Goal: Information Seeking & Learning: Learn about a topic

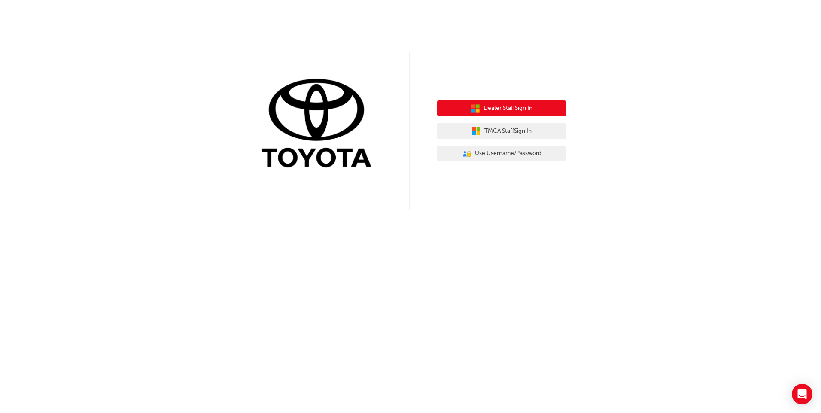
click at [515, 107] on span "Dealer Staff Sign In" at bounding box center [508, 109] width 49 height 10
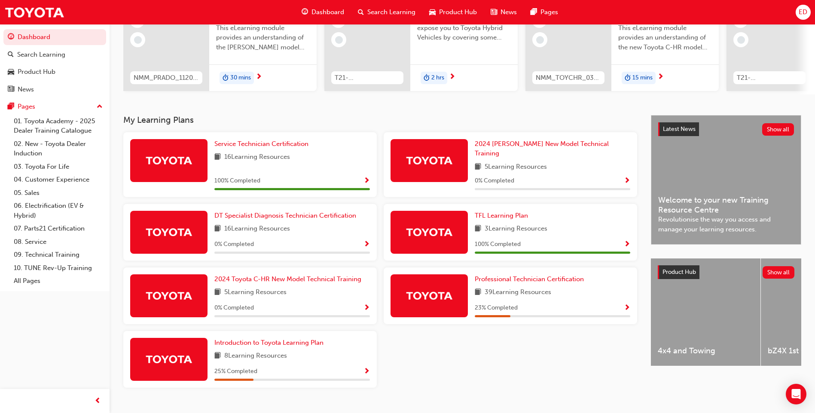
scroll to position [116, 0]
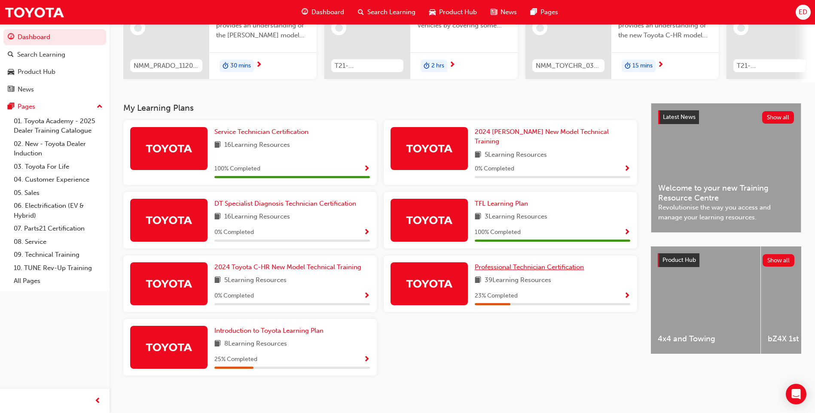
click at [523, 263] on span "Professional Technician Certification" at bounding box center [529, 267] width 109 height 8
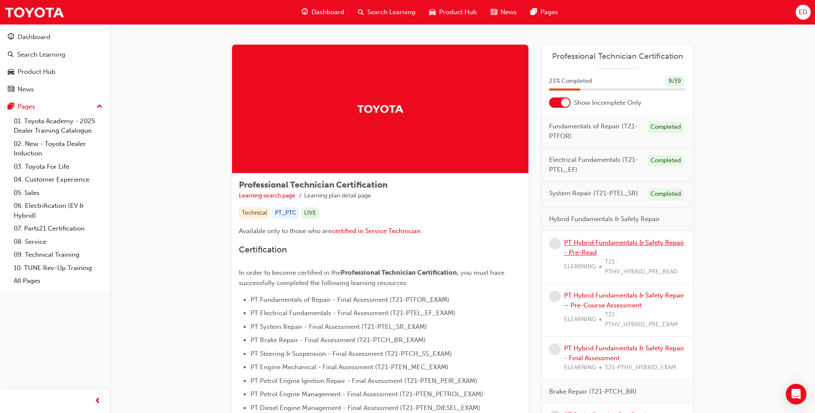
click at [618, 241] on link "PT Hybrid Fundamentals & Safety Repair - Pre-Read" at bounding box center [624, 248] width 120 height 18
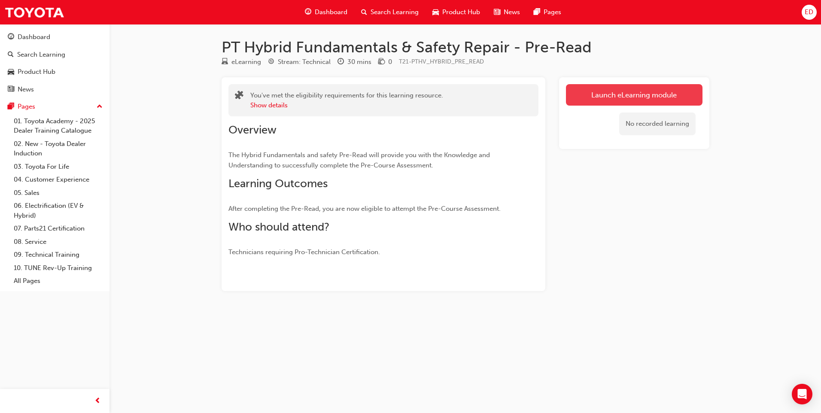
click at [631, 94] on link "Launch eLearning module" at bounding box center [634, 94] width 137 height 21
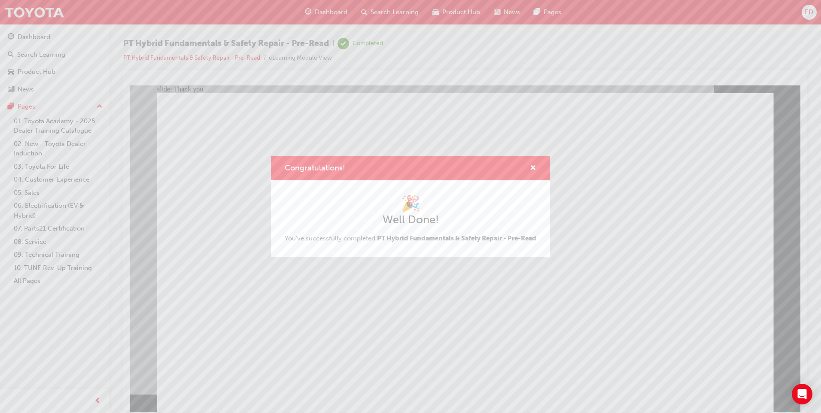
click at [320, 165] on span "Congratulations!" at bounding box center [315, 167] width 61 height 9
click at [357, 163] on div "Congratulations!" at bounding box center [411, 168] width 252 height 11
click at [43, 14] on div "Congratulations! 🎉 Well Done! You've successfully completed PT Hybrid Fundament…" at bounding box center [410, 206] width 821 height 413
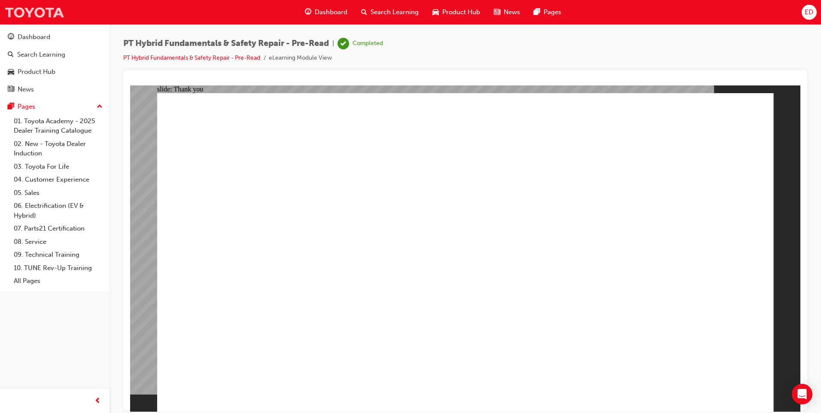
click at [46, 11] on img at bounding box center [34, 12] width 60 height 19
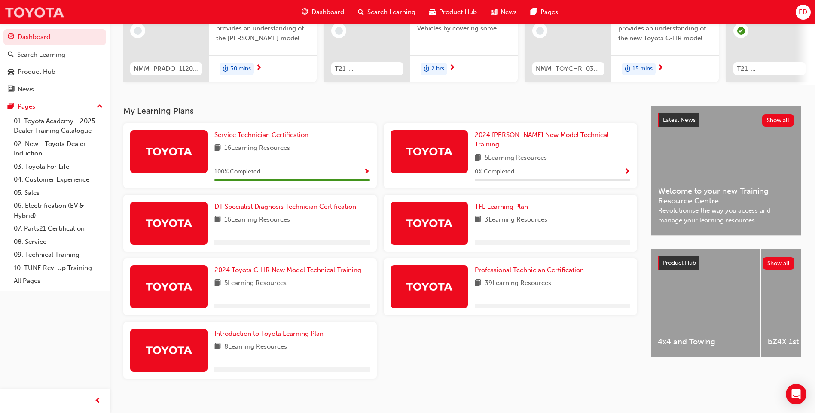
scroll to position [116, 0]
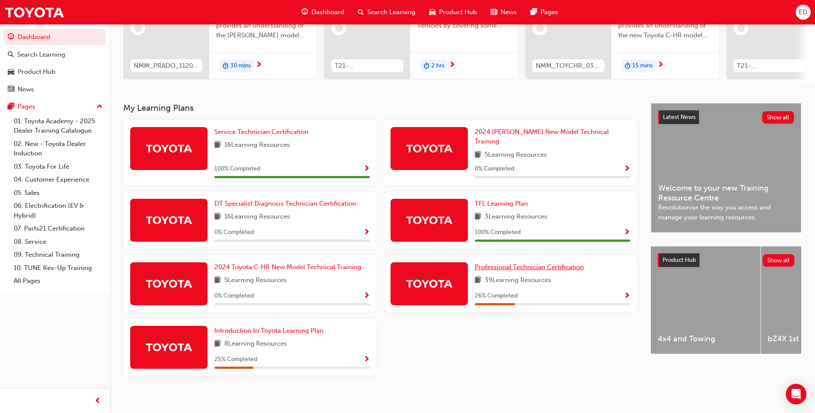
click at [556, 263] on span "Professional Technician Certification" at bounding box center [529, 267] width 109 height 8
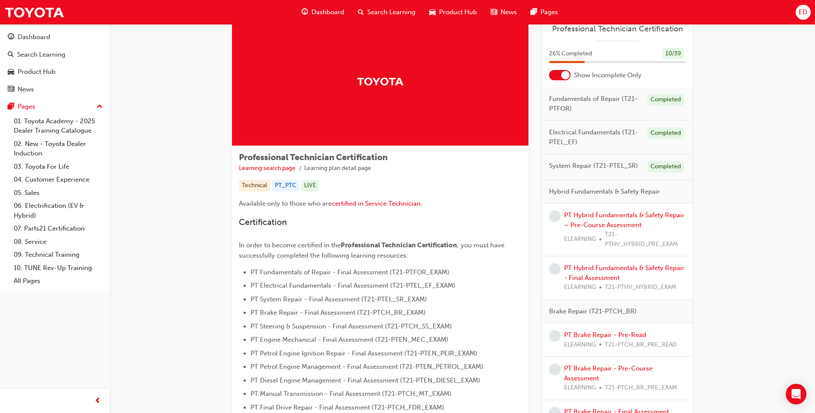
scroll to position [43, 0]
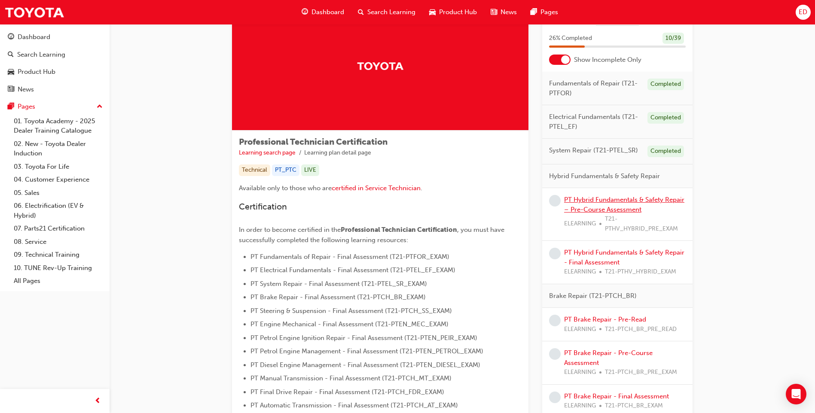
click at [637, 201] on link "PT Hybrid Fundamentals & Safety Repair – Pre-Course Assessment" at bounding box center [624, 205] width 120 height 18
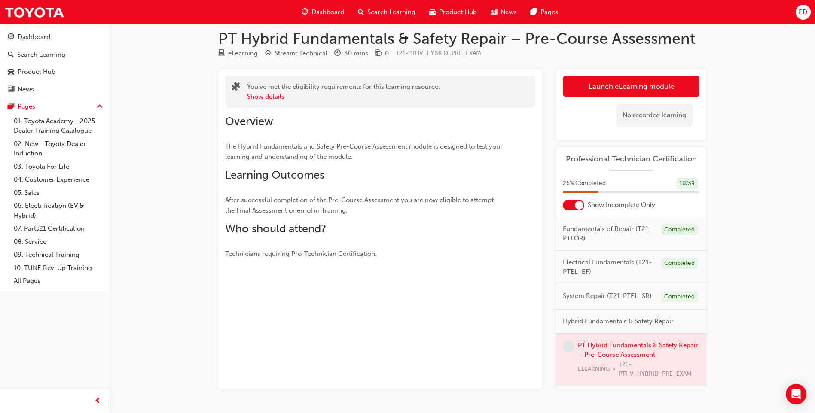
scroll to position [34, 0]
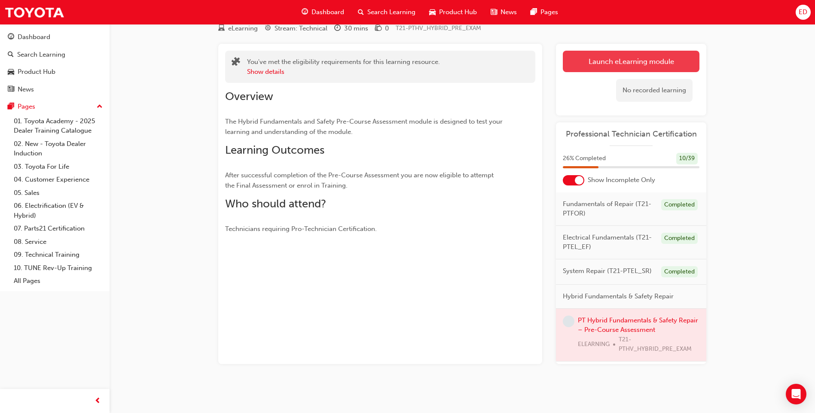
click at [619, 64] on link "Launch eLearning module" at bounding box center [631, 61] width 137 height 21
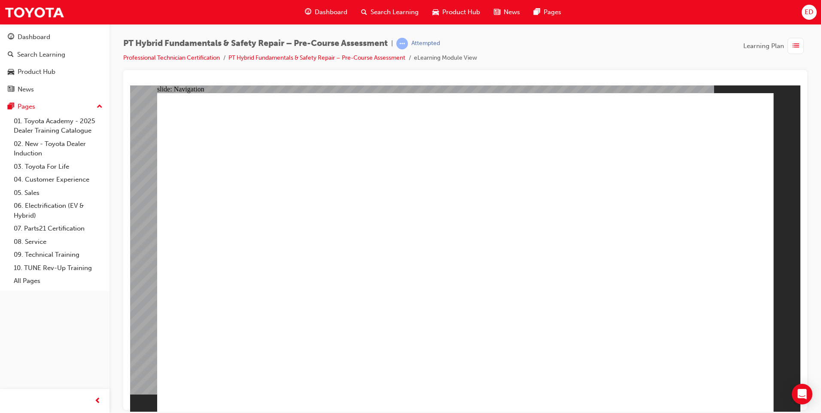
radio input "true"
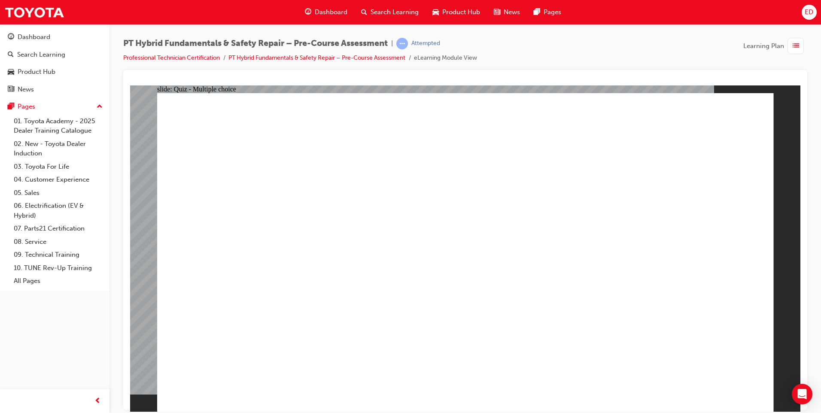
radio input "true"
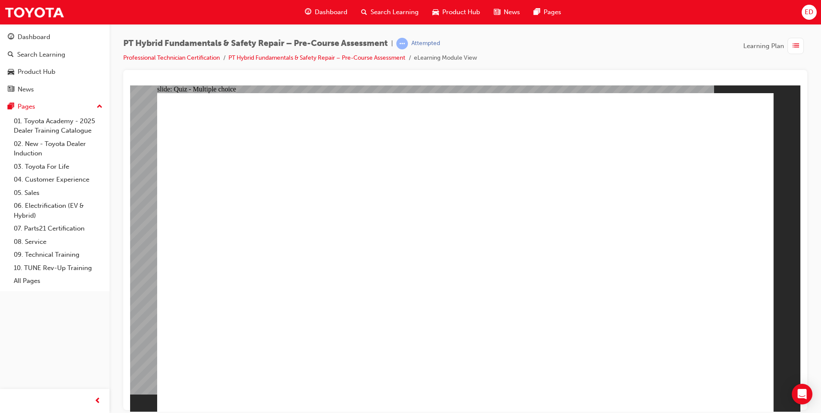
radio input "true"
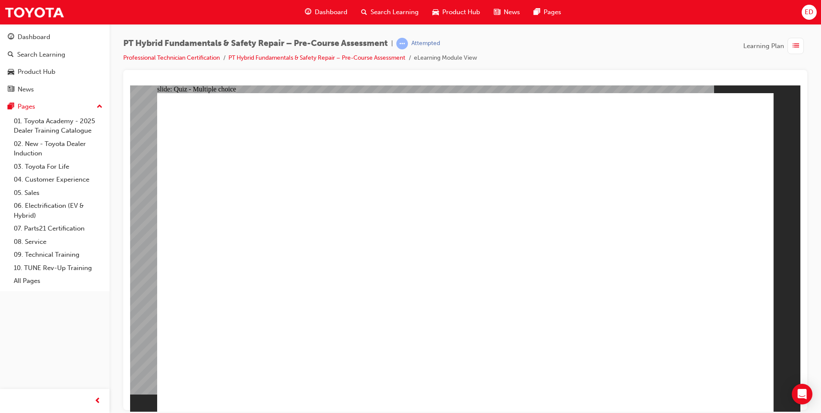
checkbox input "true"
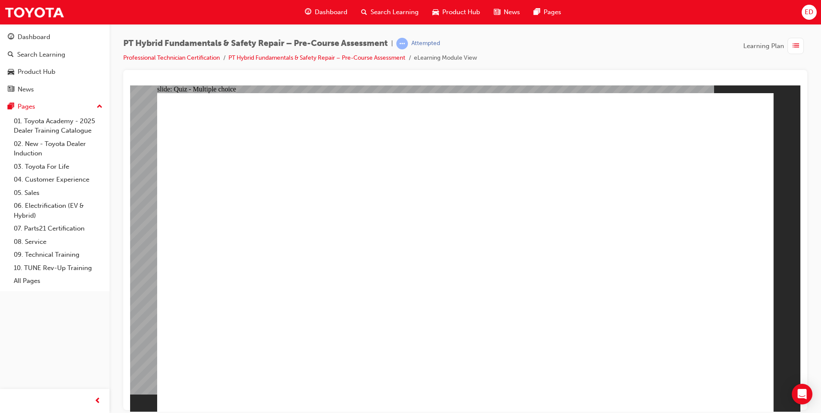
checkbox input "true"
radio input "true"
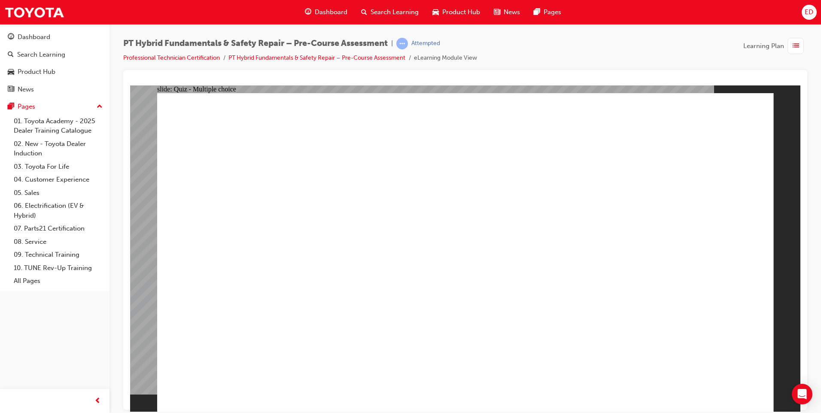
radio input "true"
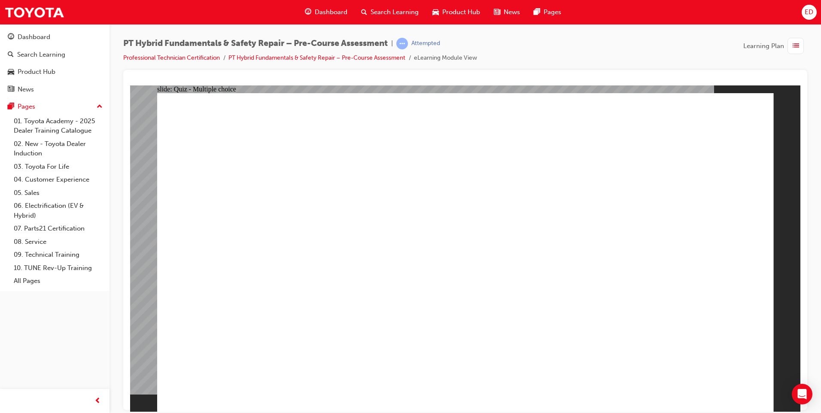
radio input "true"
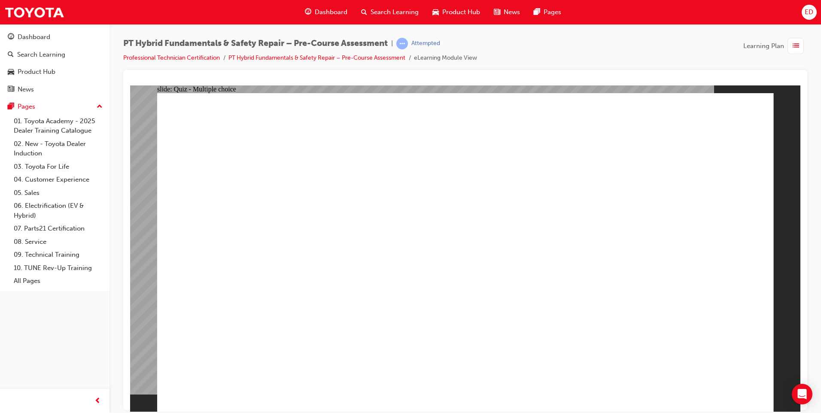
drag, startPoint x: 289, startPoint y: 325, endPoint x: 429, endPoint y: 366, distance: 146.4
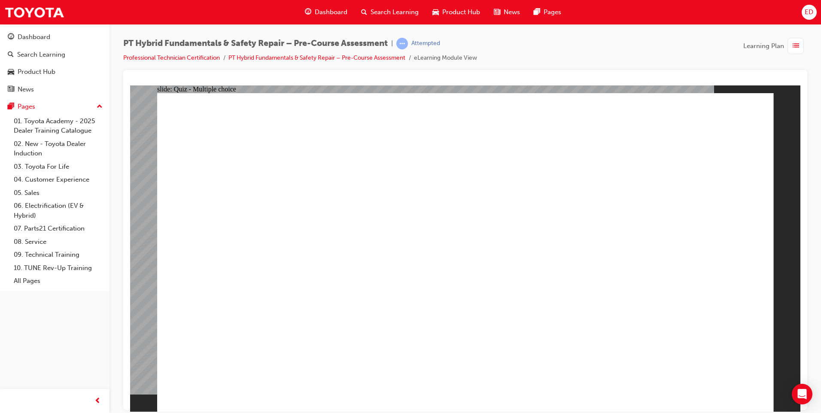
drag, startPoint x: 306, startPoint y: 378, endPoint x: 315, endPoint y: 294, distance: 85.1
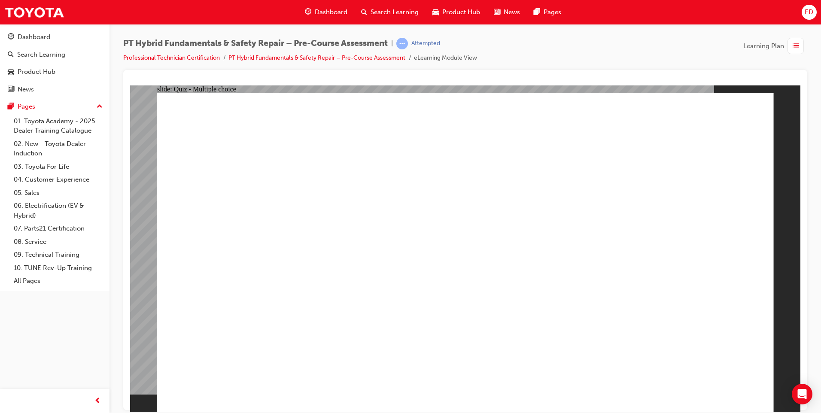
drag, startPoint x: 313, startPoint y: 300, endPoint x: 313, endPoint y: 306, distance: 5.6
drag, startPoint x: 314, startPoint y: 313, endPoint x: 315, endPoint y: 335, distance: 22.8
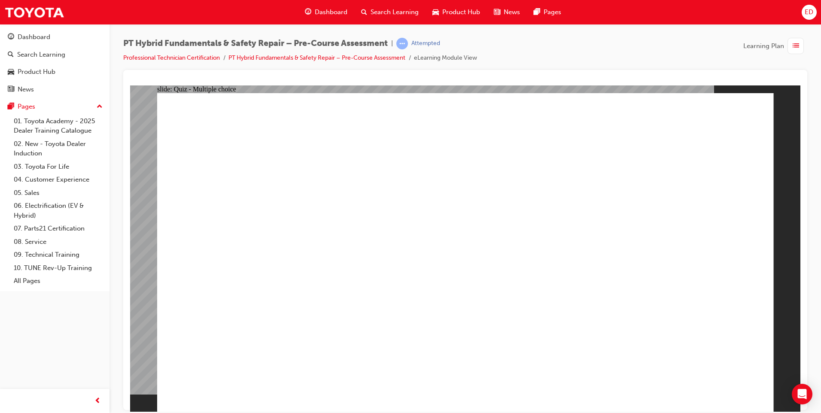
drag, startPoint x: 315, startPoint y: 341, endPoint x: 316, endPoint y: 355, distance: 13.8
drag, startPoint x: 317, startPoint y: 358, endPoint x: 320, endPoint y: 364, distance: 6.3
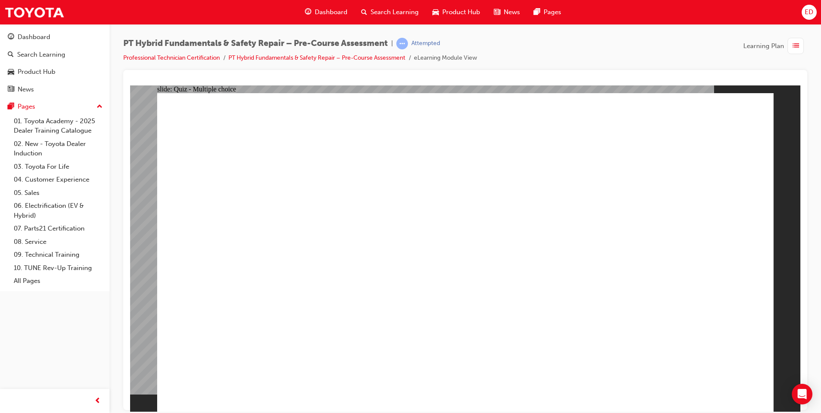
drag, startPoint x: 338, startPoint y: 379, endPoint x: 434, endPoint y: 388, distance: 97.1
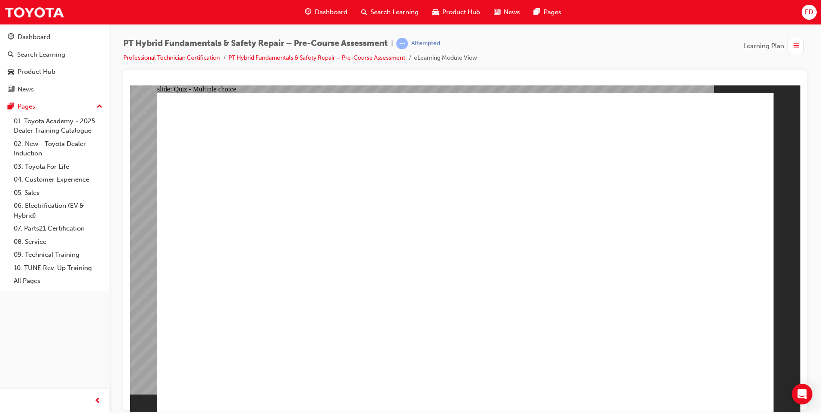
drag, startPoint x: 340, startPoint y: 244, endPoint x: 337, endPoint y: 260, distance: 16.5
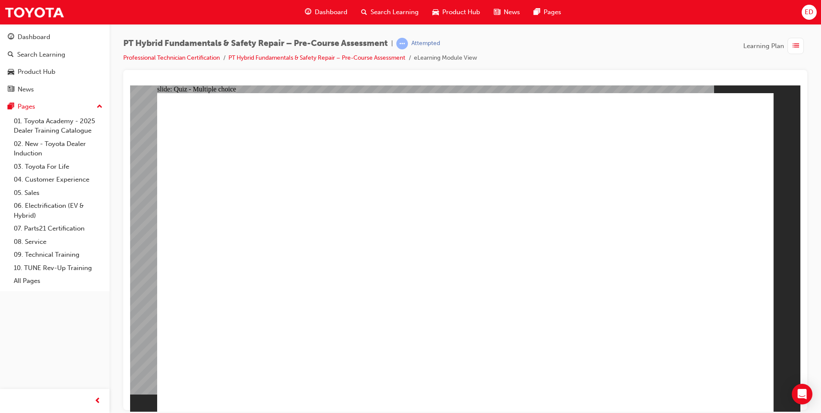
drag, startPoint x: 339, startPoint y: 292, endPoint x: 349, endPoint y: 296, distance: 10.5
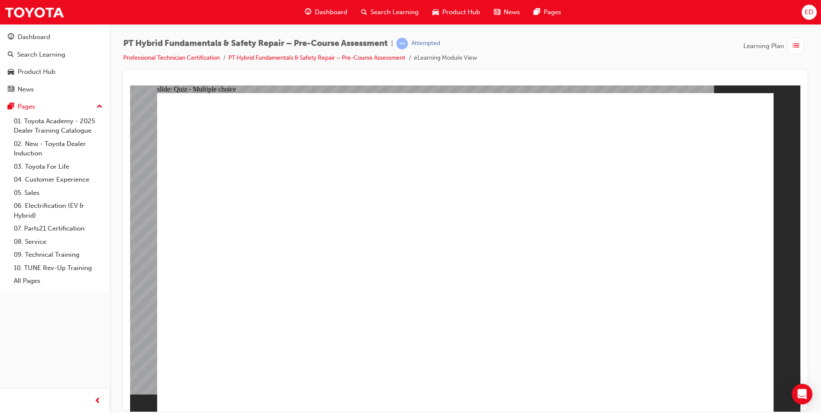
drag, startPoint x: 349, startPoint y: 296, endPoint x: 358, endPoint y: 301, distance: 10.4
drag, startPoint x: 481, startPoint y: 320, endPoint x: 607, endPoint y: 235, distance: 151.8
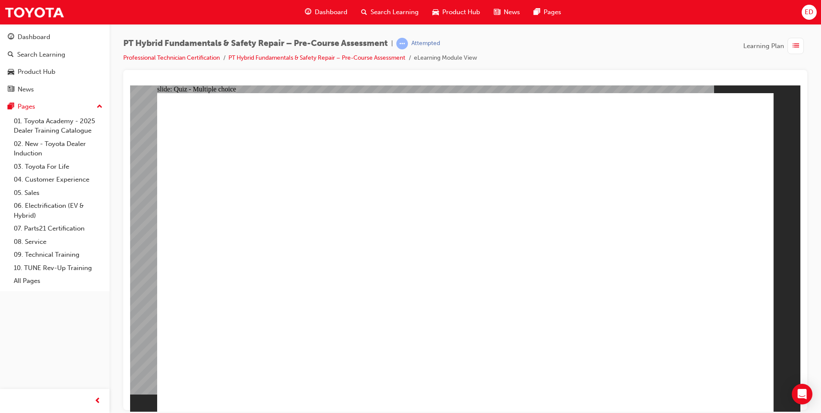
drag, startPoint x: 339, startPoint y: 381, endPoint x: 382, endPoint y: 355, distance: 50.7
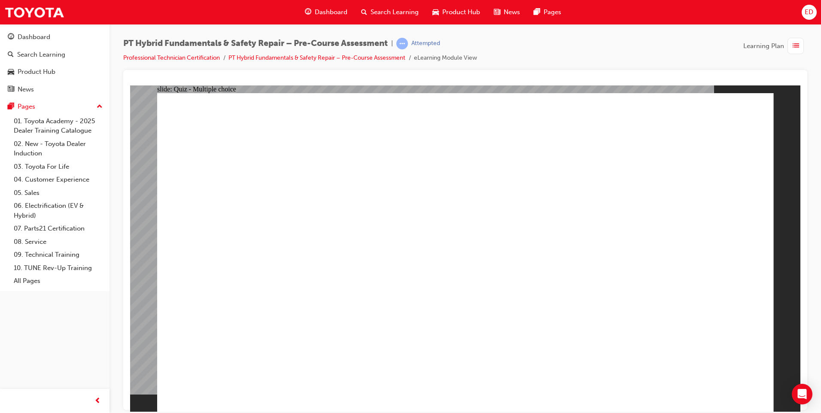
drag, startPoint x: 400, startPoint y: 337, endPoint x: 403, endPoint y: 333, distance: 4.4
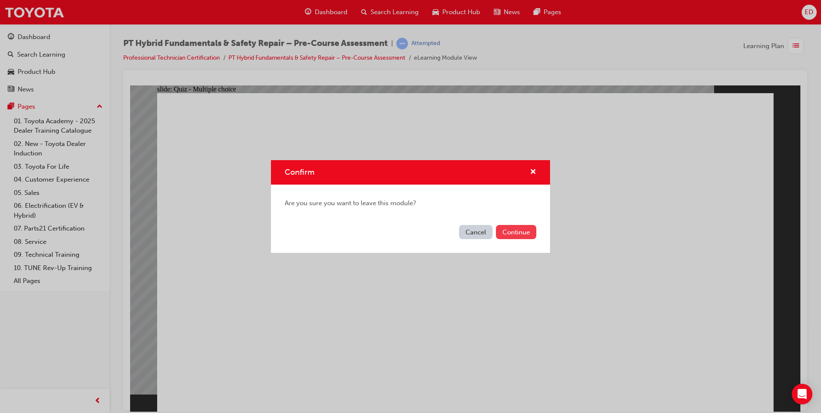
click at [521, 232] on button "Continue" at bounding box center [516, 232] width 40 height 14
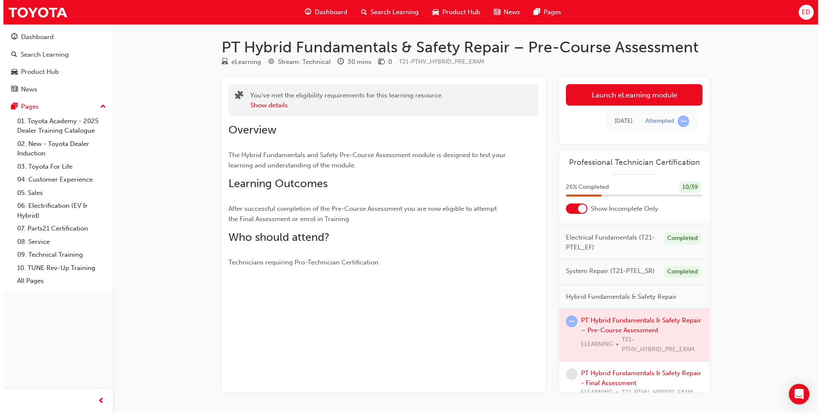
scroll to position [86, 0]
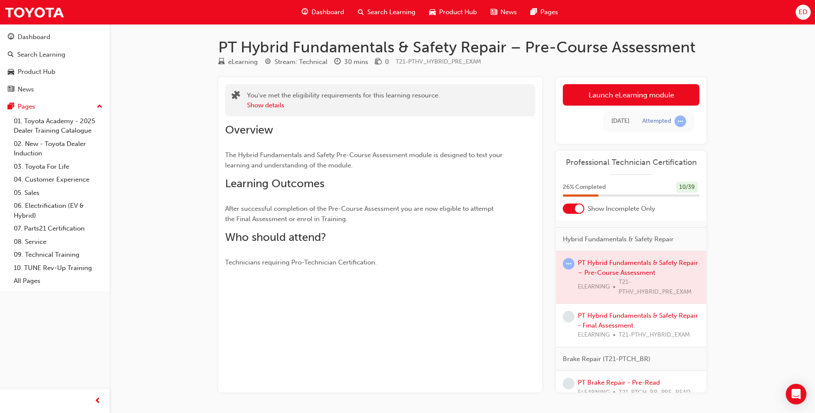
click at [641, 274] on div at bounding box center [631, 277] width 150 height 52
click at [613, 98] on link "Launch eLearning module" at bounding box center [631, 94] width 137 height 21
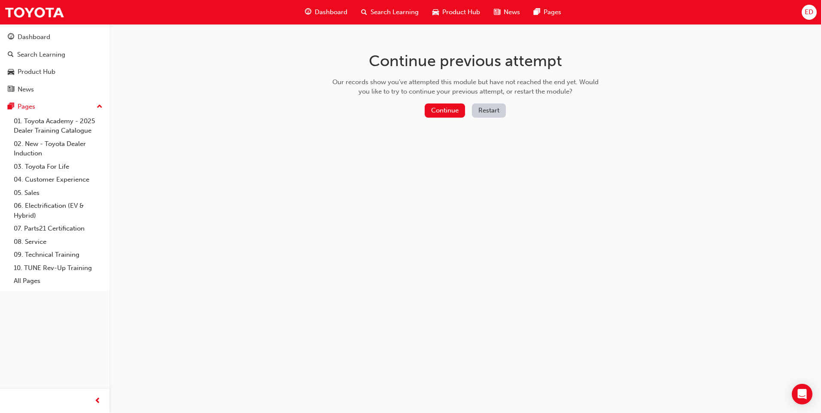
click at [486, 111] on button "Restart" at bounding box center [489, 111] width 34 height 14
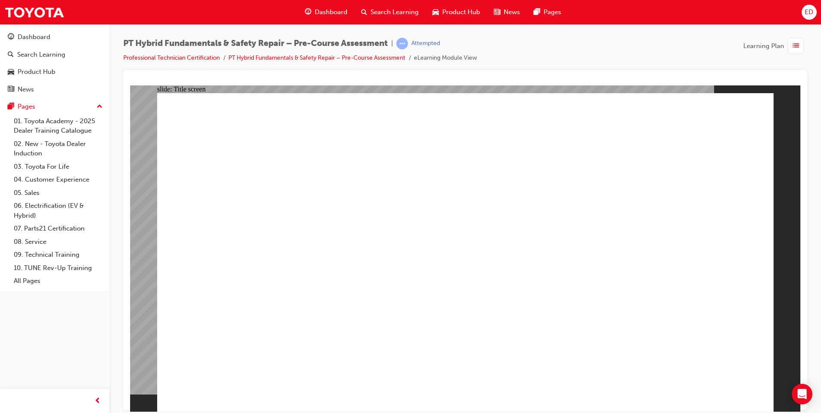
radio input "true"
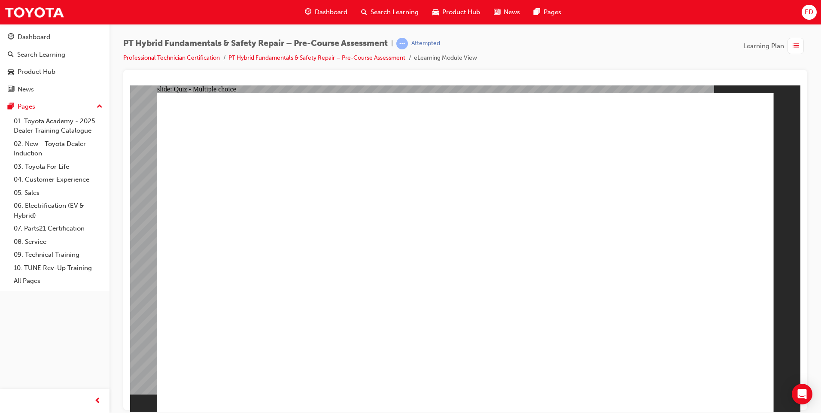
radio input "true"
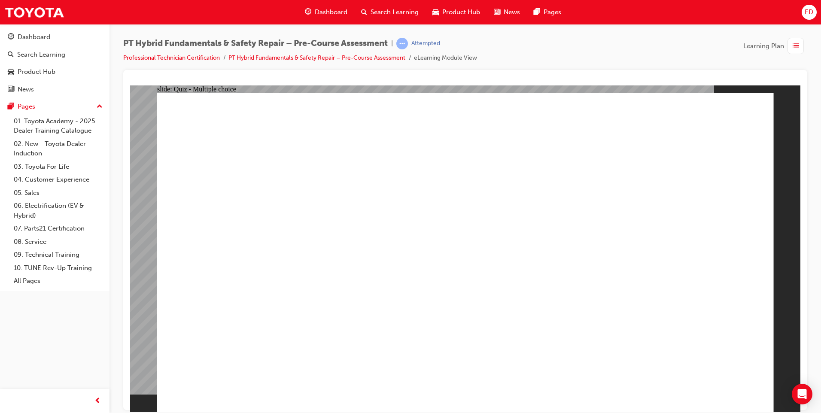
radio input "true"
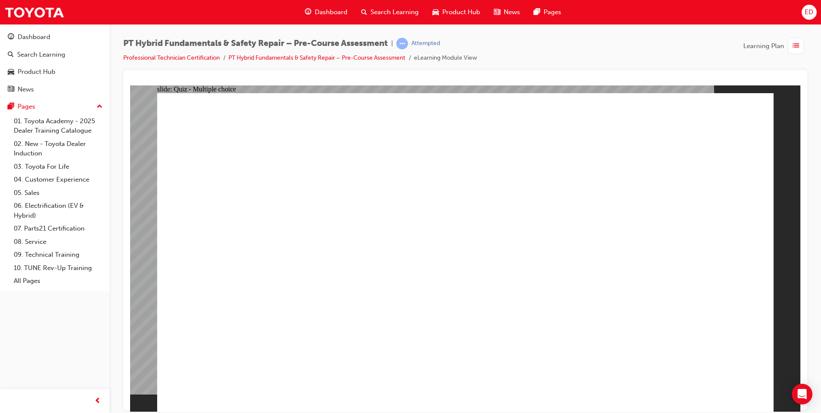
checkbox input "true"
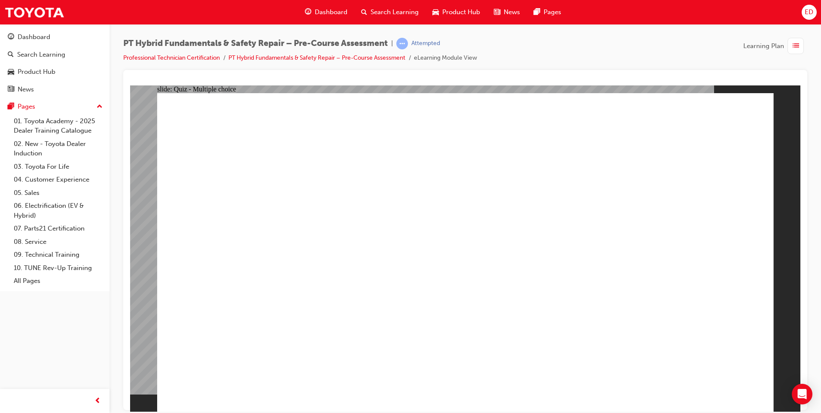
checkbox input "true"
radio input "true"
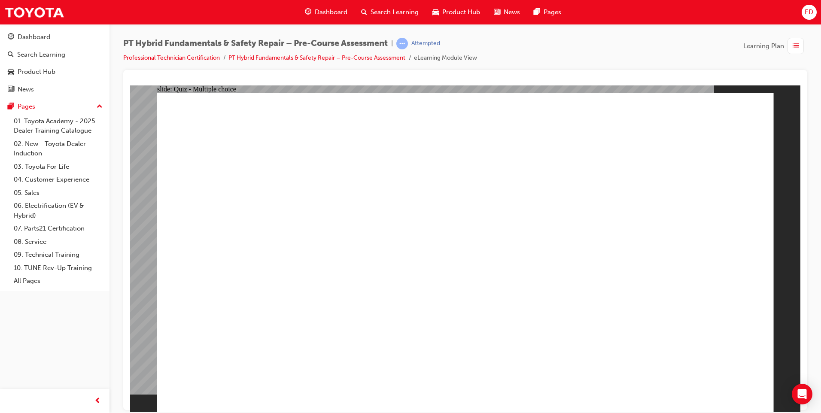
radio input "true"
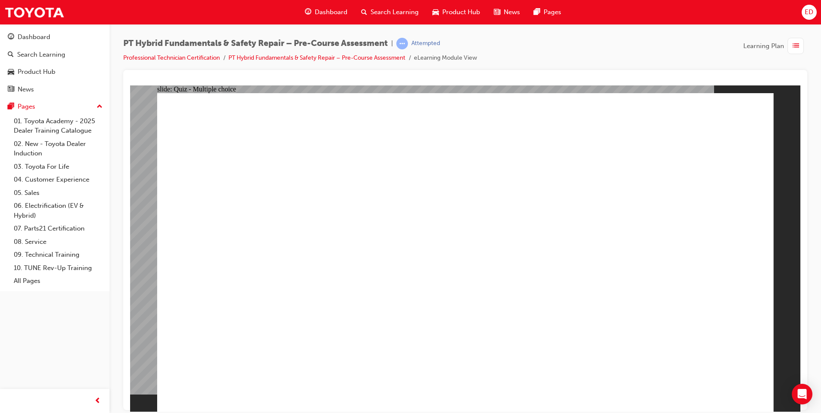
radio input "true"
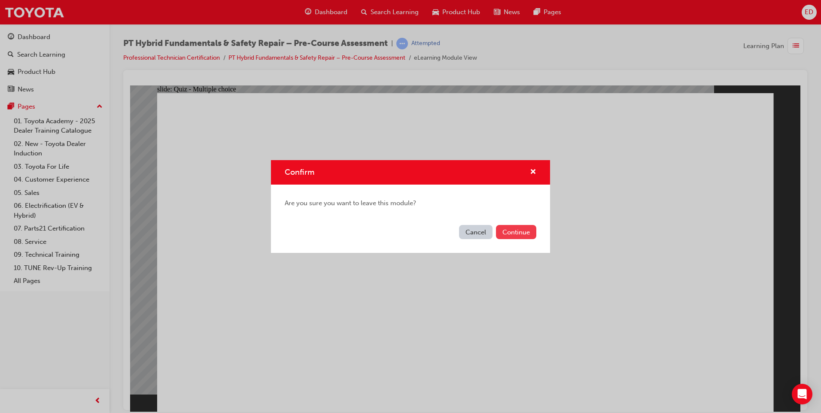
click at [512, 232] on button "Continue" at bounding box center [516, 232] width 40 height 14
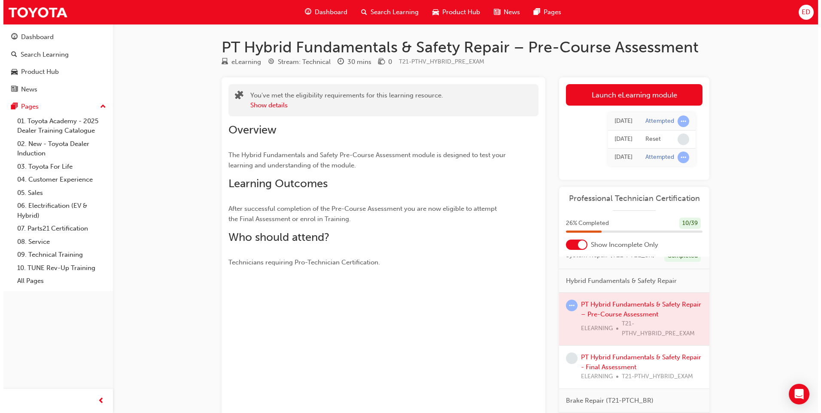
scroll to position [86, 0]
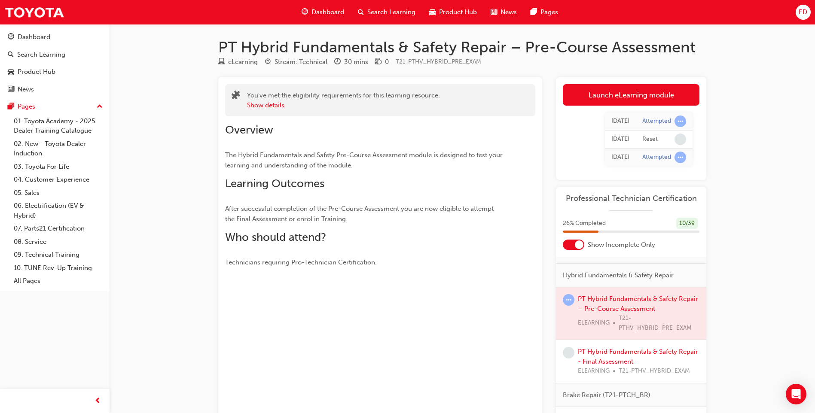
click at [647, 307] on div at bounding box center [631, 313] width 150 height 52
click at [620, 98] on link "Launch eLearning module" at bounding box center [631, 94] width 137 height 21
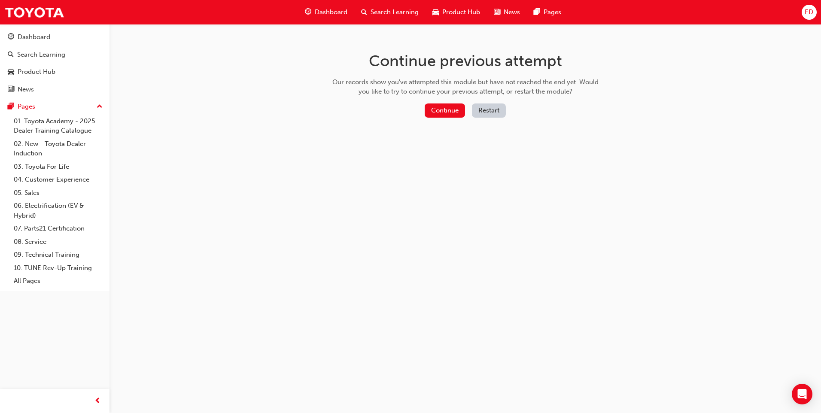
click at [497, 112] on button "Restart" at bounding box center [489, 111] width 34 height 14
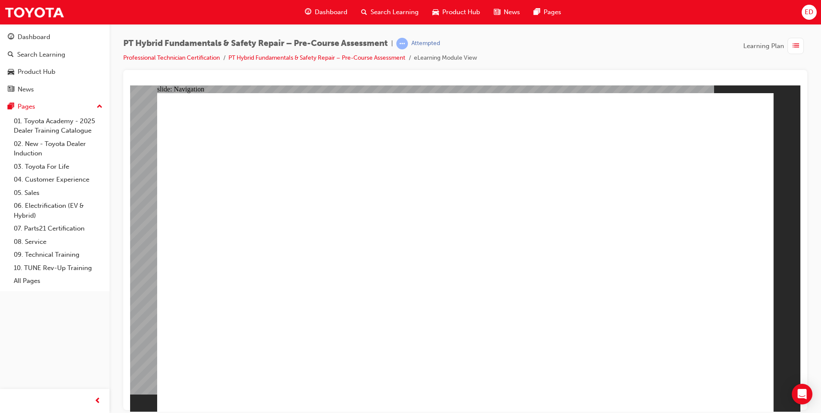
radio input "true"
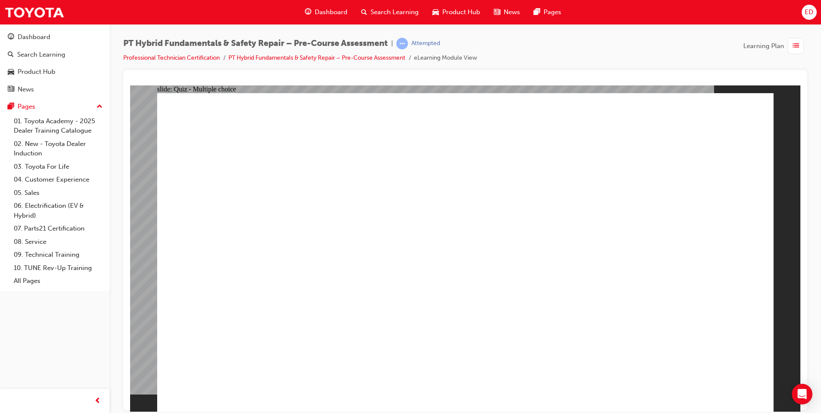
radio input "true"
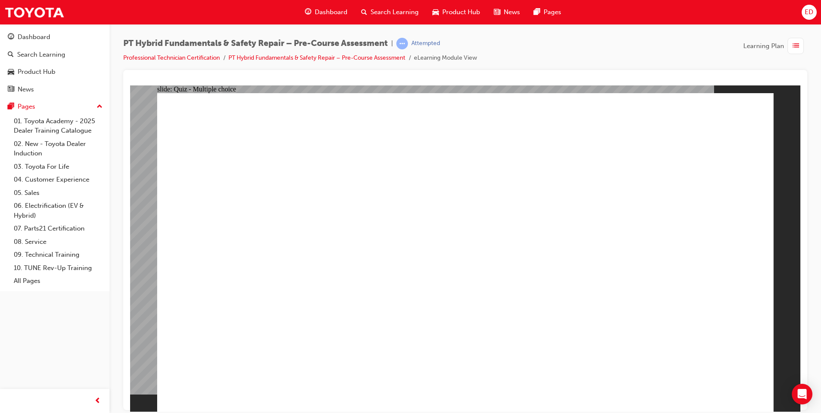
radio input "true"
checkbox input "true"
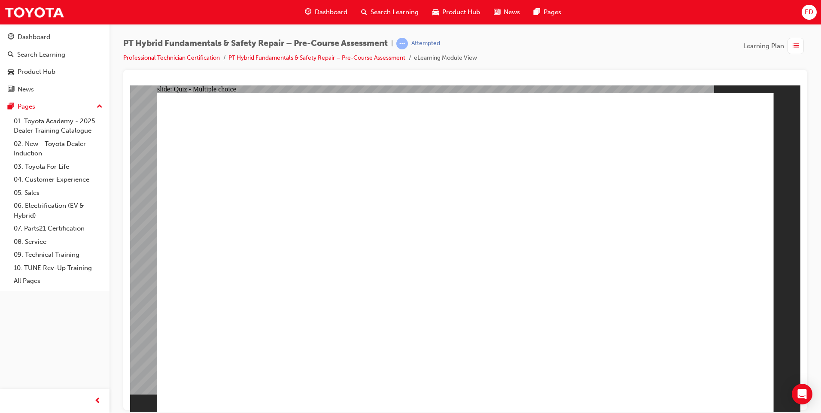
checkbox input "true"
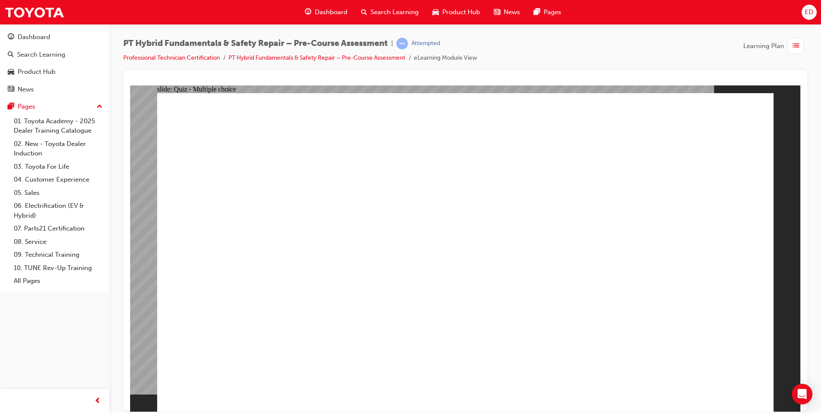
checkbox input "true"
checkbox input "false"
checkbox input "true"
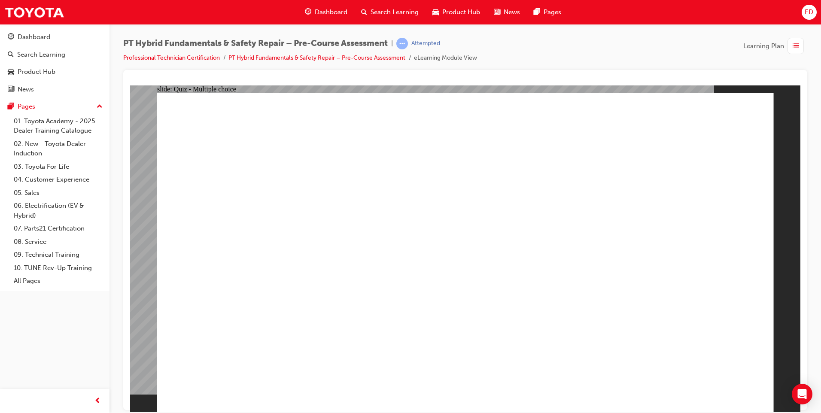
checkbox input "false"
checkbox input "true"
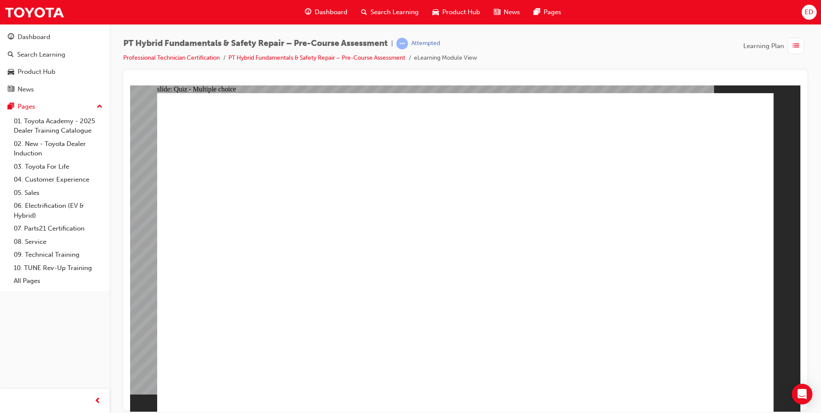
radio input "true"
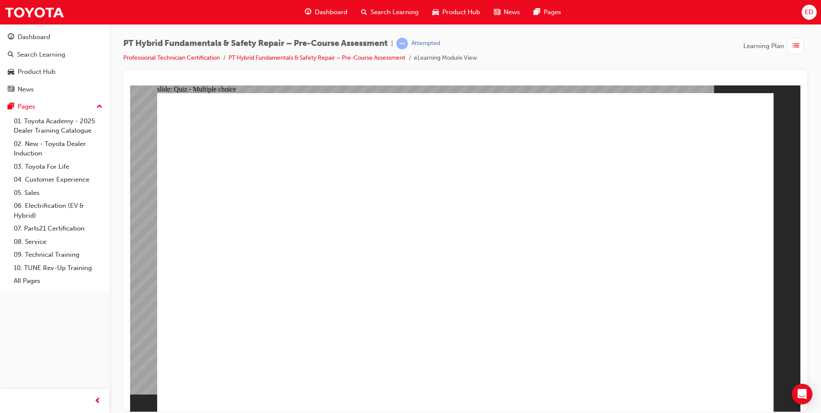
radio input "true"
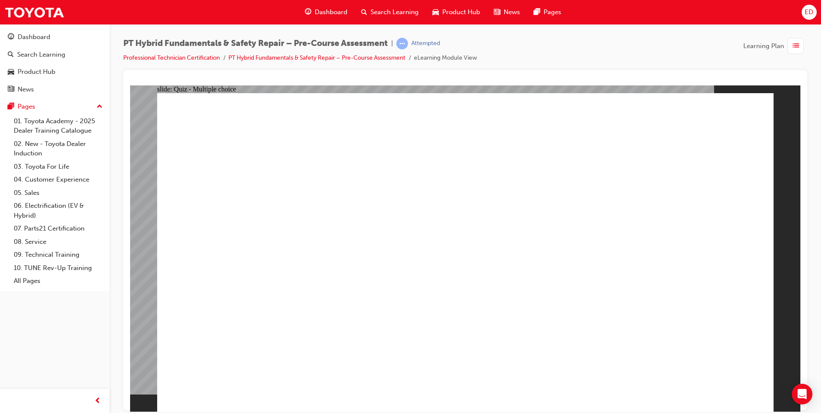
radio input "true"
click at [47, 10] on img at bounding box center [34, 12] width 60 height 19
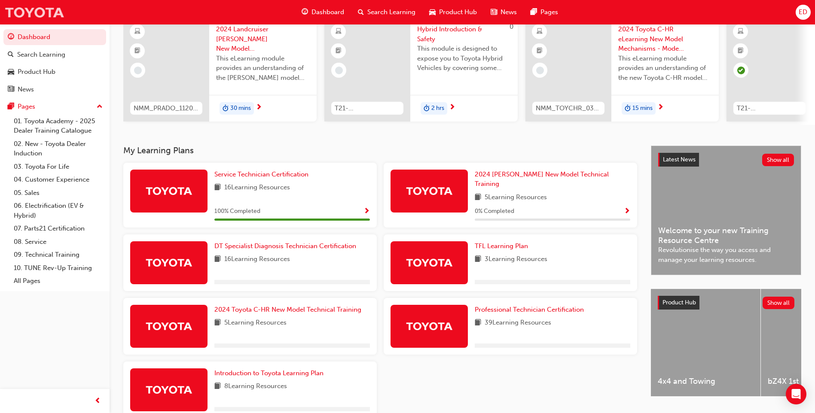
scroll to position [116, 0]
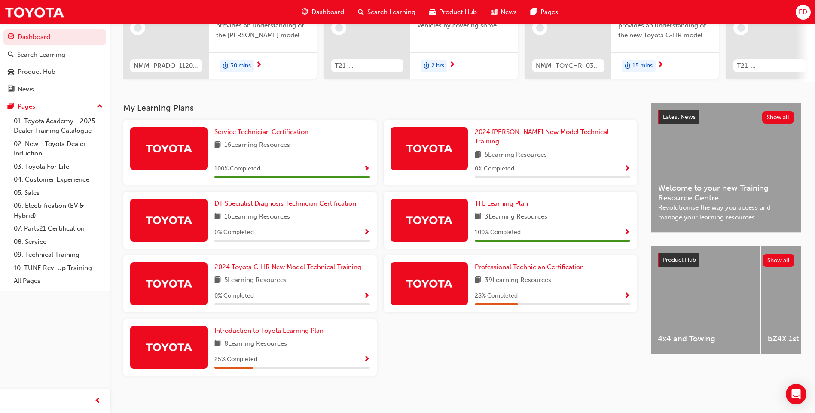
click at [550, 263] on span "Professional Technician Certification" at bounding box center [529, 267] width 109 height 8
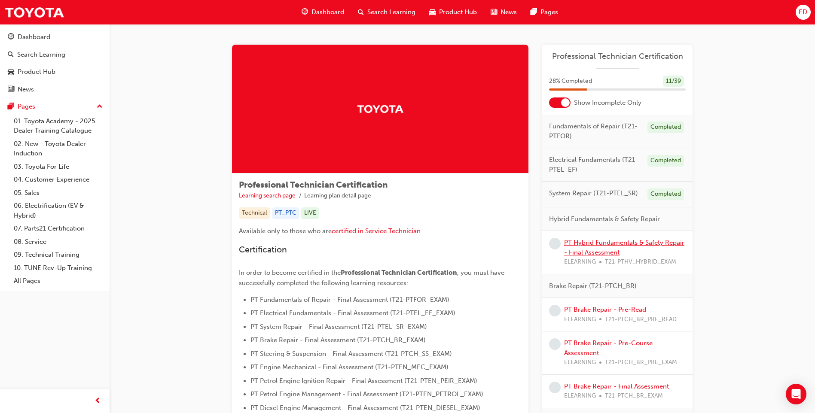
click at [612, 242] on link "PT Hybrid Fundamentals & Safety Repair - Final Assessment" at bounding box center [624, 248] width 120 height 18
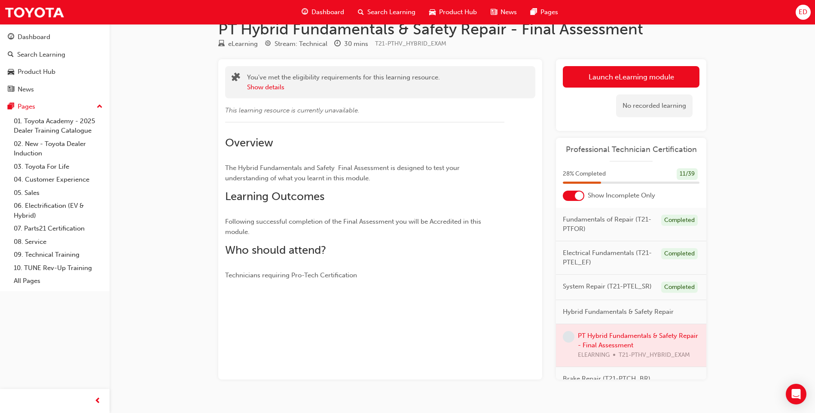
scroll to position [34, 0]
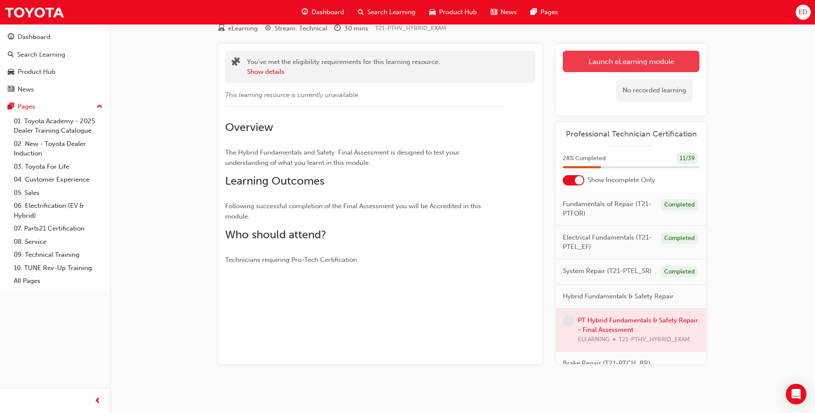
click at [600, 60] on link "Launch eLearning module" at bounding box center [631, 61] width 137 height 21
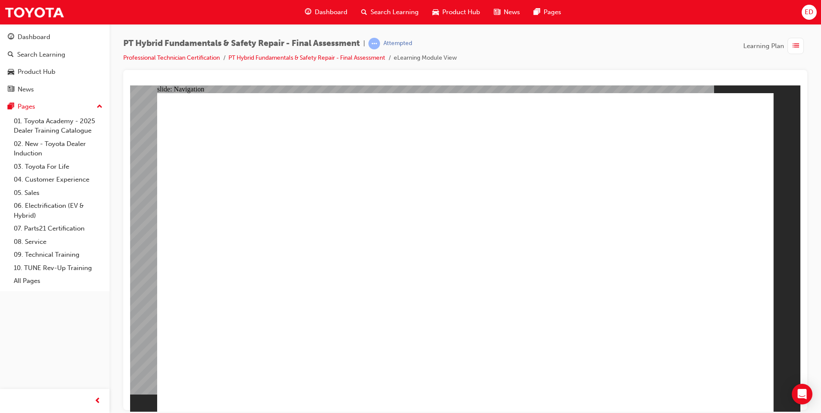
checkbox input "true"
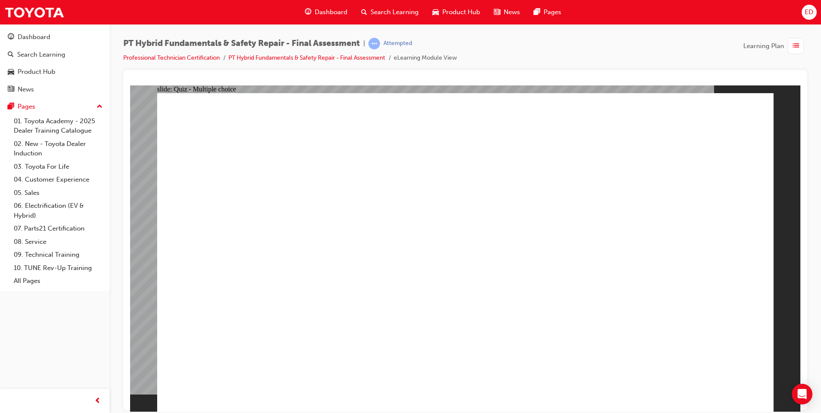
radio input "true"
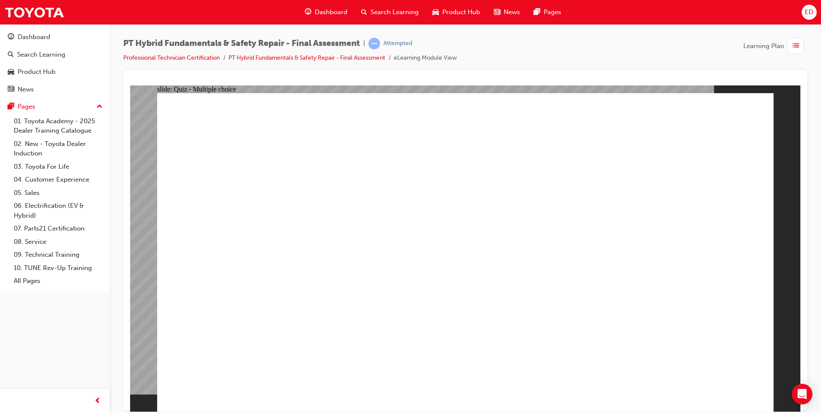
radio input "true"
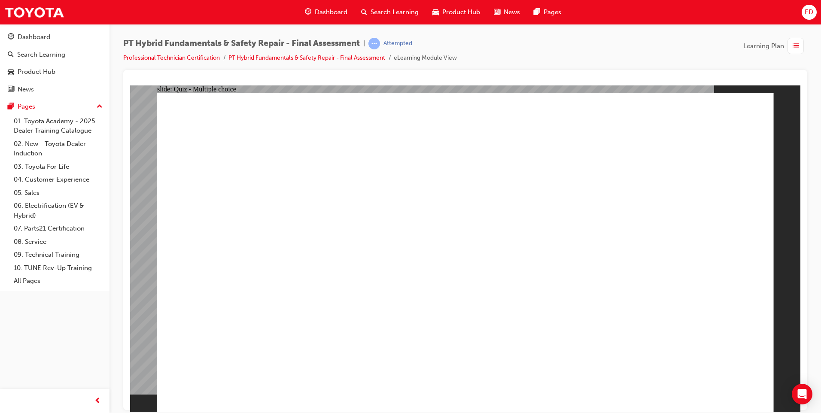
checkbox input "true"
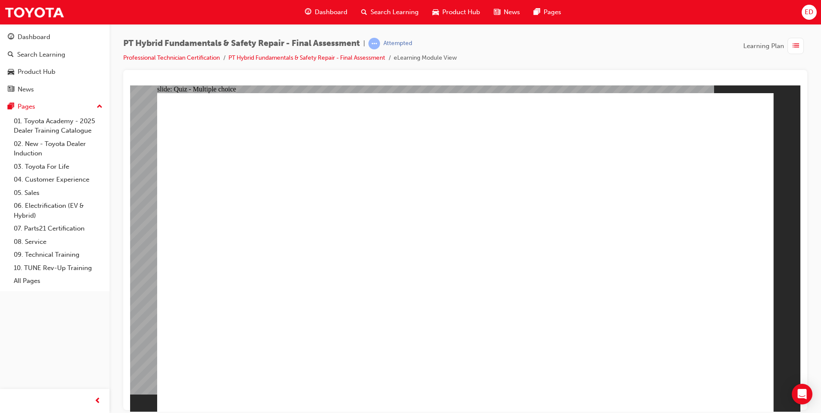
radio input "true"
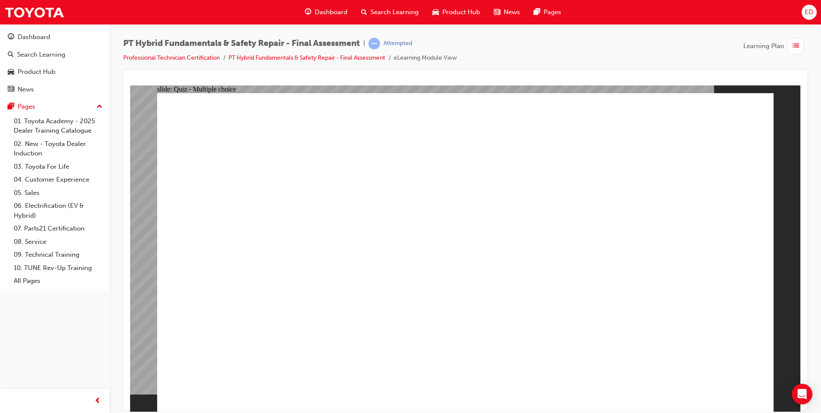
checkbox input "true"
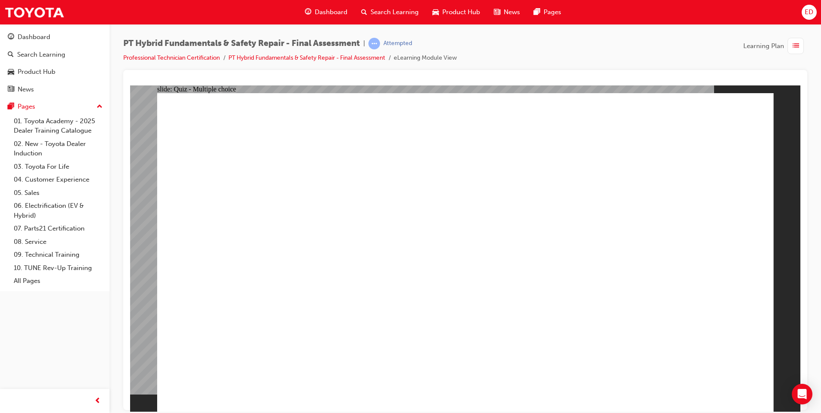
checkbox input "true"
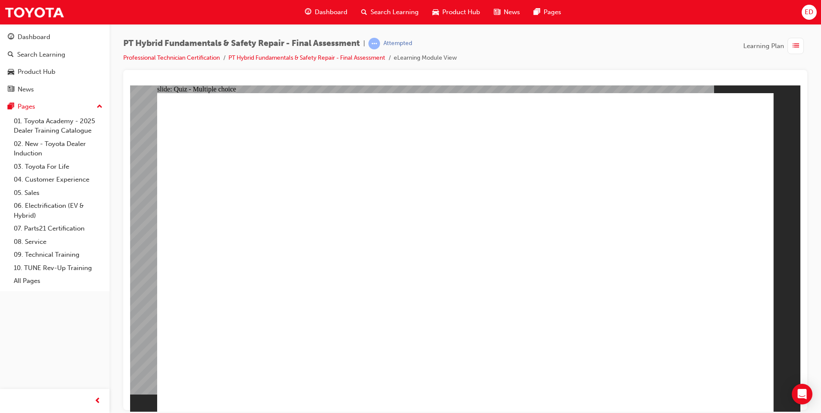
radio input "true"
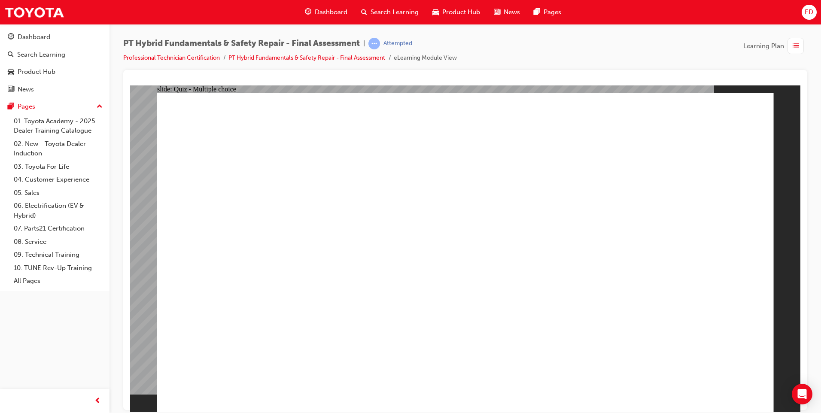
radio input "true"
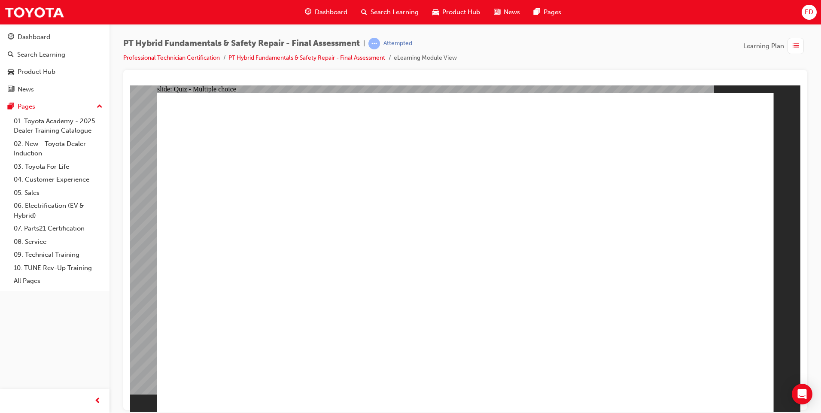
radio input "true"
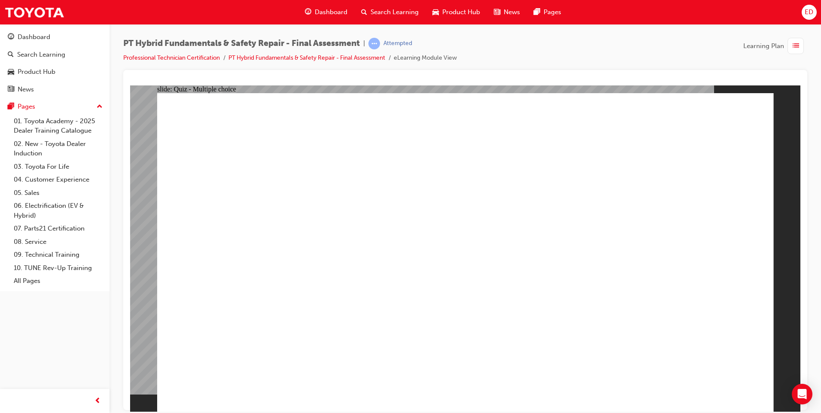
radio input "true"
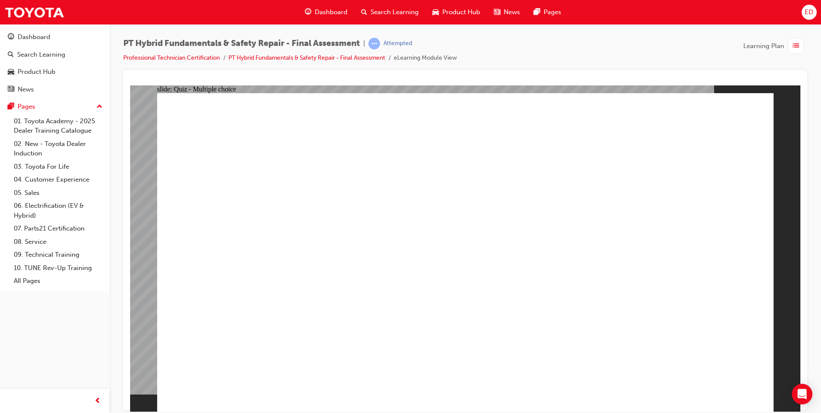
radio input "true"
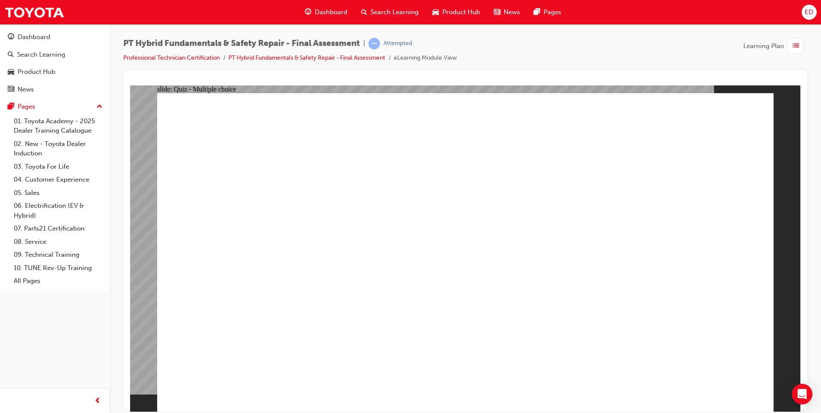
radio input "true"
click at [68, 12] on div "Dashboard Search Learning Product Hub News Pages ED" at bounding box center [410, 12] width 821 height 24
click at [47, 7] on img at bounding box center [34, 12] width 60 height 19
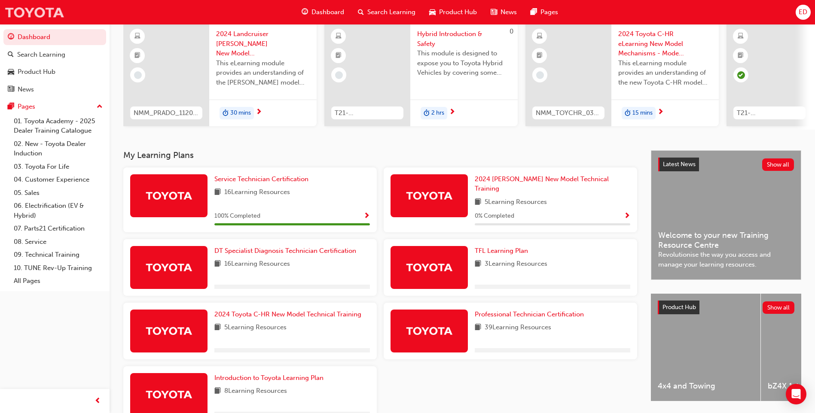
scroll to position [116, 0]
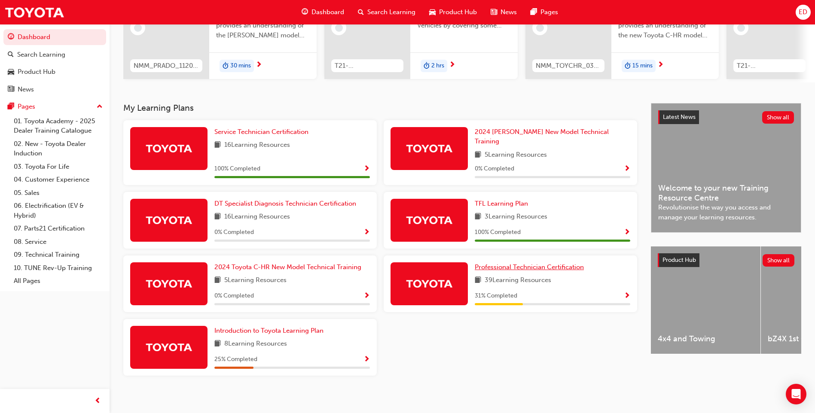
click at [537, 263] on span "Professional Technician Certification" at bounding box center [529, 267] width 109 height 8
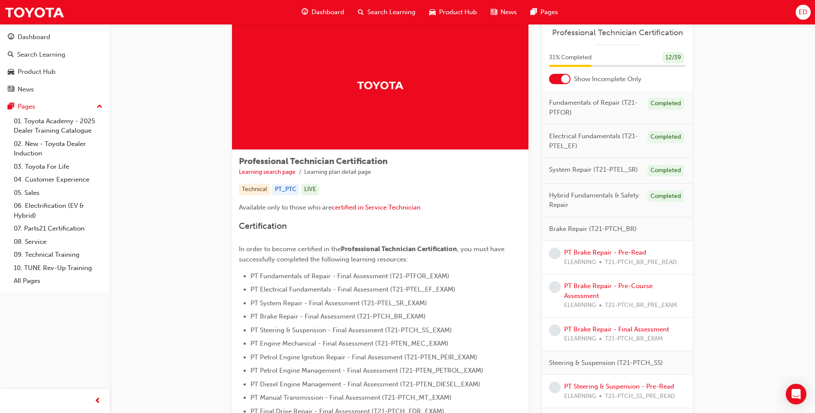
scroll to position [43, 0]
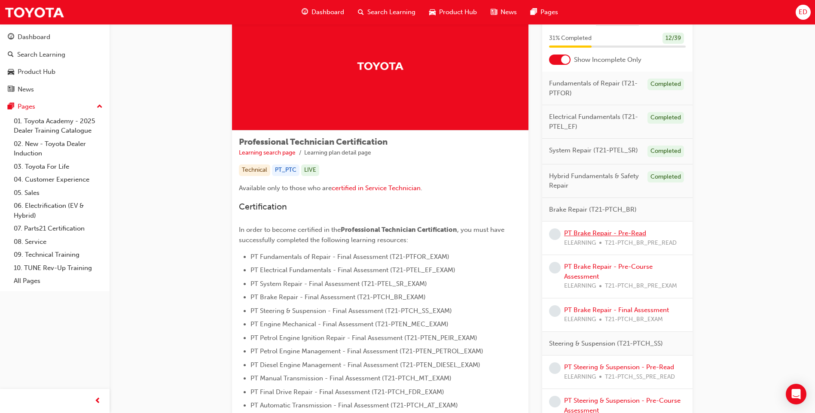
click at [623, 232] on link "PT Brake Repair - Pre-Read" at bounding box center [605, 233] width 82 height 8
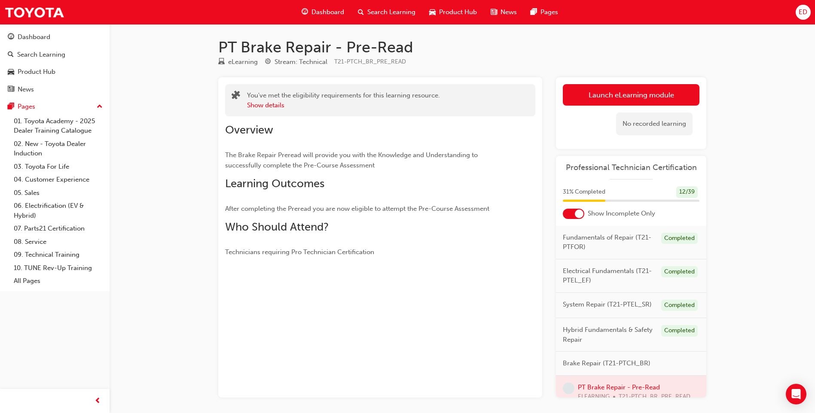
scroll to position [34, 0]
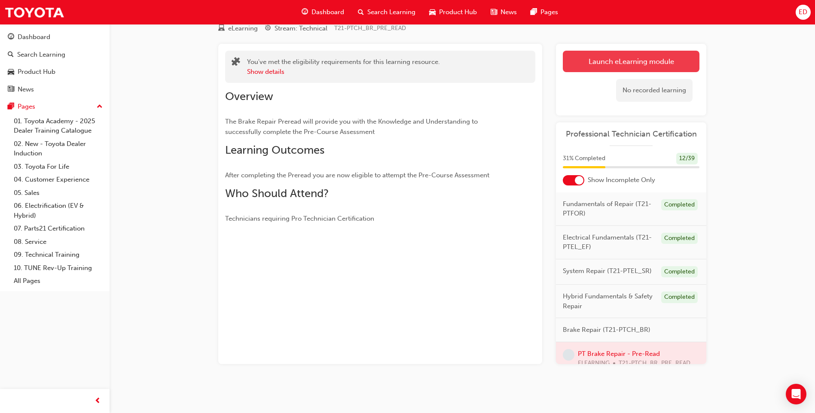
click at [605, 61] on link "Launch eLearning module" at bounding box center [631, 61] width 137 height 21
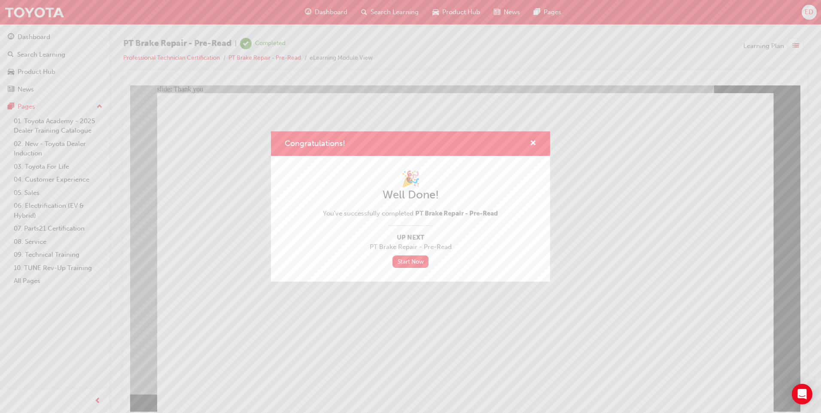
click at [363, 141] on div "Congratulations!" at bounding box center [411, 143] width 252 height 11
click at [417, 261] on link "Start Now" at bounding box center [411, 262] width 36 height 12
click at [44, 11] on div "Congratulations! 🎉 Well Done! You've successfully completed PT Brake Repair - P…" at bounding box center [410, 206] width 821 height 413
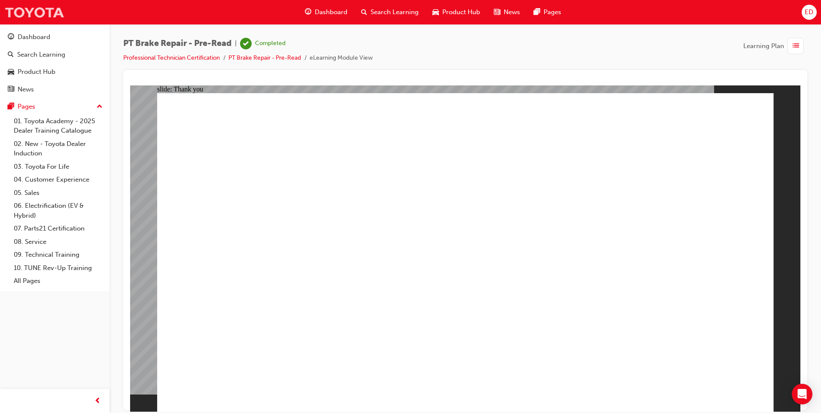
click at [54, 11] on img at bounding box center [34, 12] width 60 height 19
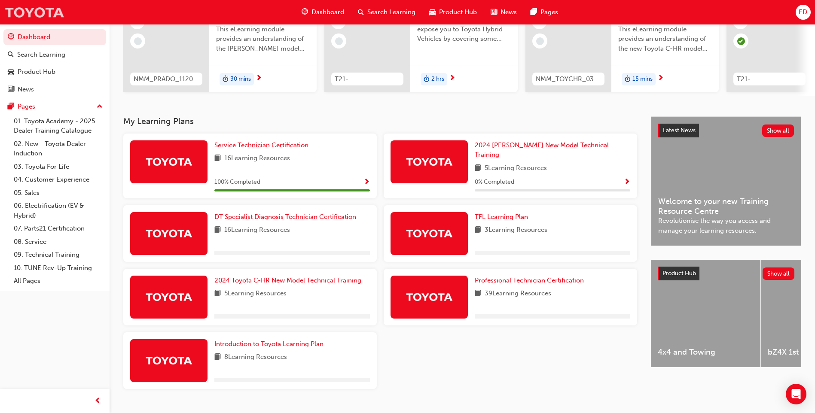
scroll to position [116, 0]
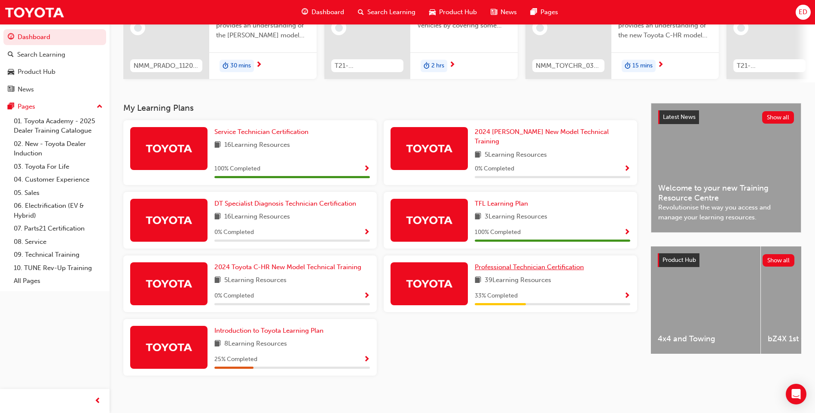
click at [540, 265] on span "Professional Technician Certification" at bounding box center [529, 267] width 109 height 8
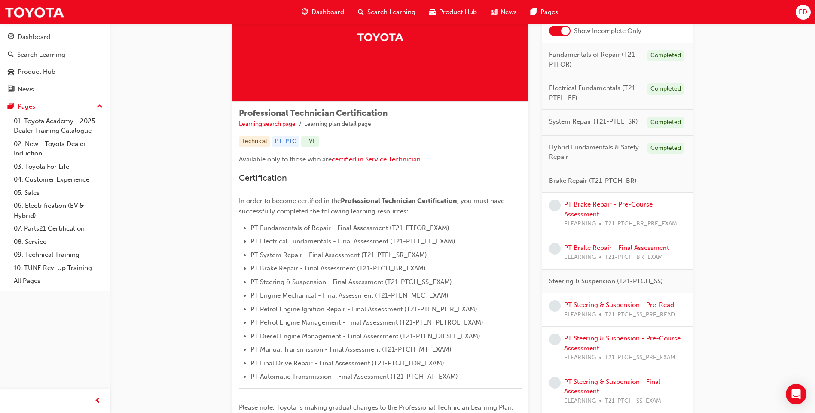
scroll to position [86, 0]
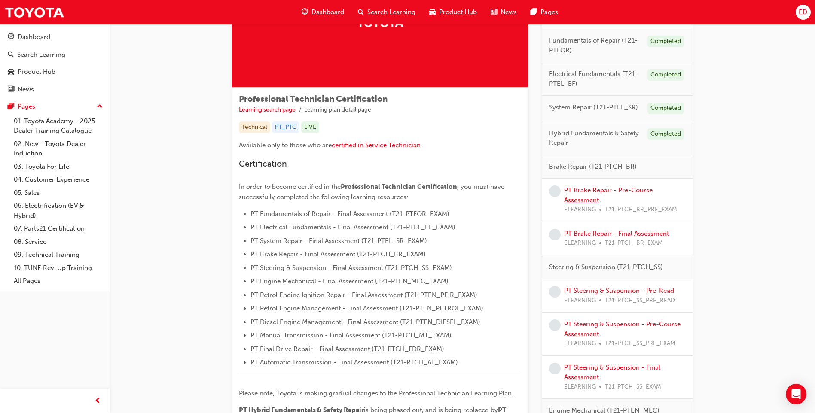
click at [605, 190] on link "PT Brake Repair - Pre-Course Assessment" at bounding box center [608, 195] width 88 height 18
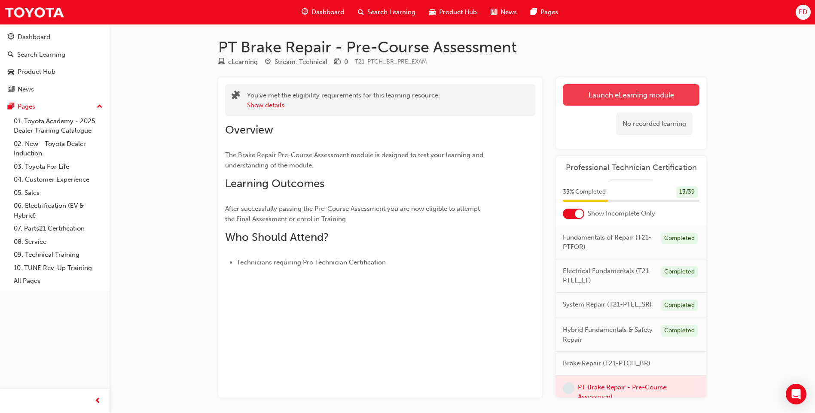
click at [619, 94] on link "Launch eLearning module" at bounding box center [631, 94] width 137 height 21
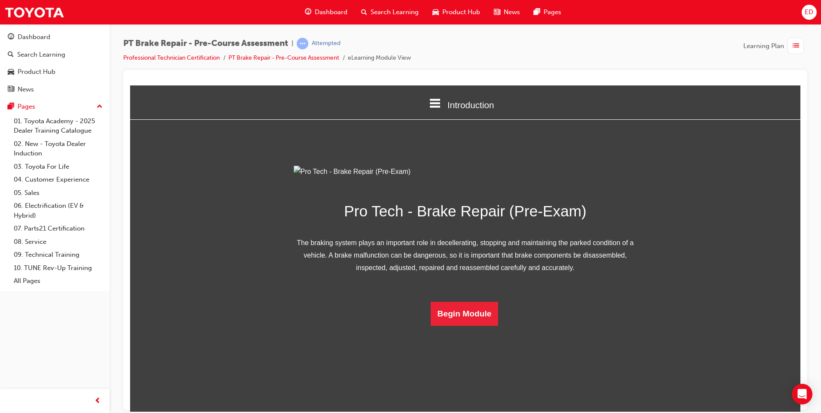
scroll to position [9, 0]
click at [472, 326] on button "Begin Module" at bounding box center [465, 314] width 68 height 24
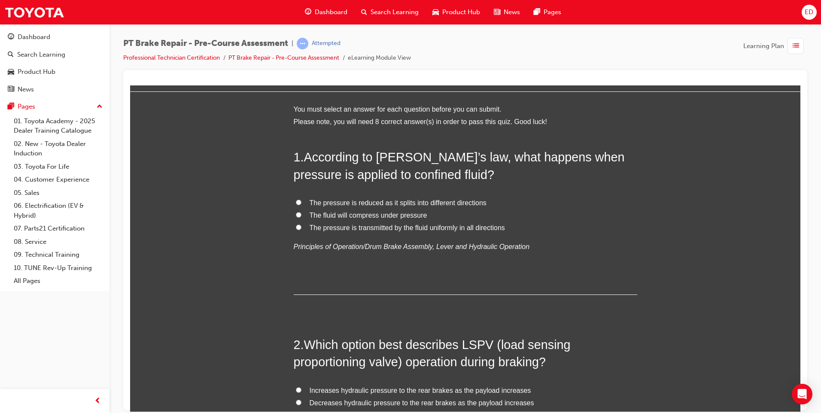
scroll to position [43, 0]
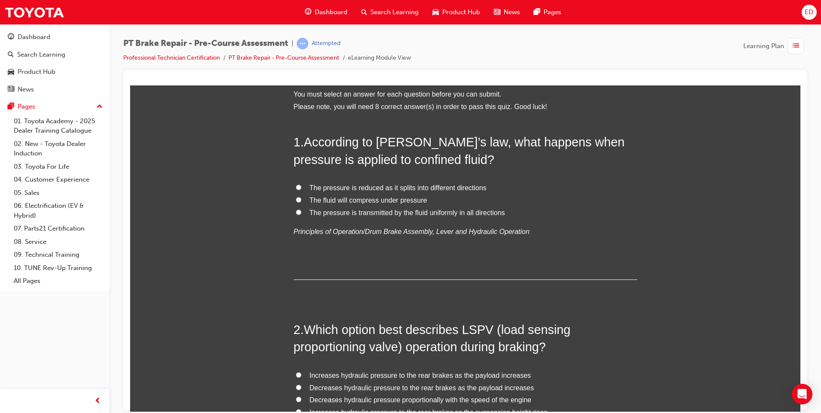
click at [297, 212] on input "The pressure is transmitted by the fluid uniformly in all directions" at bounding box center [299, 212] width 6 height 6
radio input "true"
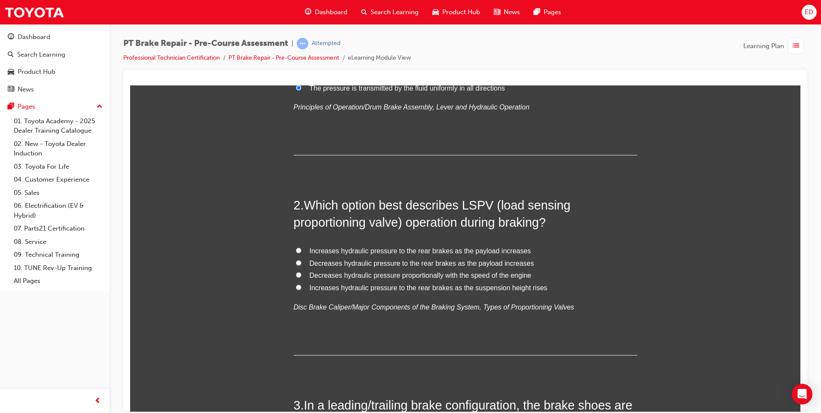
scroll to position [172, 0]
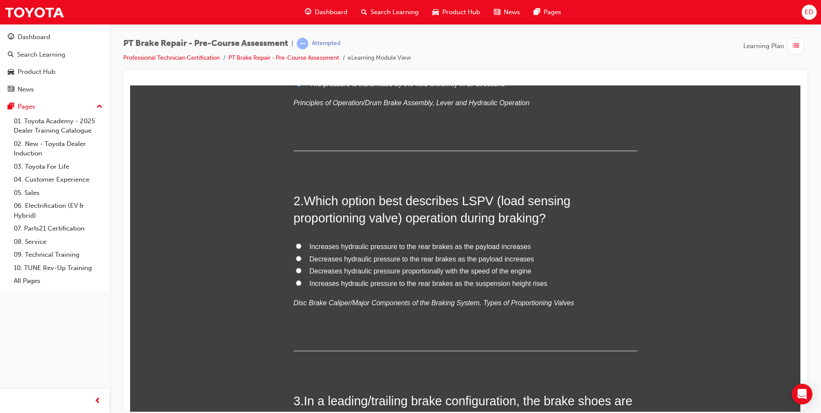
click at [296, 244] on input "Increases hydraulic pressure to the rear brakes as the payload increases" at bounding box center [299, 246] width 6 height 6
radio input "true"
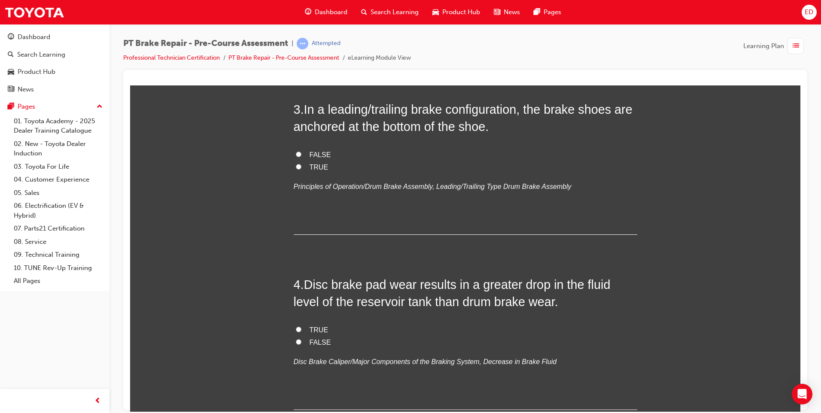
scroll to position [473, 0]
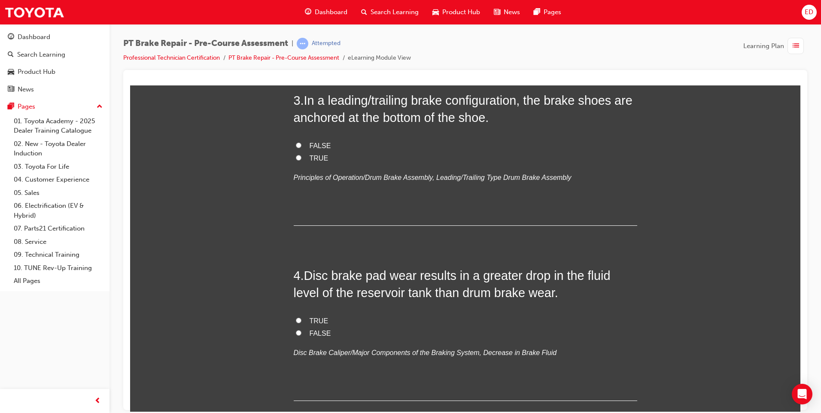
click at [296, 157] on input "TRUE" at bounding box center [299, 158] width 6 height 6
radio input "true"
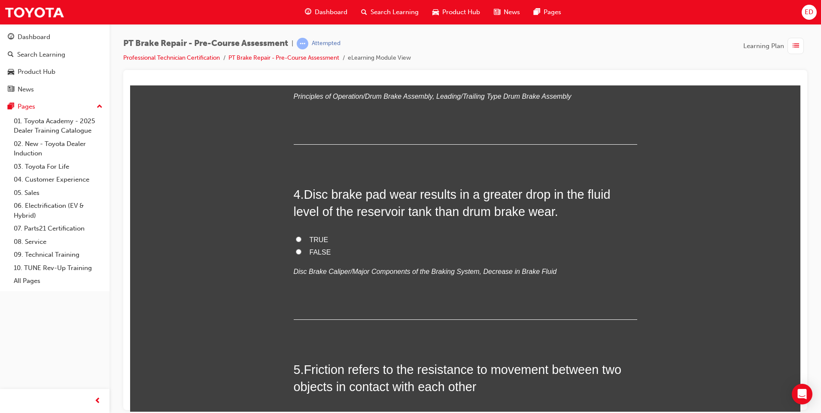
scroll to position [558, 0]
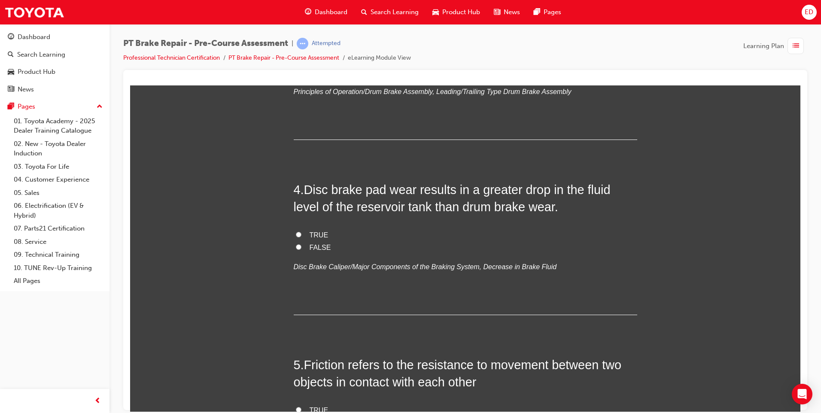
click at [296, 234] on input "TRUE" at bounding box center [299, 235] width 6 height 6
radio input "true"
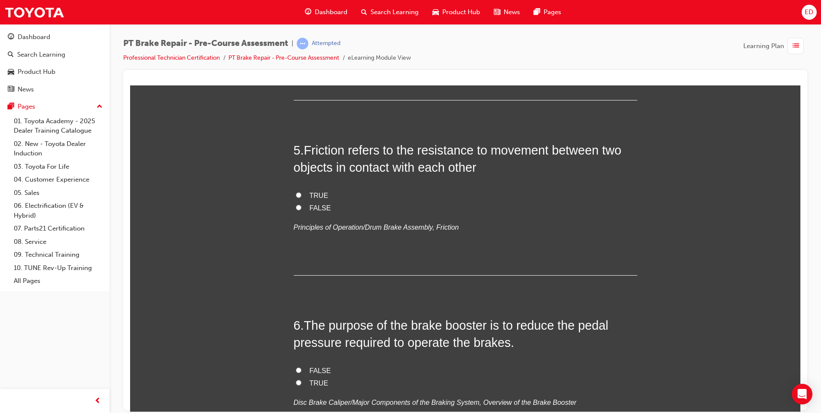
scroll to position [816, 0]
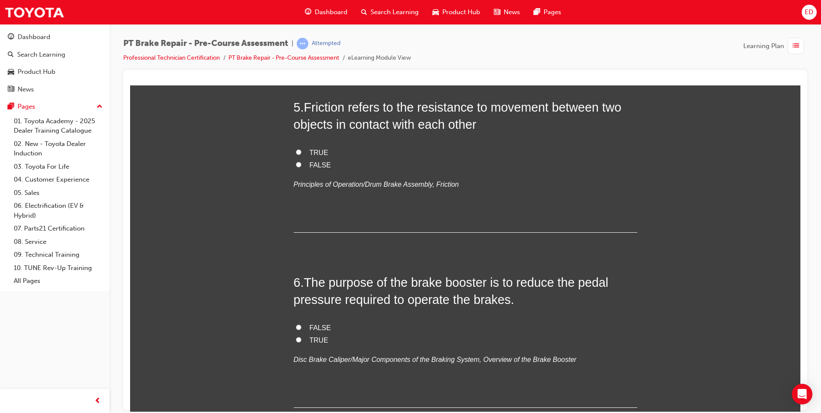
click at [296, 339] on input "TRUE" at bounding box center [299, 340] width 6 height 6
radio input "true"
click at [296, 162] on input "FALSE" at bounding box center [299, 165] width 6 height 6
radio input "true"
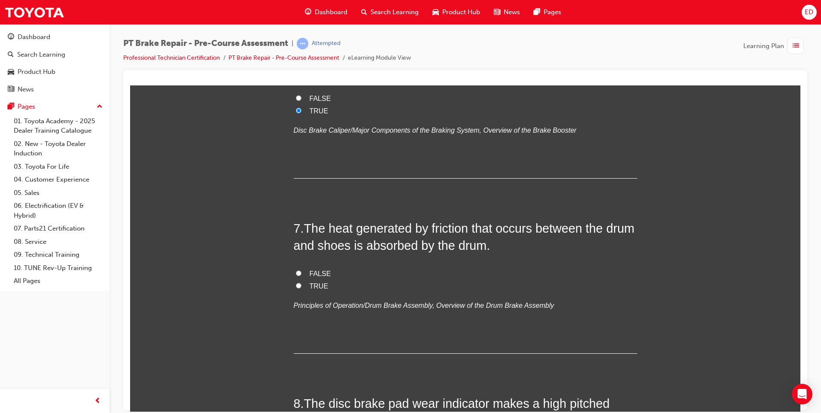
scroll to position [1074, 0]
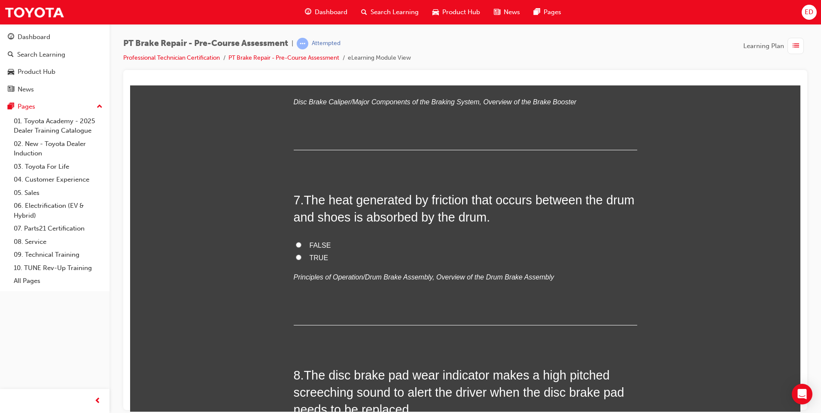
click at [296, 259] on input "TRUE" at bounding box center [299, 257] width 6 height 6
radio input "true"
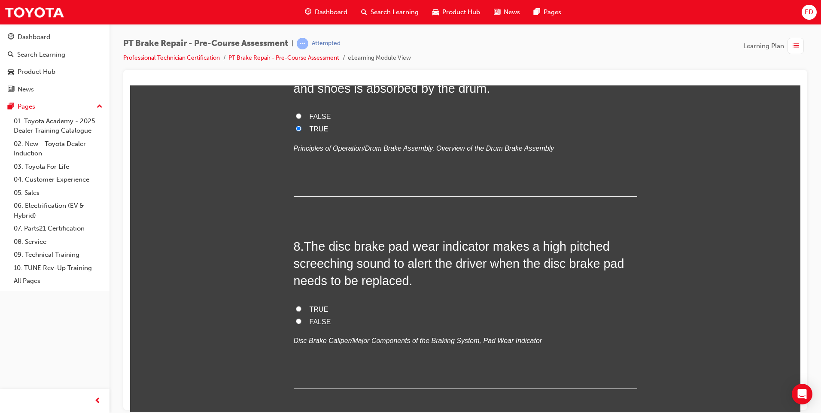
scroll to position [1246, 0]
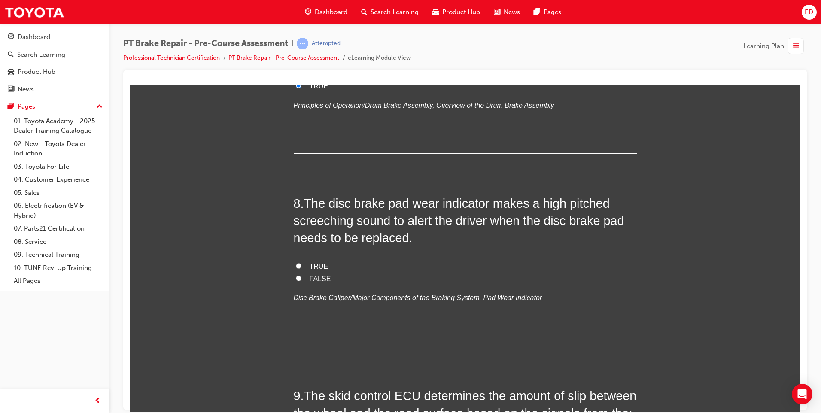
click at [296, 265] on input "TRUE" at bounding box center [299, 266] width 6 height 6
radio input "true"
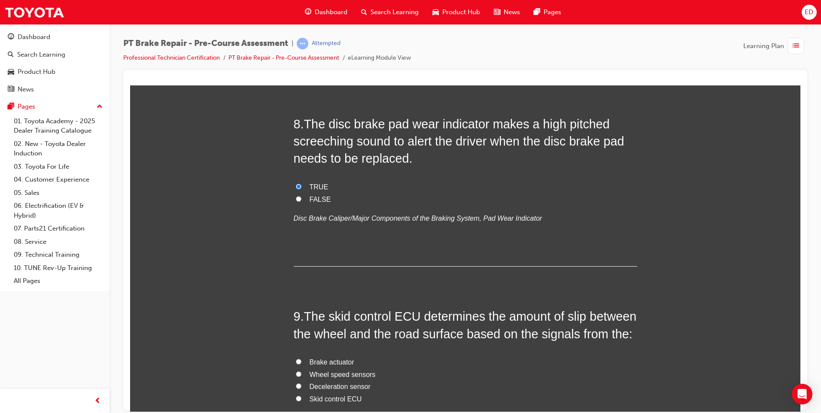
scroll to position [1418, 0]
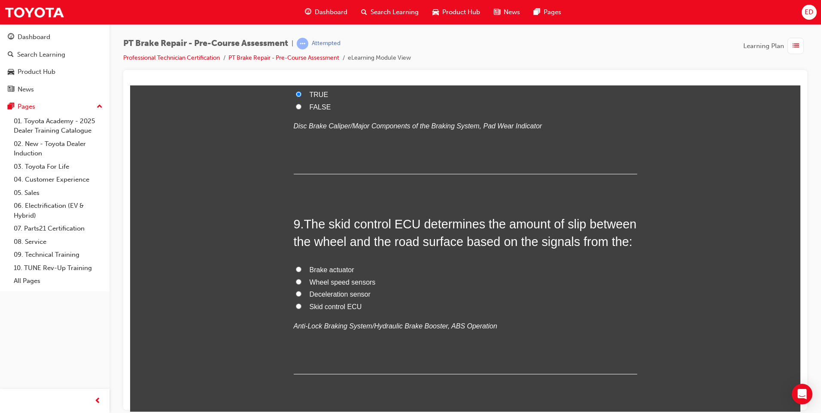
click at [296, 306] on input "Skid control ECU" at bounding box center [299, 306] width 6 height 6
radio input "true"
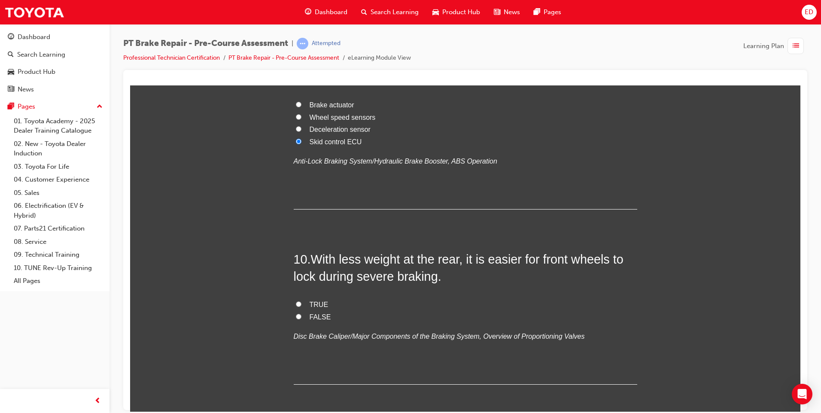
scroll to position [1620, 0]
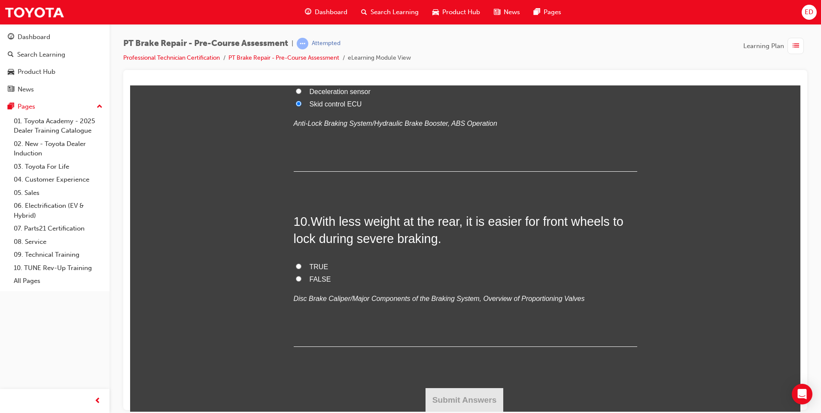
click at [296, 276] on input "FALSE" at bounding box center [299, 279] width 6 height 6
radio input "true"
click at [461, 394] on button "Submit Answers" at bounding box center [465, 400] width 78 height 24
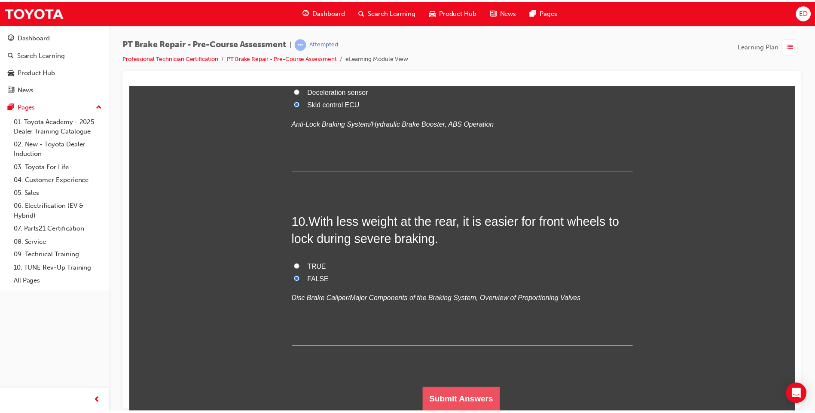
scroll to position [0, 0]
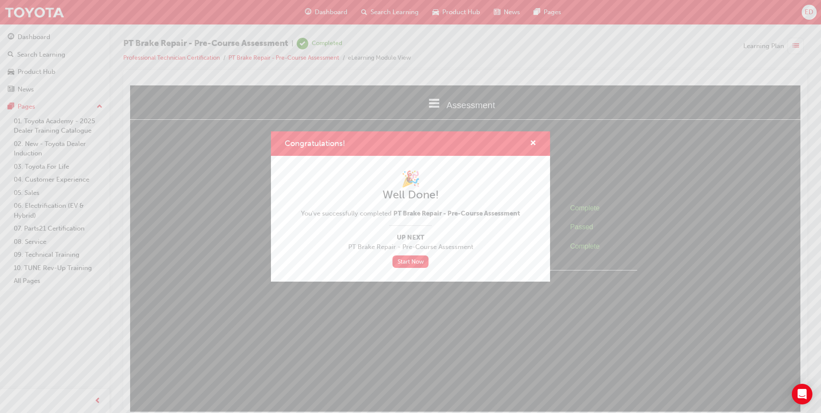
click at [48, 12] on div "Congratulations! 🎉 Well Done! You've successfully completed PT Brake Repair - P…" at bounding box center [410, 206] width 821 height 413
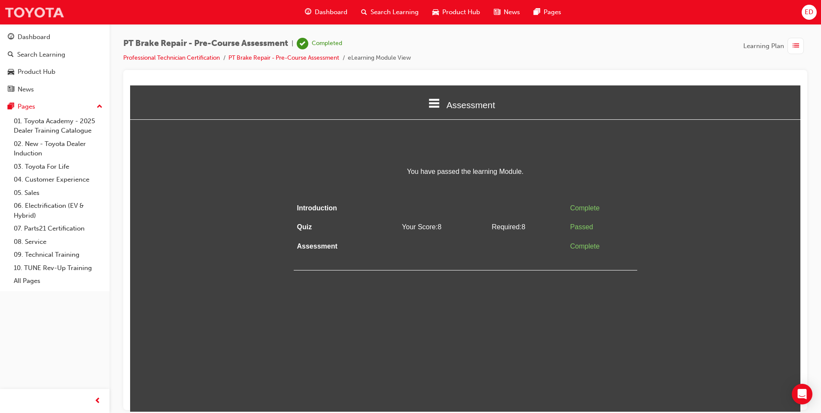
click at [52, 14] on img at bounding box center [34, 12] width 60 height 19
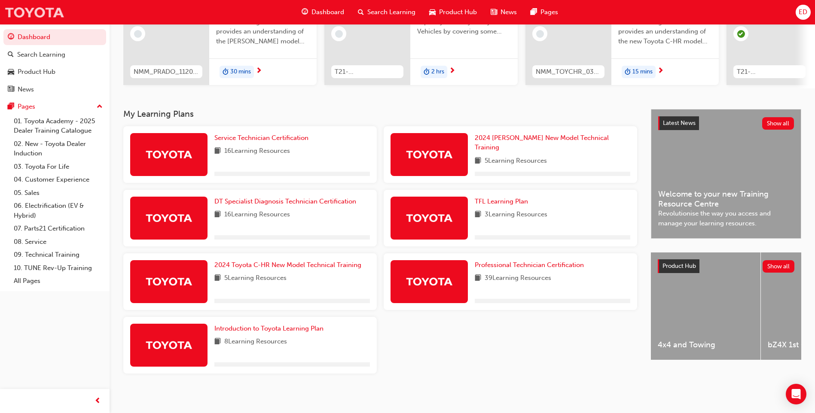
scroll to position [116, 0]
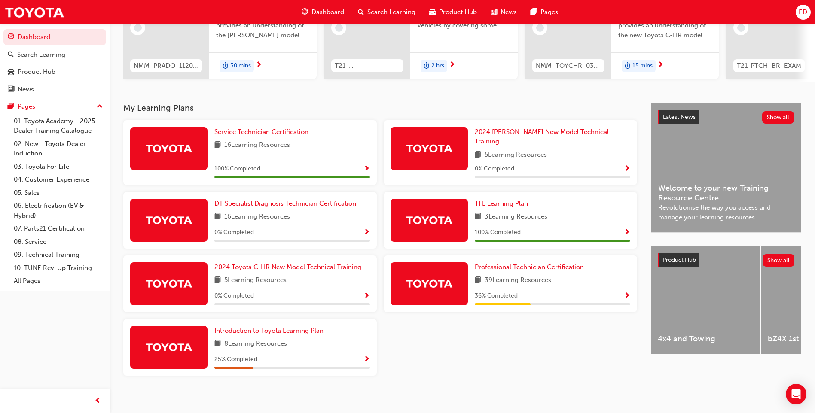
click at [539, 263] on span "Professional Technician Certification" at bounding box center [529, 267] width 109 height 8
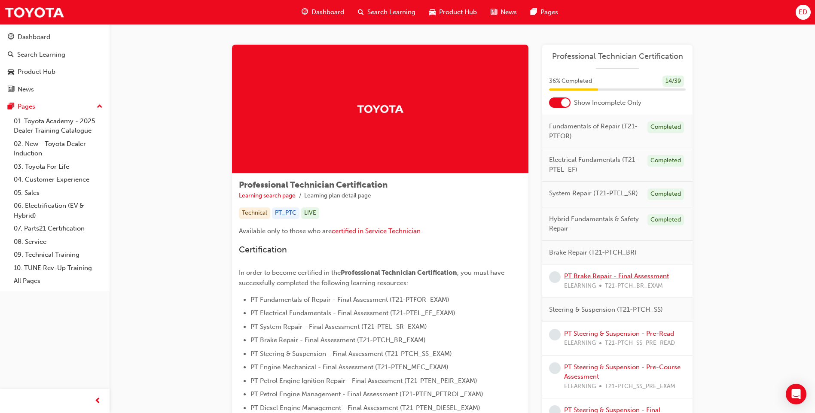
click at [606, 274] on link "PT Brake Repair - Final Assessment" at bounding box center [616, 276] width 105 height 8
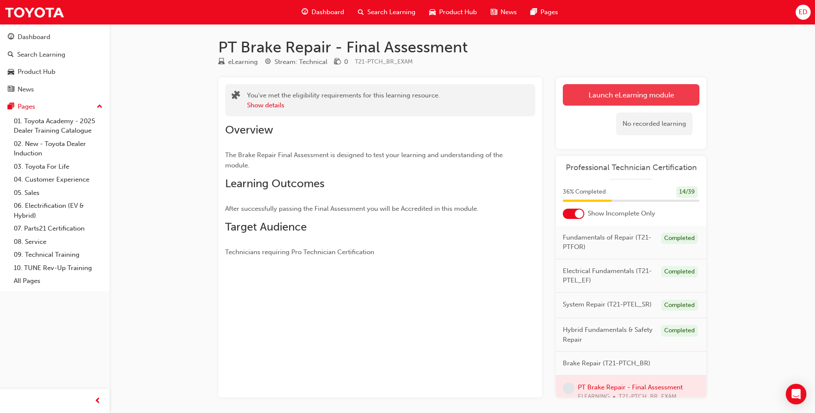
click at [625, 90] on link "Launch eLearning module" at bounding box center [631, 94] width 137 height 21
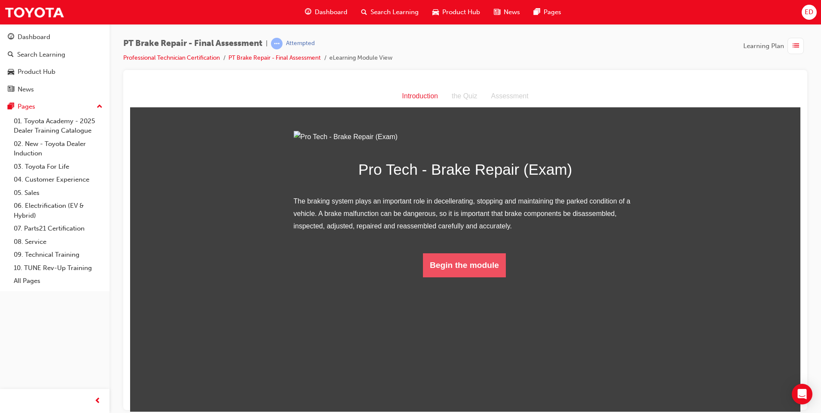
click at [480, 277] on button "Begin the module" at bounding box center [464, 265] width 83 height 24
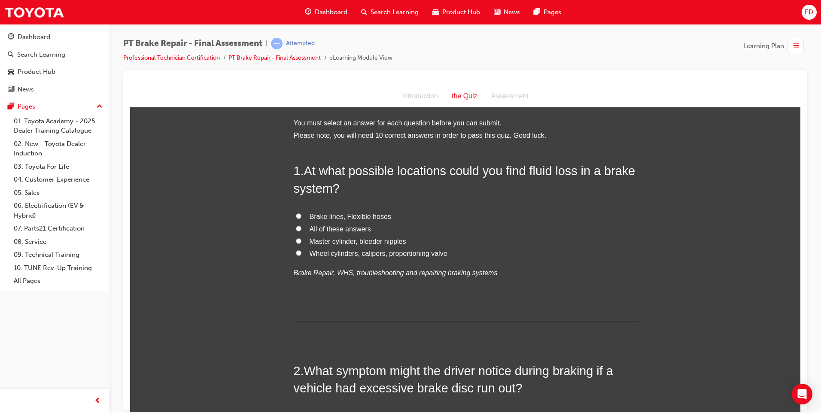
click at [301, 228] on label "All of these answers" at bounding box center [466, 229] width 344 height 12
click at [301, 228] on input "All of these answers" at bounding box center [299, 229] width 6 height 6
radio input "true"
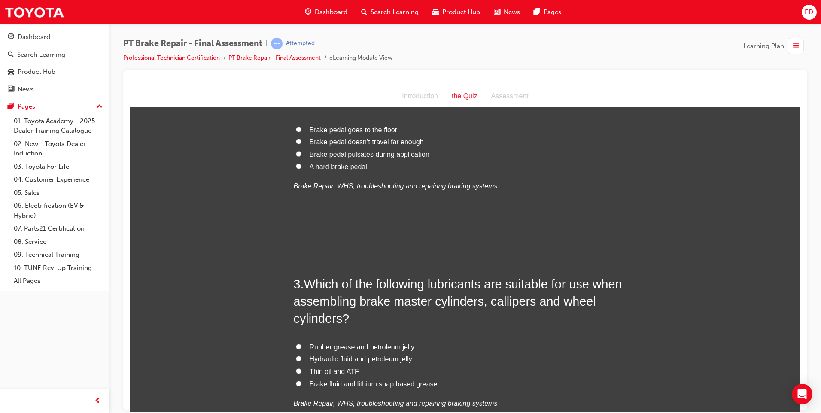
scroll to position [301, 0]
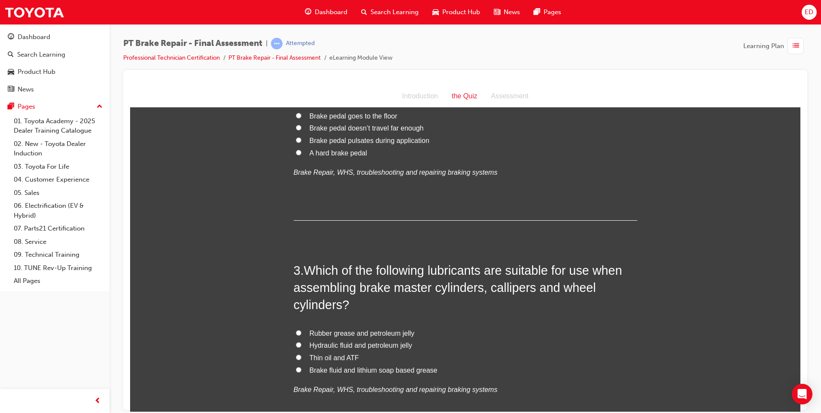
click at [296, 370] on input "Brake fluid and lithium soap based grease" at bounding box center [299, 370] width 6 height 6
radio input "true"
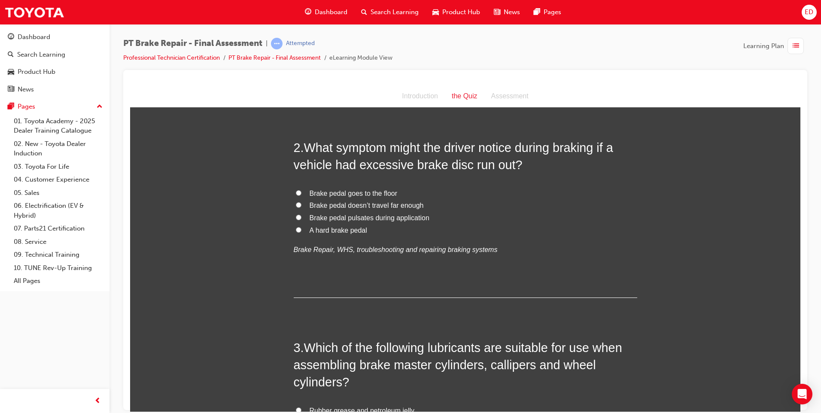
scroll to position [204, 0]
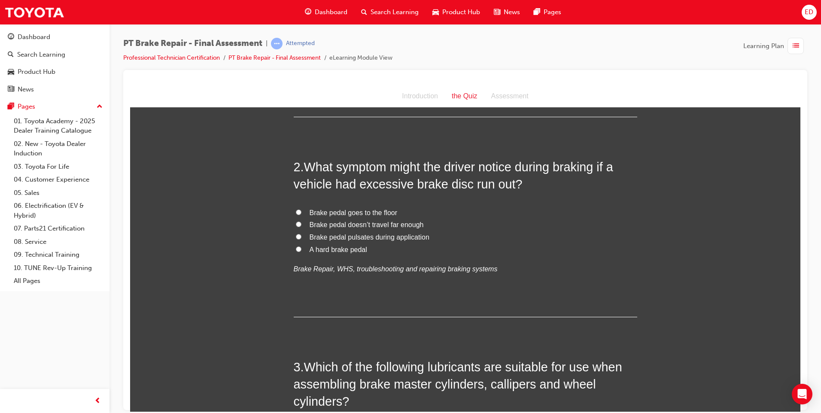
click at [296, 236] on input "Brake pedal pulsates during application" at bounding box center [299, 237] width 6 height 6
radio input "true"
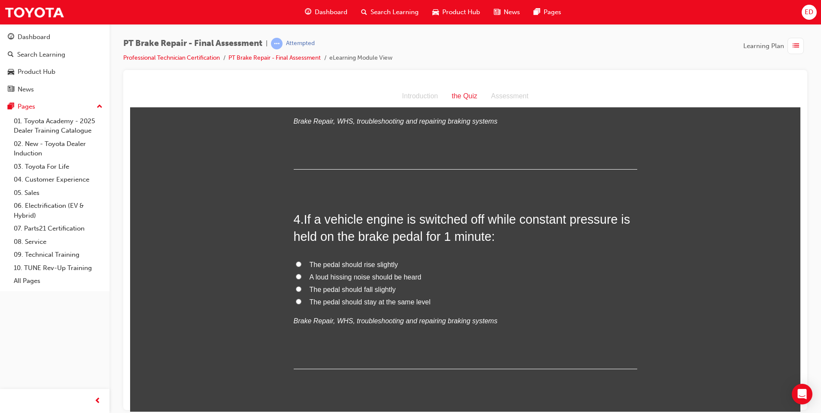
scroll to position [591, 0]
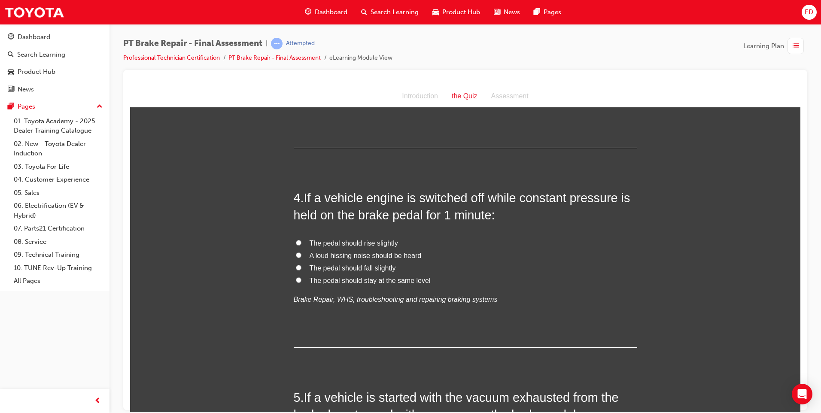
click at [298, 241] on input "The pedal should rise slightly" at bounding box center [299, 243] width 6 height 6
radio input "true"
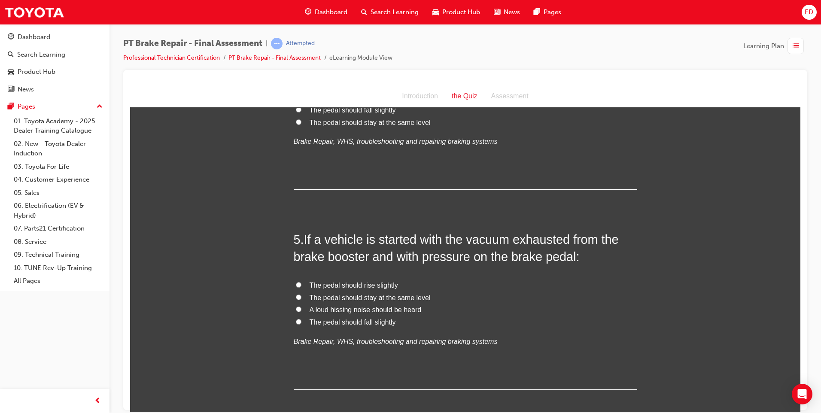
scroll to position [762, 0]
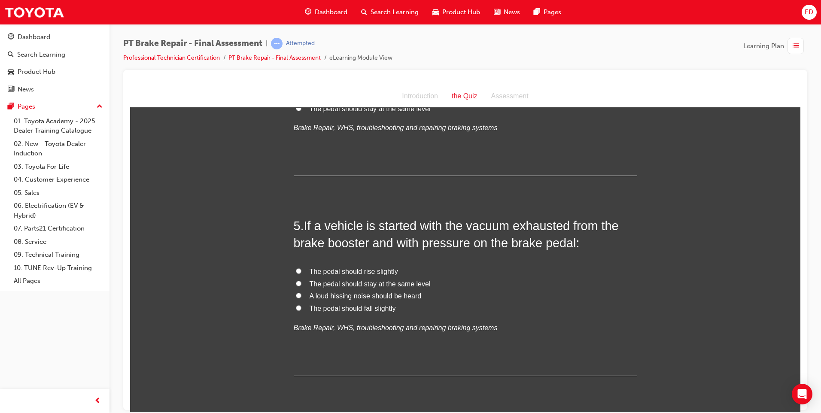
click at [296, 307] on input "The pedal should fall slightly" at bounding box center [299, 308] width 6 height 6
radio input "true"
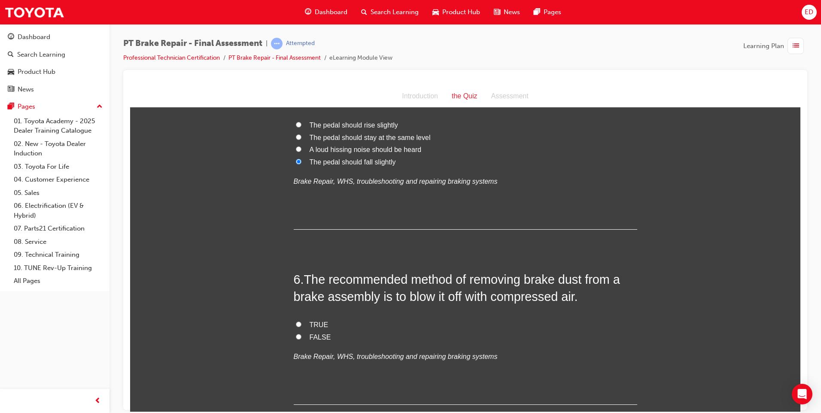
scroll to position [934, 0]
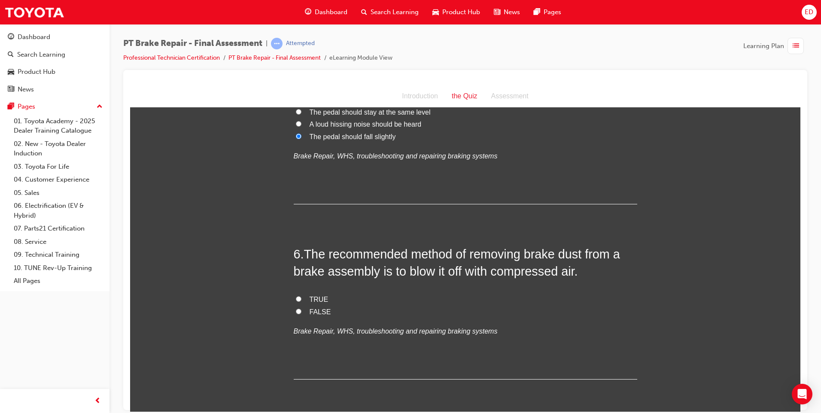
click at [296, 311] on input "FALSE" at bounding box center [299, 311] width 6 height 6
radio input "true"
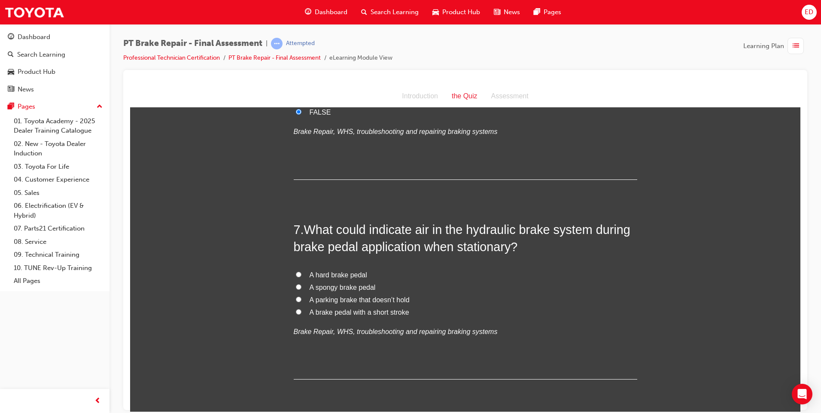
scroll to position [1149, 0]
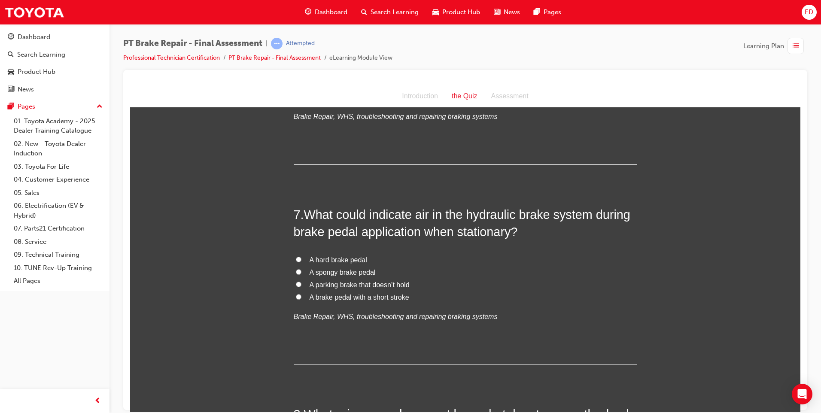
click at [297, 272] on input "A spongy brake pedal" at bounding box center [299, 272] width 6 height 6
radio input "true"
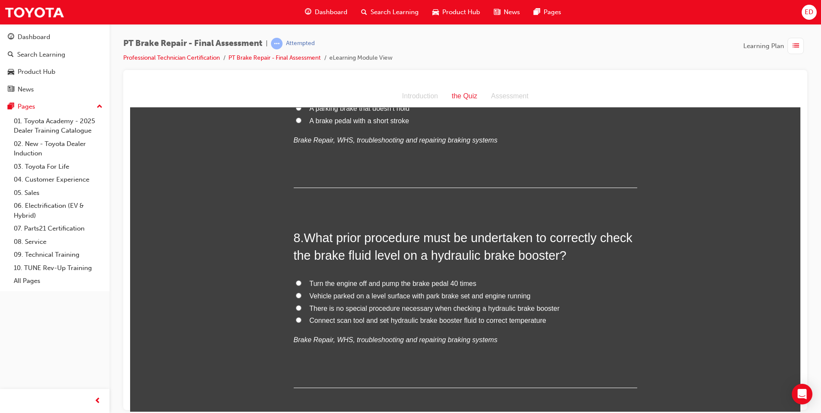
scroll to position [1364, 0]
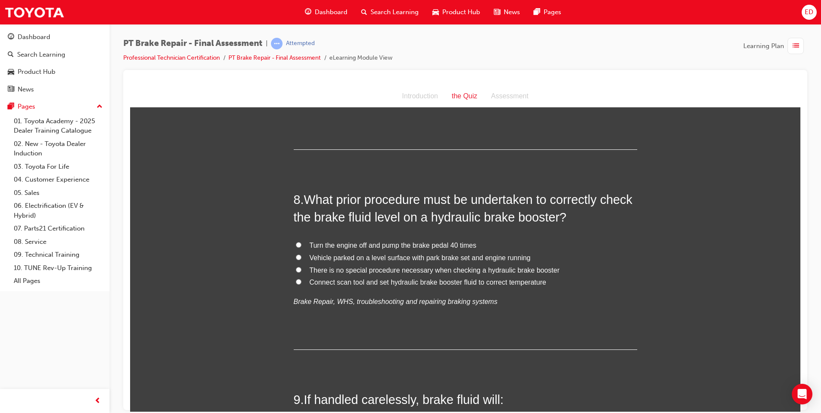
click at [296, 283] on input "Connect scan tool and set hydraulic brake booster fluid to correct temperature" at bounding box center [299, 282] width 6 height 6
radio input "true"
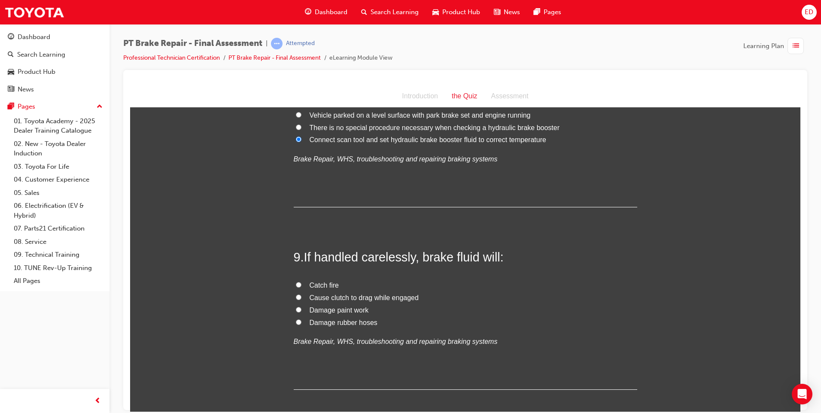
scroll to position [1536, 0]
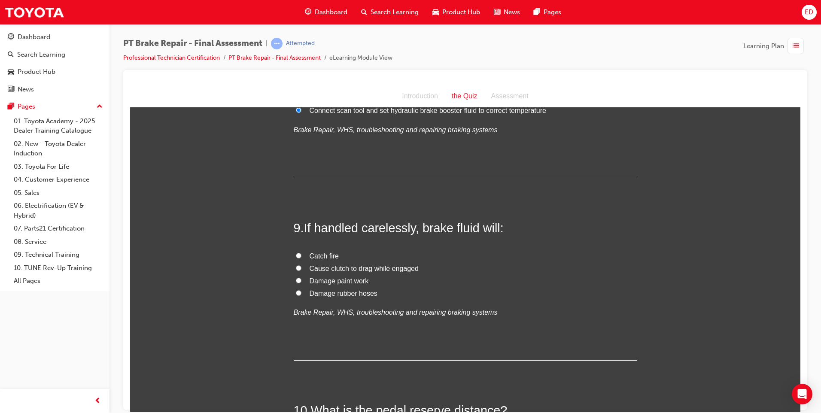
click at [296, 281] on input "Damage paint work" at bounding box center [299, 280] width 6 height 6
radio input "true"
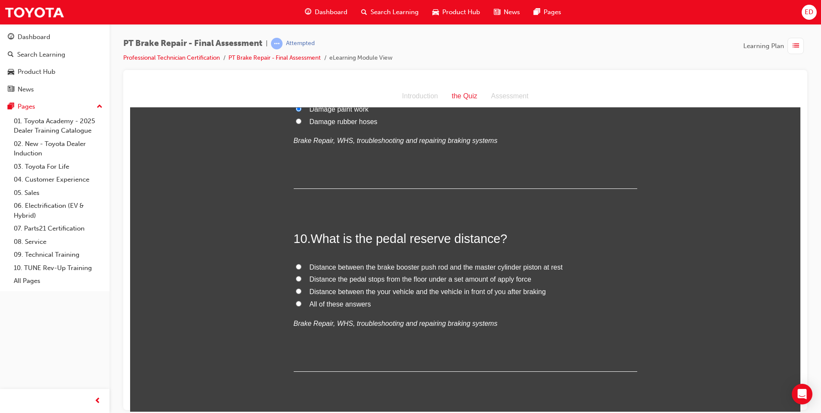
scroll to position [1750, 0]
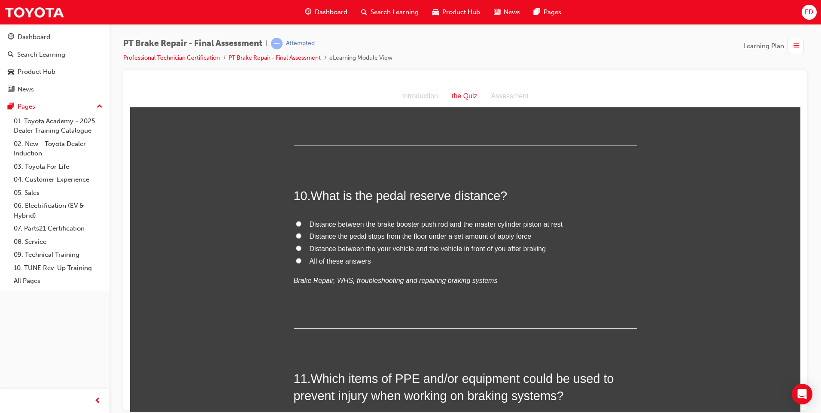
click at [296, 223] on input "Distance between the brake booster push rod and the master cylinder piston at r…" at bounding box center [299, 224] width 6 height 6
radio input "true"
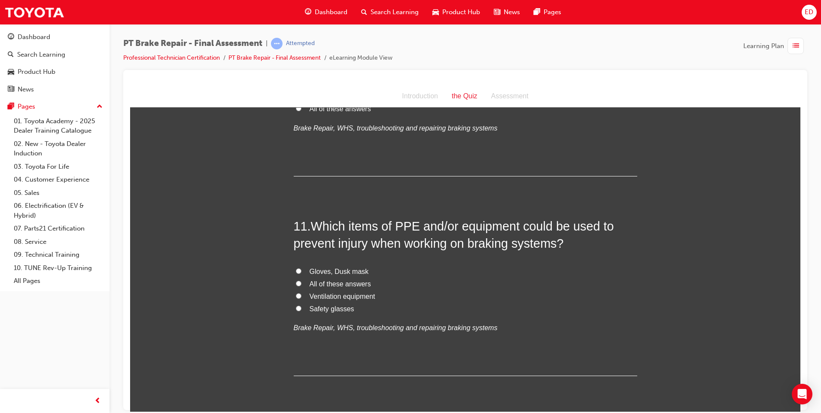
scroll to position [1922, 0]
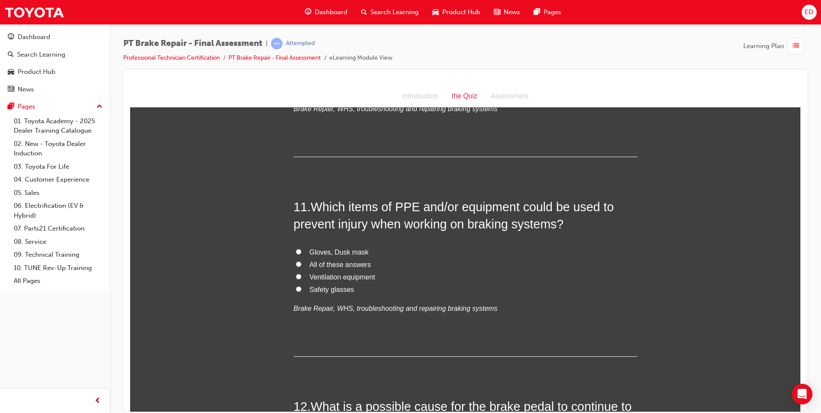
click at [296, 264] on input "All of these answers" at bounding box center [299, 264] width 6 height 6
radio input "true"
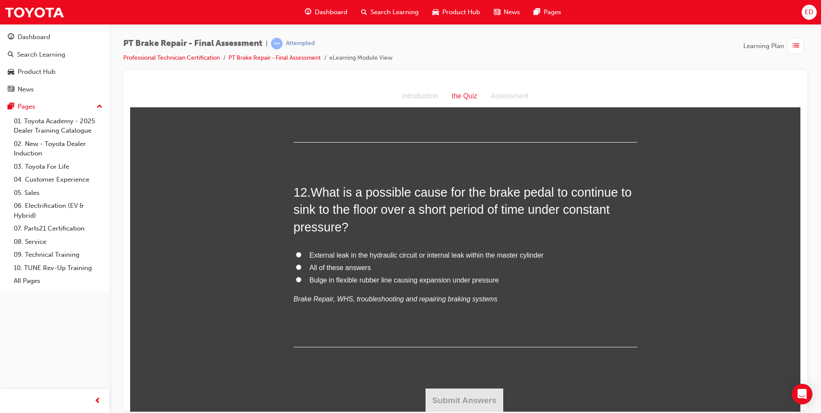
scroll to position [2137, 0]
click at [296, 265] on input "All of these answers" at bounding box center [299, 267] width 6 height 6
radio input "true"
click at [472, 398] on button "Submit Answers" at bounding box center [465, 400] width 78 height 24
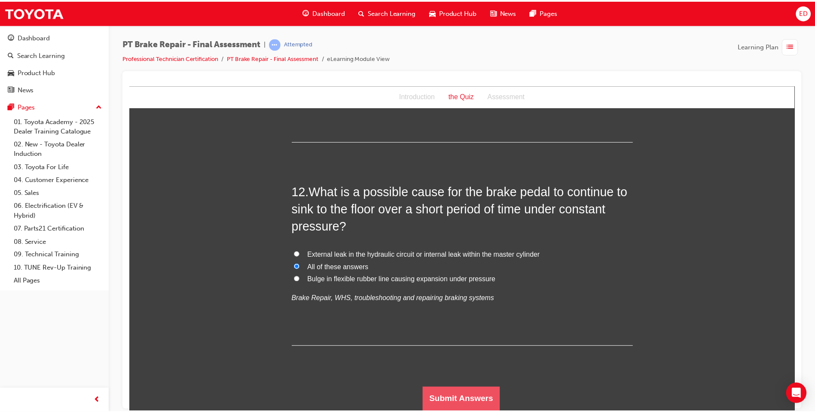
scroll to position [0, 0]
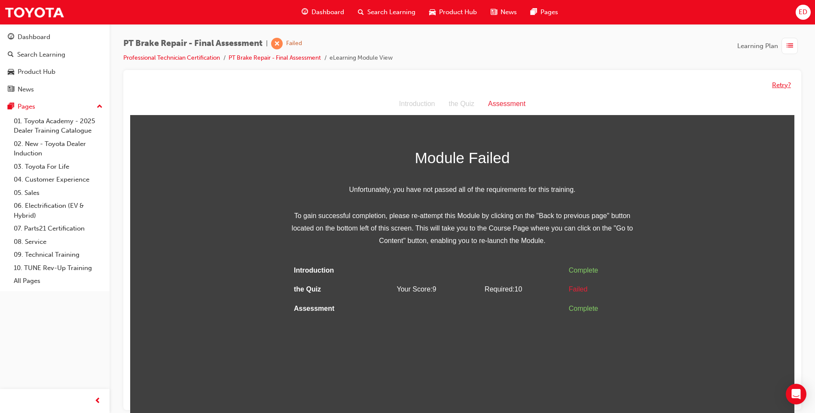
click at [779, 84] on button "Retry?" at bounding box center [781, 85] width 19 height 10
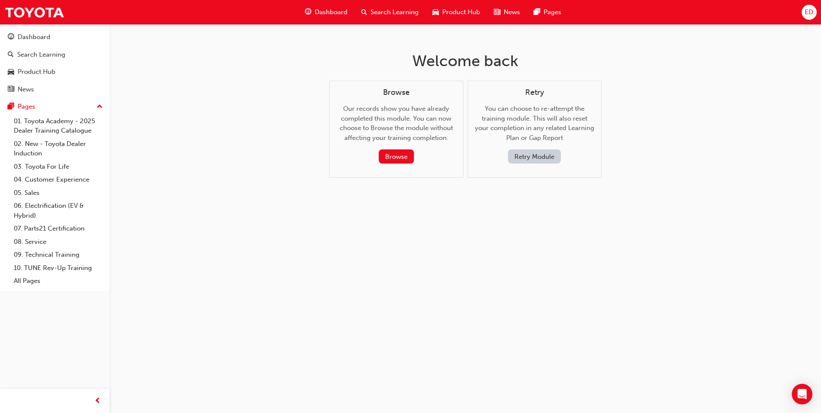
click at [549, 156] on button "Retry Module" at bounding box center [534, 156] width 53 height 14
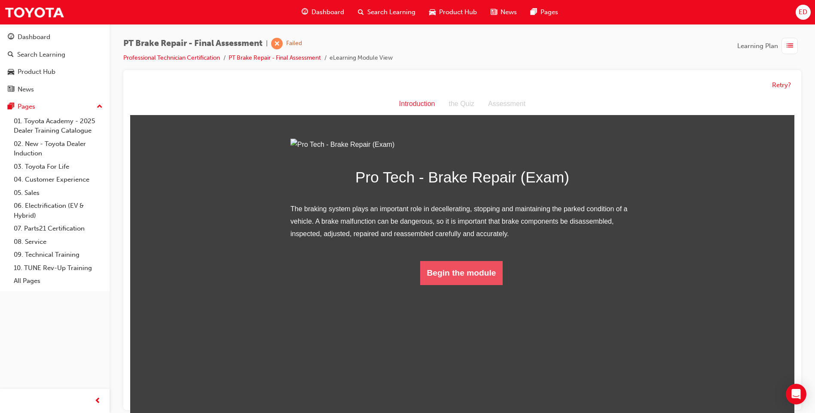
click at [467, 285] on button "Begin the module" at bounding box center [461, 273] width 83 height 24
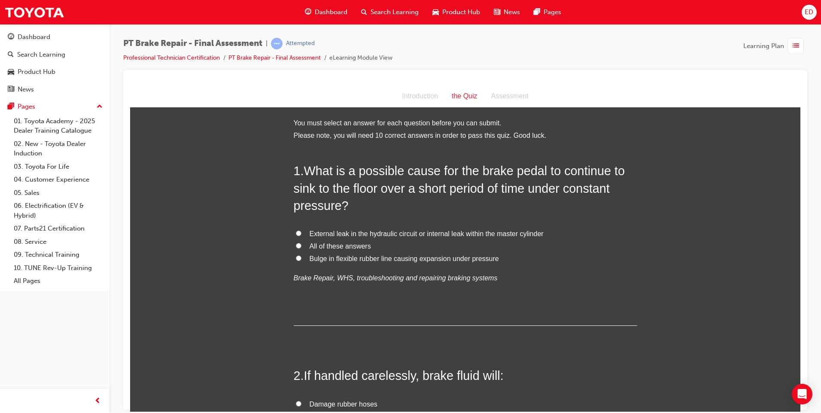
click at [296, 244] on input "All of these answers" at bounding box center [299, 246] width 6 height 6
radio input "true"
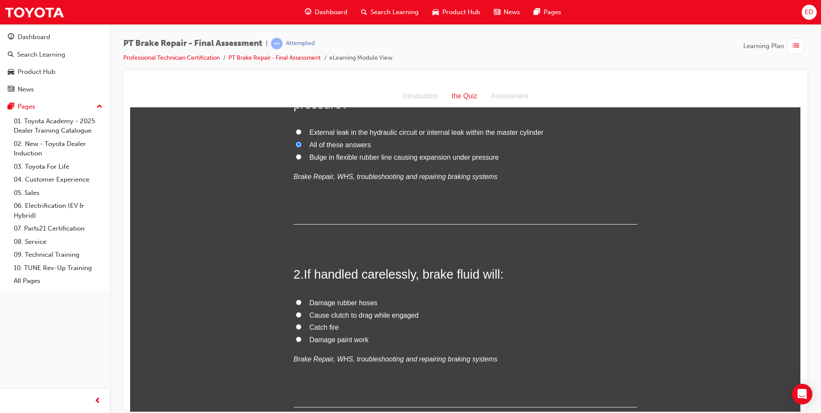
scroll to position [86, 0]
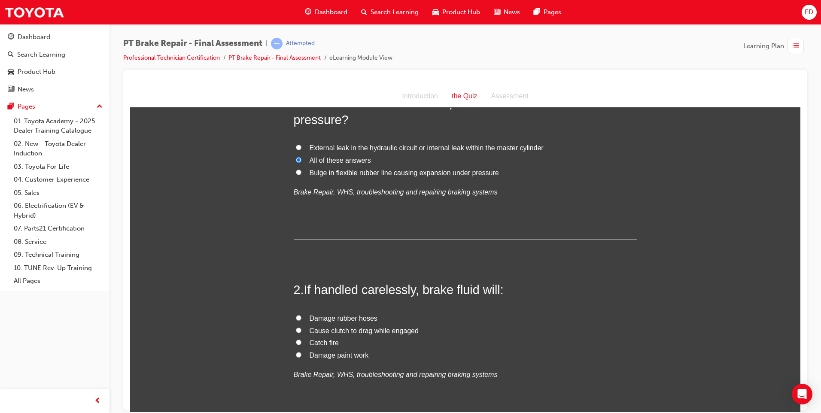
click at [297, 144] on input "External leak in the hydraulic circuit or internal leak within the master cylin…" at bounding box center [299, 147] width 6 height 6
radio input "true"
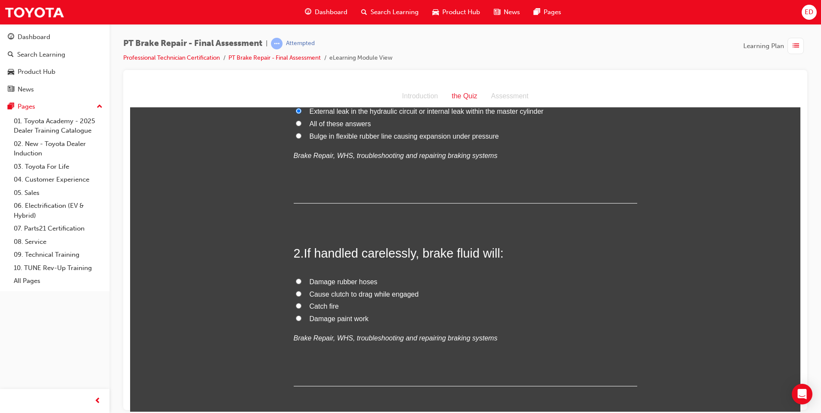
scroll to position [172, 0]
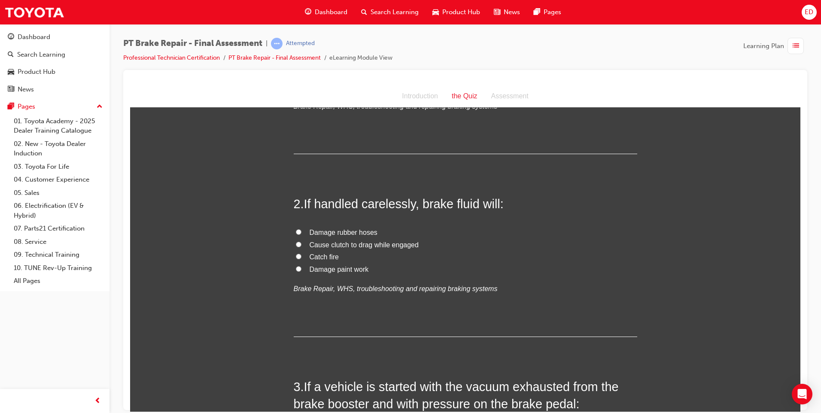
click at [296, 269] on input "Damage paint work" at bounding box center [299, 269] width 6 height 6
radio input "true"
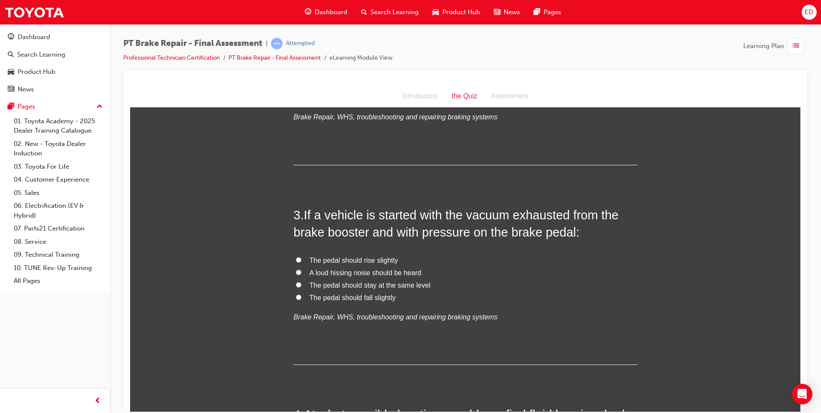
scroll to position [387, 0]
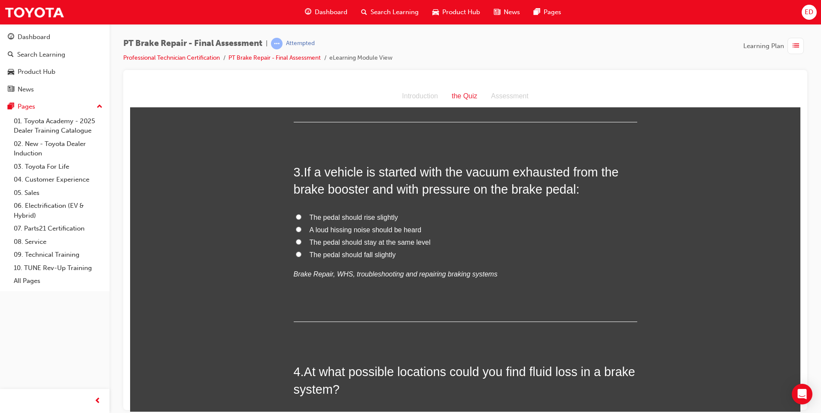
click at [297, 254] on input "The pedal should fall slightly" at bounding box center [299, 254] width 6 height 6
radio input "true"
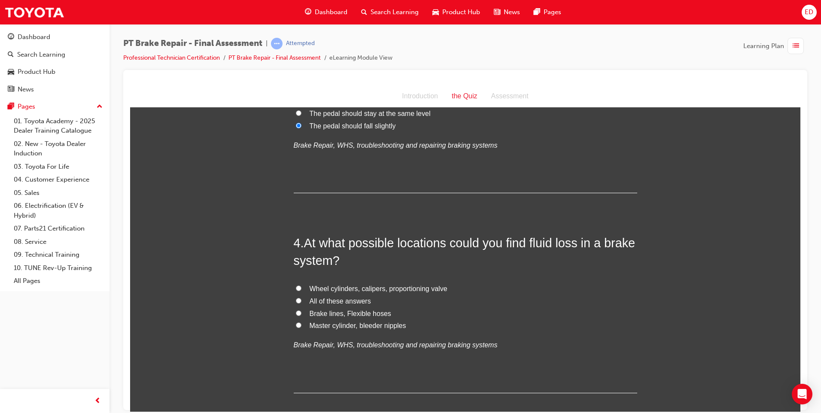
scroll to position [558, 0]
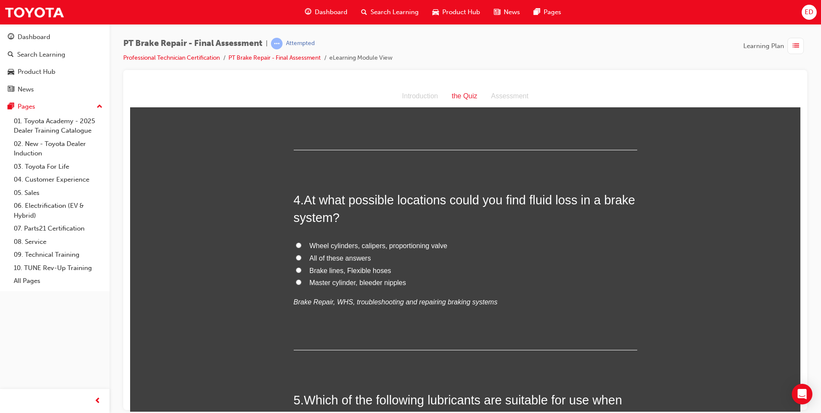
click at [296, 258] on input "All of these answers" at bounding box center [299, 258] width 6 height 6
radio input "true"
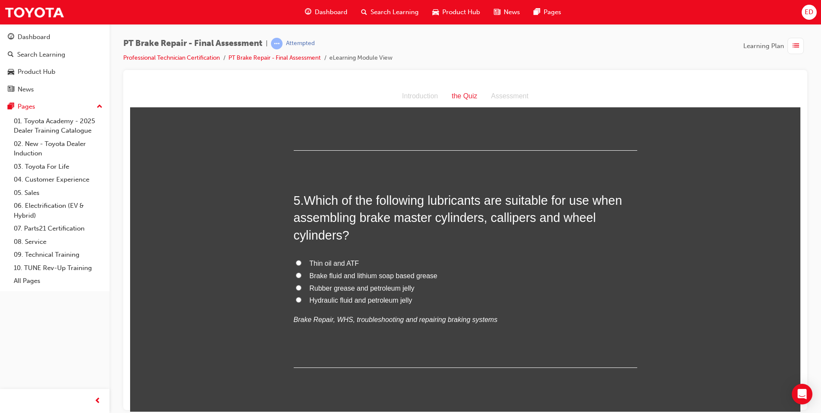
scroll to position [773, 0]
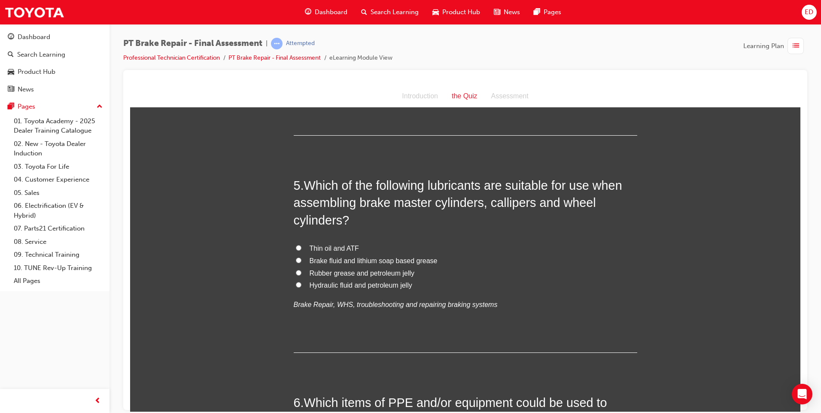
click at [296, 260] on input "Brake fluid and lithium soap based grease" at bounding box center [299, 260] width 6 height 6
radio input "true"
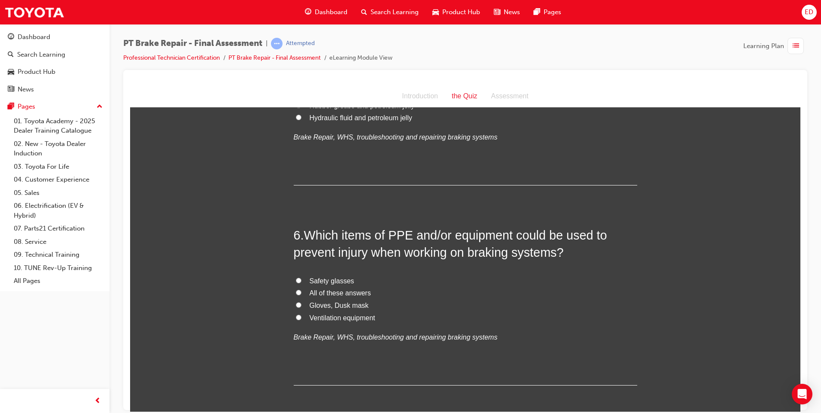
scroll to position [945, 0]
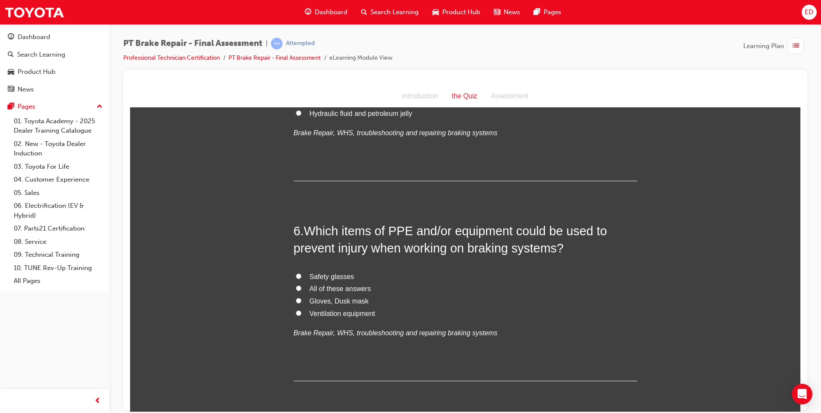
click at [296, 287] on input "All of these answers" at bounding box center [299, 288] width 6 height 6
radio input "true"
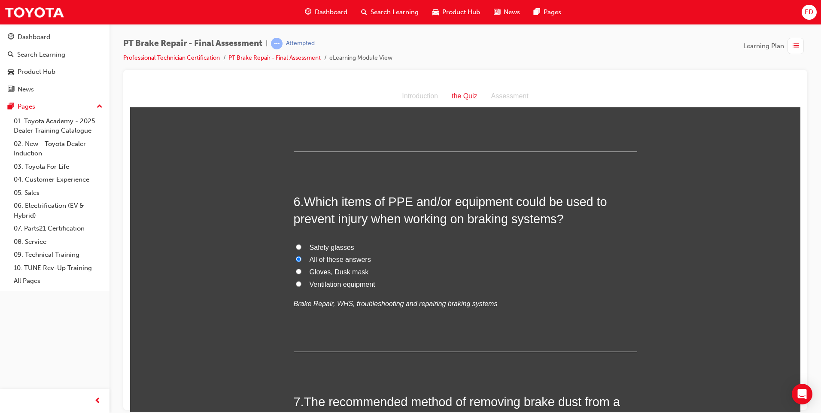
scroll to position [988, 0]
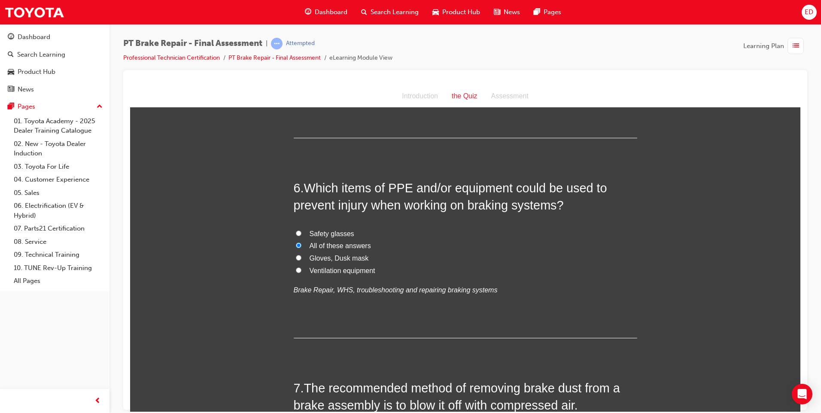
click at [296, 257] on input "Gloves, Dusk mask" at bounding box center [299, 258] width 6 height 6
radio input "true"
click at [296, 233] on input "Safety glasses" at bounding box center [299, 233] width 6 height 6
radio input "true"
click at [296, 244] on input "All of these answers" at bounding box center [299, 245] width 6 height 6
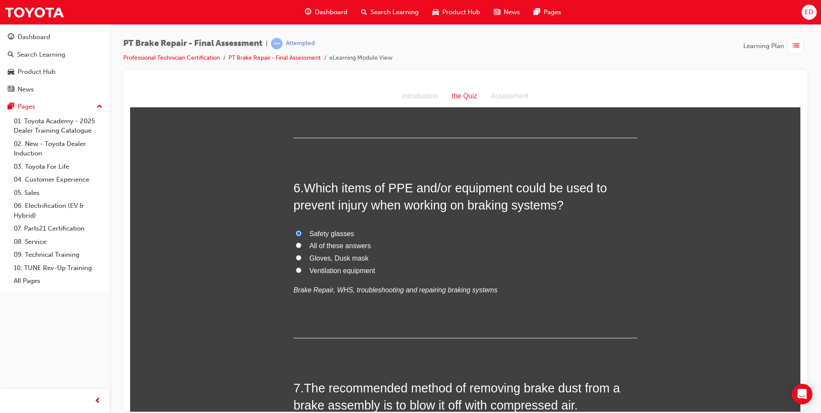
radio input "true"
click at [296, 230] on input "Safety glasses" at bounding box center [299, 233] width 6 height 6
radio input "true"
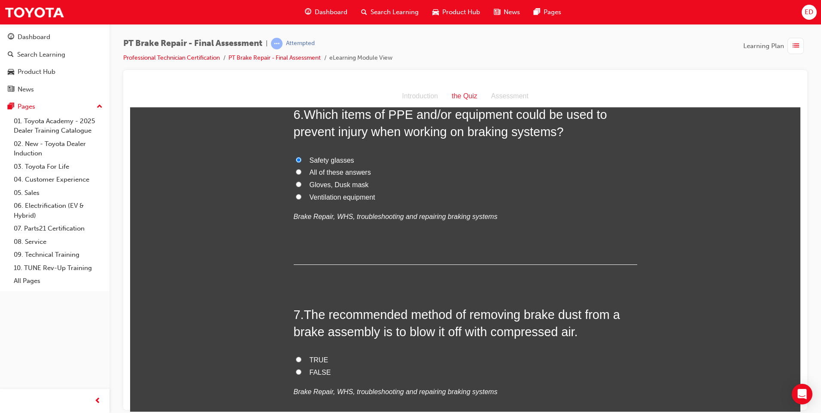
scroll to position [1160, 0]
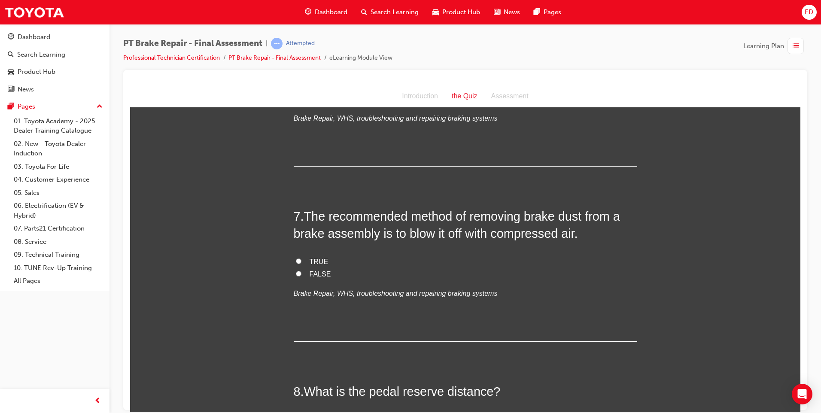
click at [297, 272] on input "FALSE" at bounding box center [299, 274] width 6 height 6
radio input "true"
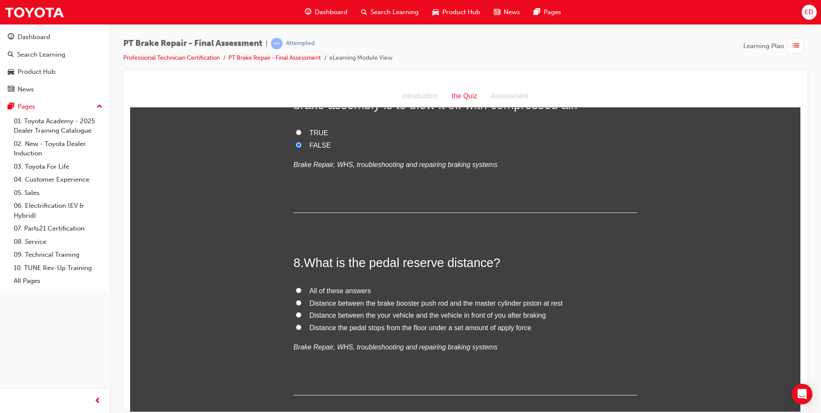
scroll to position [1332, 0]
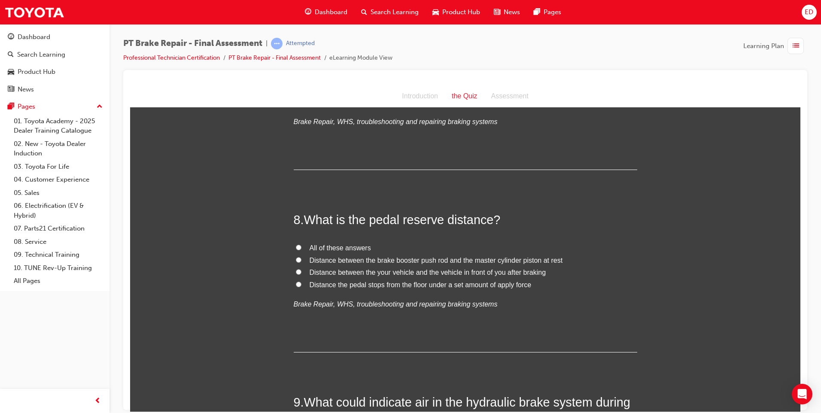
click at [296, 262] on input "Distance between the brake booster push rod and the master cylinder piston at r…" at bounding box center [299, 260] width 6 height 6
radio input "true"
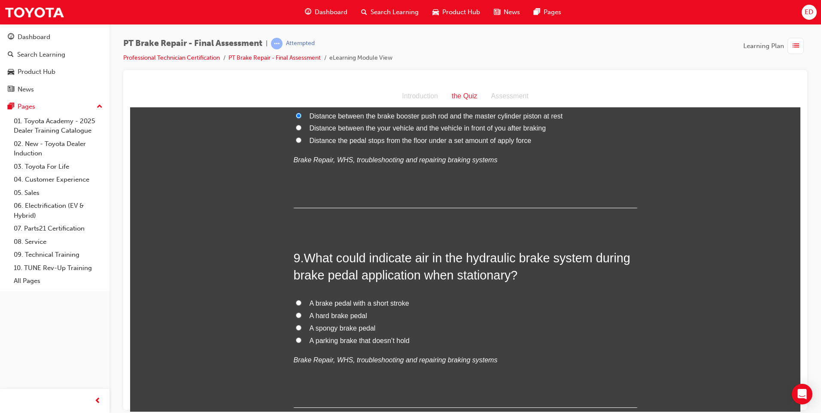
scroll to position [1503, 0]
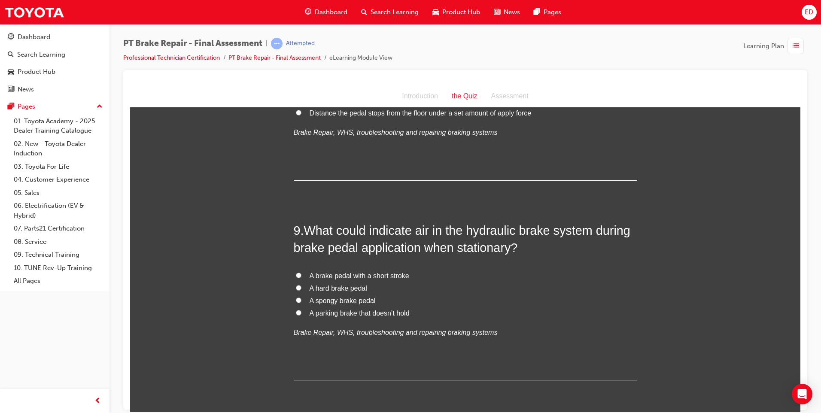
click at [297, 298] on input "A spongy brake pedal" at bounding box center [299, 300] width 6 height 6
radio input "true"
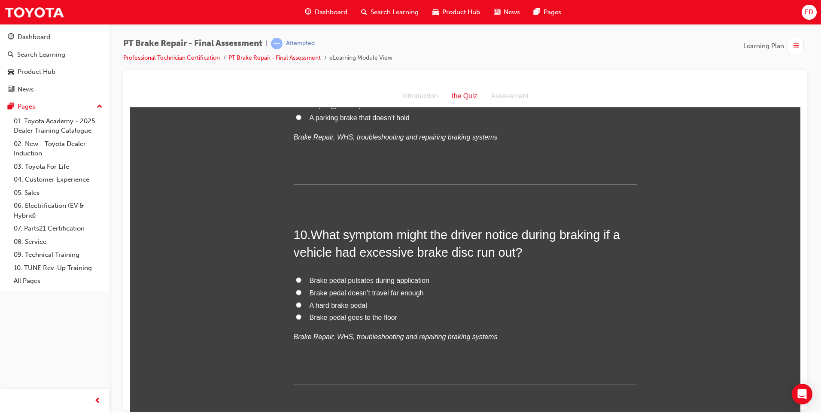
scroll to position [1718, 0]
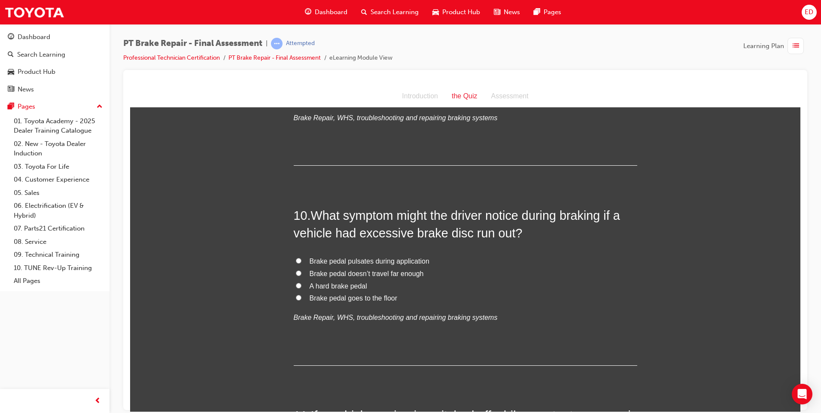
click at [296, 261] on input "Brake pedal pulsates during application" at bounding box center [299, 261] width 6 height 6
radio input "true"
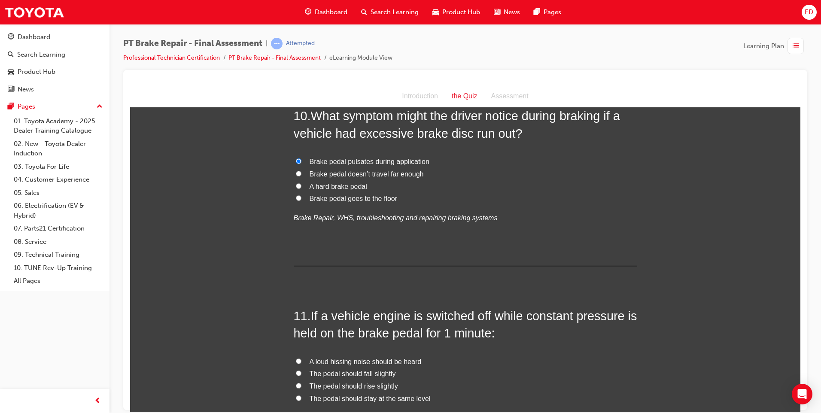
scroll to position [1890, 0]
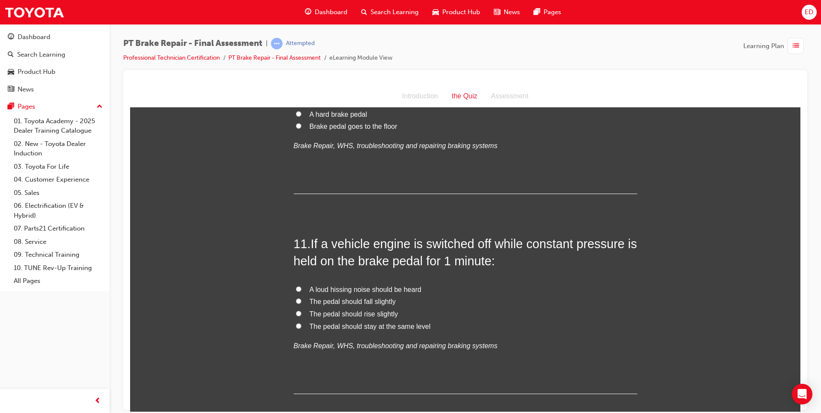
click at [296, 315] on input "The pedal should rise slightly" at bounding box center [299, 314] width 6 height 6
radio input "true"
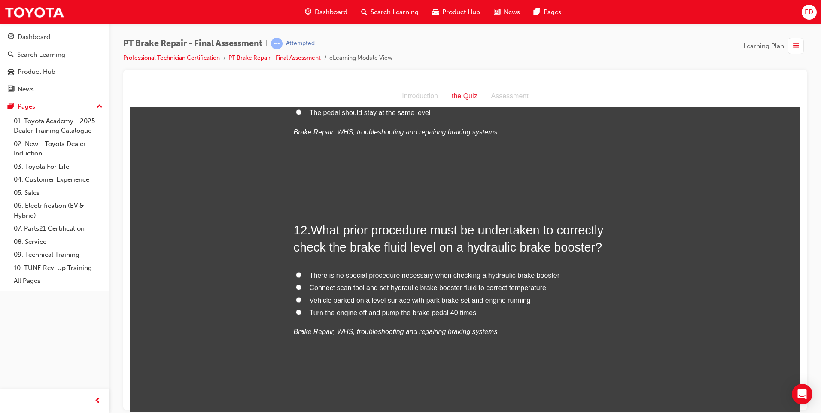
scroll to position [2105, 0]
click at [296, 299] on input "Vehicle parked on a level surface with park brake set and engine running" at bounding box center [299, 299] width 6 height 6
radio input "true"
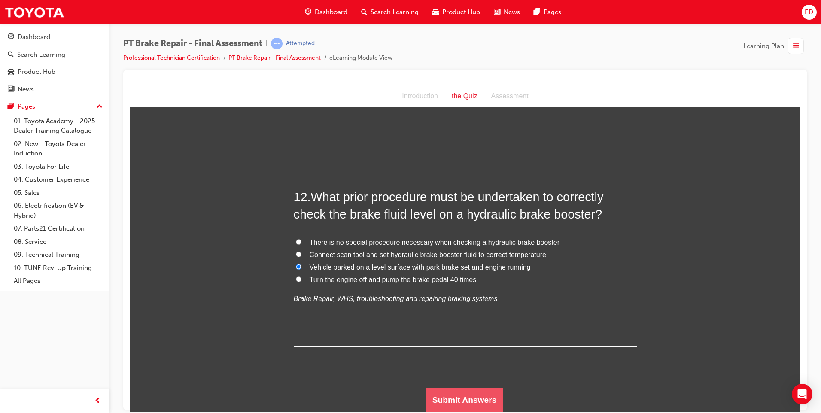
click at [456, 399] on button "Submit Answers" at bounding box center [465, 400] width 78 height 24
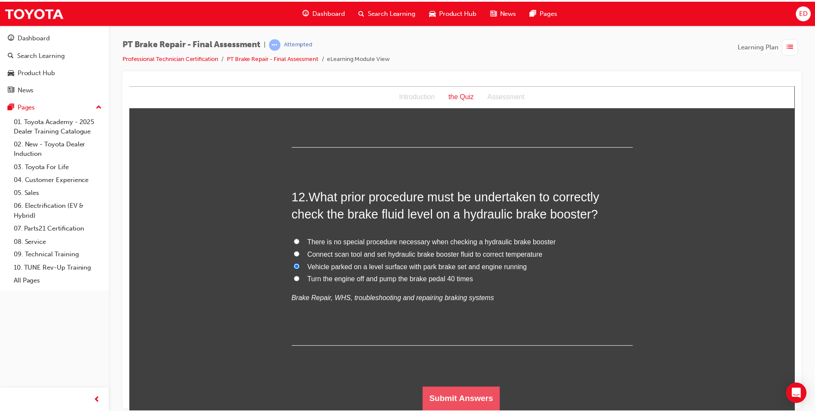
scroll to position [0, 0]
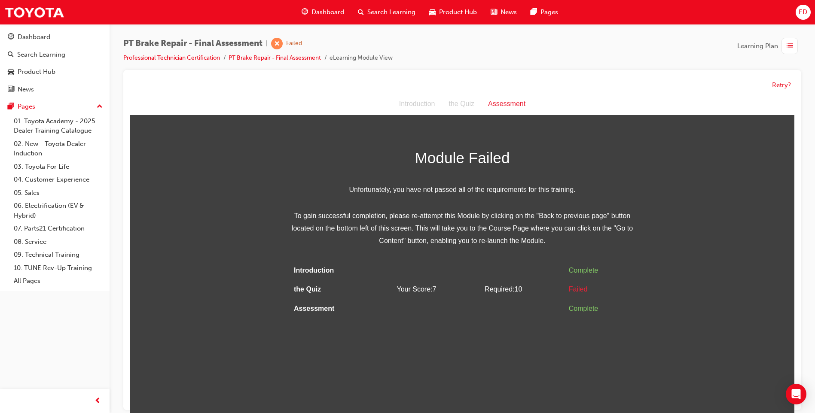
click at [514, 104] on div "Assessment" at bounding box center [506, 104] width 51 height 12
click at [786, 85] on button "Retry?" at bounding box center [781, 85] width 19 height 10
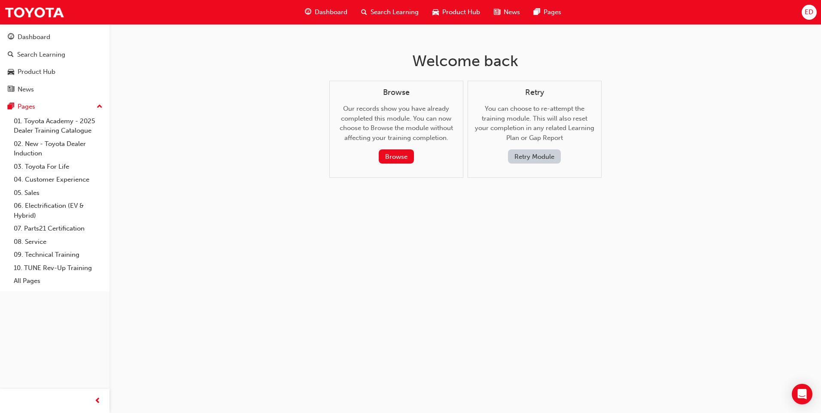
click at [550, 159] on button "Retry Module" at bounding box center [534, 156] width 53 height 14
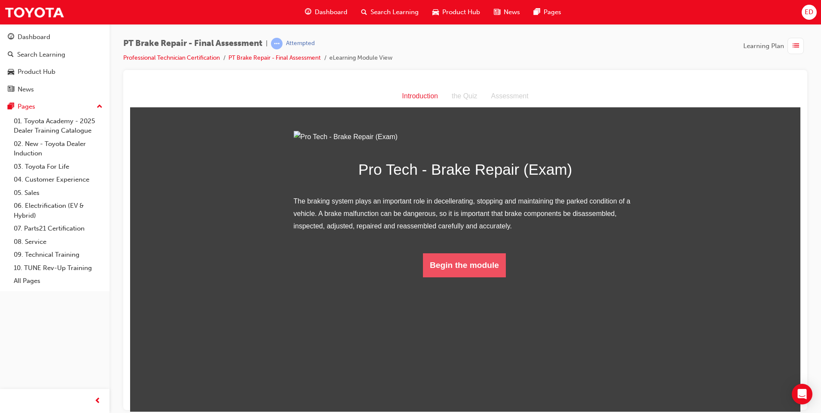
click at [476, 277] on button "Begin the module" at bounding box center [464, 265] width 83 height 24
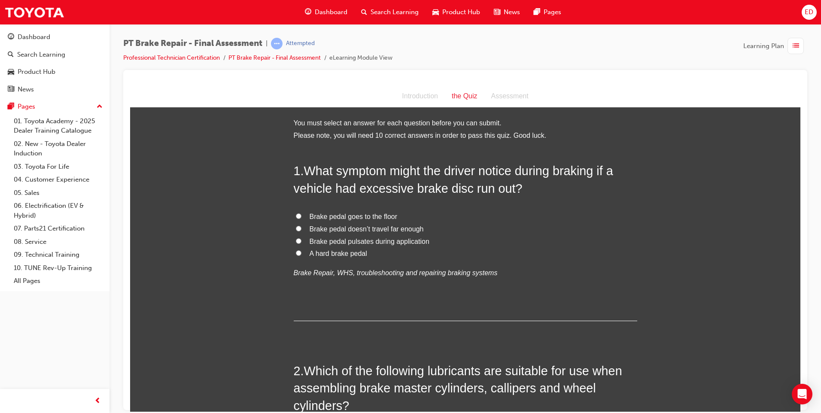
click at [294, 240] on label "Brake pedal pulsates during application" at bounding box center [466, 241] width 344 height 12
click at [296, 240] on input "Brake pedal pulsates during application" at bounding box center [299, 241] width 6 height 6
radio input "true"
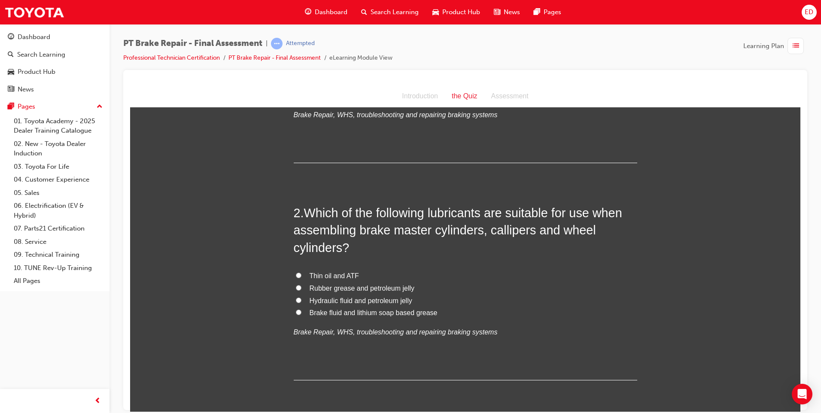
scroll to position [172, 0]
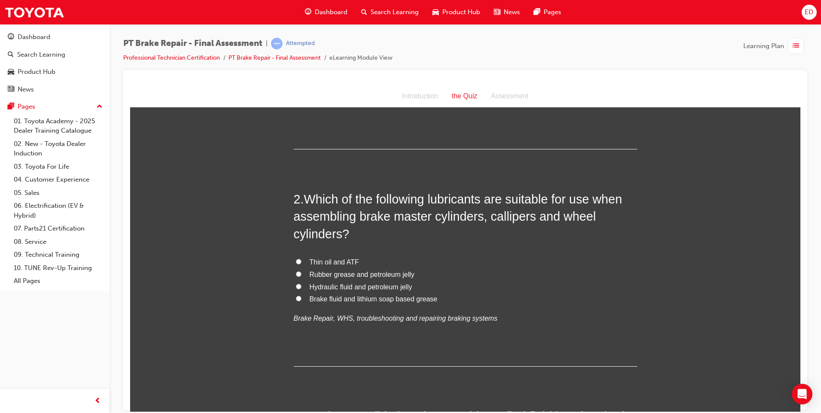
click at [296, 298] on input "Brake fluid and lithium soap based grease" at bounding box center [299, 299] width 6 height 6
radio input "true"
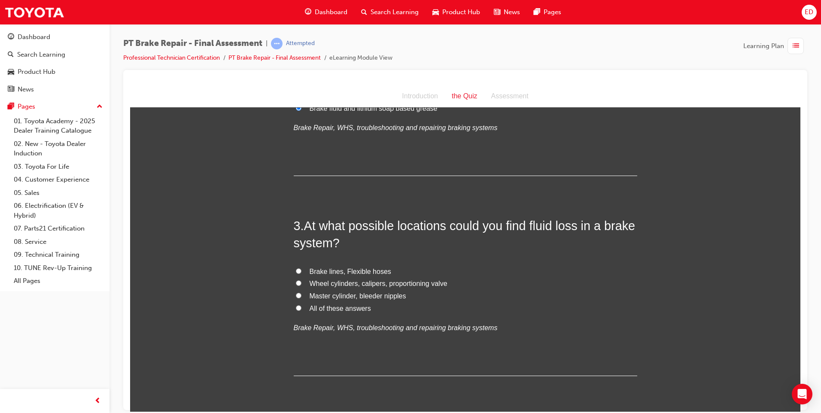
scroll to position [387, 0]
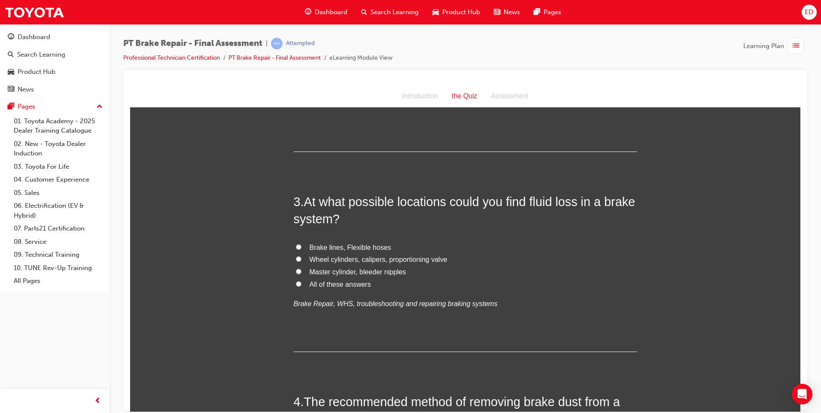
click at [296, 283] on input "All of these answers" at bounding box center [299, 284] width 6 height 6
radio input "true"
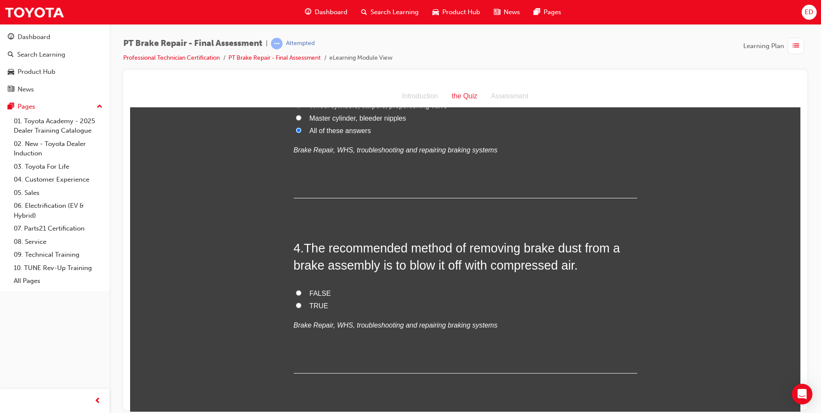
scroll to position [558, 0]
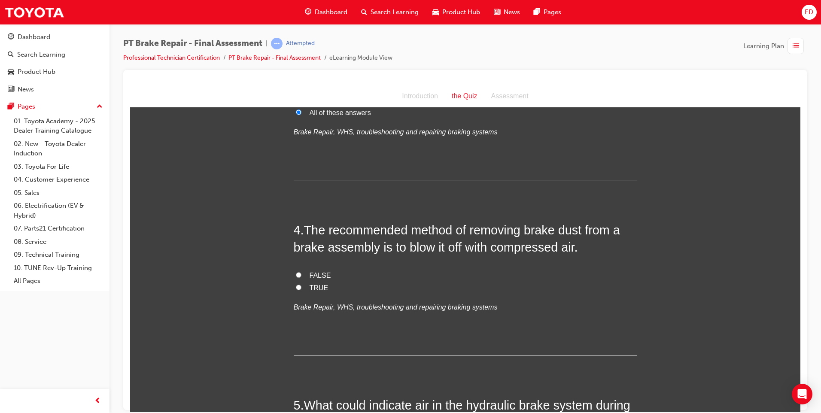
click at [296, 288] on input "TRUE" at bounding box center [299, 287] width 6 height 6
radio input "true"
click at [296, 273] on input "FALSE" at bounding box center [299, 275] width 6 height 6
radio input "true"
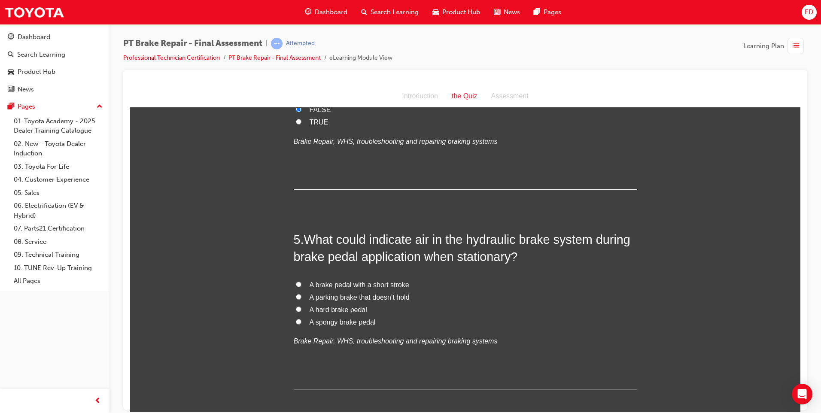
scroll to position [730, 0]
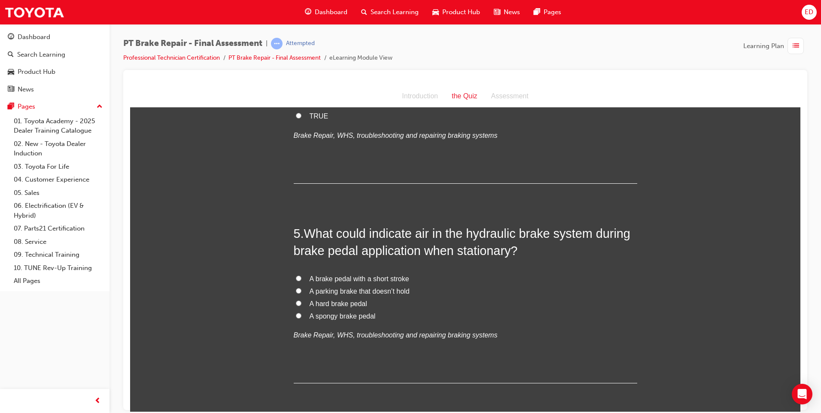
click at [296, 316] on input "A spongy brake pedal" at bounding box center [299, 316] width 6 height 6
radio input "true"
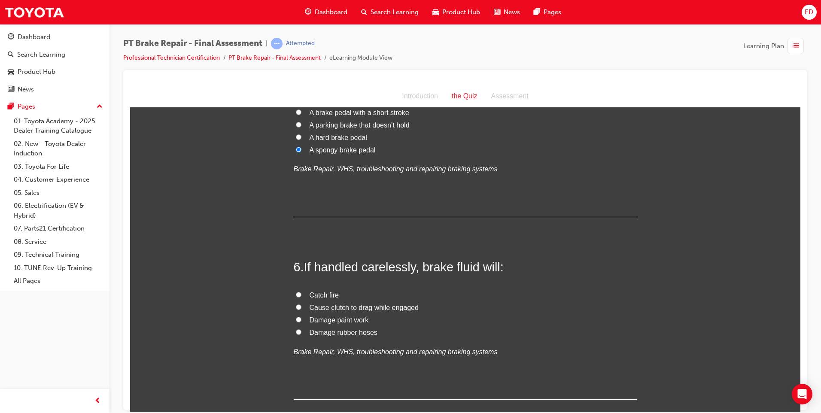
scroll to position [902, 0]
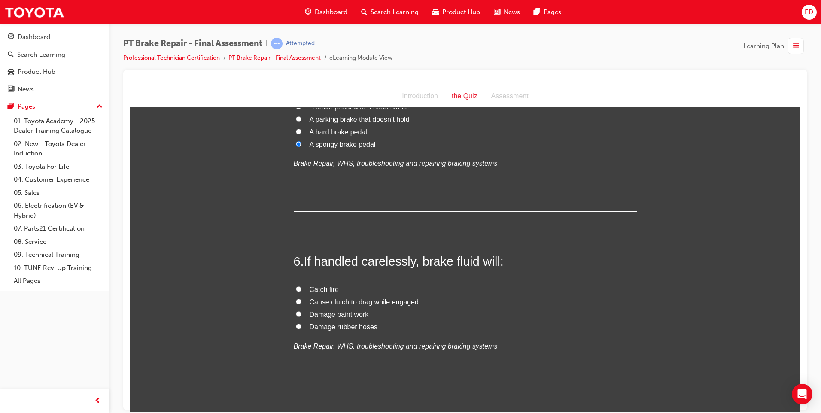
click at [296, 314] on input "Damage paint work" at bounding box center [299, 314] width 6 height 6
radio input "true"
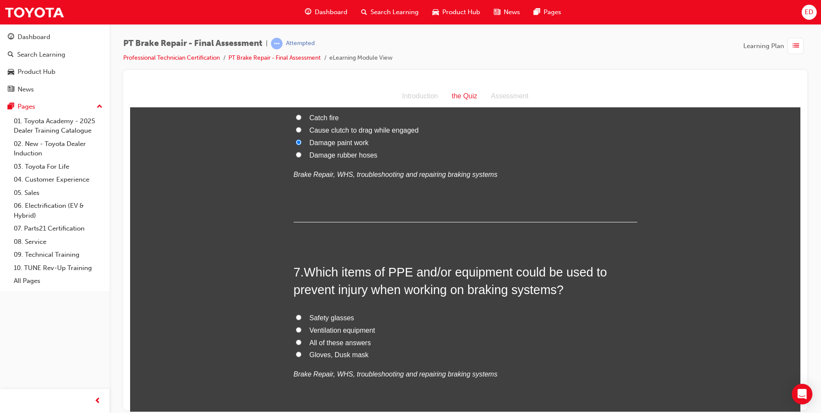
scroll to position [1117, 0]
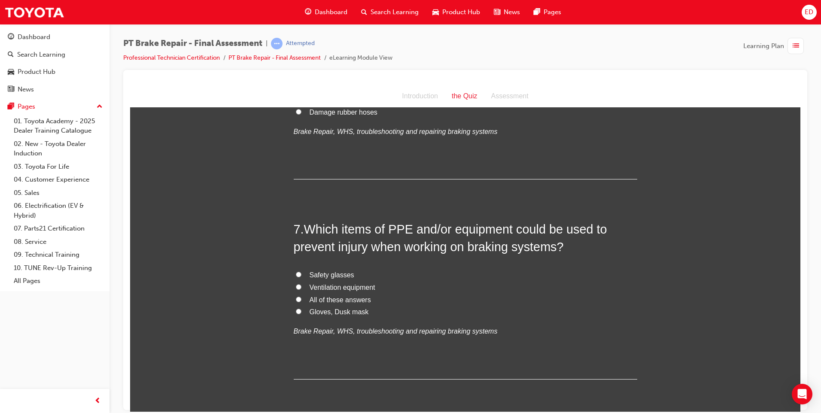
click at [296, 299] on input "All of these answers" at bounding box center [299, 299] width 6 height 6
radio input "true"
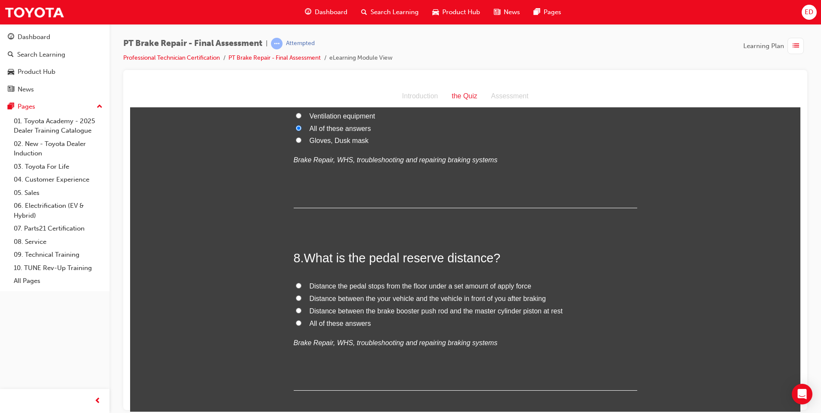
scroll to position [1289, 0]
click at [296, 311] on input "Distance between the brake booster push rod and the master cylinder piston at r…" at bounding box center [299, 310] width 6 height 6
radio input "true"
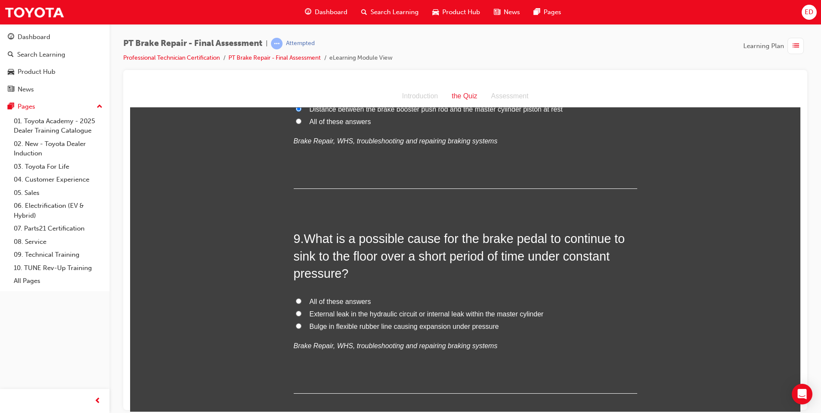
scroll to position [1503, 0]
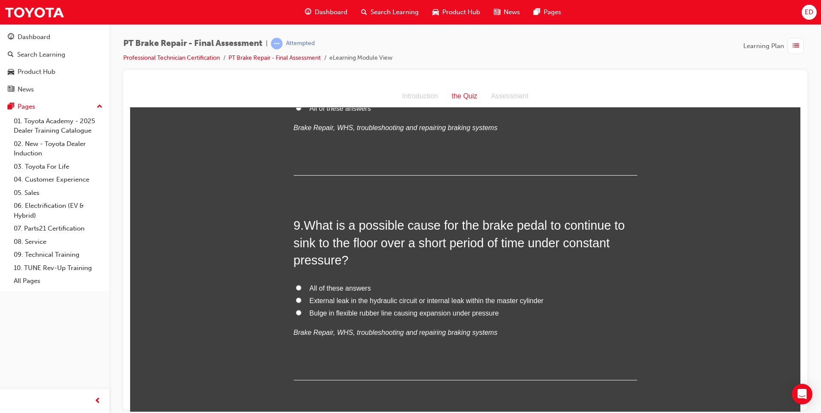
click at [296, 285] on input "All of these answers" at bounding box center [299, 288] width 6 height 6
radio input "true"
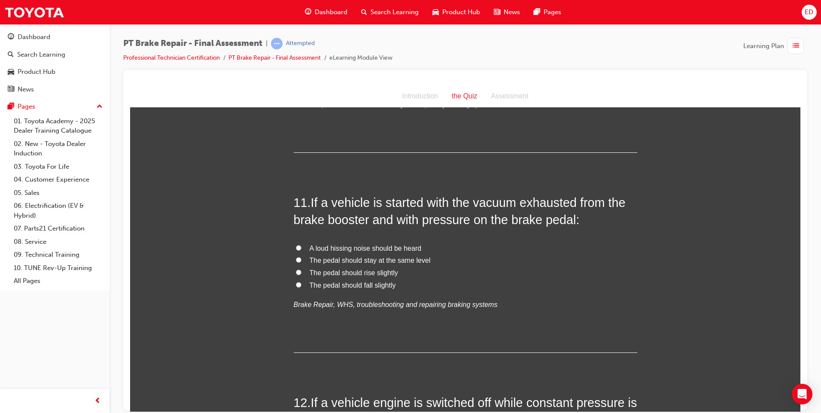
scroll to position [1933, 0]
click at [296, 269] on input "The pedal should rise slightly" at bounding box center [299, 271] width 6 height 6
radio input "true"
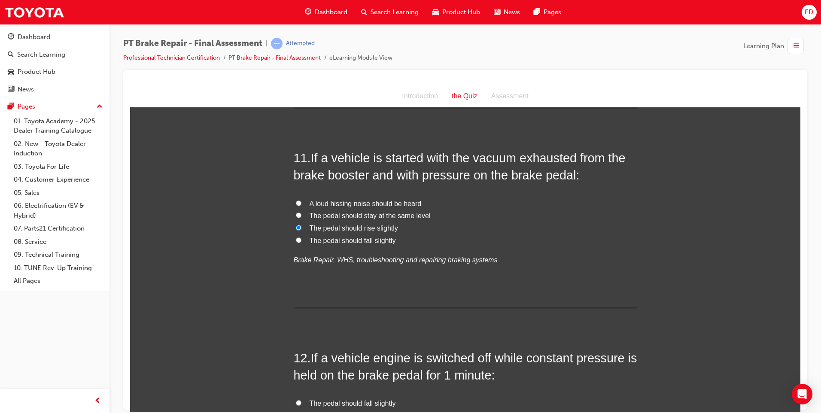
click at [296, 239] on input "The pedal should fall slightly" at bounding box center [299, 240] width 6 height 6
radio input "true"
click at [296, 214] on input "The pedal should stay at the same level" at bounding box center [299, 215] width 6 height 6
radio input "true"
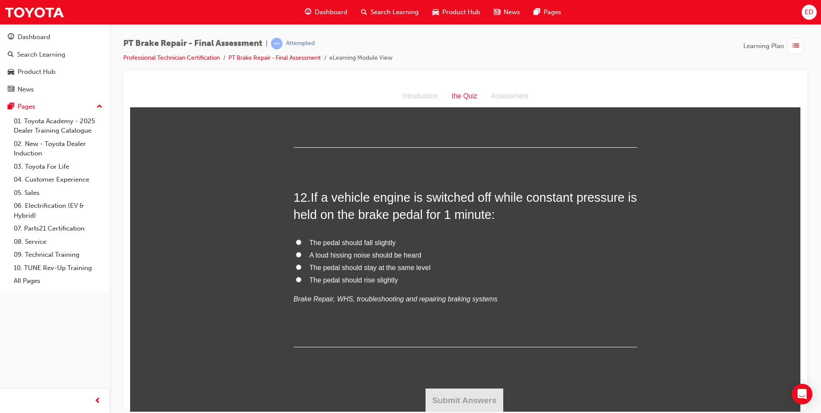
scroll to position [2137, 0]
click at [296, 267] on input "The pedal should stay at the same level" at bounding box center [299, 267] width 6 height 6
radio input "true"
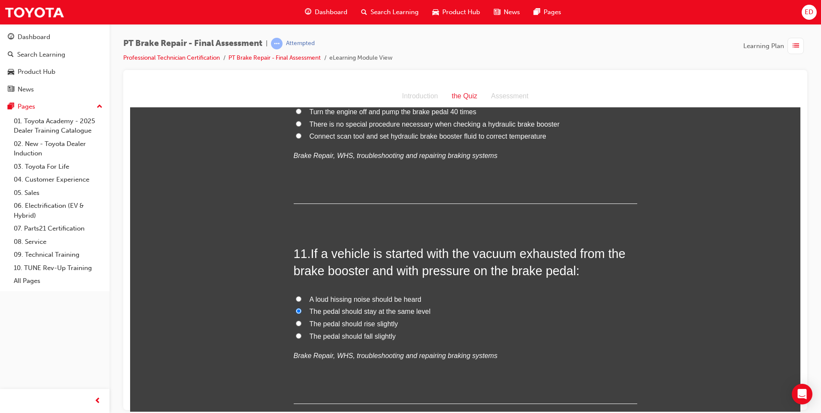
scroll to position [1879, 0]
click at [296, 336] on input "The pedal should fall slightly" at bounding box center [299, 337] width 6 height 6
radio input "true"
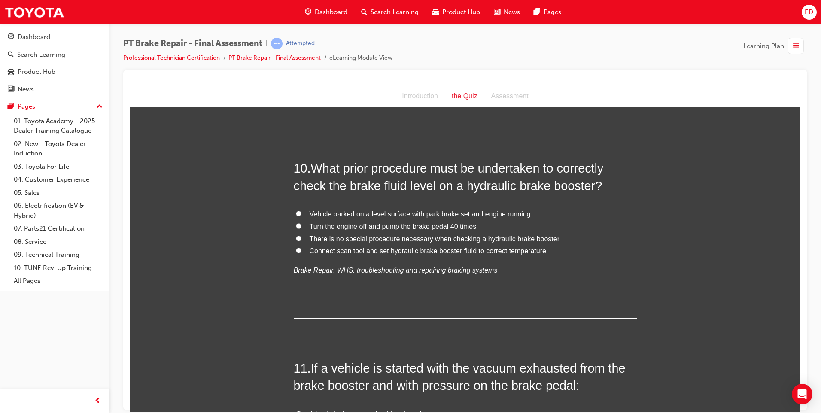
scroll to position [1750, 0]
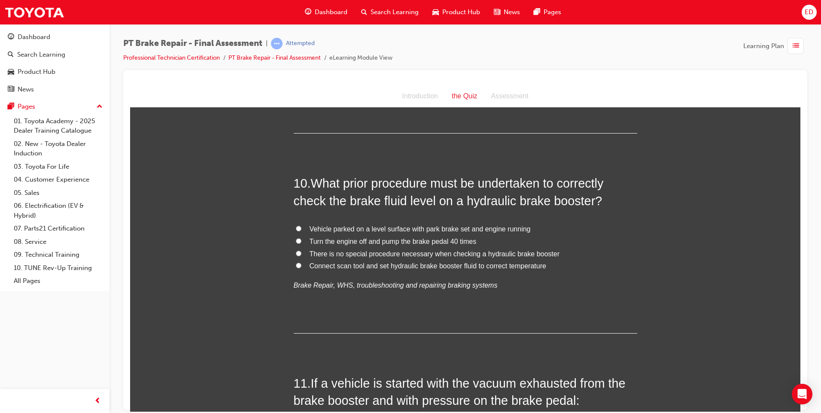
click at [296, 265] on input "Connect scan tool and set hydraulic brake booster fluid to correct temperature" at bounding box center [299, 265] width 6 height 6
radio input "true"
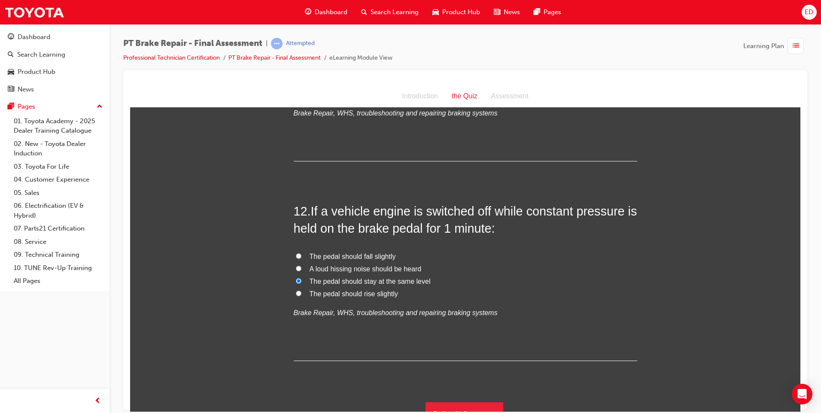
scroll to position [2137, 0]
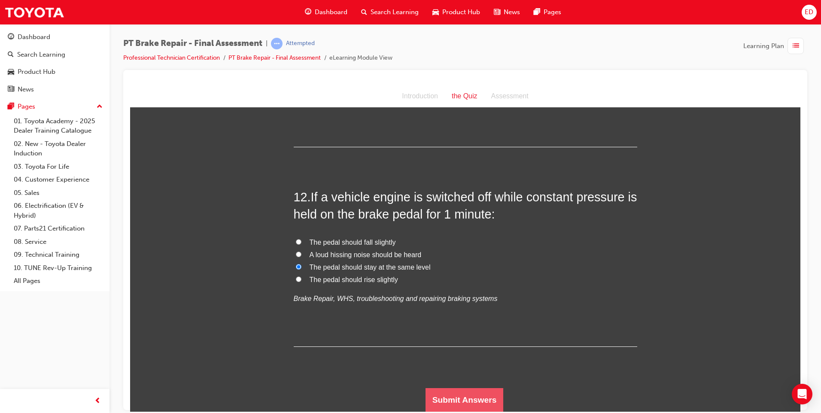
click at [473, 400] on button "Submit Answers" at bounding box center [465, 400] width 78 height 24
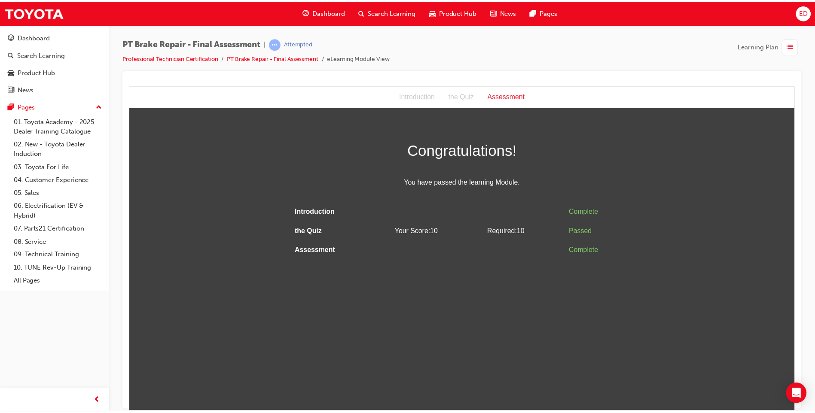
scroll to position [0, 0]
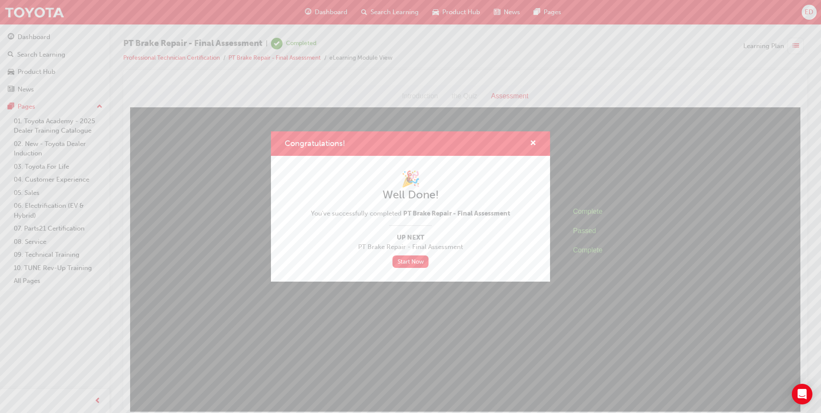
click at [55, 10] on div "Congratulations! 🎉 Well Done! You've successfully completed PT Brake Repair - F…" at bounding box center [410, 206] width 821 height 413
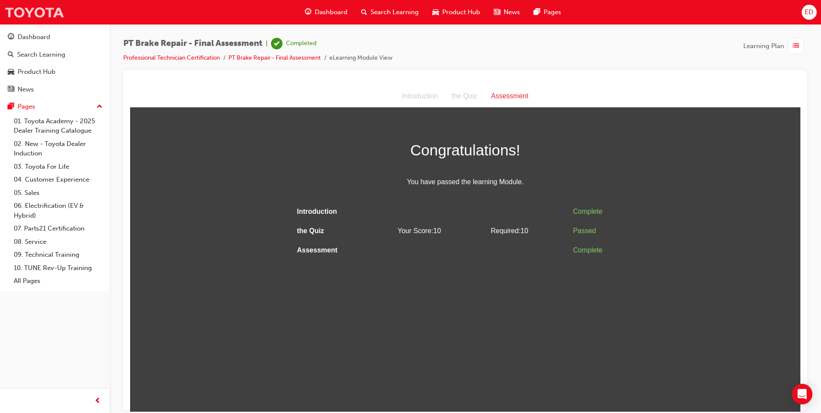
click at [61, 13] on img at bounding box center [34, 12] width 60 height 19
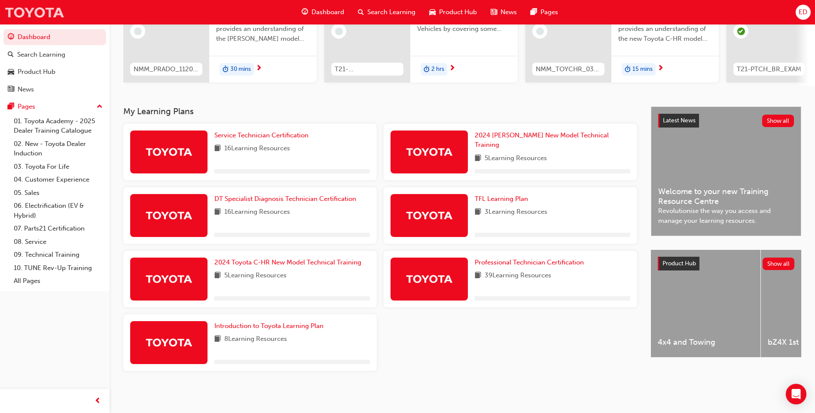
scroll to position [116, 0]
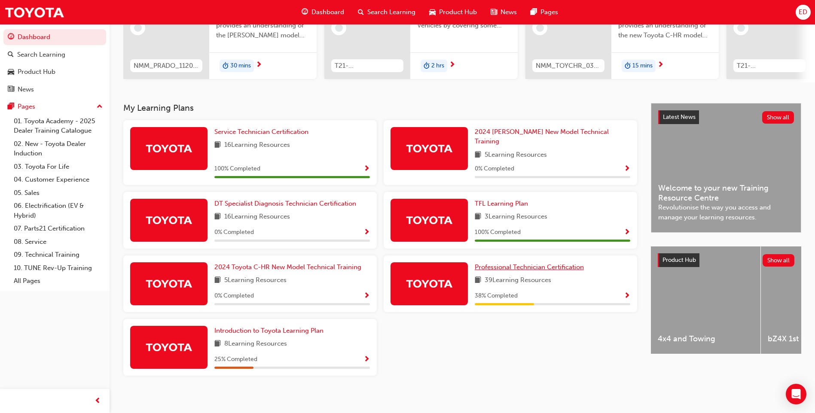
click at [532, 263] on span "Professional Technician Certification" at bounding box center [529, 267] width 109 height 8
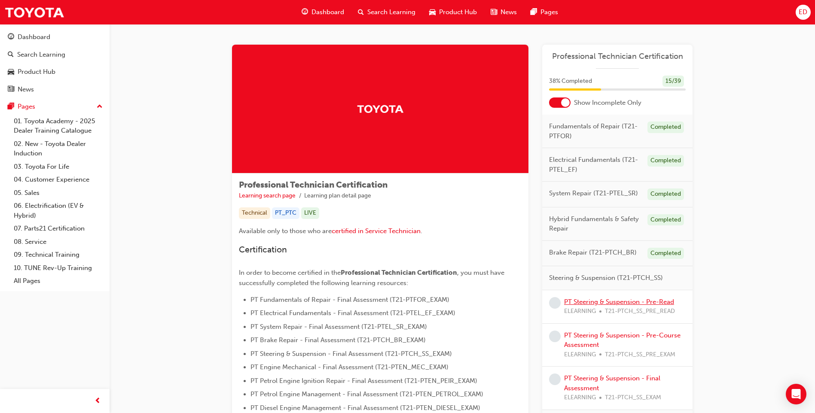
click at [621, 305] on link "PT Steering & Suspension - Pre-Read" at bounding box center [619, 302] width 110 height 8
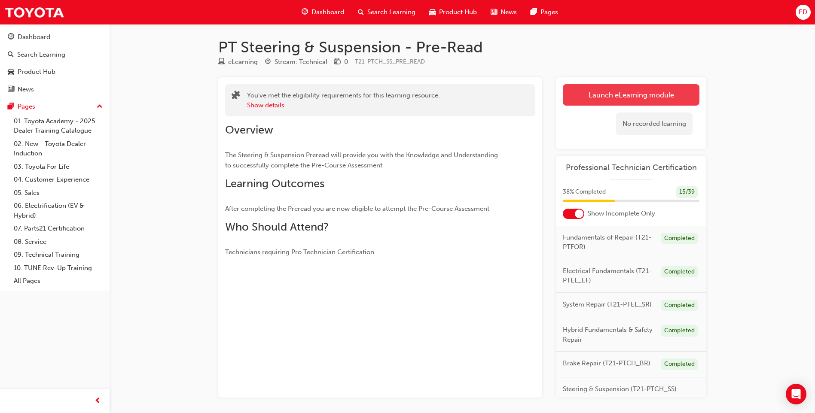
click at [619, 93] on link "Launch eLearning module" at bounding box center [631, 94] width 137 height 21
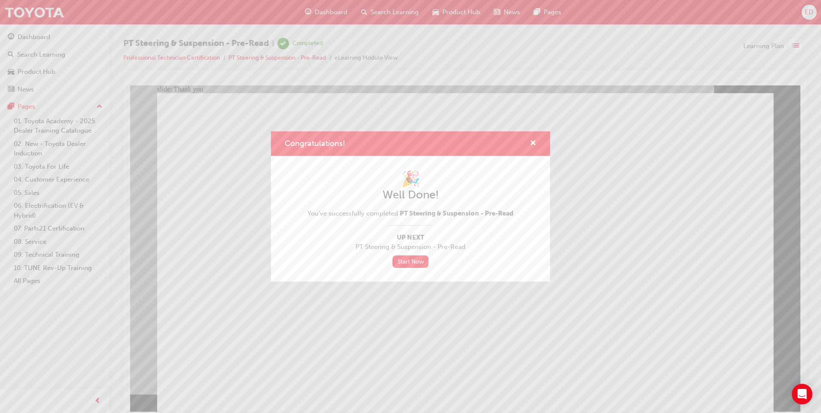
click at [324, 142] on span "Congratulations!" at bounding box center [315, 143] width 61 height 9
click at [56, 12] on div "Congratulations! 🎉 Well Done! You've successfully completed PT Steering & Suspe…" at bounding box center [410, 206] width 821 height 413
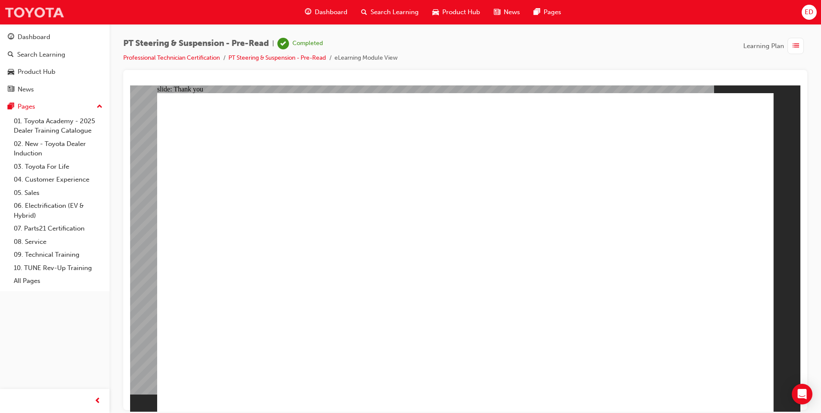
click at [46, 11] on img at bounding box center [34, 12] width 60 height 19
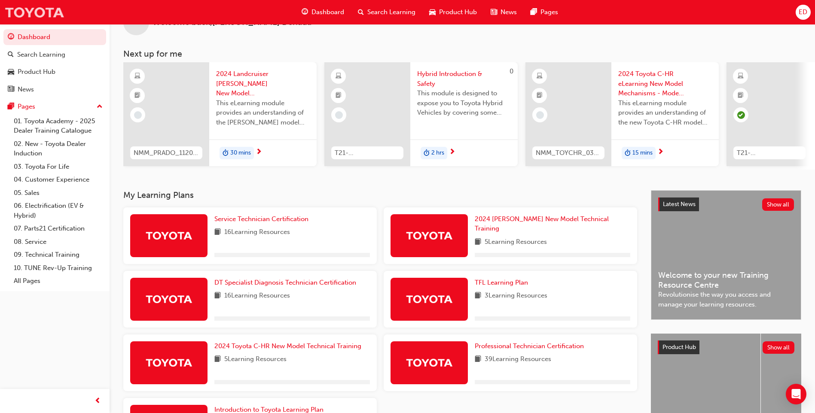
scroll to position [116, 0]
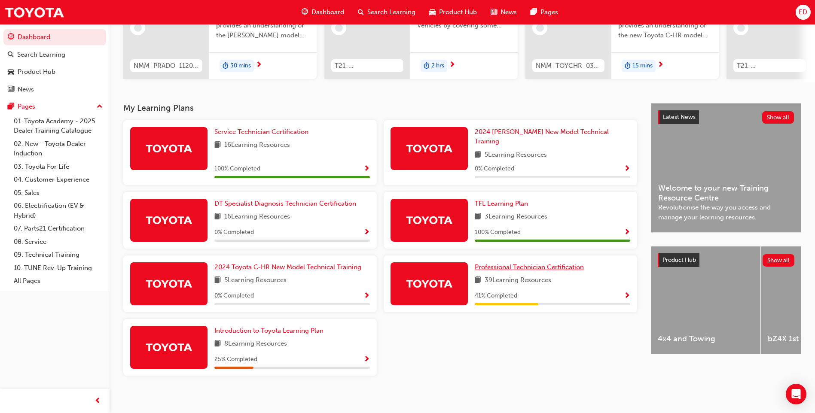
click at [526, 263] on span "Professional Technician Certification" at bounding box center [529, 267] width 109 height 8
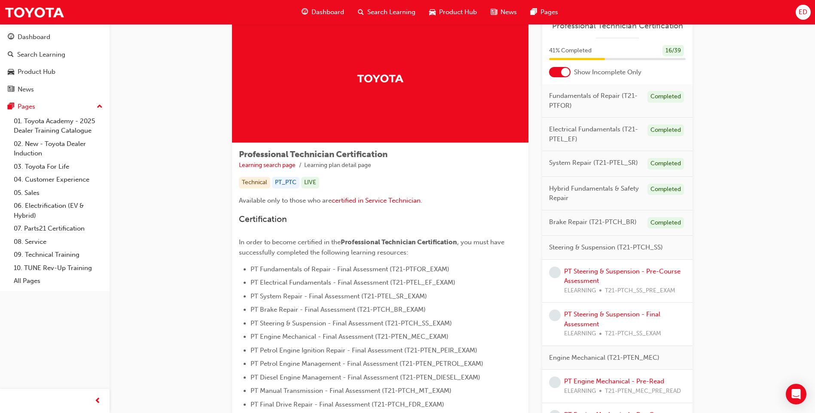
scroll to position [43, 0]
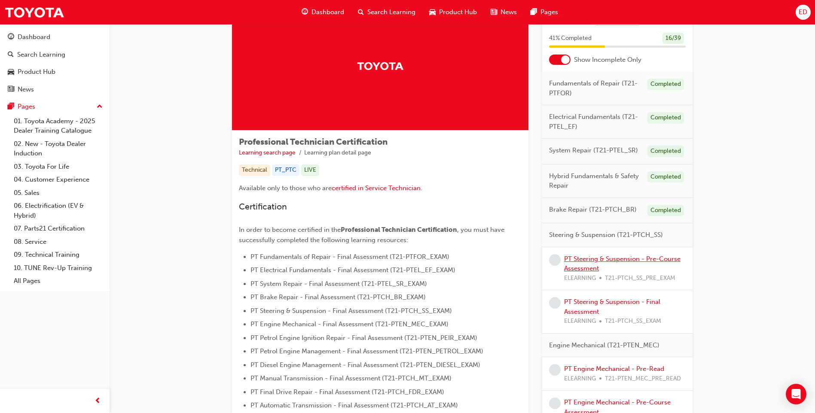
click at [591, 256] on link "PT Steering & Suspension - Pre-Course Assessment" at bounding box center [622, 264] width 116 height 18
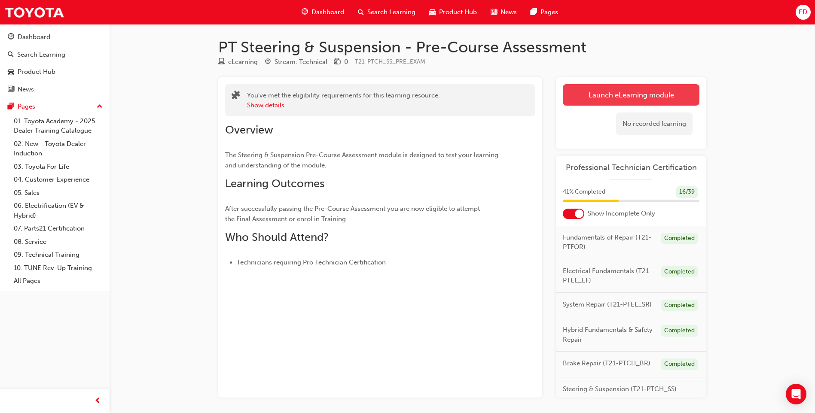
click at [623, 96] on link "Launch eLearning module" at bounding box center [631, 94] width 137 height 21
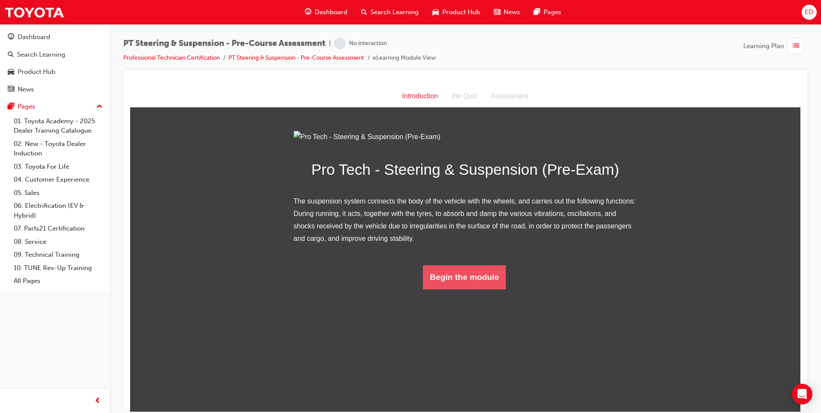
click at [462, 289] on button "Begin the module" at bounding box center [464, 277] width 83 height 24
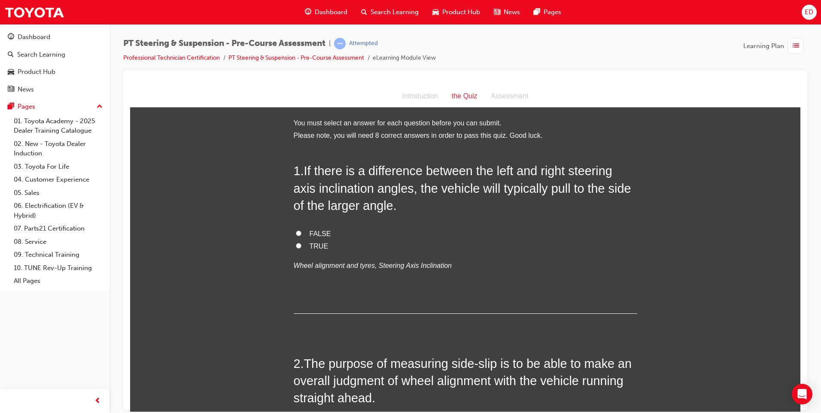
click at [296, 245] on input "TRUE" at bounding box center [299, 246] width 6 height 6
radio input "true"
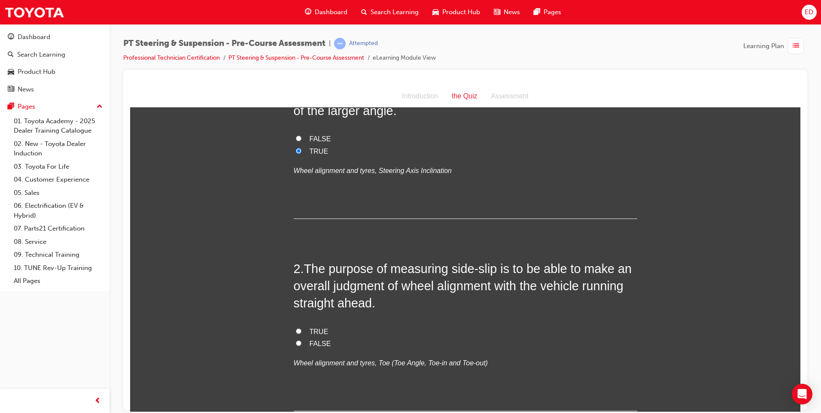
scroll to position [172, 0]
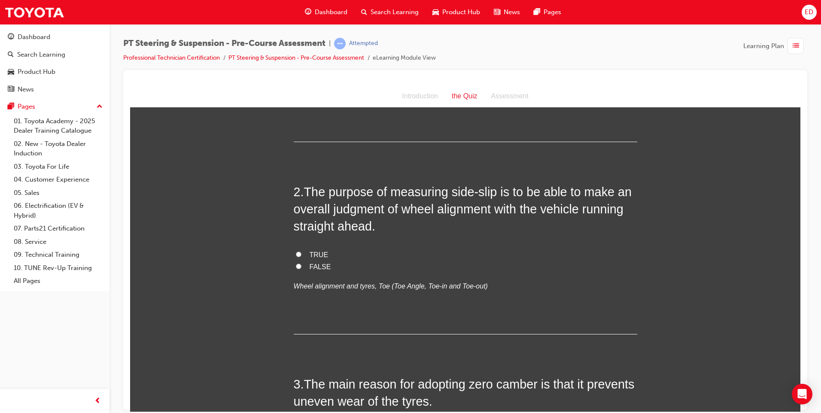
click at [296, 255] on input "TRUE" at bounding box center [299, 254] width 6 height 6
radio input "true"
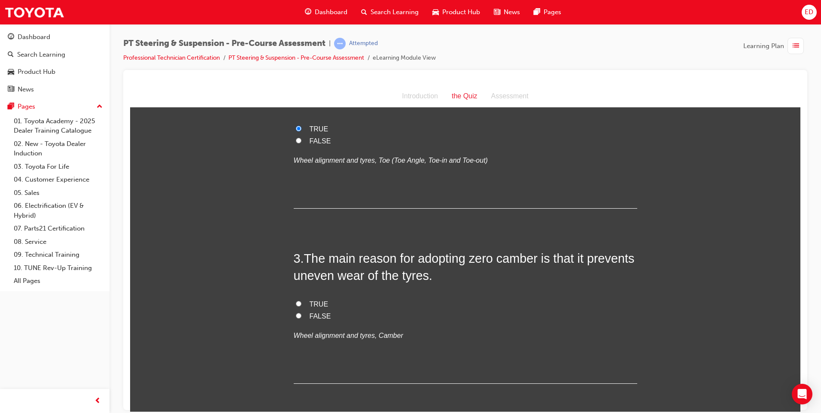
scroll to position [301, 0]
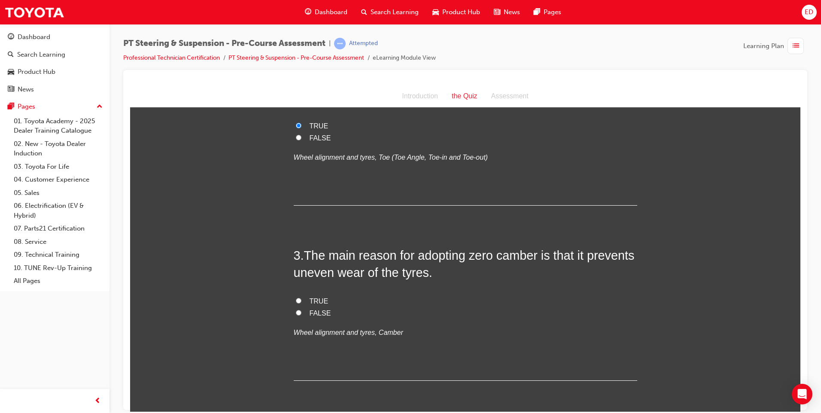
click at [297, 300] on input "TRUE" at bounding box center [299, 301] width 6 height 6
radio input "true"
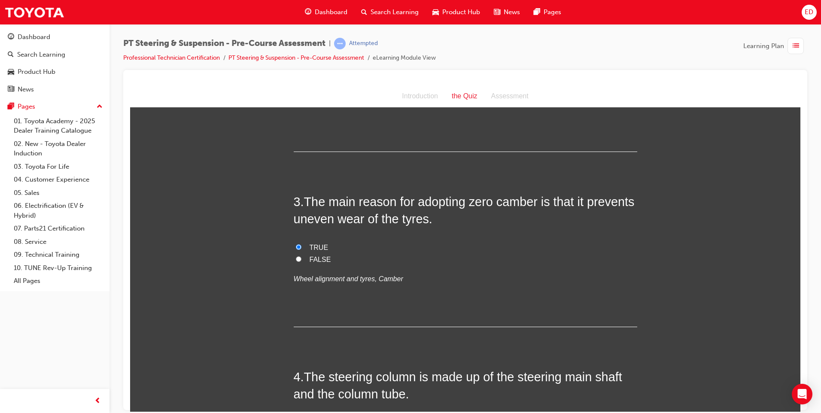
scroll to position [515, 0]
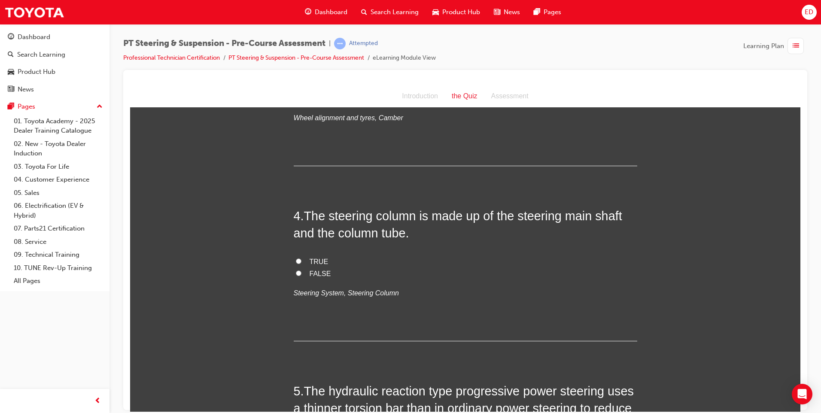
click at [294, 259] on label "TRUE" at bounding box center [466, 262] width 344 height 12
click at [296, 259] on input "TRUE" at bounding box center [299, 261] width 6 height 6
radio input "true"
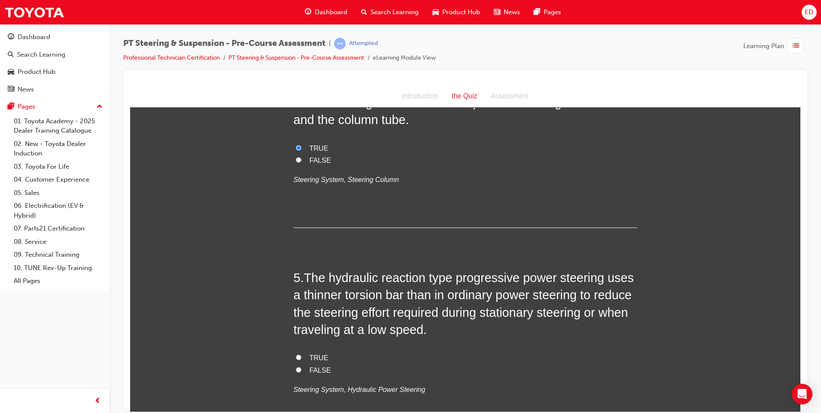
scroll to position [730, 0]
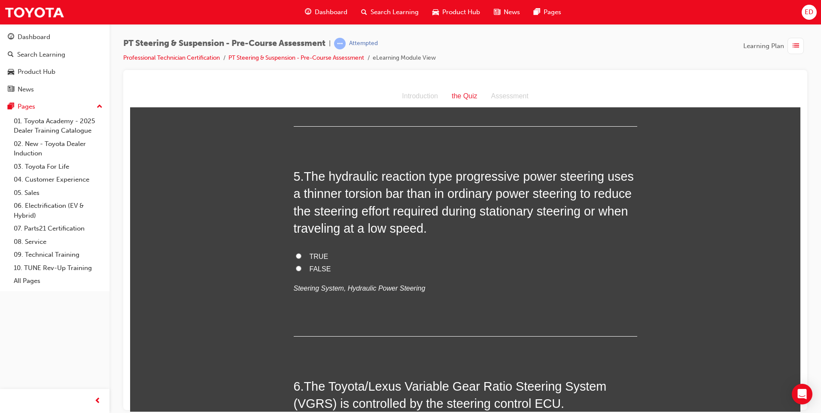
click at [296, 268] on input "FALSE" at bounding box center [299, 268] width 6 height 6
radio input "true"
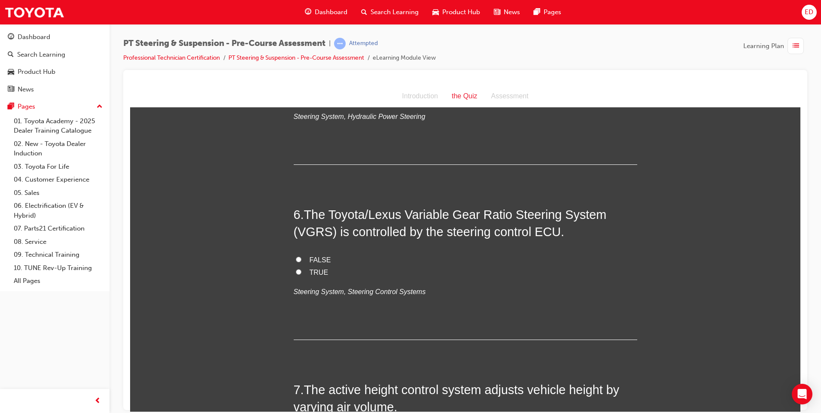
click at [297, 271] on input "TRUE" at bounding box center [299, 272] width 6 height 6
radio input "true"
click at [297, 259] on input "FALSE" at bounding box center [299, 259] width 6 height 6
radio input "true"
click at [297, 259] on input "FALSE" at bounding box center [299, 259] width 6 height 6
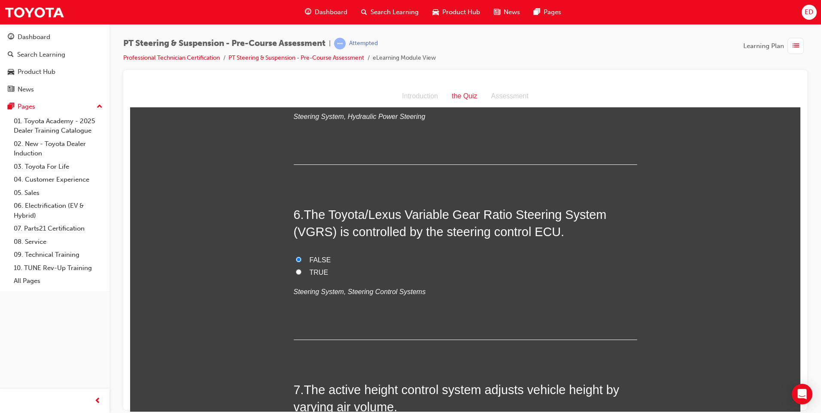
click at [296, 274] on input "TRUE" at bounding box center [299, 272] width 6 height 6
radio input "true"
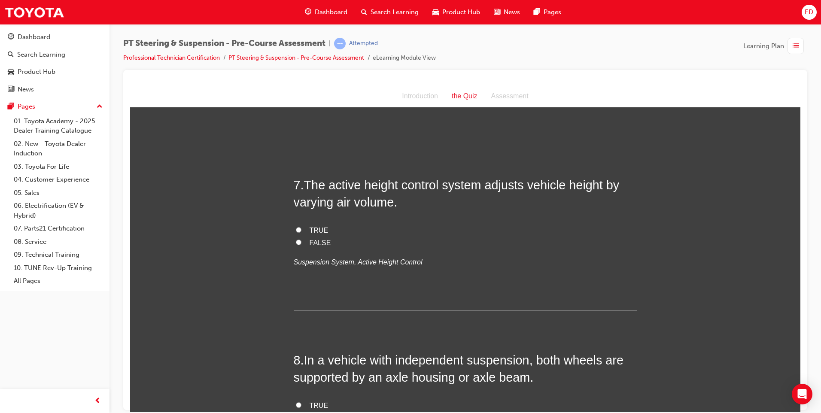
scroll to position [1117, 0]
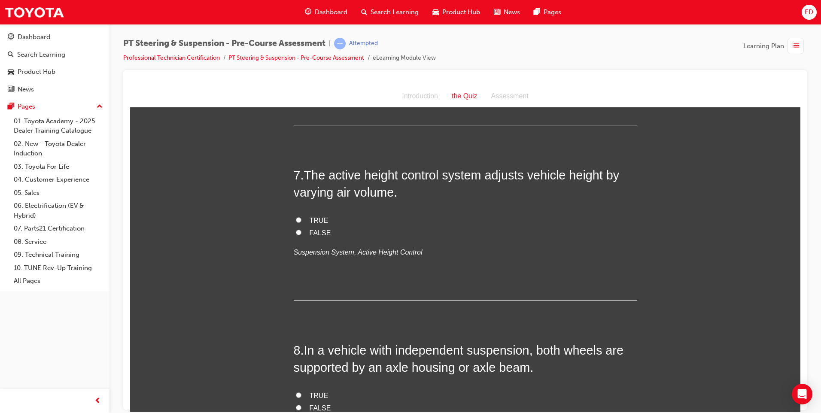
click at [296, 232] on input "FALSE" at bounding box center [299, 232] width 6 height 6
radio input "true"
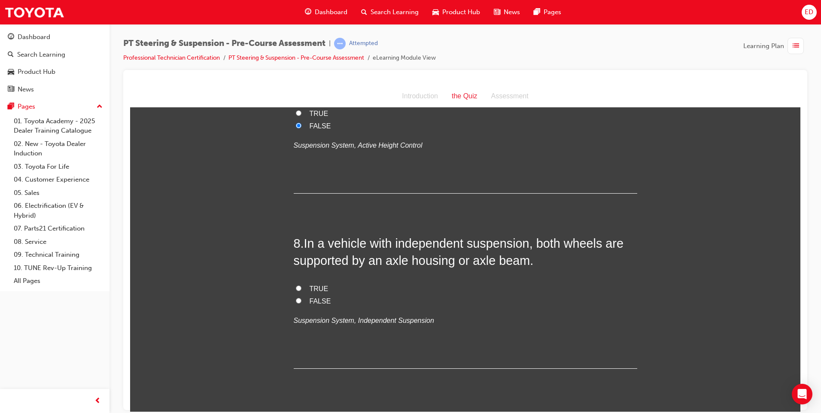
scroll to position [1246, 0]
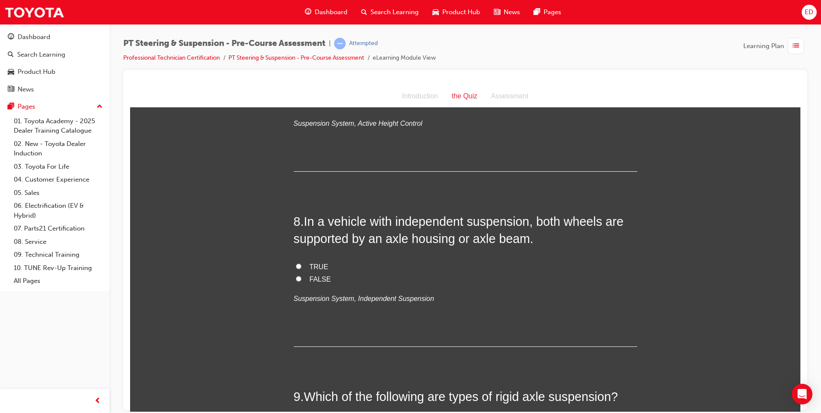
click at [294, 277] on label "FALSE" at bounding box center [466, 279] width 344 height 12
click at [296, 277] on input "FALSE" at bounding box center [299, 279] width 6 height 6
radio input "true"
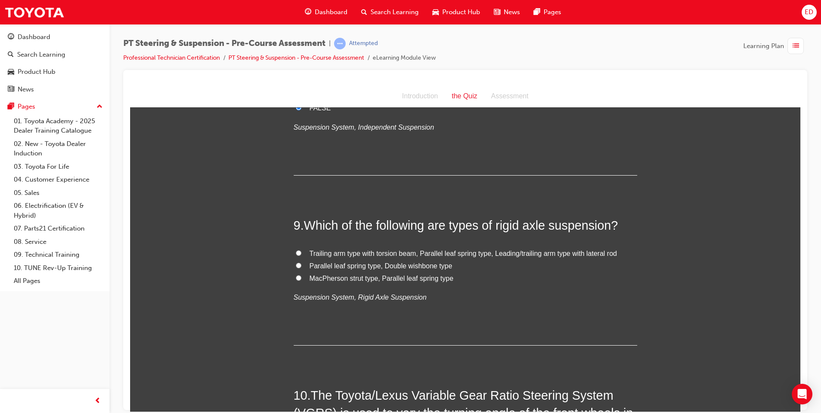
scroll to position [1461, 0]
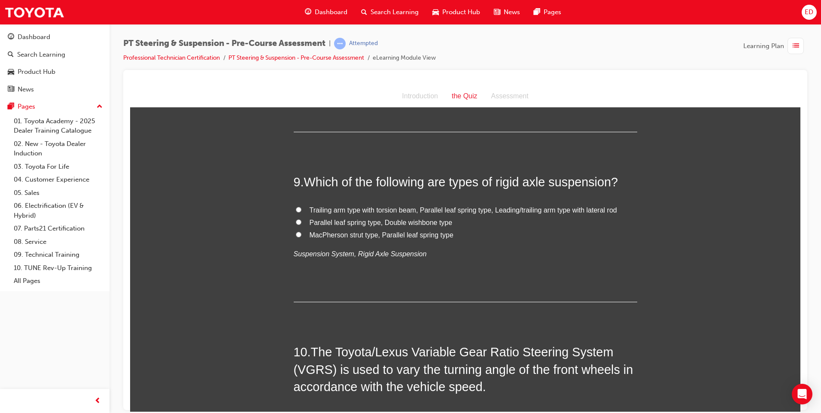
click at [294, 207] on label "Trailing arm type with torsion beam, Parallel leaf spring type, Leading/trailin…" at bounding box center [466, 210] width 344 height 12
click at [296, 207] on input "Trailing arm type with torsion beam, Parallel leaf spring type, Leading/trailin…" at bounding box center [299, 210] width 6 height 6
radio input "true"
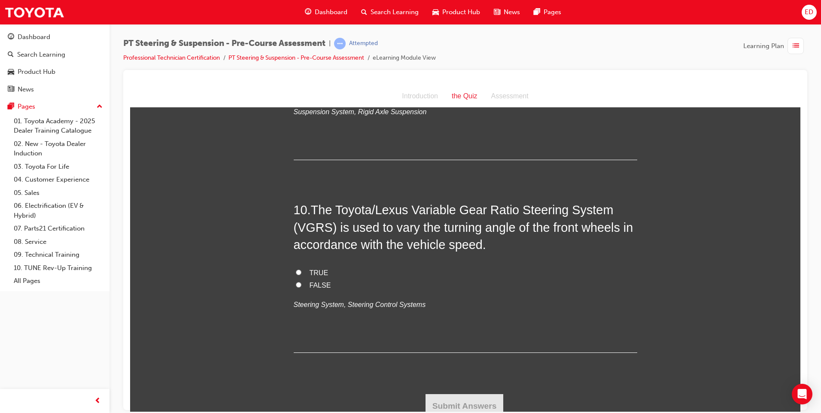
scroll to position [1609, 0]
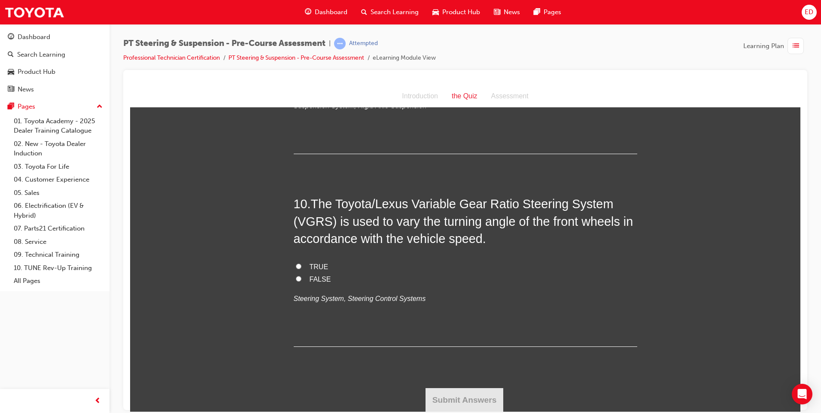
click at [296, 277] on input "FALSE" at bounding box center [299, 279] width 6 height 6
radio input "true"
click at [471, 399] on button "Submit Answers" at bounding box center [465, 400] width 78 height 24
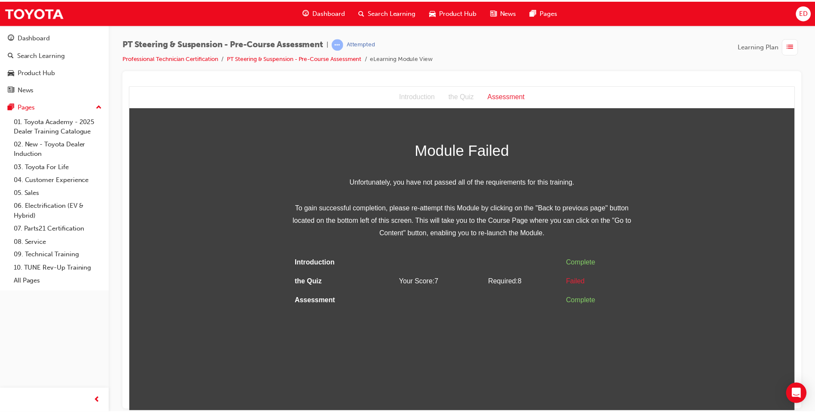
scroll to position [0, 0]
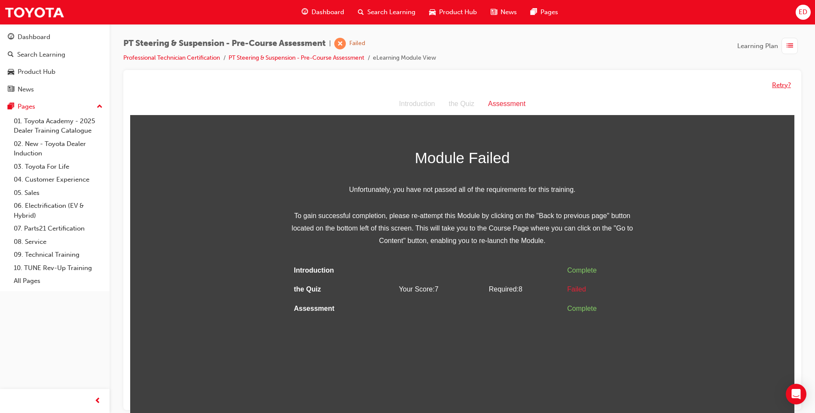
click at [779, 86] on button "Retry?" at bounding box center [781, 85] width 19 height 10
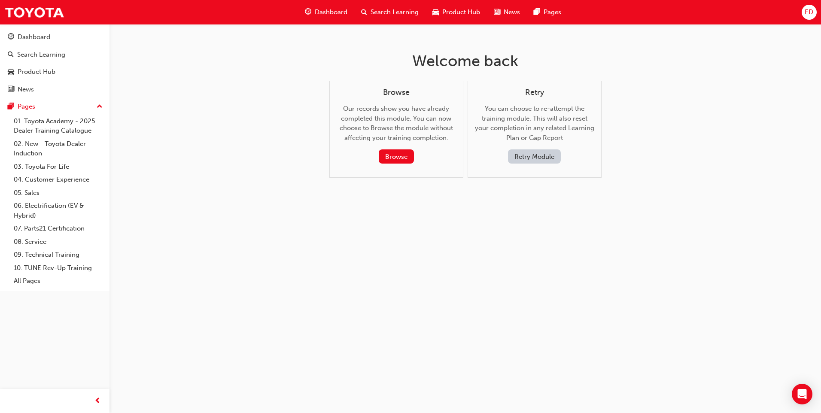
click at [534, 156] on button "Retry Module" at bounding box center [534, 156] width 53 height 14
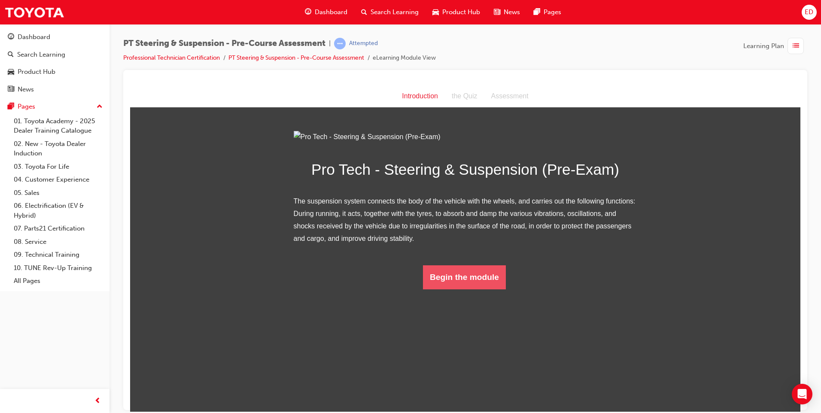
click at [473, 289] on button "Begin the module" at bounding box center [464, 277] width 83 height 24
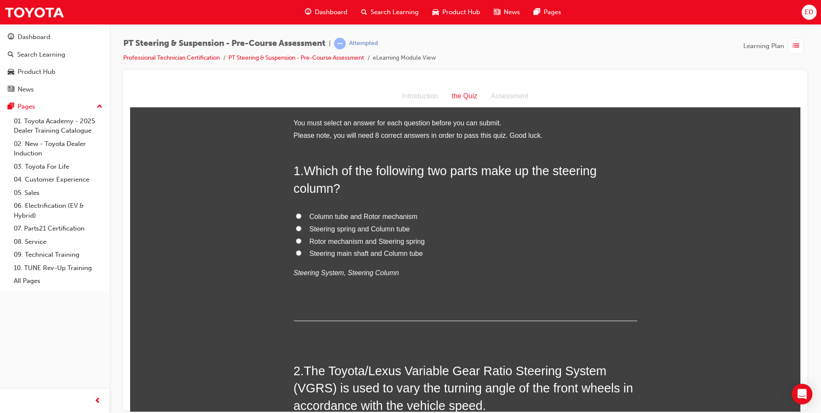
click at [296, 252] on input "Steering main shaft and Column tube" at bounding box center [299, 253] width 6 height 6
radio input "true"
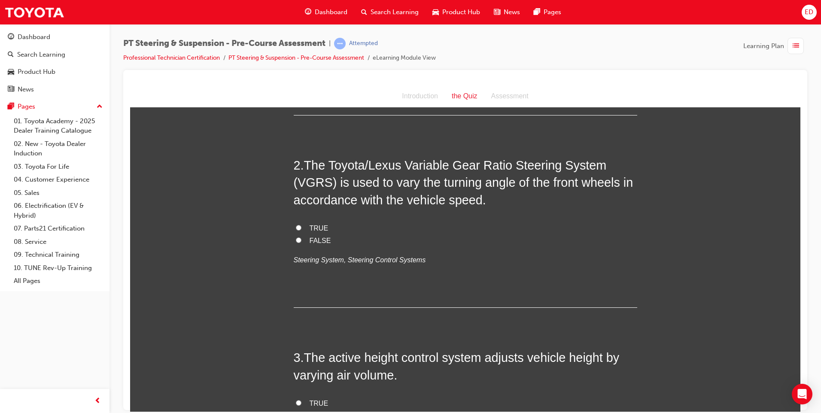
scroll to position [215, 0]
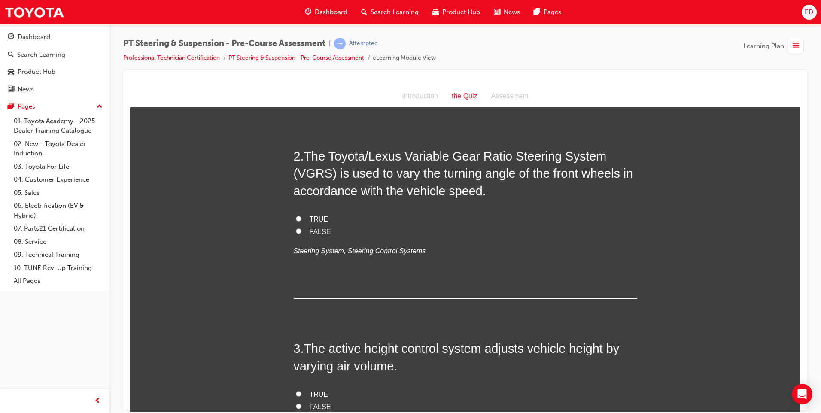
click at [294, 216] on label "TRUE" at bounding box center [466, 219] width 344 height 12
click at [296, 216] on input "TRUE" at bounding box center [299, 219] width 6 height 6
radio input "true"
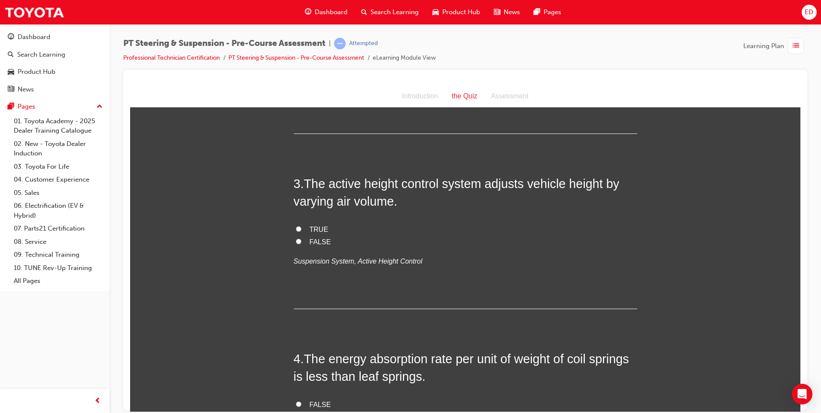
scroll to position [387, 0]
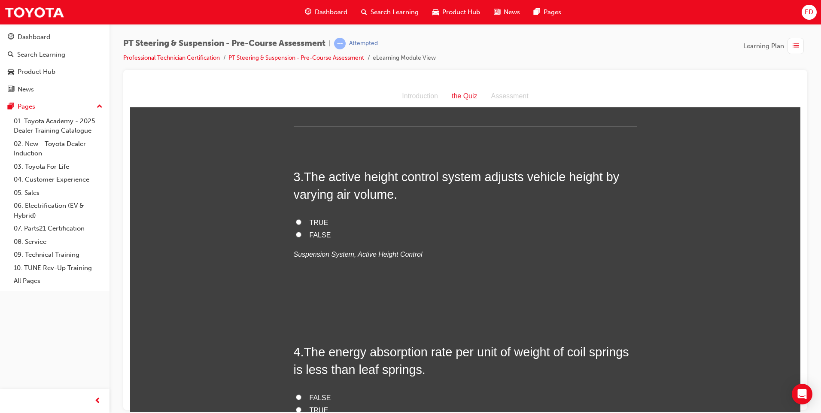
click at [296, 234] on input "FALSE" at bounding box center [299, 235] width 6 height 6
radio input "true"
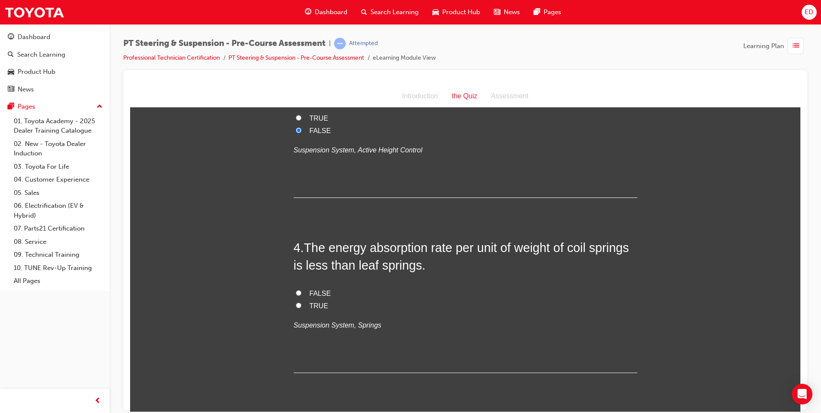
scroll to position [515, 0]
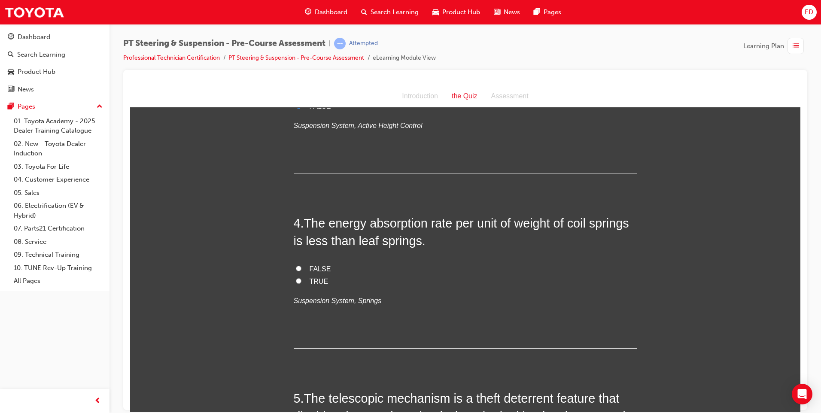
click at [296, 283] on input "TRUE" at bounding box center [299, 281] width 6 height 6
radio input "true"
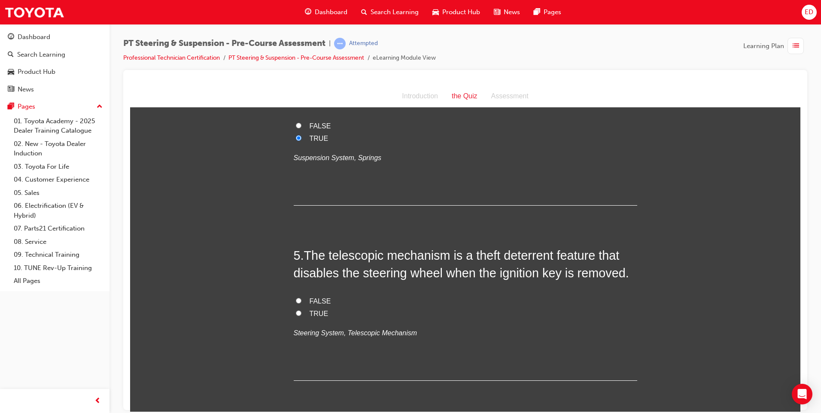
scroll to position [687, 0]
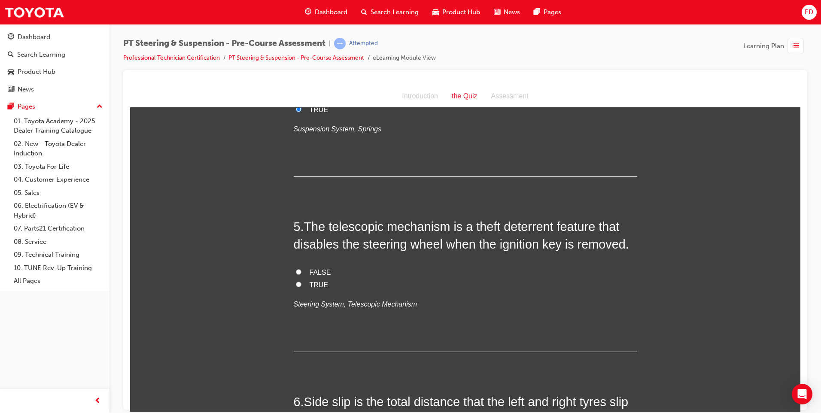
click at [297, 283] on input "TRUE" at bounding box center [299, 284] width 6 height 6
radio input "true"
click at [296, 282] on input "TRUE" at bounding box center [299, 284] width 6 height 6
click at [296, 270] on input "FALSE" at bounding box center [299, 272] width 6 height 6
radio input "true"
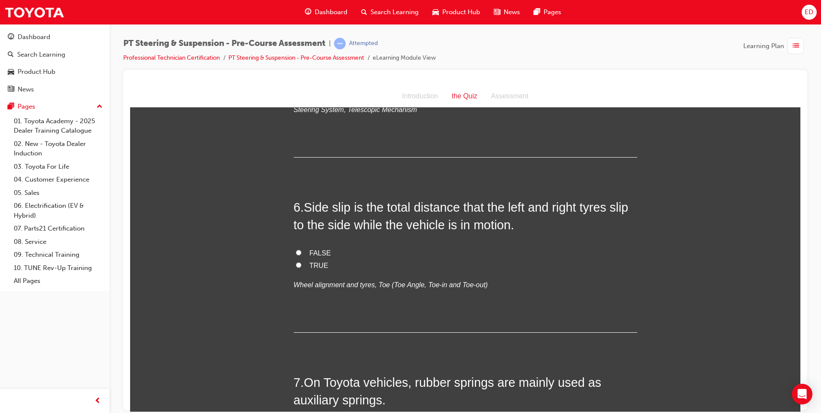
scroll to position [902, 0]
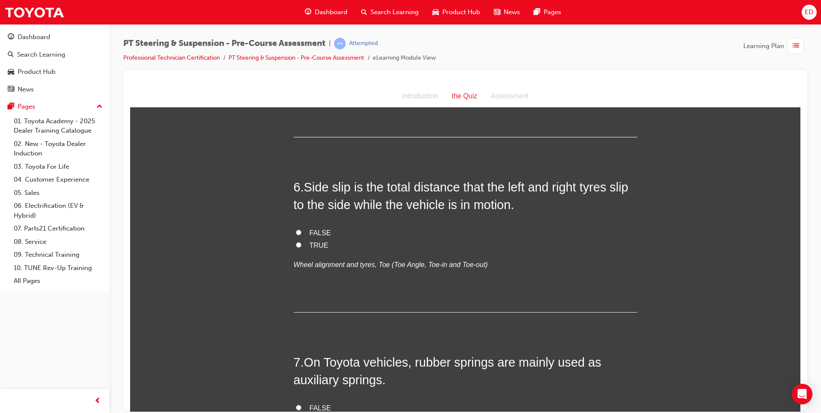
click at [297, 231] on input "FALSE" at bounding box center [299, 232] width 6 height 6
radio input "true"
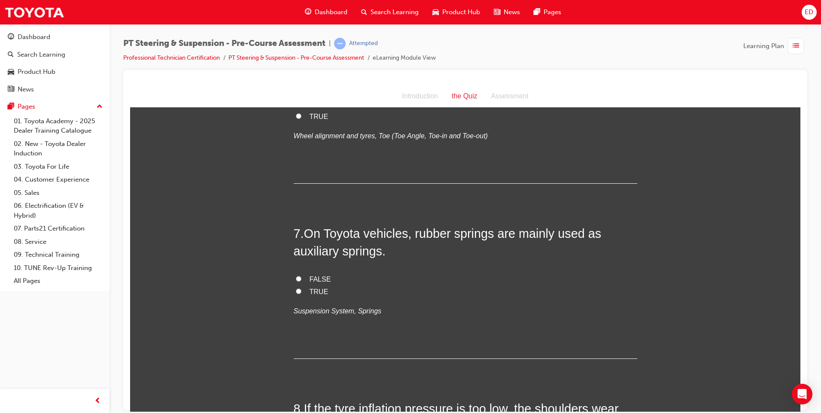
drag, startPoint x: 295, startPoint y: 277, endPoint x: 302, endPoint y: 278, distance: 7.8
click at [297, 277] on input "FALSE" at bounding box center [299, 279] width 6 height 6
radio input "true"
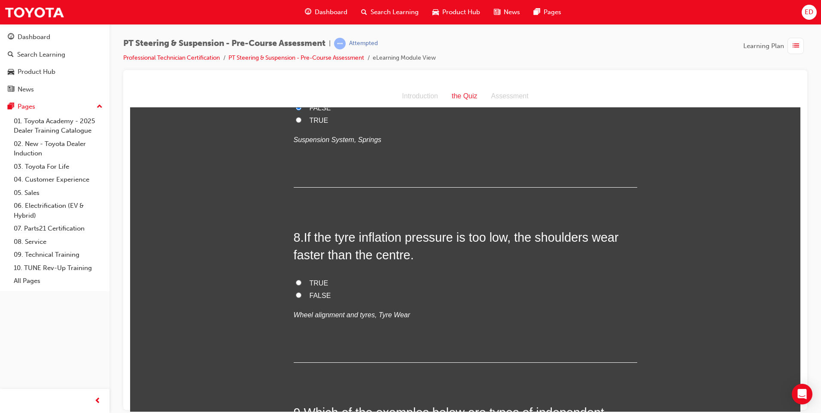
scroll to position [1203, 0]
click at [296, 282] on input "TRUE" at bounding box center [299, 282] width 6 height 6
radio input "true"
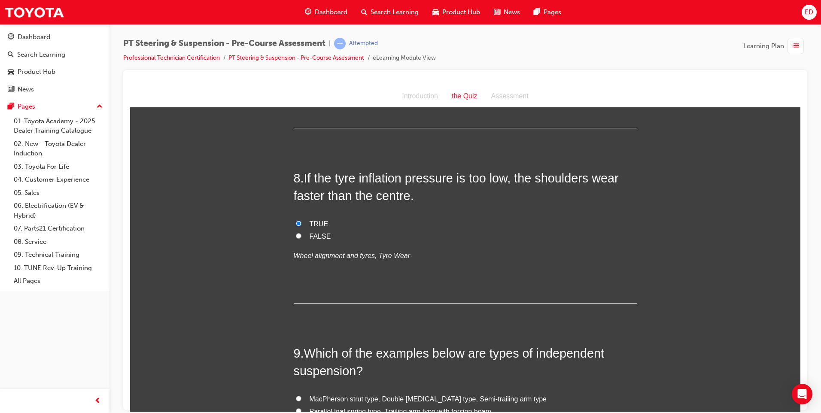
scroll to position [1375, 0]
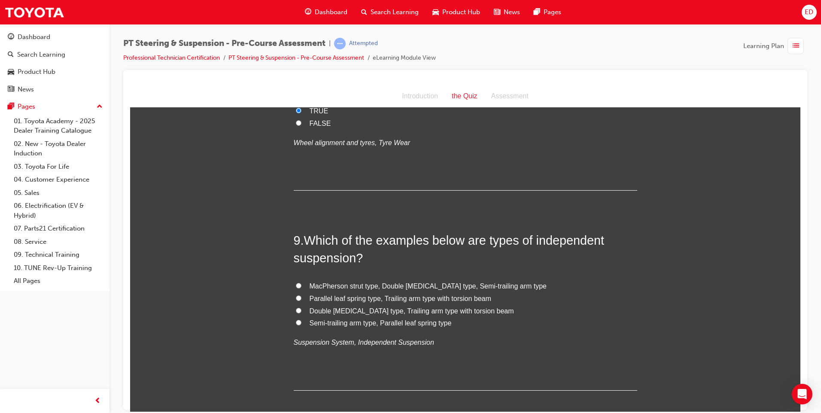
click at [297, 288] on input "MacPherson strut type, Double [MEDICAL_DATA] type, Semi-trailing arm type" at bounding box center [299, 286] width 6 height 6
radio input "true"
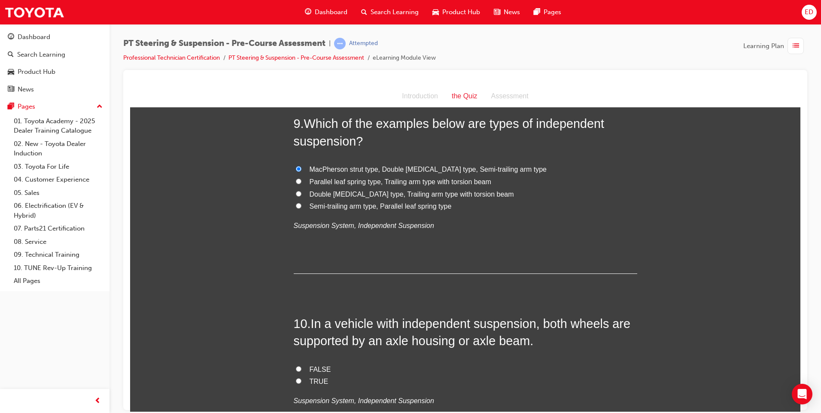
scroll to position [1546, 0]
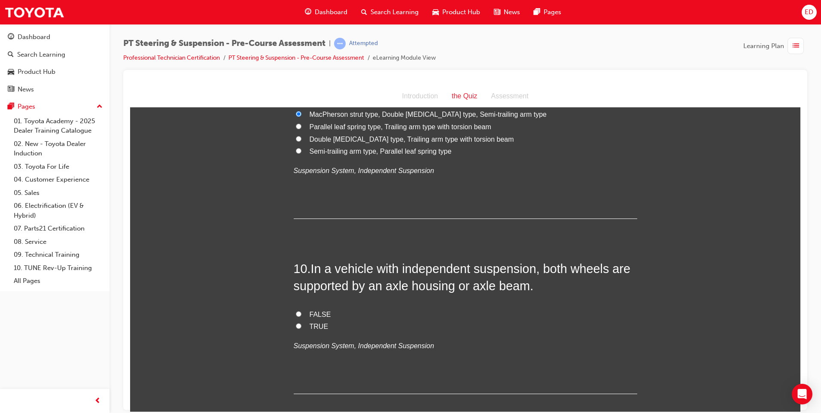
click at [296, 326] on input "TRUE" at bounding box center [299, 326] width 6 height 6
radio input "true"
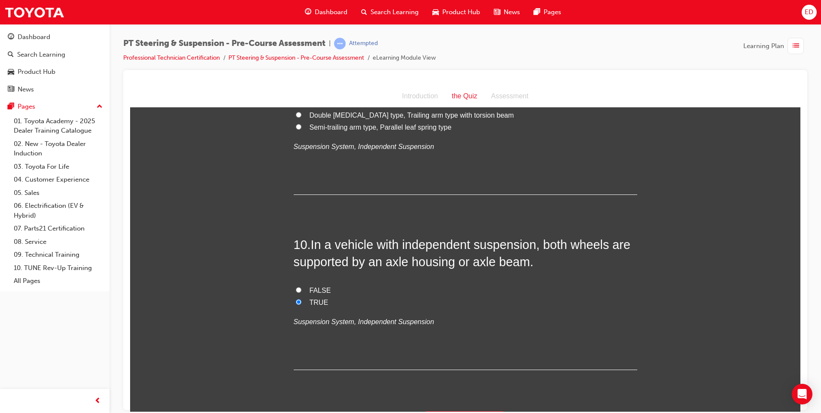
scroll to position [1594, 0]
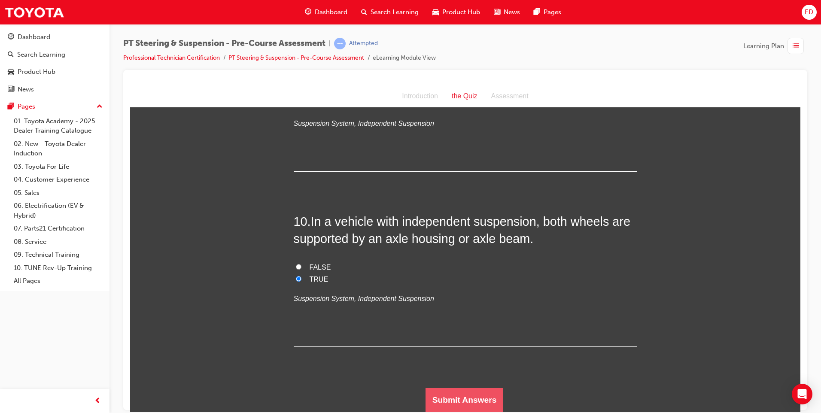
click at [464, 399] on button "Submit Answers" at bounding box center [465, 400] width 78 height 24
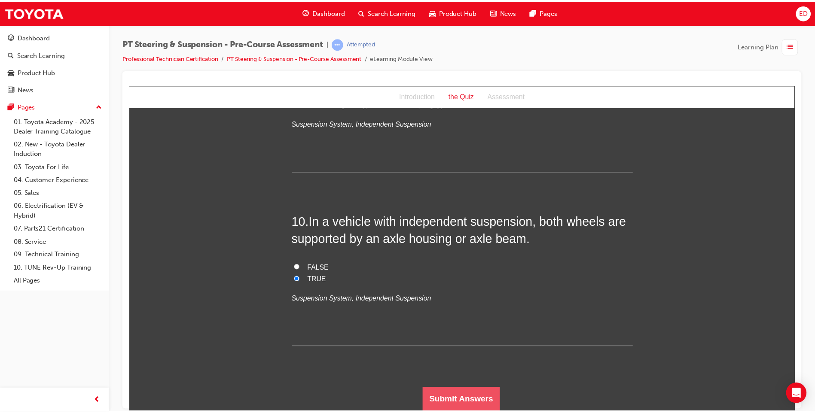
scroll to position [0, 0]
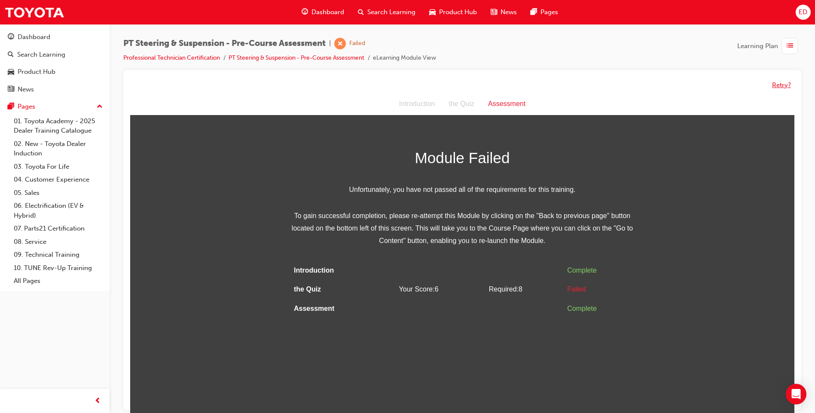
click at [781, 84] on button "Retry?" at bounding box center [781, 85] width 19 height 10
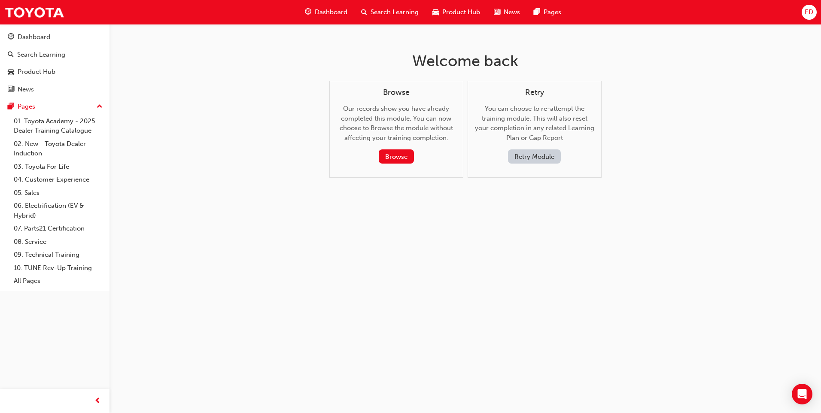
click at [527, 156] on button "Retry Module" at bounding box center [534, 156] width 53 height 14
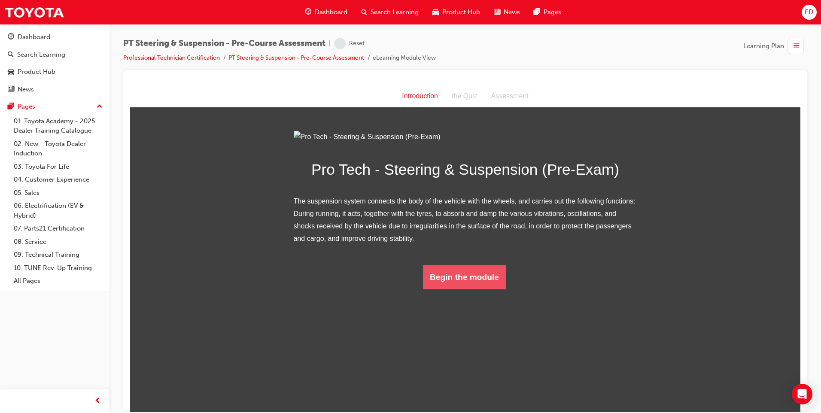
click at [457, 289] on button "Begin the module" at bounding box center [464, 277] width 83 height 24
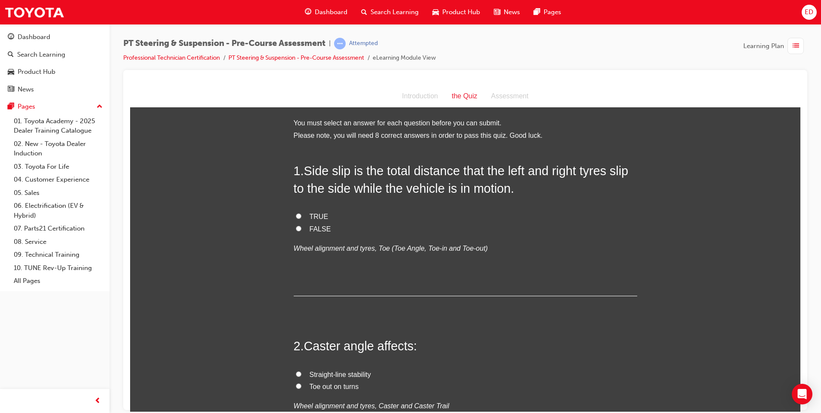
click at [298, 228] on label "FALSE" at bounding box center [466, 229] width 344 height 12
click at [298, 228] on input "FALSE" at bounding box center [299, 229] width 6 height 6
radio input "true"
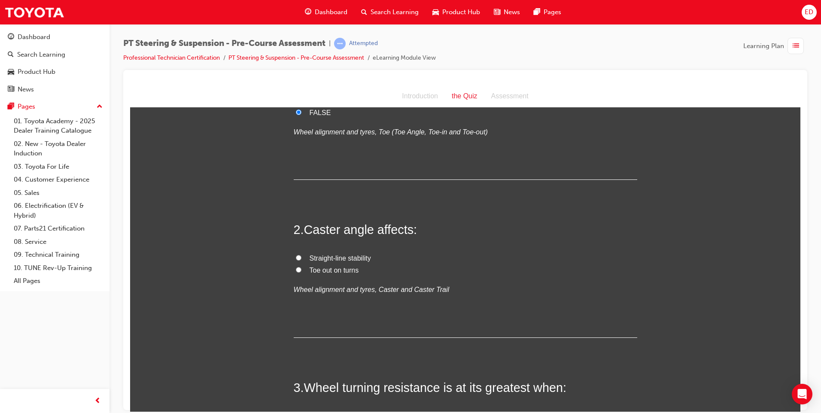
scroll to position [129, 0]
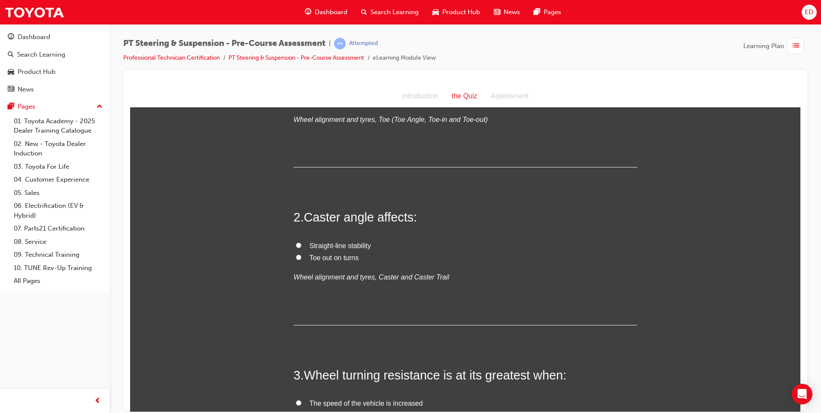
click at [296, 245] on input "Straight-line stability" at bounding box center [299, 245] width 6 height 6
radio input "true"
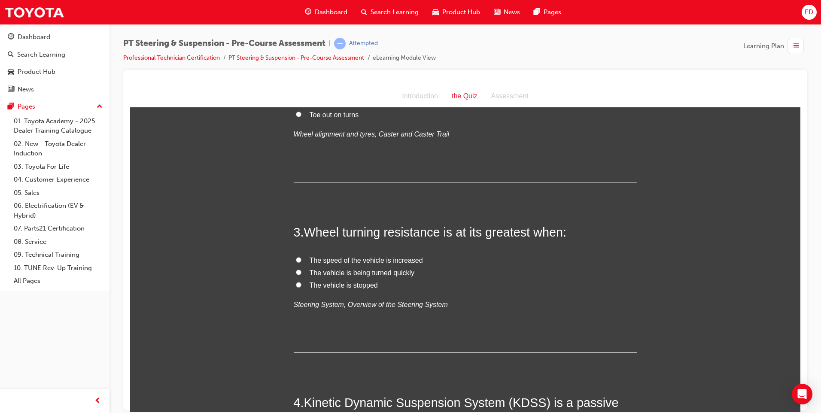
scroll to position [301, 0]
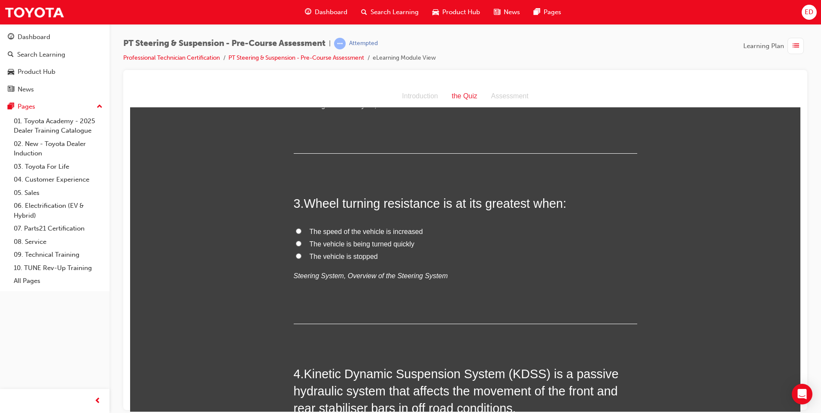
click at [296, 244] on input "The vehicle is being turned quickly" at bounding box center [299, 244] width 6 height 6
radio input "true"
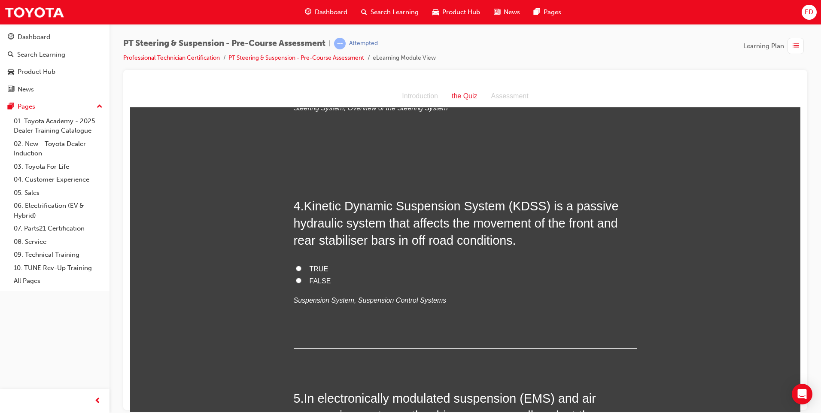
scroll to position [473, 0]
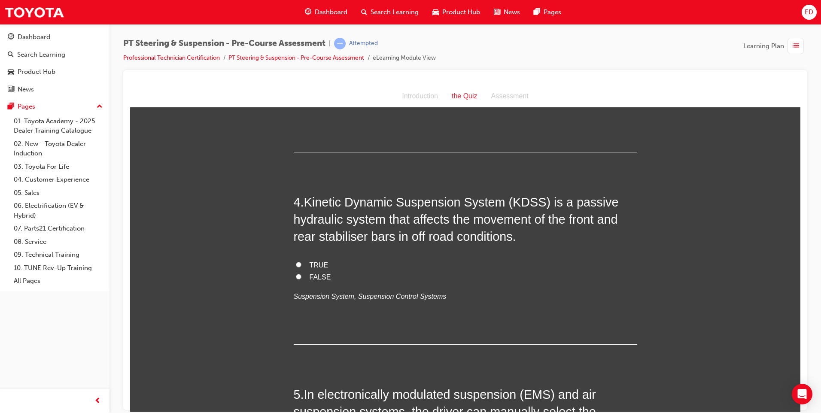
click at [296, 264] on input "TRUE" at bounding box center [299, 265] width 6 height 6
radio input "true"
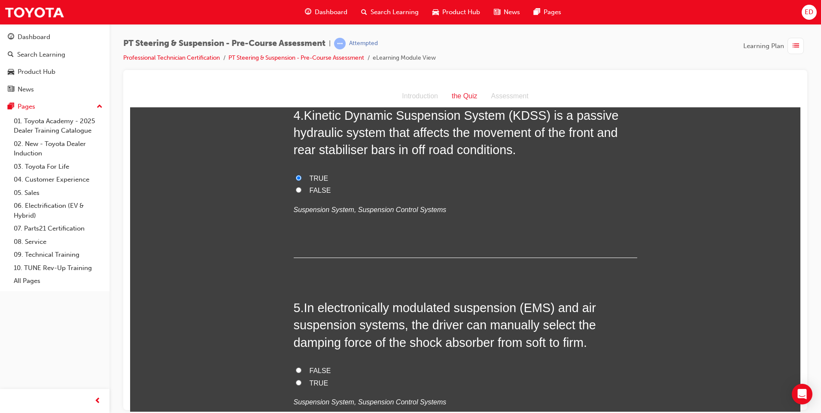
scroll to position [644, 0]
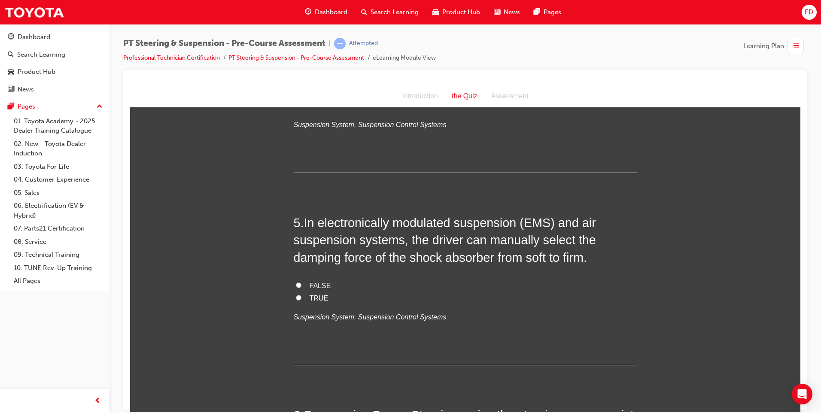
click at [296, 297] on input "TRUE" at bounding box center [299, 298] width 6 height 6
radio input "true"
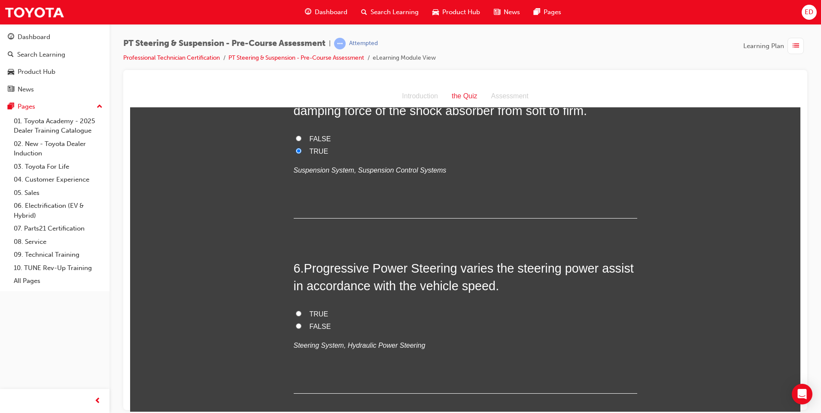
scroll to position [816, 0]
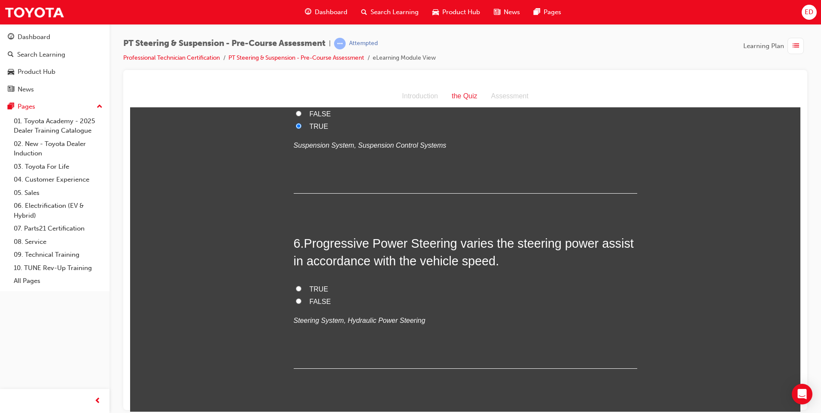
click at [296, 303] on input "FALSE" at bounding box center [299, 301] width 6 height 6
radio input "true"
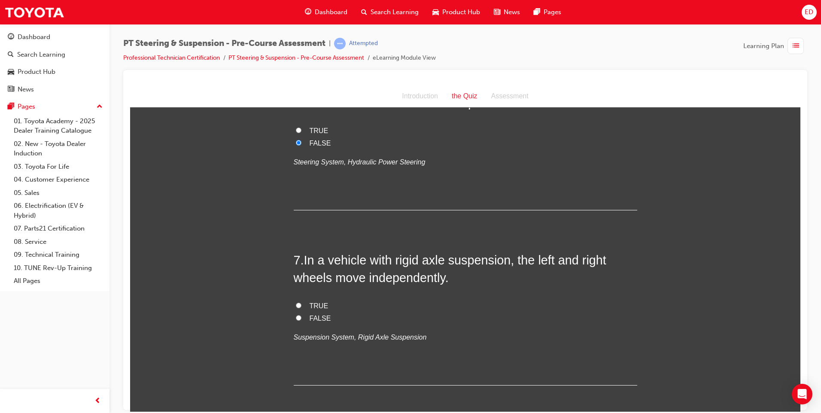
scroll to position [988, 0]
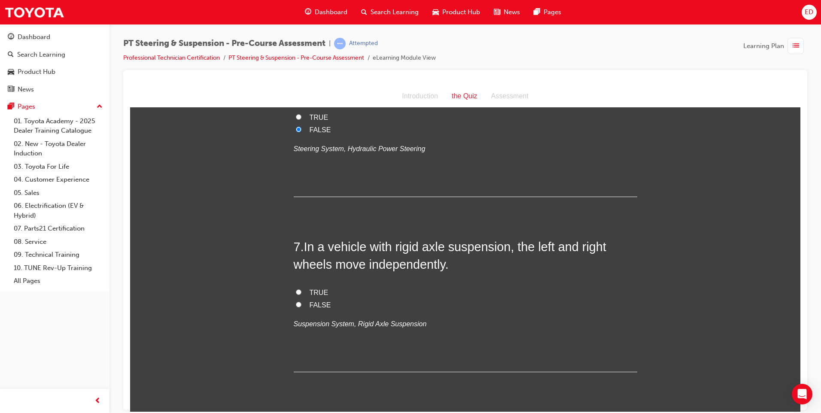
click at [296, 305] on input "FALSE" at bounding box center [299, 305] width 6 height 6
radio input "true"
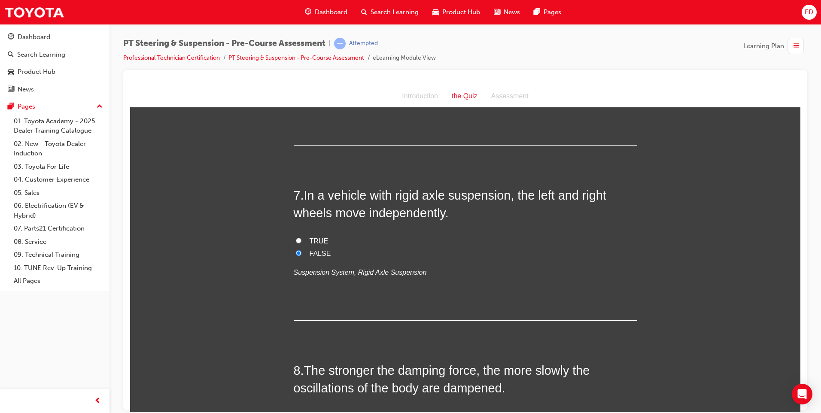
scroll to position [1117, 0]
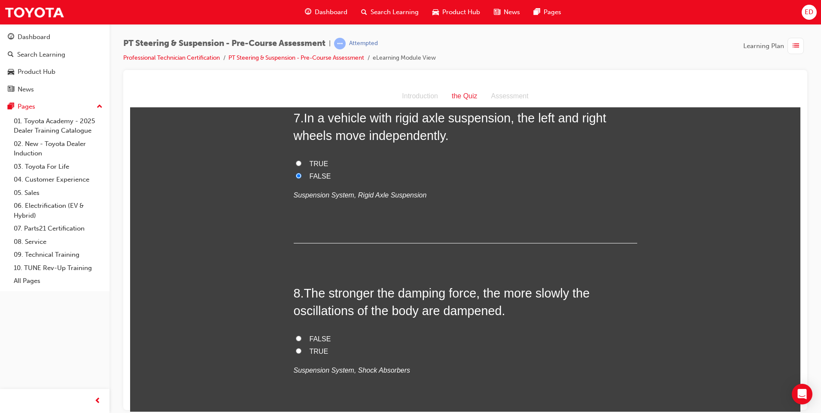
click at [296, 351] on input "TRUE" at bounding box center [299, 351] width 6 height 6
radio input "true"
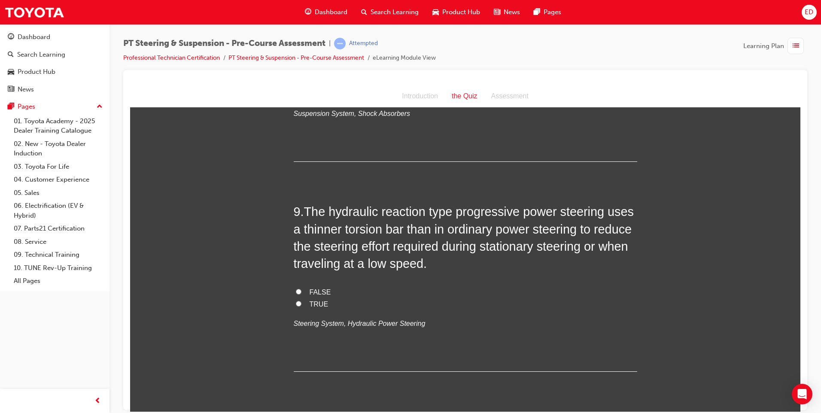
scroll to position [1375, 0]
click at [296, 303] on input "TRUE" at bounding box center [299, 303] width 6 height 6
radio input "true"
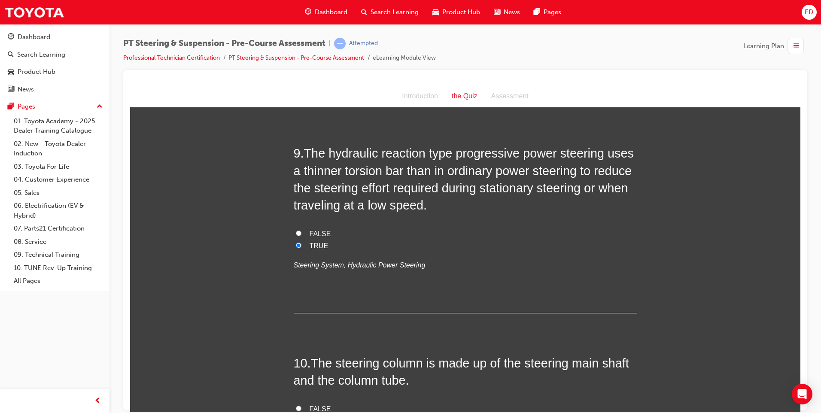
scroll to position [1546, 0]
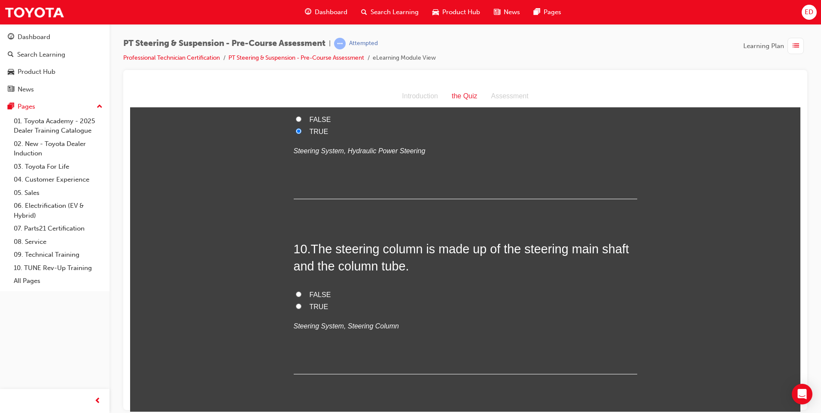
click at [296, 305] on input "TRUE" at bounding box center [299, 306] width 6 height 6
radio input "true"
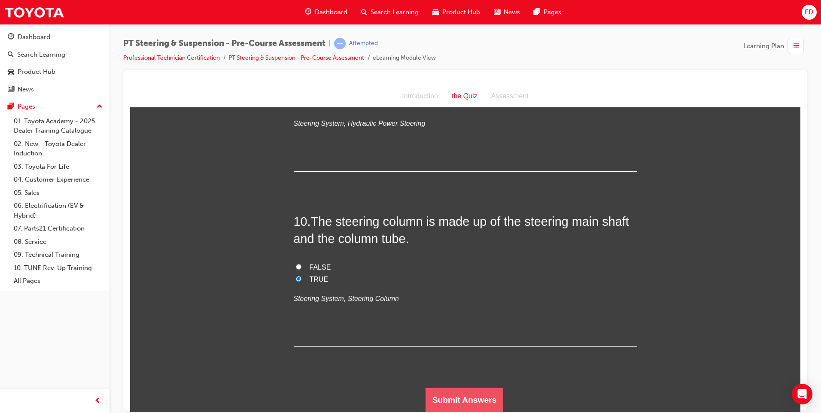
click at [473, 398] on button "Submit Answers" at bounding box center [465, 400] width 78 height 24
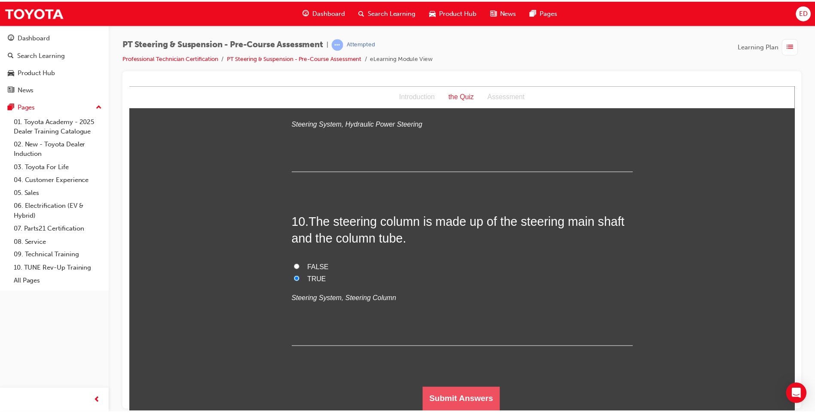
scroll to position [0, 0]
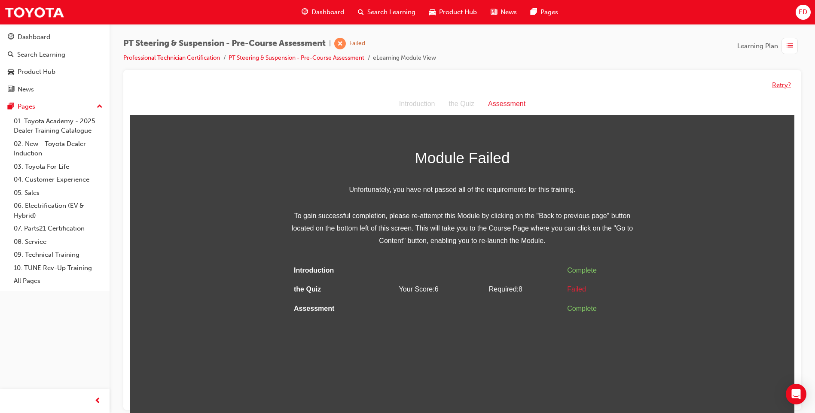
click at [780, 84] on button "Retry?" at bounding box center [781, 85] width 19 height 10
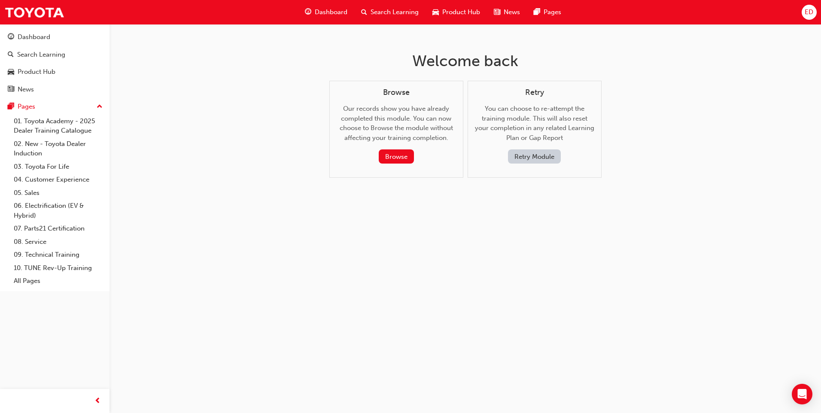
click at [534, 155] on button "Retry Module" at bounding box center [534, 156] width 53 height 14
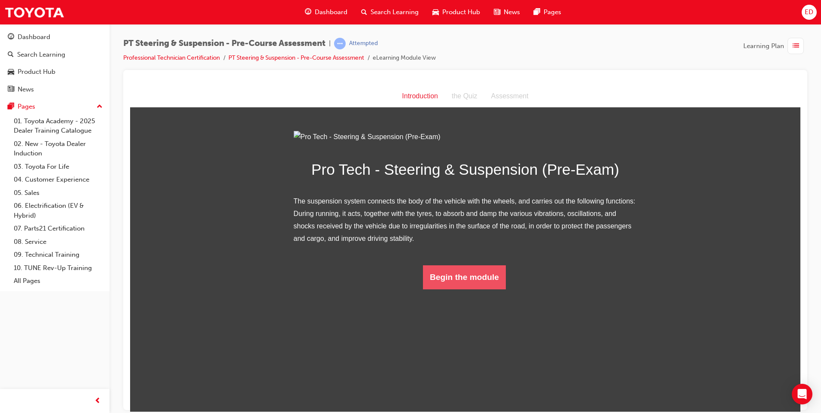
click at [457, 289] on button "Begin the module" at bounding box center [464, 277] width 83 height 24
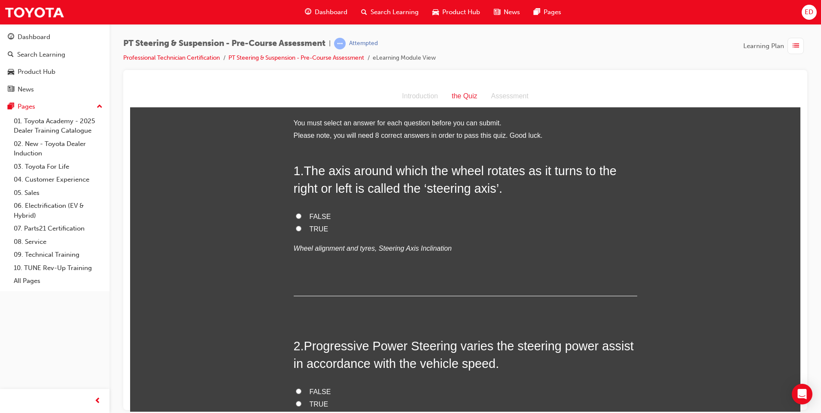
click at [296, 214] on input "FALSE" at bounding box center [299, 216] width 6 height 6
radio input "true"
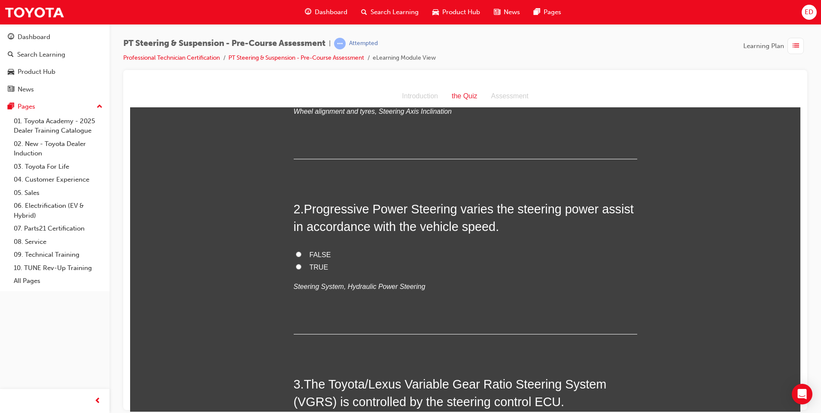
scroll to position [172, 0]
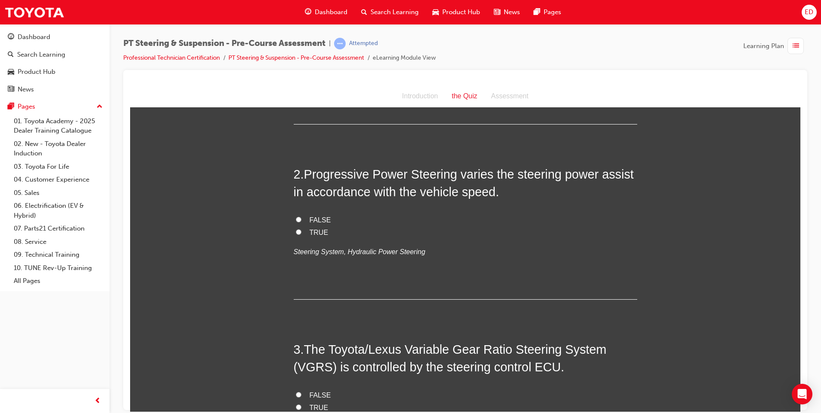
click at [296, 233] on input "TRUE" at bounding box center [299, 232] width 6 height 6
radio input "true"
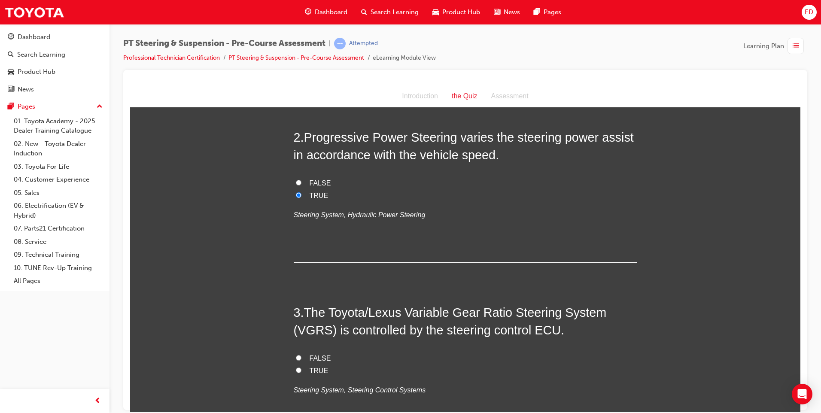
scroll to position [301, 0]
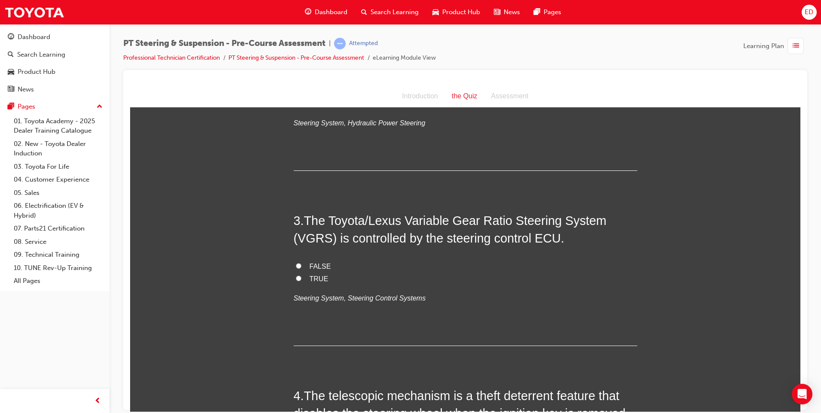
click at [296, 277] on input "TRUE" at bounding box center [299, 278] width 6 height 6
radio input "true"
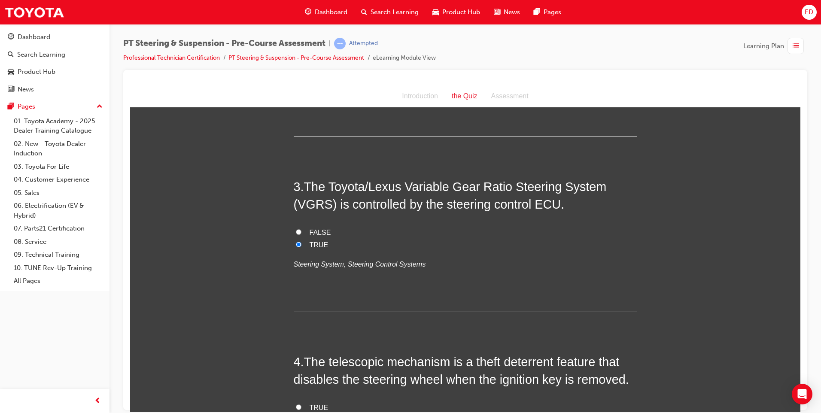
scroll to position [473, 0]
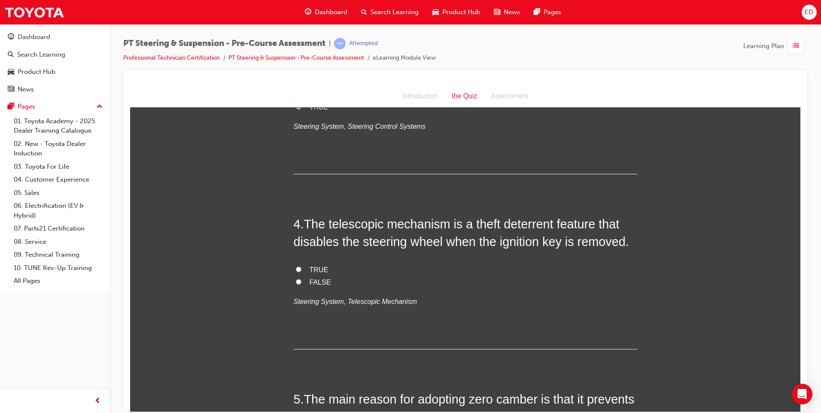
click at [296, 271] on input "TRUE" at bounding box center [299, 269] width 6 height 6
radio input "true"
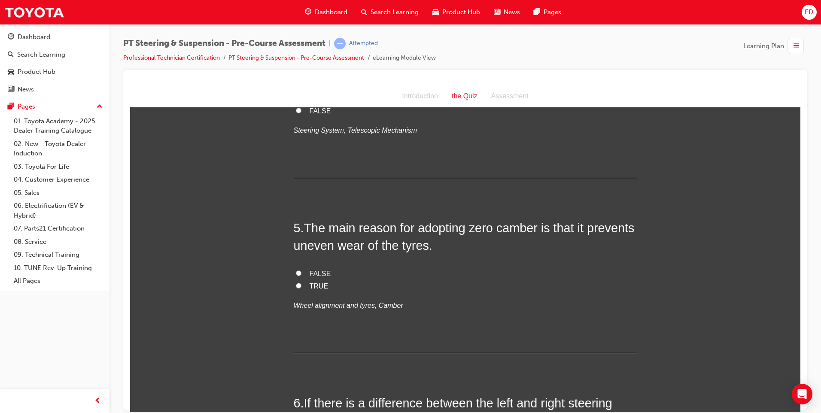
scroll to position [644, 0]
click at [296, 284] on input "TRUE" at bounding box center [299, 285] width 6 height 6
radio input "true"
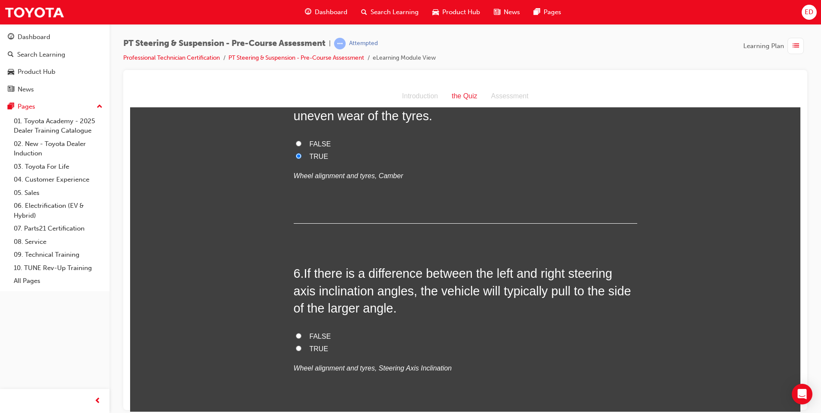
scroll to position [816, 0]
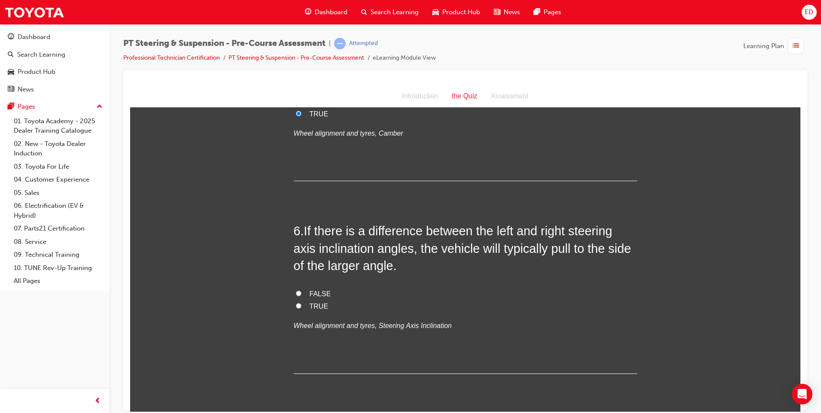
click at [297, 294] on input "FALSE" at bounding box center [299, 293] width 6 height 6
radio input "true"
click at [300, 308] on label "TRUE" at bounding box center [466, 306] width 344 height 12
click at [300, 308] on input "TRUE" at bounding box center [299, 306] width 6 height 6
radio input "true"
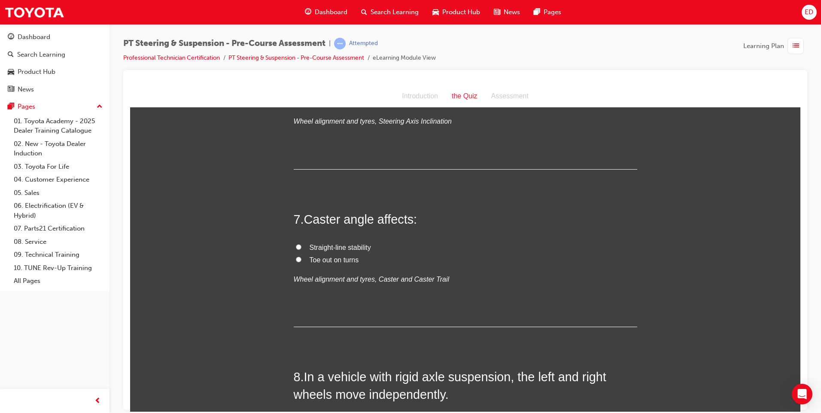
scroll to position [1031, 0]
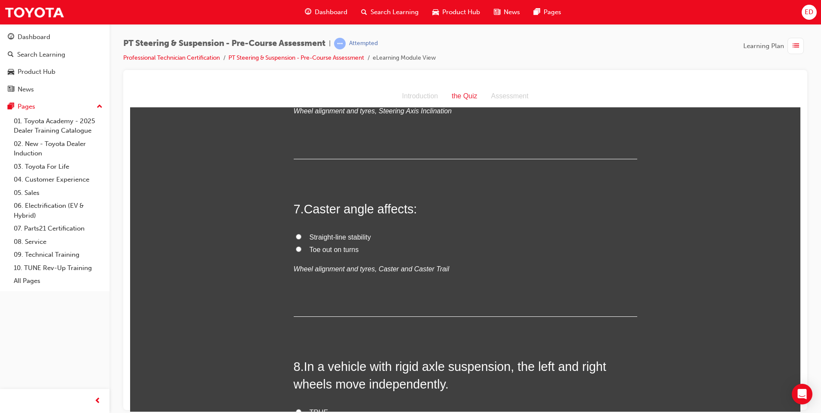
click at [296, 236] on input "Straight-line stability" at bounding box center [299, 237] width 6 height 6
radio input "true"
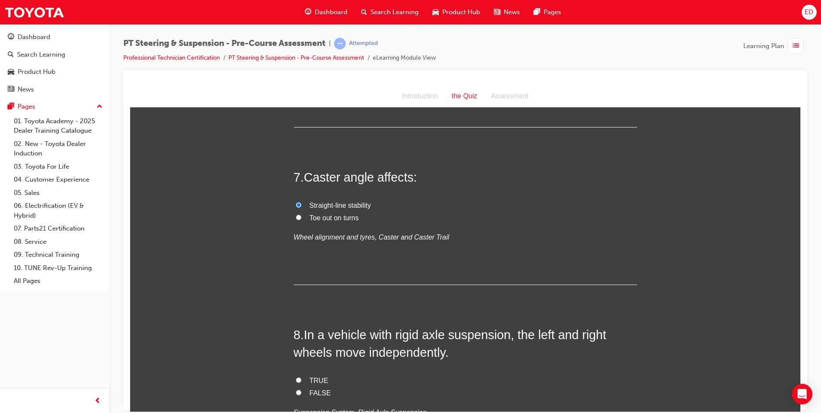
scroll to position [1160, 0]
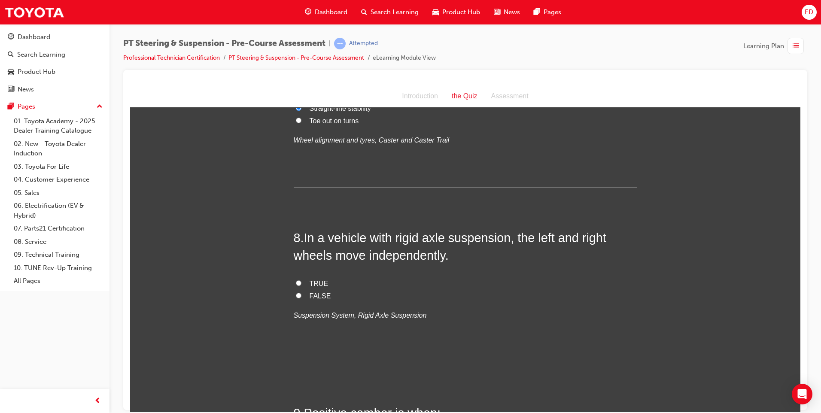
click at [297, 281] on input "TRUE" at bounding box center [299, 283] width 6 height 6
radio input "true"
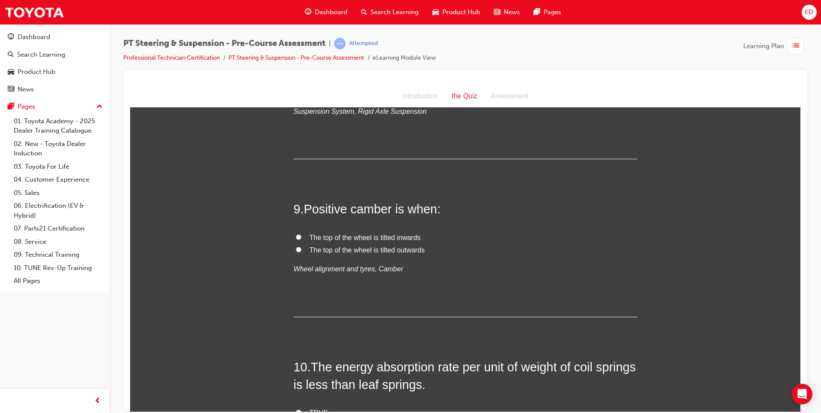
scroll to position [1375, 0]
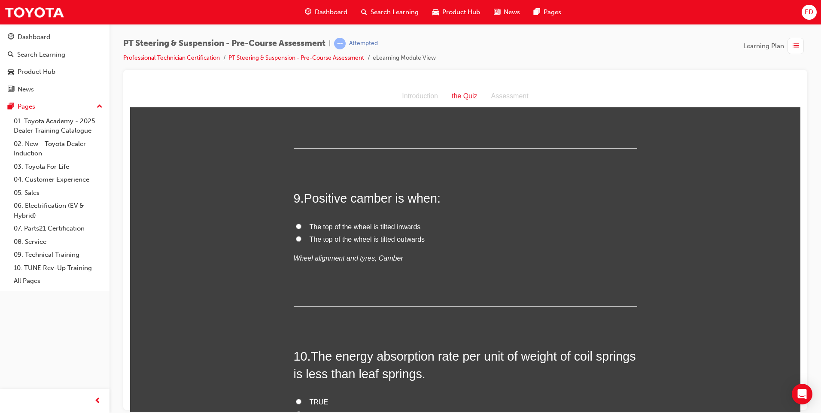
click at [296, 227] on input "The top of the wheel is tilted inwards" at bounding box center [299, 226] width 6 height 6
radio input "true"
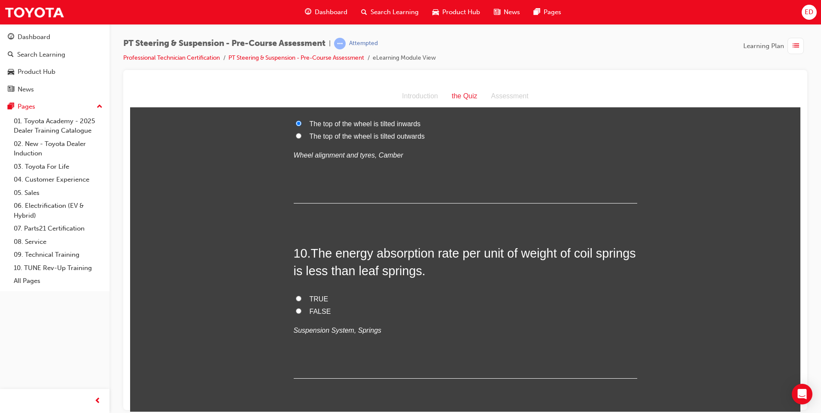
scroll to position [1509, 0]
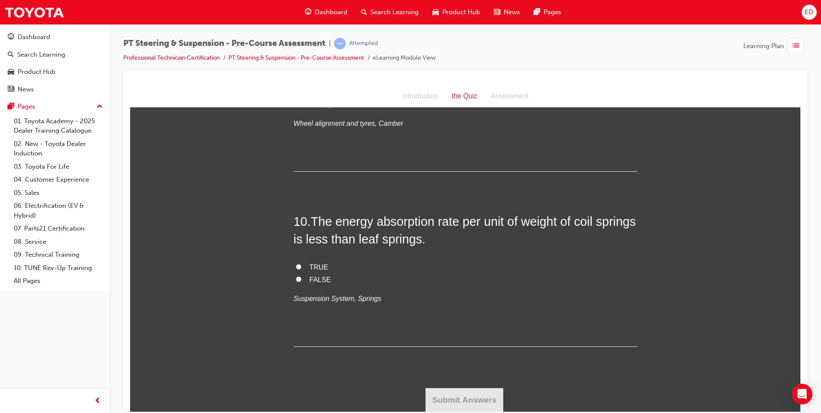
click at [296, 266] on input "TRUE" at bounding box center [299, 267] width 6 height 6
radio input "true"
click at [463, 397] on button "Submit Answers" at bounding box center [465, 400] width 78 height 24
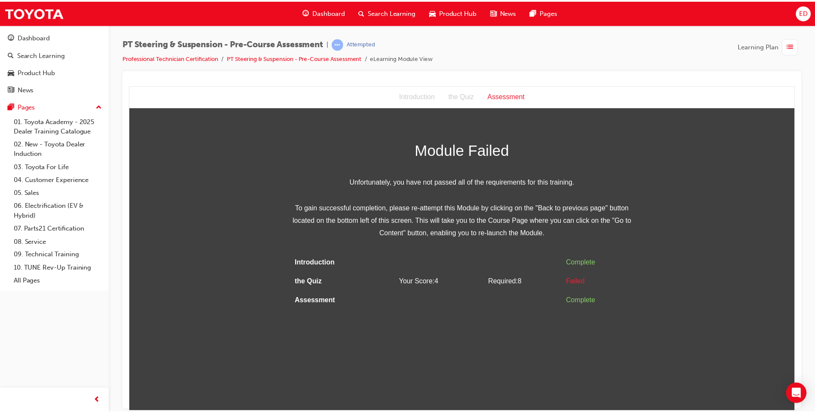
scroll to position [0, 0]
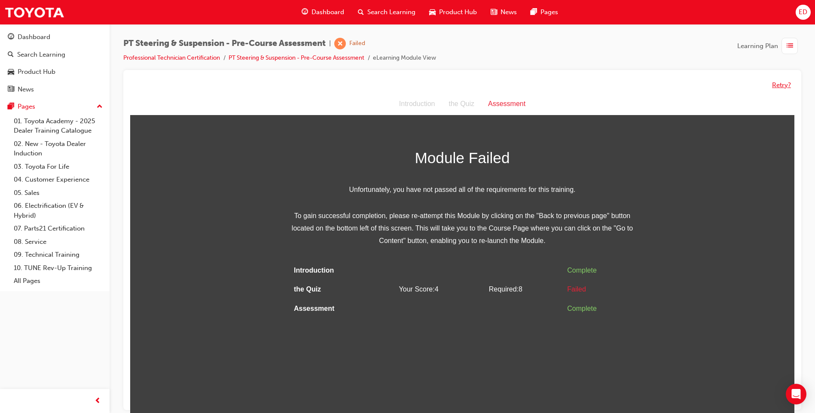
click at [780, 85] on button "Retry?" at bounding box center [781, 85] width 19 height 10
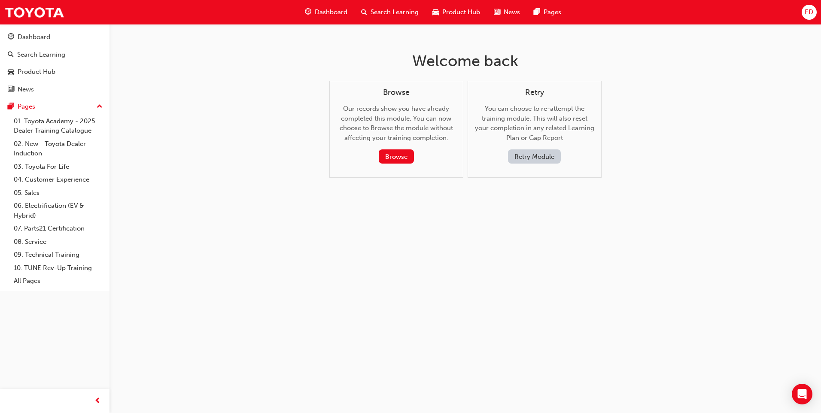
click at [538, 156] on button "Retry Module" at bounding box center [534, 156] width 53 height 14
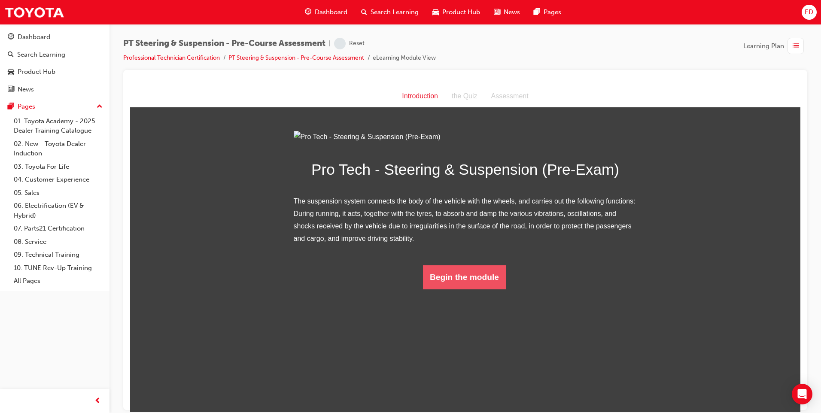
click at [469, 289] on button "Begin the module" at bounding box center [464, 277] width 83 height 24
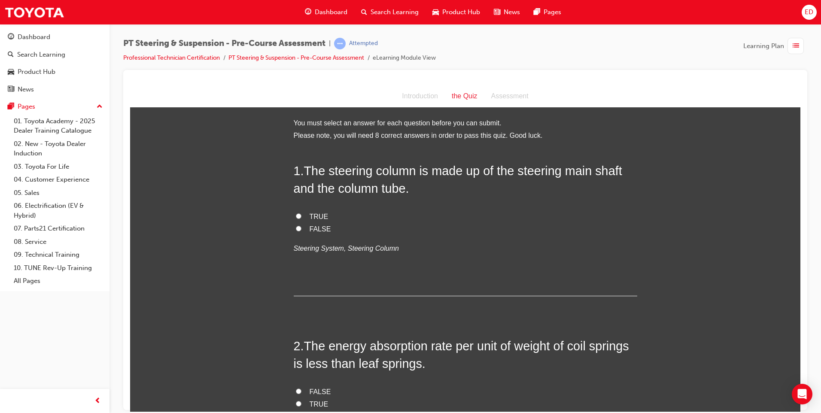
drag, startPoint x: 295, startPoint y: 229, endPoint x: 299, endPoint y: 232, distance: 5.2
click at [296, 229] on input "FALSE" at bounding box center [299, 229] width 6 height 6
radio input "true"
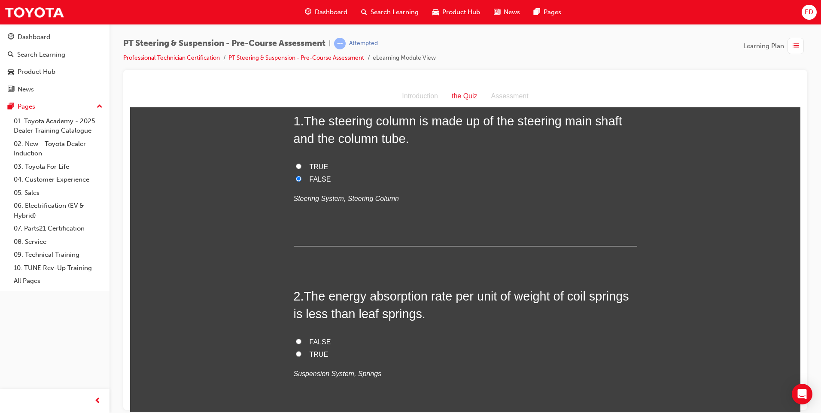
scroll to position [43, 0]
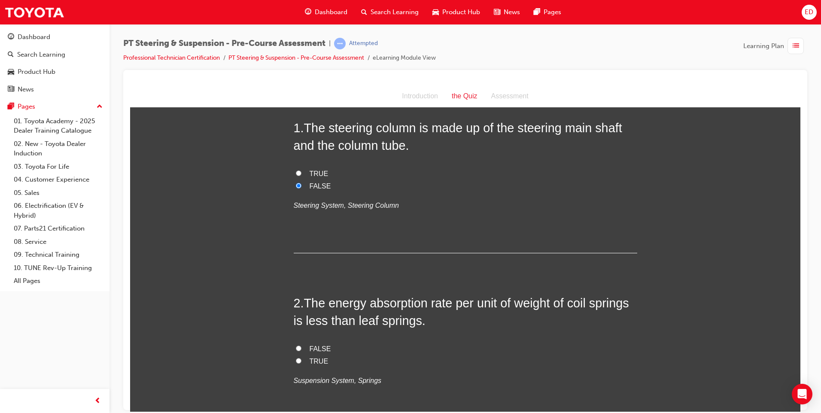
click at [296, 173] on input "TRUE" at bounding box center [299, 173] width 6 height 6
radio input "true"
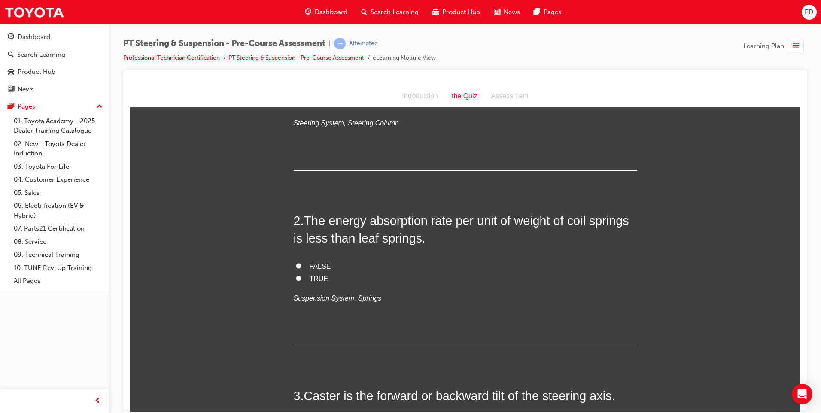
scroll to position [129, 0]
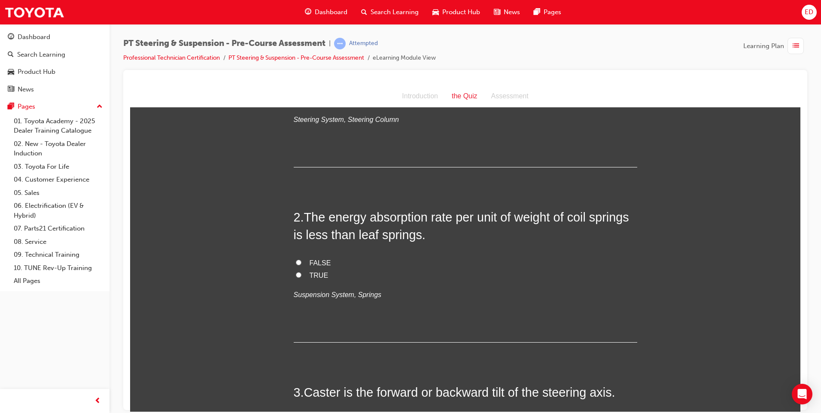
click at [296, 261] on input "FALSE" at bounding box center [299, 262] width 6 height 6
radio input "true"
click at [296, 274] on input "TRUE" at bounding box center [299, 275] width 6 height 6
radio input "true"
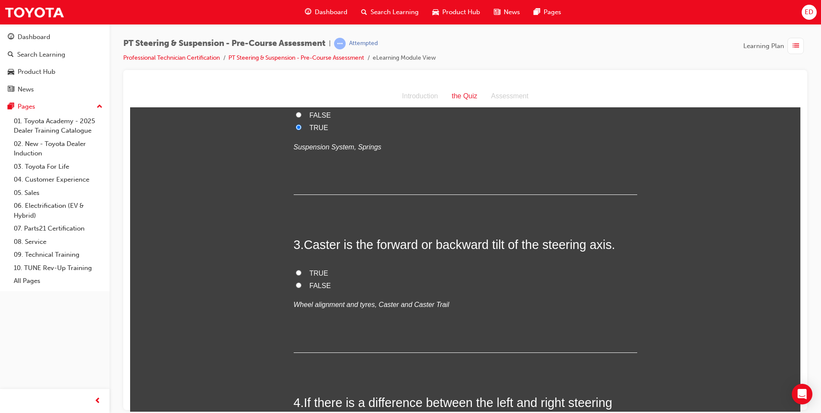
scroll to position [301, 0]
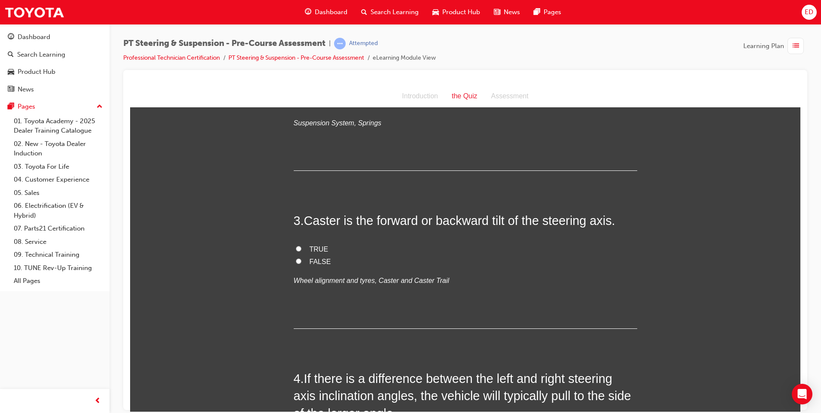
click at [294, 248] on label "TRUE" at bounding box center [466, 249] width 344 height 12
click at [296, 248] on input "TRUE" at bounding box center [299, 249] width 6 height 6
radio input "true"
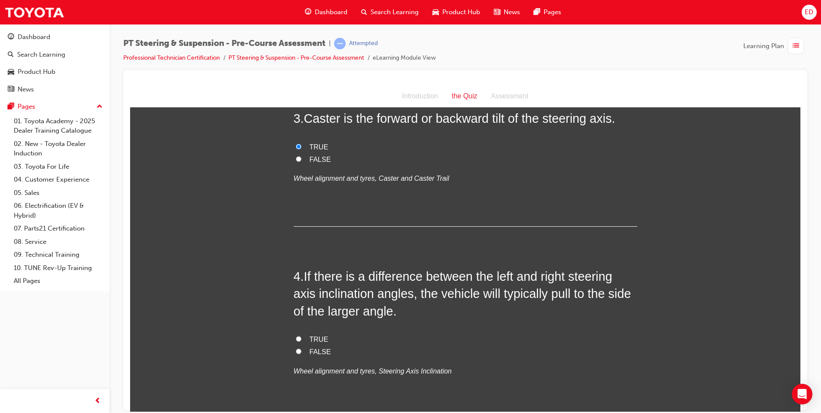
scroll to position [473, 0]
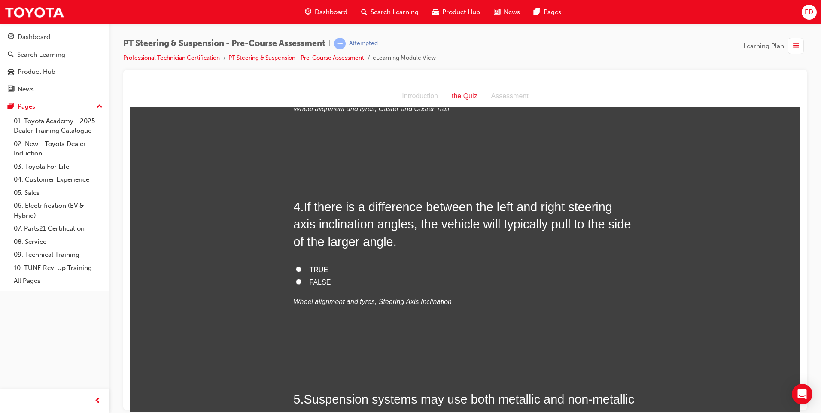
click at [298, 268] on input "TRUE" at bounding box center [299, 269] width 6 height 6
radio input "true"
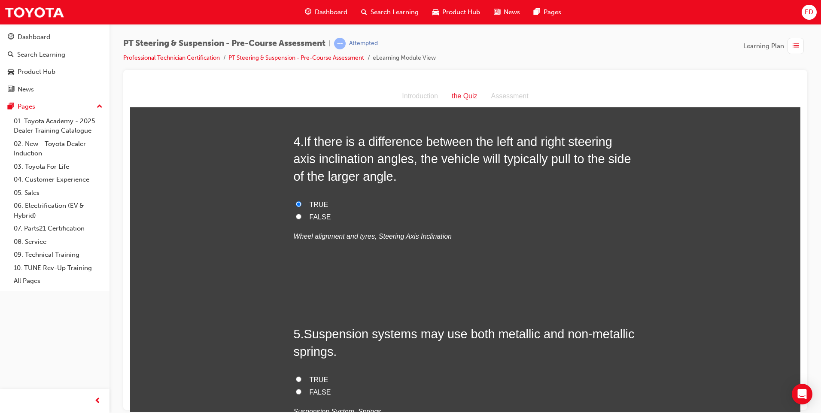
scroll to position [644, 0]
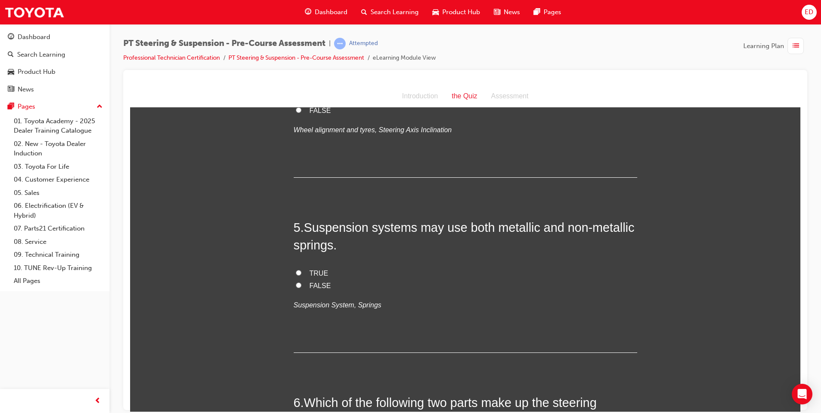
click at [296, 271] on input "TRUE" at bounding box center [299, 273] width 6 height 6
radio input "true"
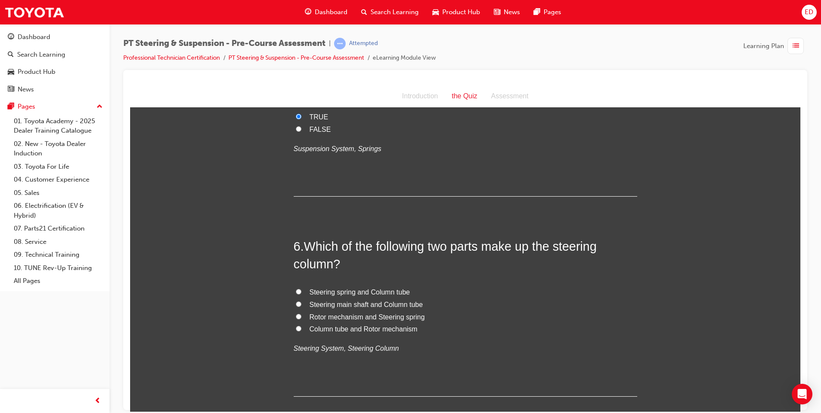
scroll to position [816, 0]
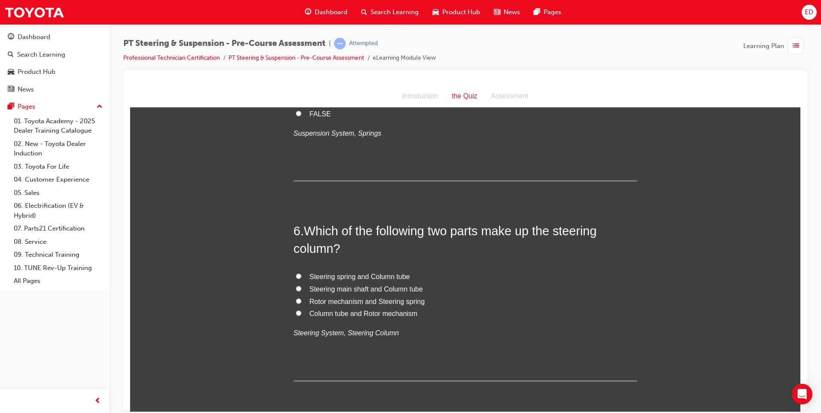
click at [294, 287] on label "Steering main shaft and Column tube" at bounding box center [466, 289] width 344 height 12
click at [296, 287] on input "Steering main shaft and Column tube" at bounding box center [299, 289] width 6 height 6
radio input "true"
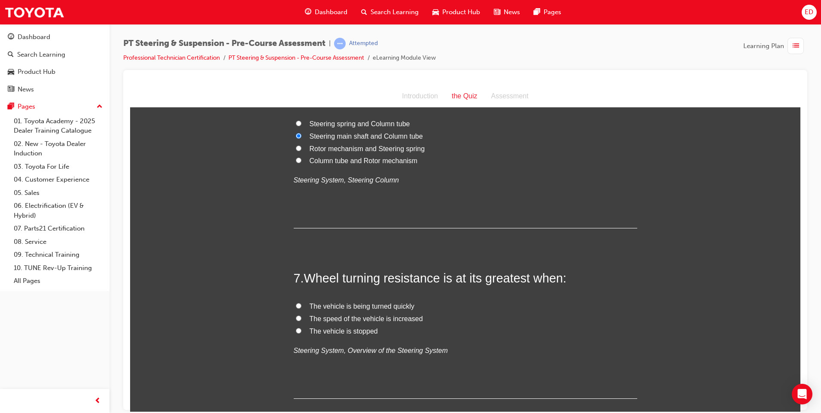
scroll to position [988, 0]
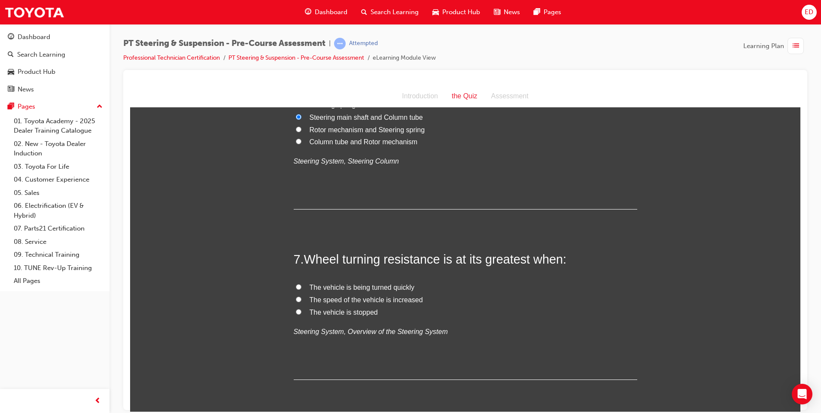
click at [296, 311] on input "The vehicle is stopped" at bounding box center [299, 312] width 6 height 6
radio input "true"
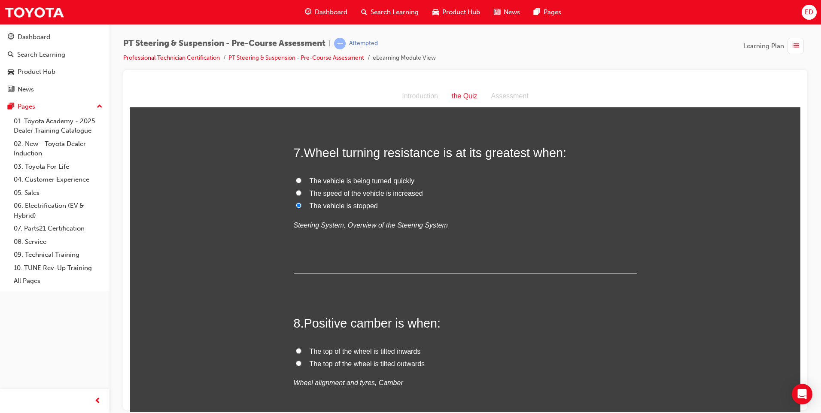
scroll to position [1117, 0]
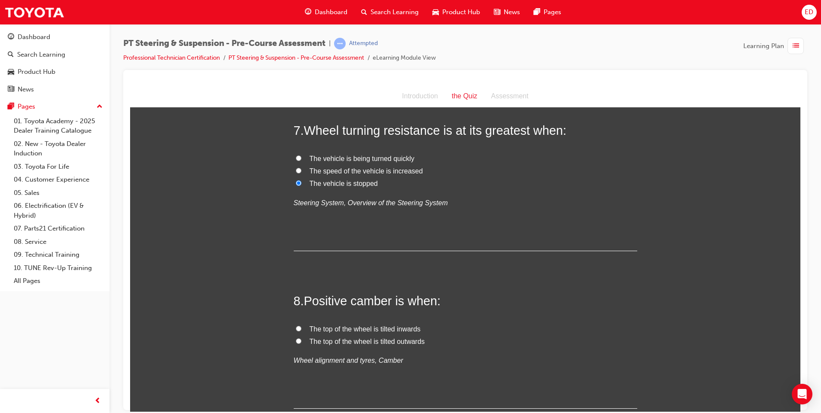
click at [296, 169] on input "The speed of the vehicle is increased" at bounding box center [299, 171] width 6 height 6
radio input "true"
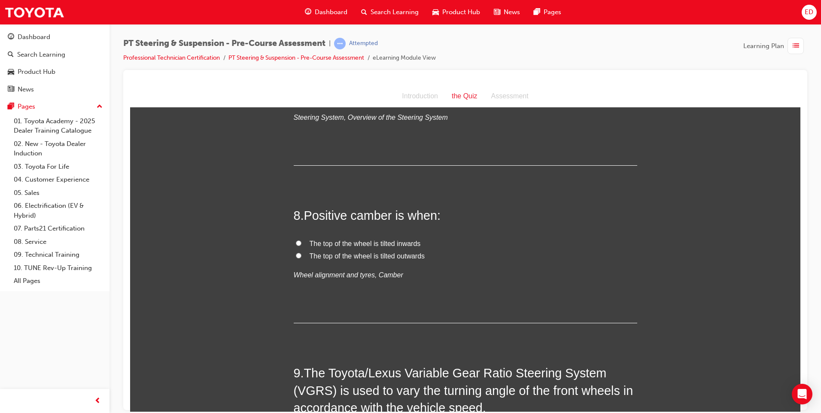
scroll to position [1203, 0]
click at [296, 252] on input "The top of the wheel is tilted outwards" at bounding box center [299, 255] width 6 height 6
radio input "true"
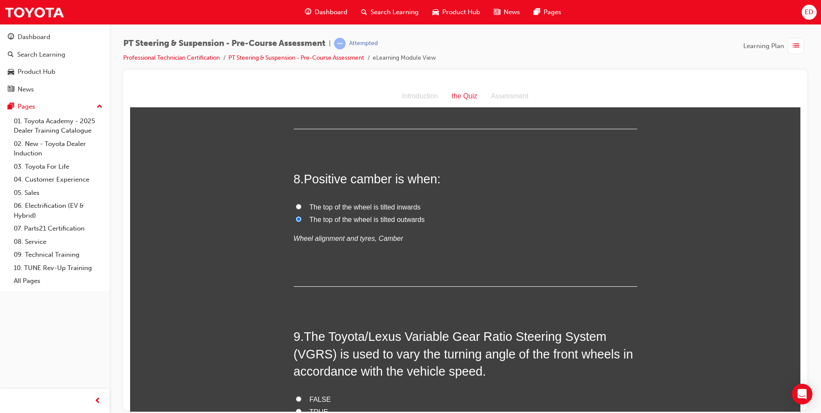
scroll to position [1332, 0]
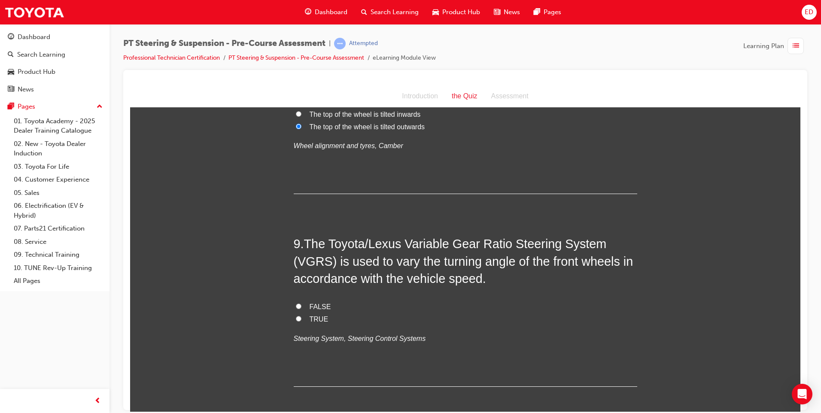
click at [295, 301] on label "FALSE" at bounding box center [466, 307] width 344 height 12
click at [296, 303] on input "FALSE" at bounding box center [299, 306] width 6 height 6
radio input "true"
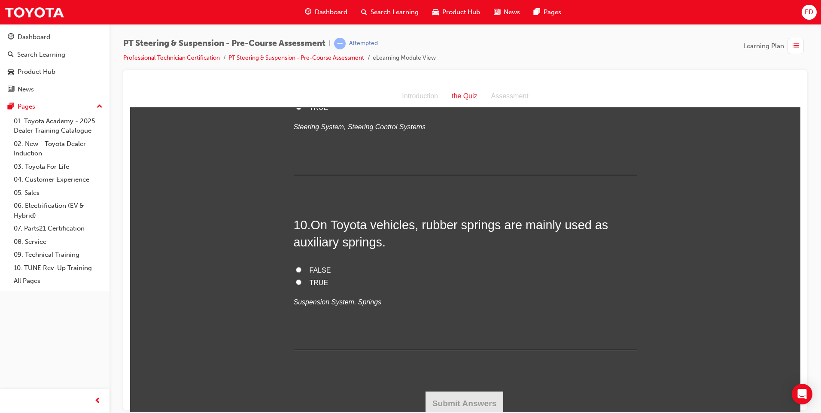
scroll to position [1546, 0]
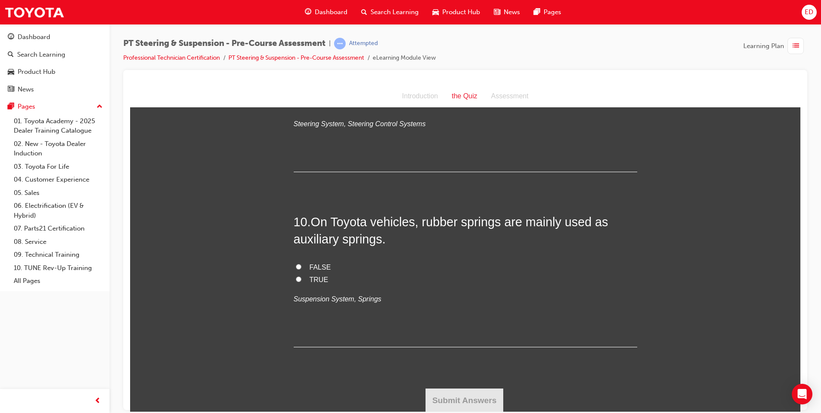
click at [296, 279] on input "TRUE" at bounding box center [299, 279] width 6 height 6
radio input "true"
click at [297, 265] on input "FALSE" at bounding box center [299, 267] width 6 height 6
radio input "true"
click at [458, 401] on button "Submit Answers" at bounding box center [465, 400] width 78 height 24
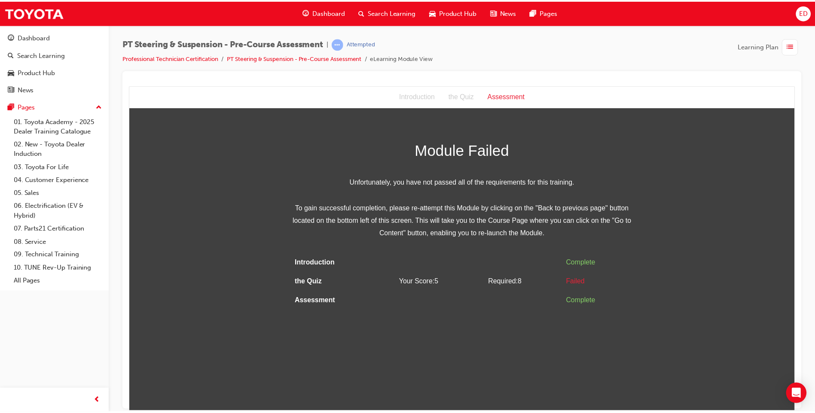
scroll to position [0, 0]
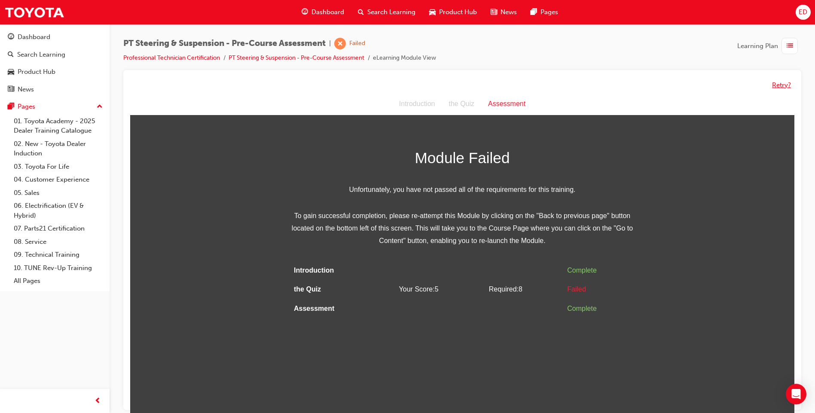
click at [782, 85] on button "Retry?" at bounding box center [781, 85] width 19 height 10
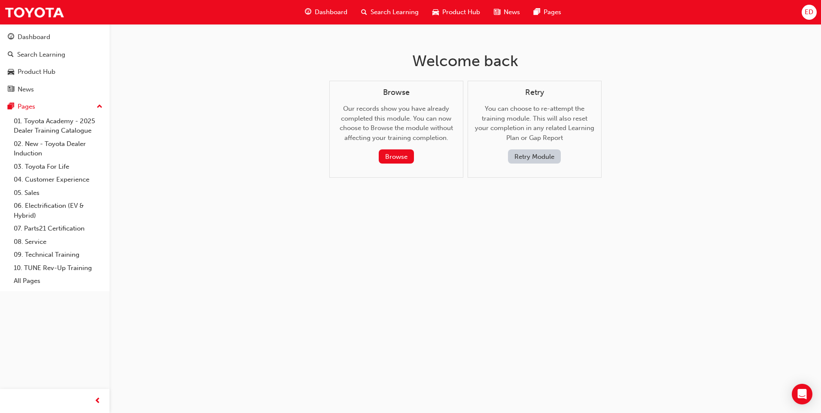
click at [522, 154] on button "Retry Module" at bounding box center [534, 156] width 53 height 14
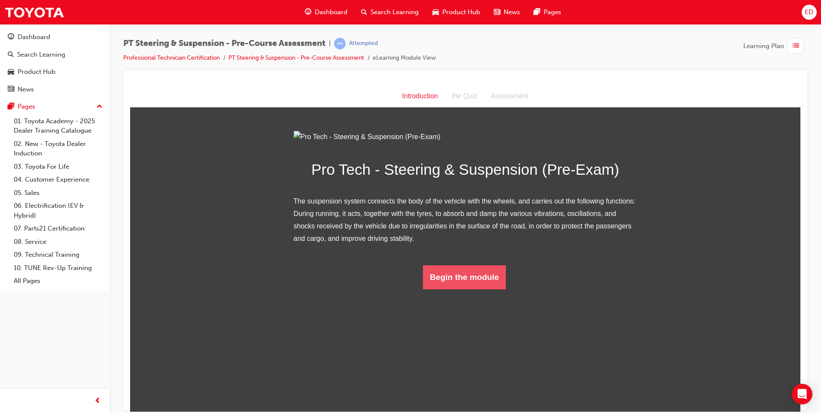
click at [442, 289] on button "Begin the module" at bounding box center [464, 277] width 83 height 24
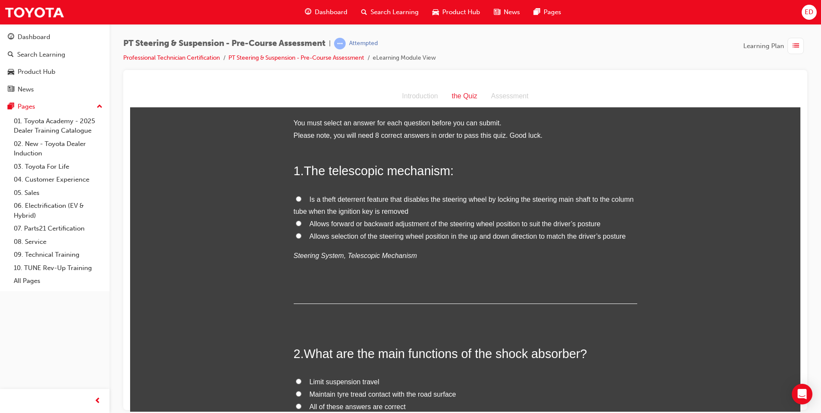
click at [297, 197] on input "Is a theft deterrent feature that disables the steering wheel by locking the st…" at bounding box center [299, 199] width 6 height 6
radio input "true"
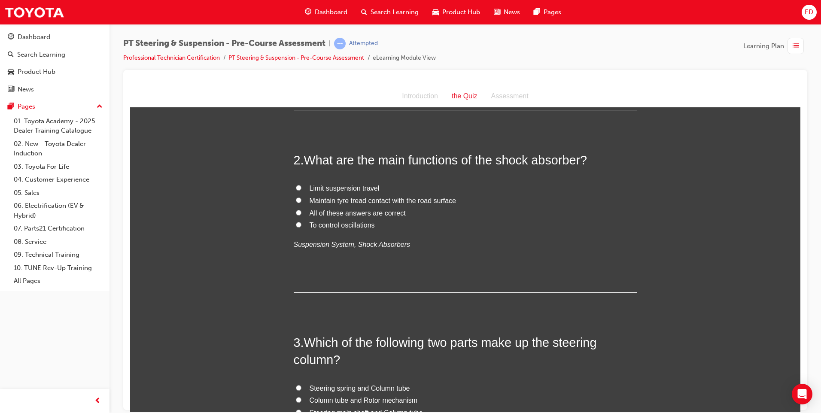
scroll to position [215, 0]
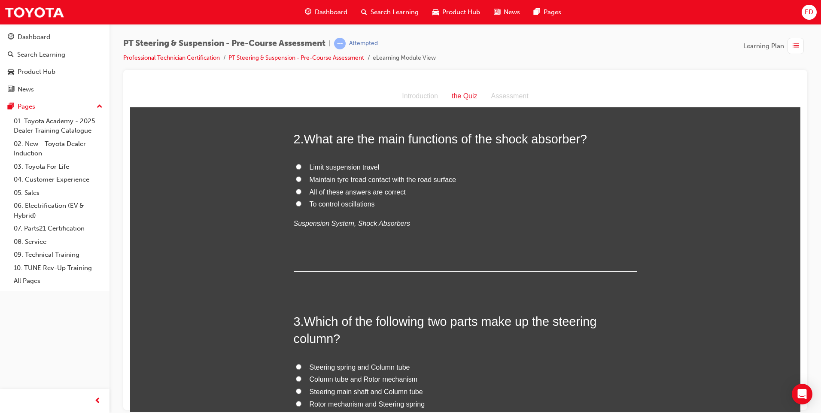
click at [294, 189] on label "All of these answers are correct" at bounding box center [466, 192] width 344 height 12
click at [296, 189] on input "All of these answers are correct" at bounding box center [299, 192] width 6 height 6
radio input "true"
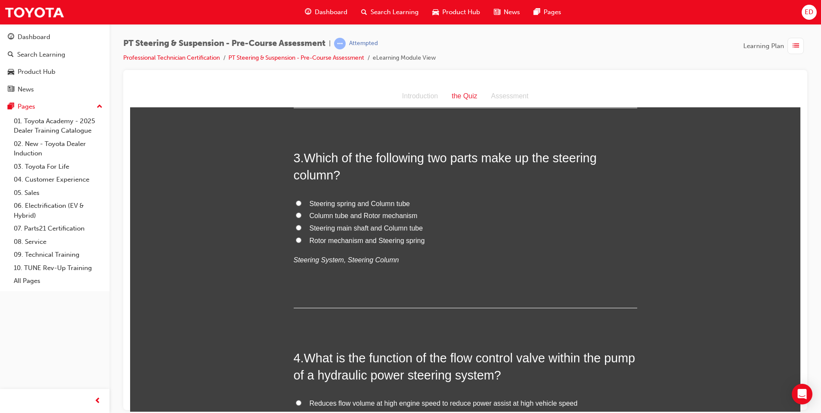
scroll to position [387, 0]
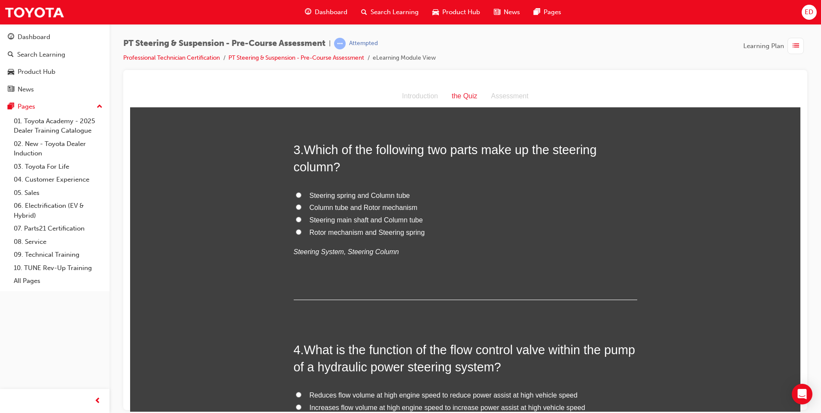
click at [296, 218] on input "Steering main shaft and Column tube" at bounding box center [299, 219] width 6 height 6
radio input "true"
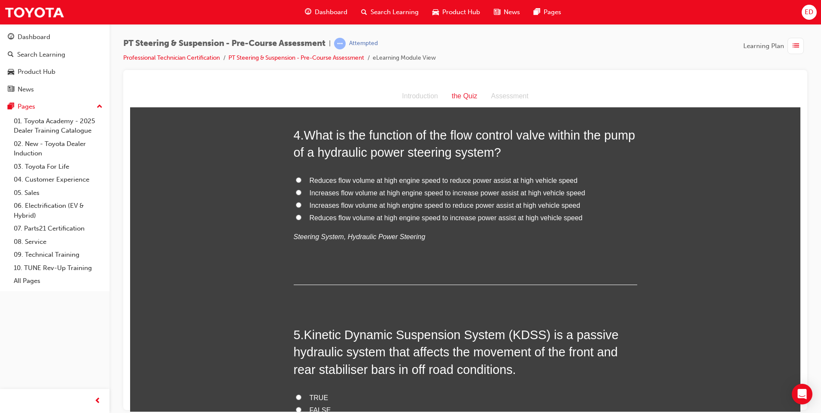
scroll to position [644, 0]
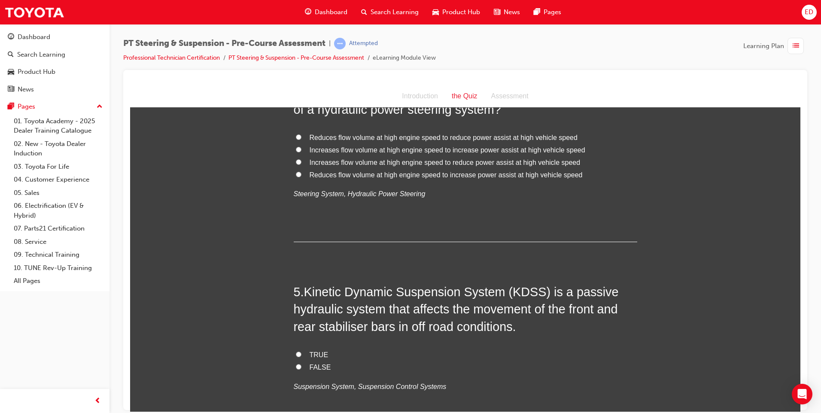
click at [297, 367] on input "FALSE" at bounding box center [299, 367] width 6 height 6
radio input "true"
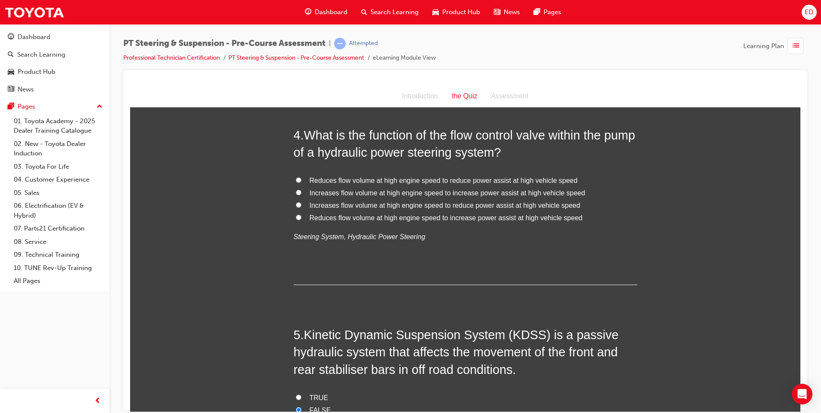
click at [296, 193] on input "Increases flow volume at high engine speed to increase power assist at high veh…" at bounding box center [299, 192] width 6 height 6
radio input "true"
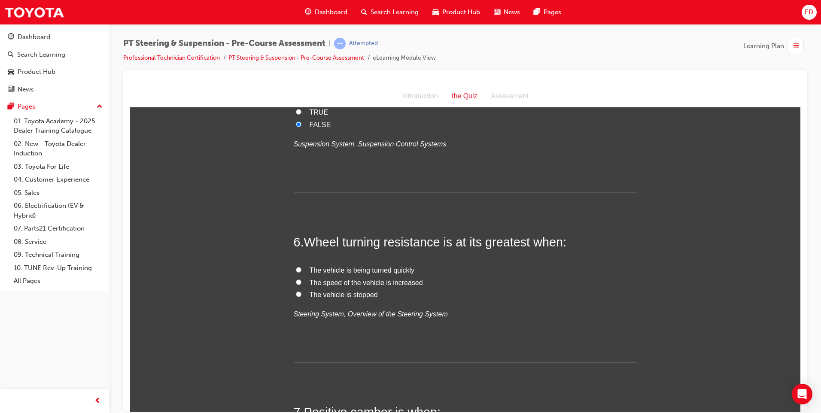
scroll to position [902, 0]
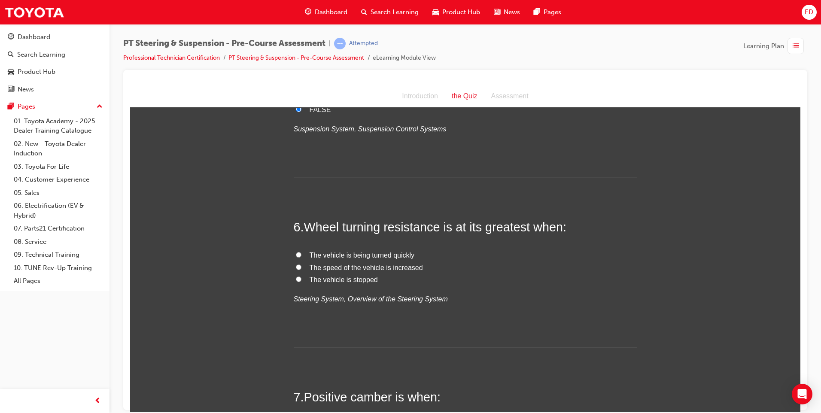
click at [296, 253] on input "The vehicle is being turned quickly" at bounding box center [299, 255] width 6 height 6
radio input "true"
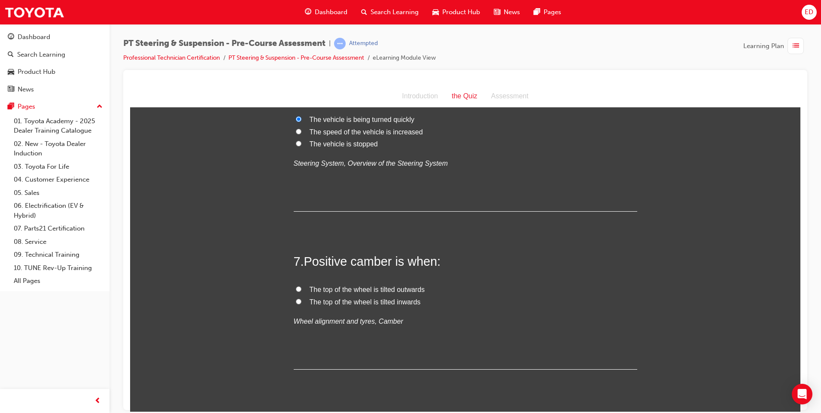
scroll to position [1074, 0]
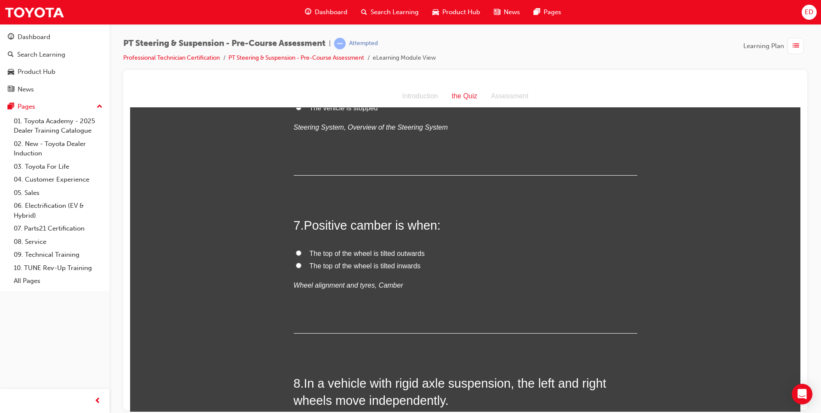
click at [296, 254] on input "The top of the wheel is tilted outwards" at bounding box center [299, 253] width 6 height 6
radio input "true"
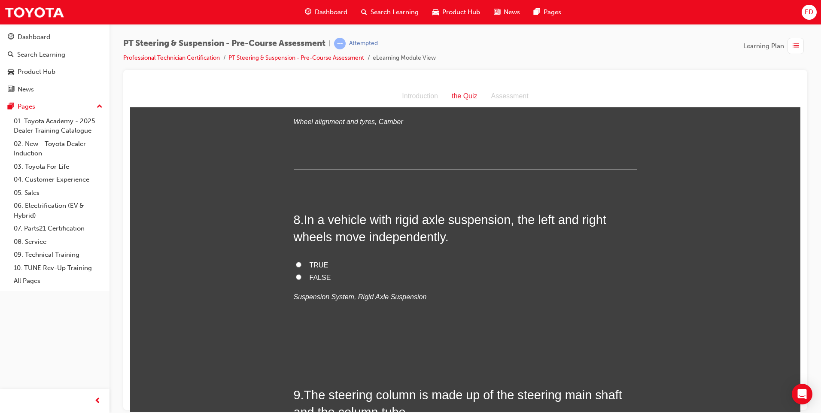
scroll to position [1246, 0]
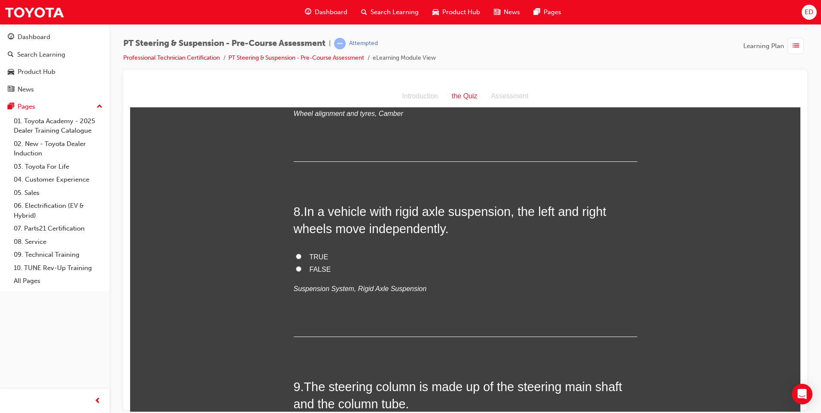
click at [296, 256] on input "TRUE" at bounding box center [299, 256] width 6 height 6
radio input "true"
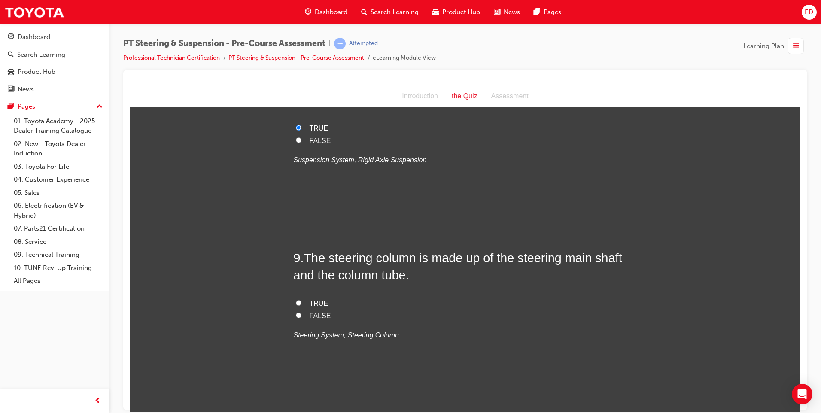
scroll to position [1418, 0]
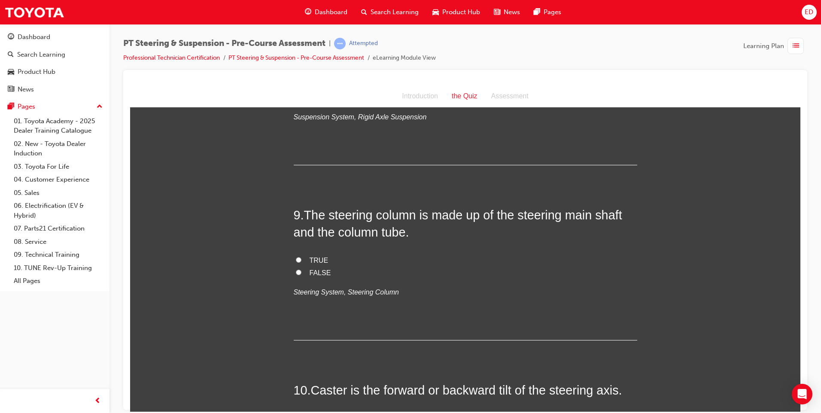
click at [296, 259] on input "TRUE" at bounding box center [299, 260] width 6 height 6
radio input "true"
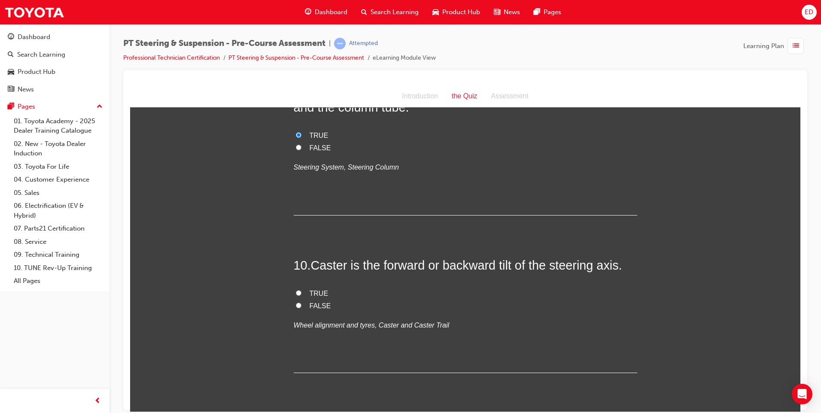
scroll to position [1546, 0]
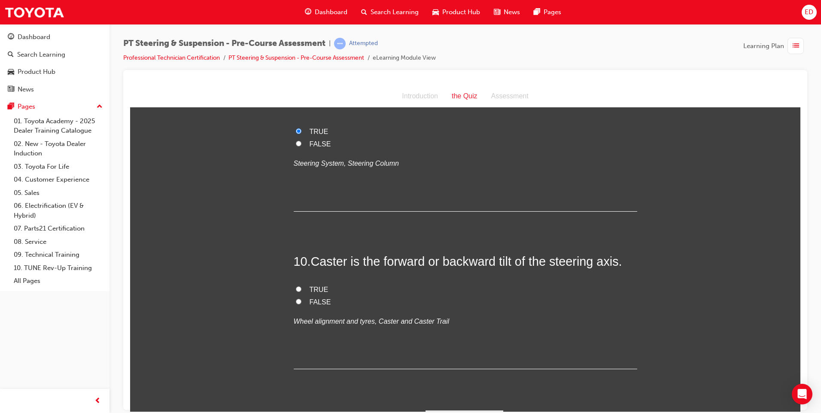
click at [296, 287] on input "TRUE" at bounding box center [299, 289] width 6 height 6
radio input "true"
click at [296, 302] on input "FALSE" at bounding box center [299, 302] width 6 height 6
radio input "true"
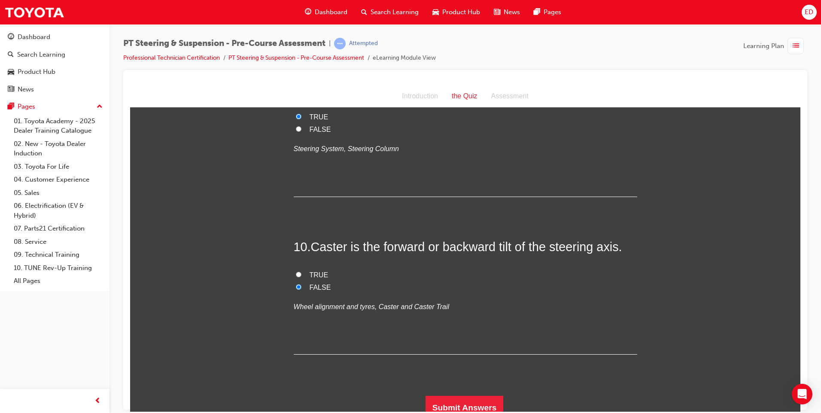
scroll to position [1569, 0]
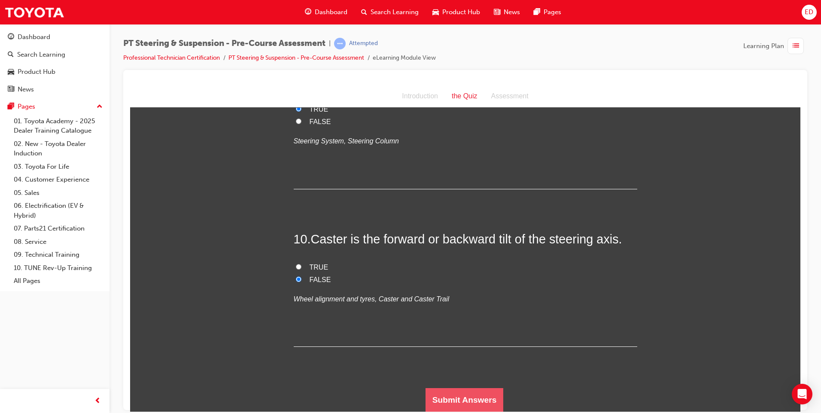
click at [458, 397] on button "Submit Answers" at bounding box center [465, 400] width 78 height 24
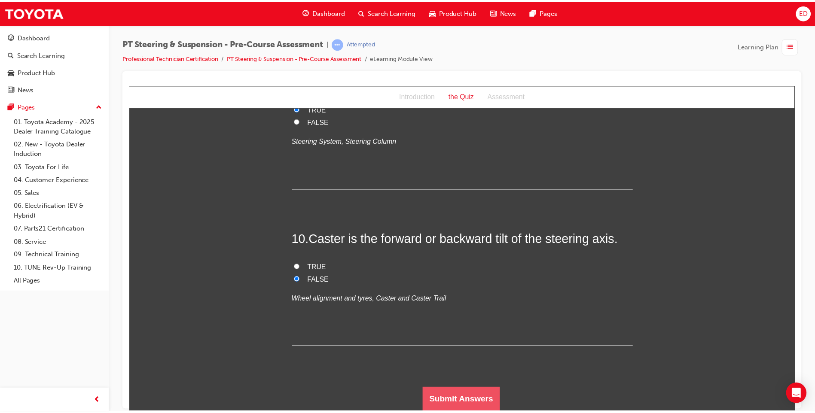
scroll to position [0, 0]
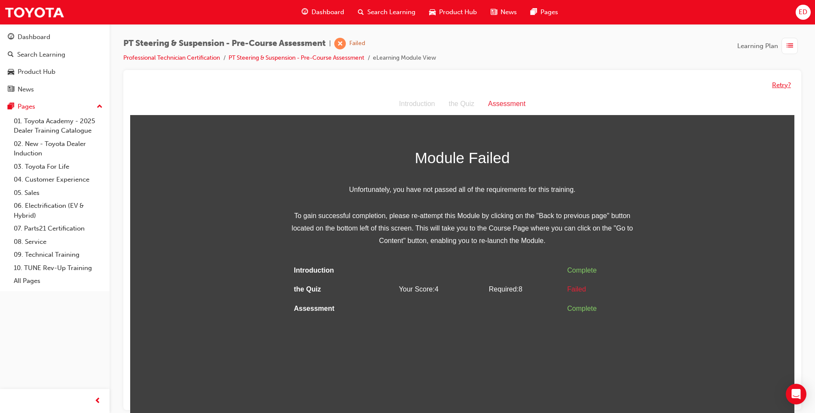
click at [784, 85] on button "Retry?" at bounding box center [781, 85] width 19 height 10
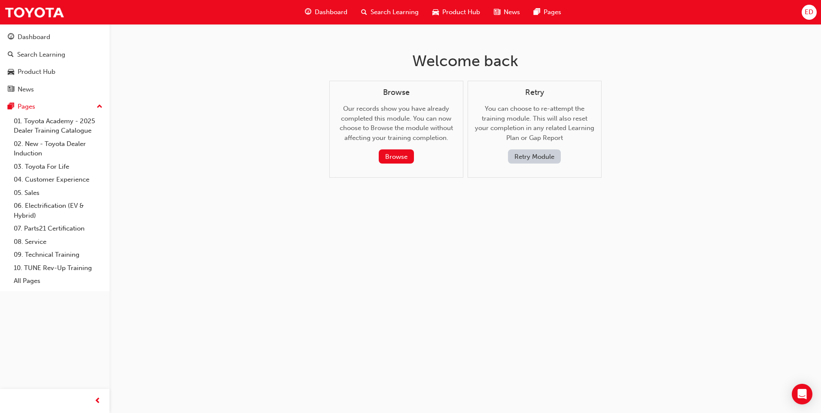
click at [543, 158] on button "Retry Module" at bounding box center [534, 156] width 53 height 14
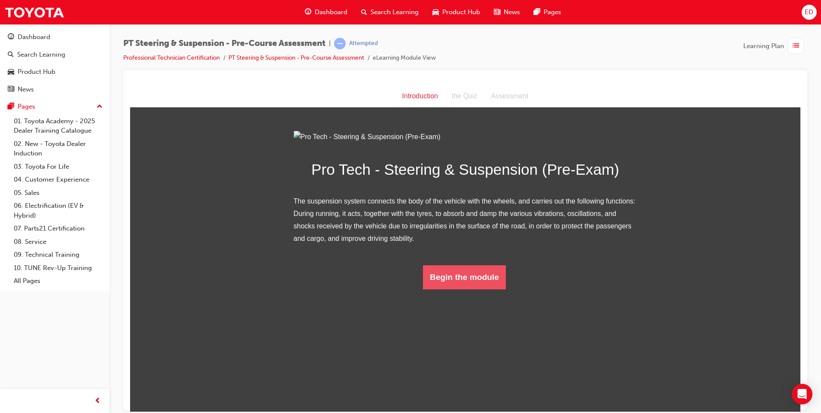
click at [467, 289] on button "Begin the module" at bounding box center [464, 277] width 83 height 24
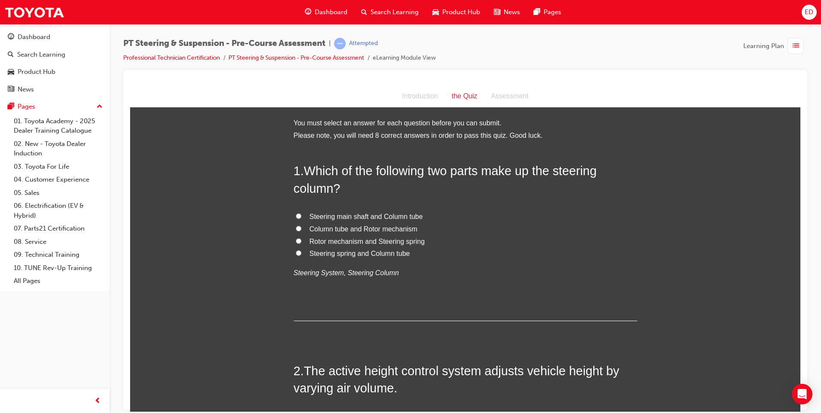
click at [303, 215] on label "Steering main shaft and Column tube" at bounding box center [466, 216] width 344 height 12
click at [302, 215] on input "Steering main shaft and Column tube" at bounding box center [299, 216] width 6 height 6
radio input "true"
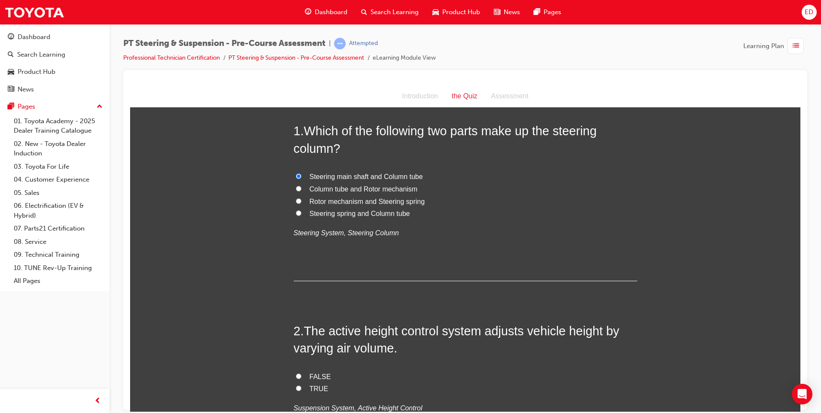
scroll to position [129, 0]
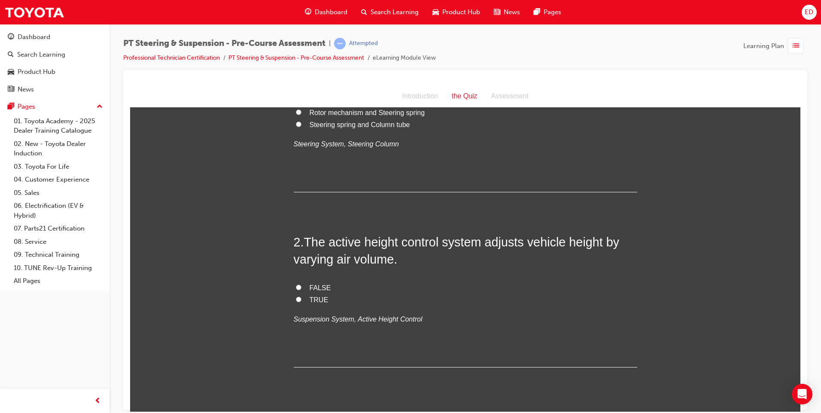
click at [297, 287] on input "FALSE" at bounding box center [299, 287] width 6 height 6
radio input "true"
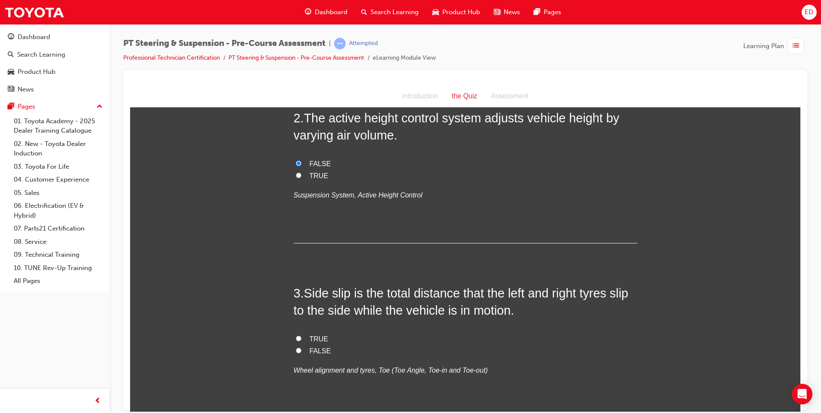
scroll to position [301, 0]
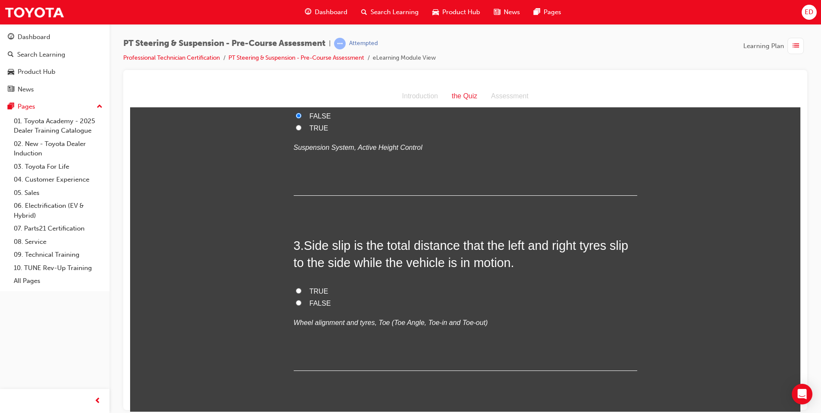
click at [296, 288] on input "TRUE" at bounding box center [299, 291] width 6 height 6
radio input "true"
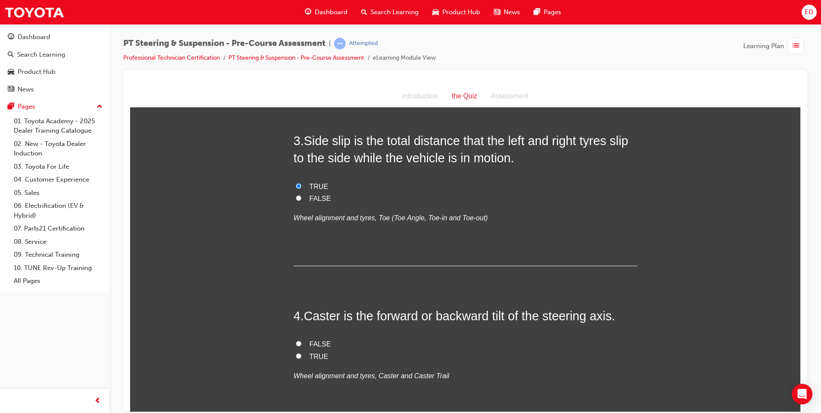
scroll to position [473, 0]
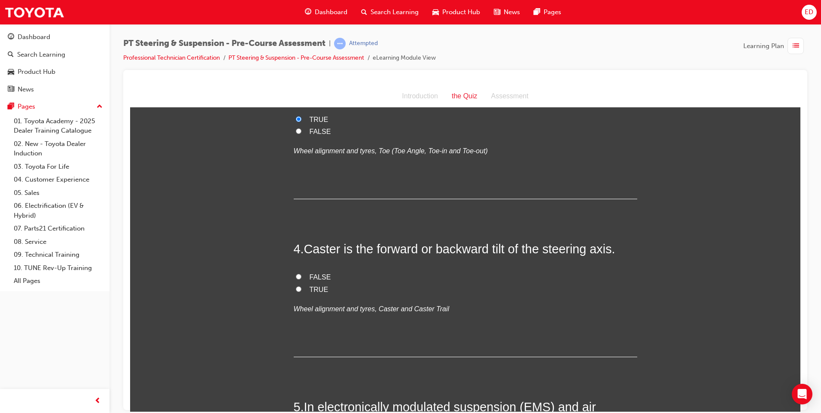
click at [298, 288] on input "TRUE" at bounding box center [299, 289] width 6 height 6
radio input "true"
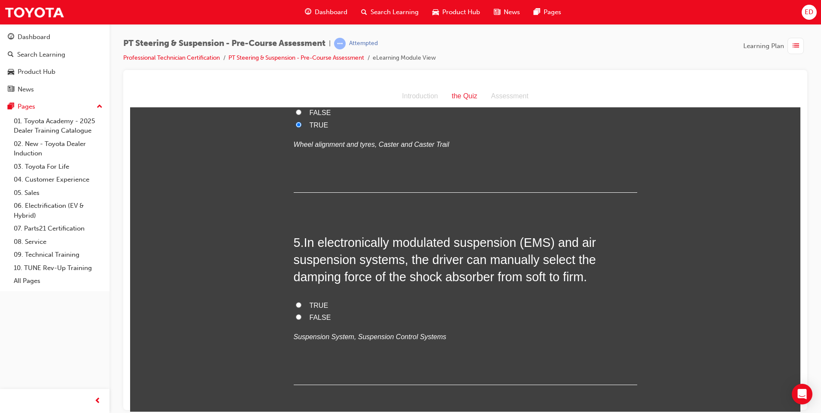
scroll to position [644, 0]
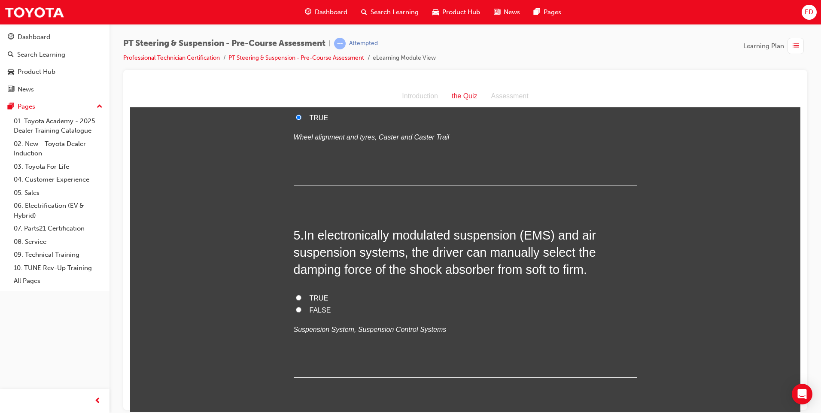
click at [296, 296] on input "TRUE" at bounding box center [299, 298] width 6 height 6
radio input "true"
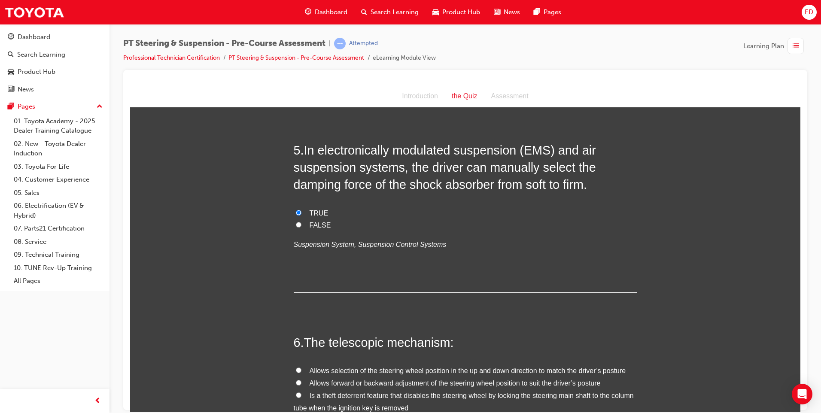
scroll to position [816, 0]
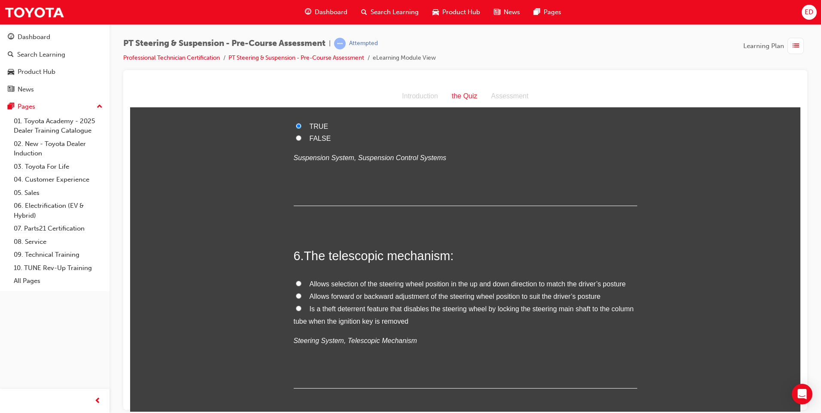
click at [296, 310] on input "Is a theft deterrent feature that disables the steering wheel by locking the st…" at bounding box center [299, 308] width 6 height 6
radio input "true"
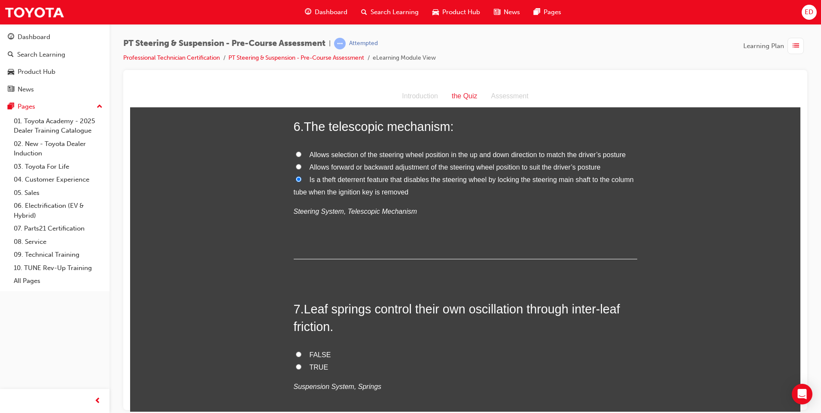
scroll to position [988, 0]
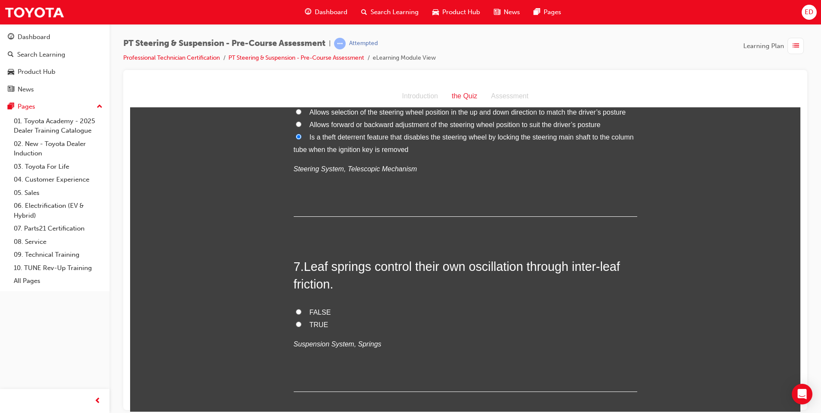
click at [298, 313] on input "FALSE" at bounding box center [299, 312] width 6 height 6
radio input "true"
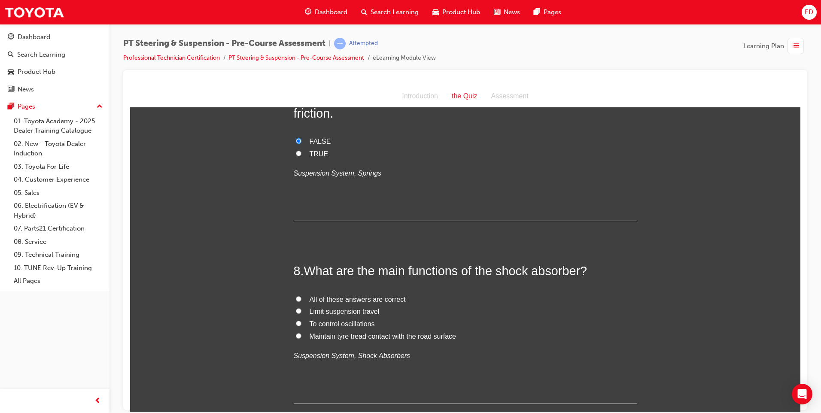
scroll to position [1160, 0]
click at [296, 320] on input "To control oscillations" at bounding box center [299, 323] width 6 height 6
radio input "true"
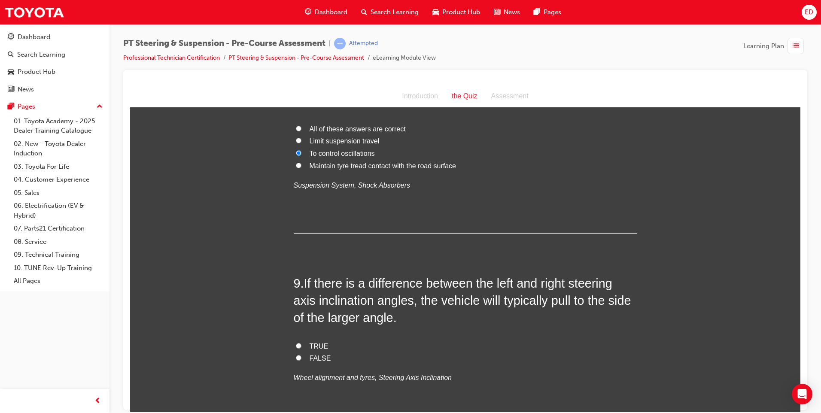
scroll to position [1332, 0]
click at [296, 343] on input "TRUE" at bounding box center [299, 344] width 6 height 6
radio input "true"
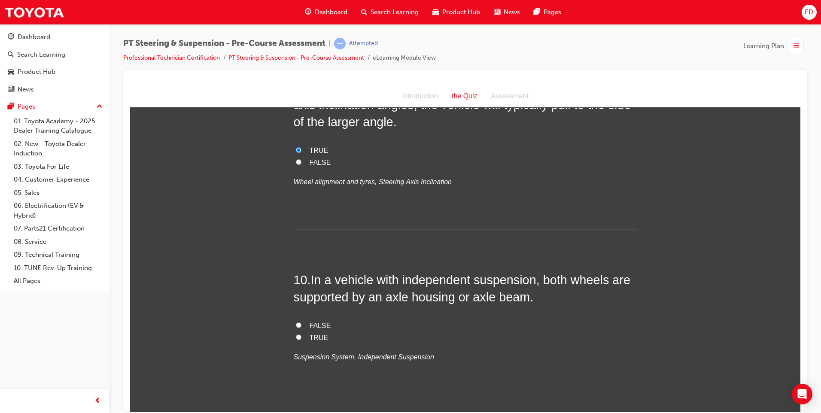
scroll to position [1546, 0]
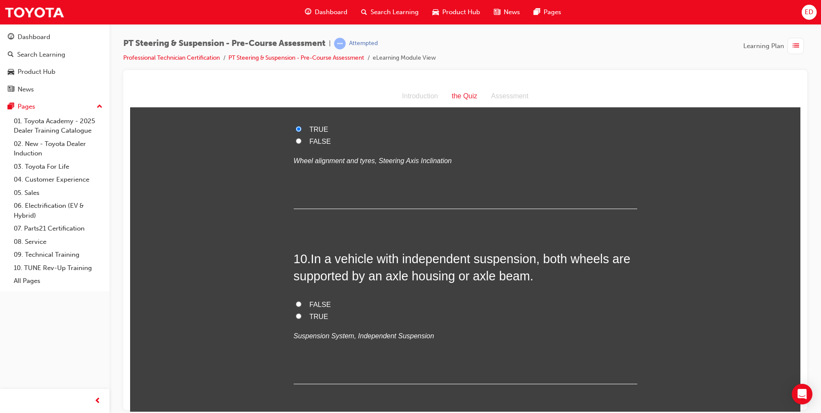
click at [296, 315] on input "TRUE" at bounding box center [299, 316] width 6 height 6
radio input "true"
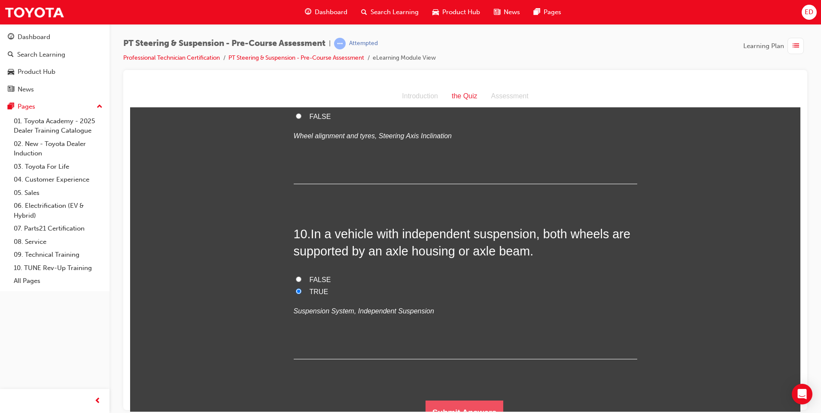
scroll to position [1584, 0]
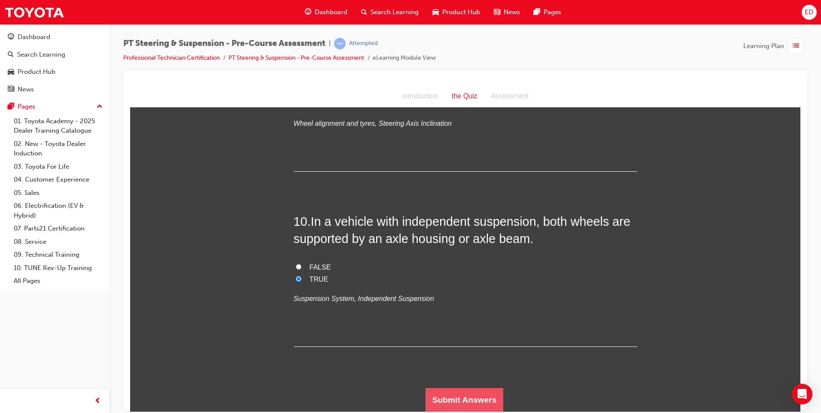
click at [469, 396] on button "Submit Answers" at bounding box center [465, 400] width 78 height 24
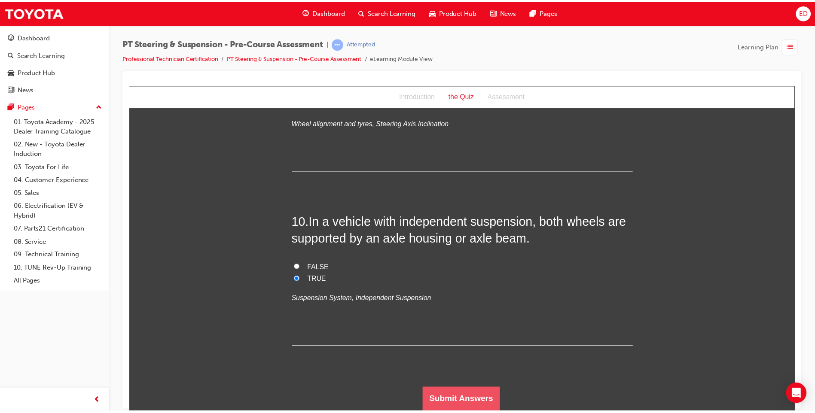
scroll to position [0, 0]
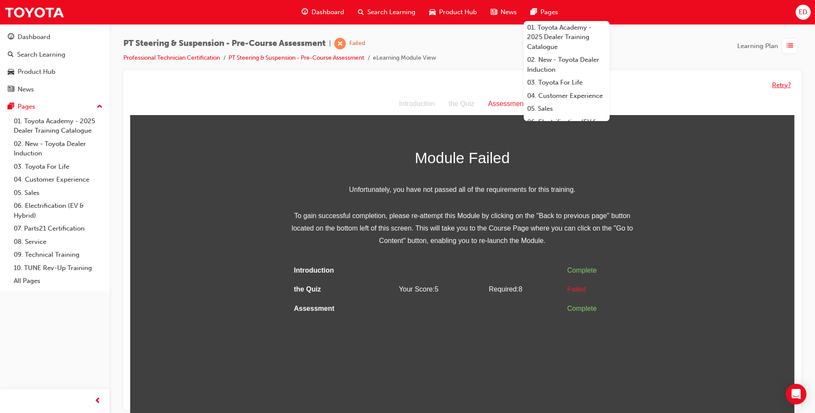
click at [783, 85] on button "Retry?" at bounding box center [781, 85] width 19 height 10
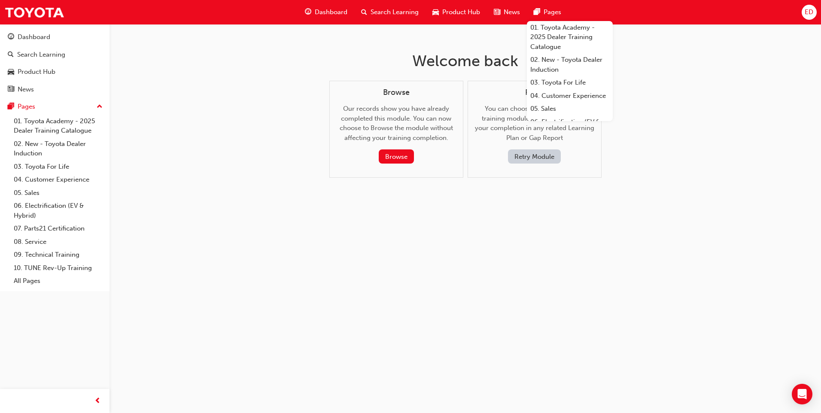
click at [543, 154] on button "Retry Module" at bounding box center [534, 156] width 53 height 14
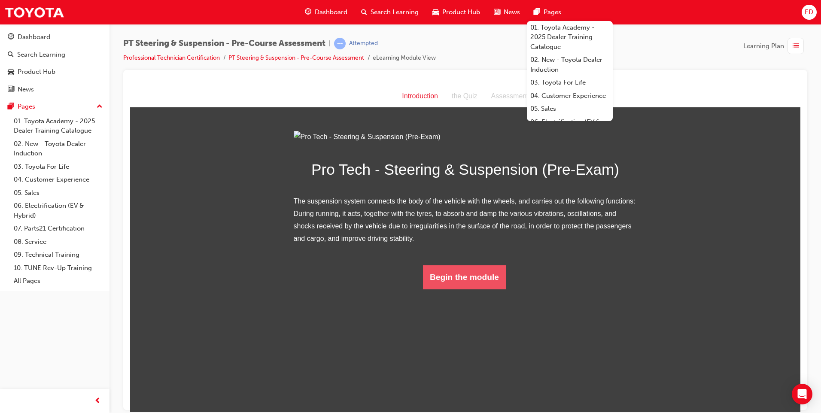
click at [460, 289] on button "Begin the module" at bounding box center [464, 277] width 83 height 24
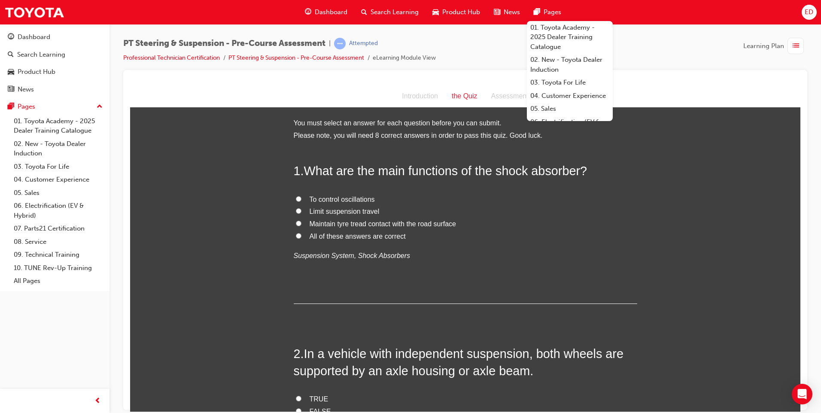
click at [723, 81] on div at bounding box center [465, 81] width 671 height 9
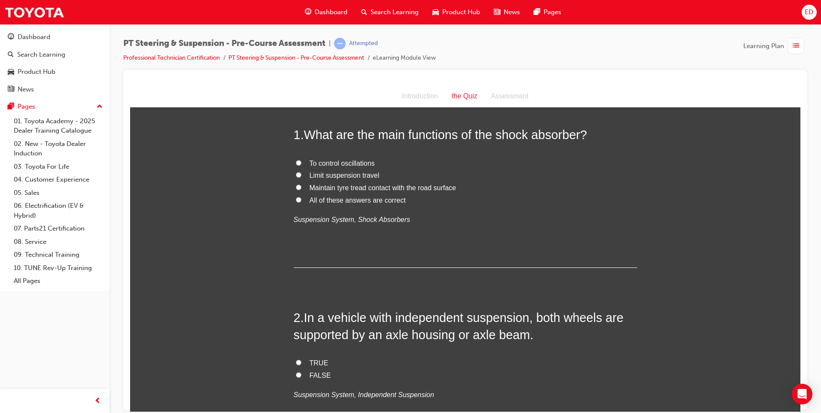
scroll to position [44, 0]
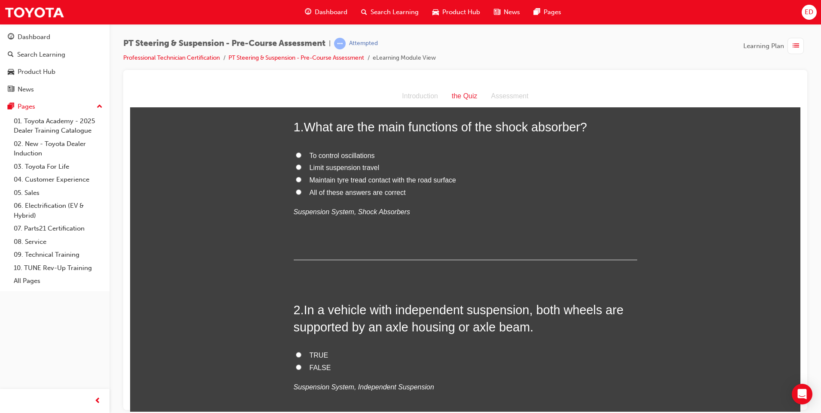
click at [367, 193] on span "All of these answers are correct" at bounding box center [358, 192] width 96 height 7
click at [302, 193] on input "All of these answers are correct" at bounding box center [299, 192] width 6 height 6
radio input "true"
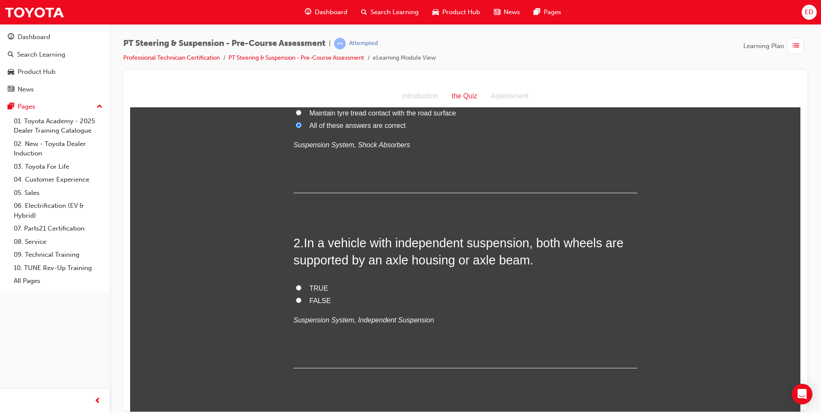
scroll to position [216, 0]
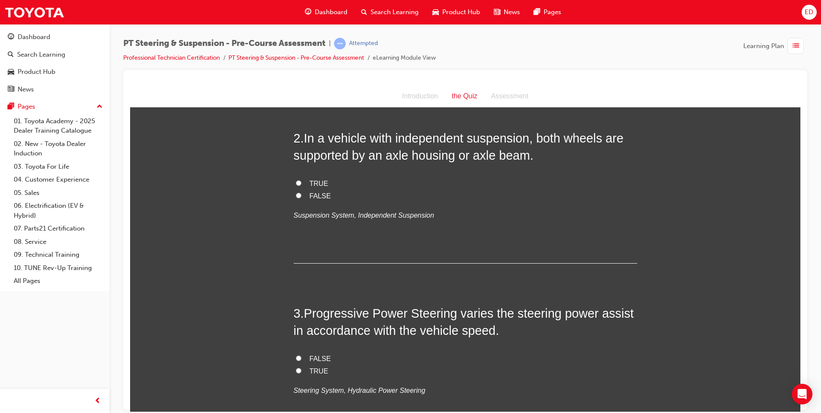
click at [315, 356] on span "FALSE" at bounding box center [320, 358] width 21 height 7
click at [302, 356] on input "FALSE" at bounding box center [299, 358] width 6 height 6
radio input "true"
click at [296, 195] on input "FALSE" at bounding box center [299, 195] width 6 height 6
radio input "true"
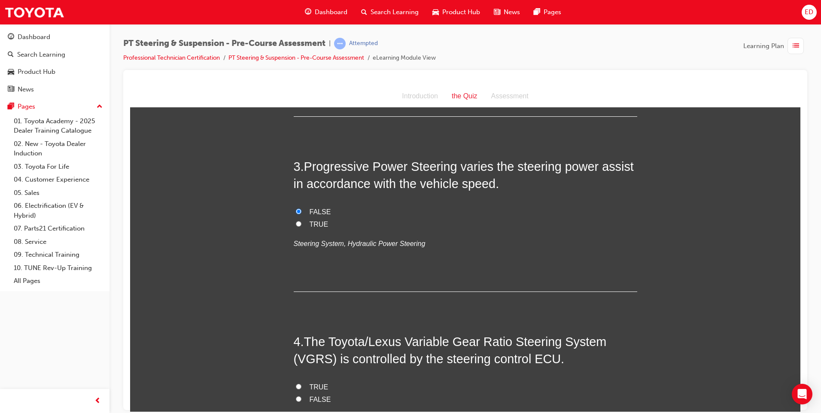
scroll to position [345, 0]
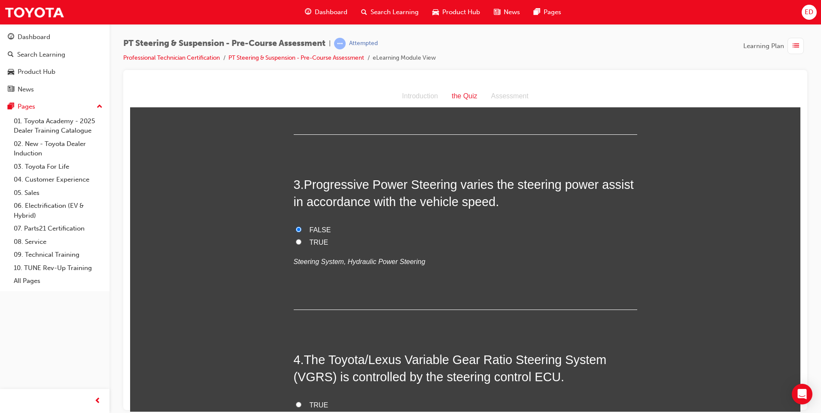
click at [296, 242] on input "TRUE" at bounding box center [299, 242] width 6 height 6
radio input "true"
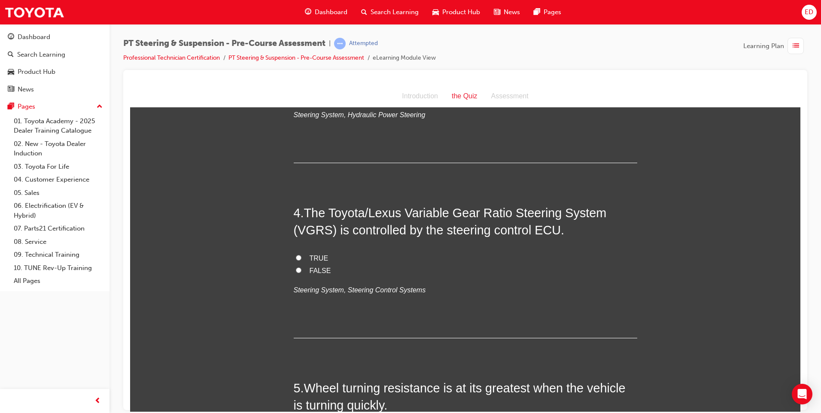
scroll to position [516, 0]
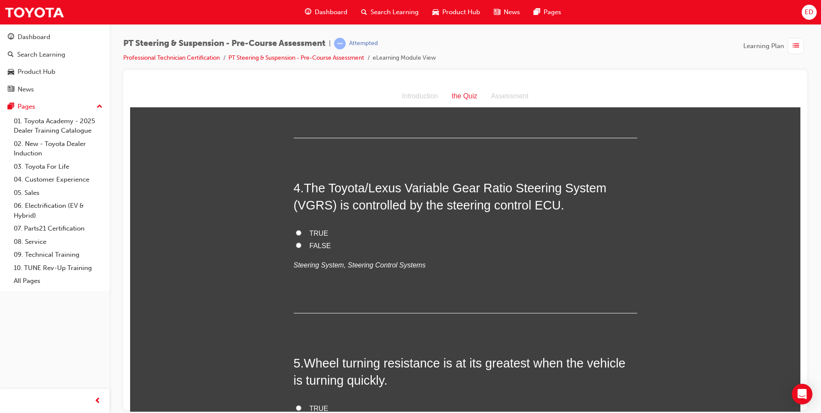
click at [302, 232] on label "TRUE" at bounding box center [466, 233] width 344 height 12
click at [302, 232] on input "TRUE" at bounding box center [299, 233] width 6 height 6
radio input "true"
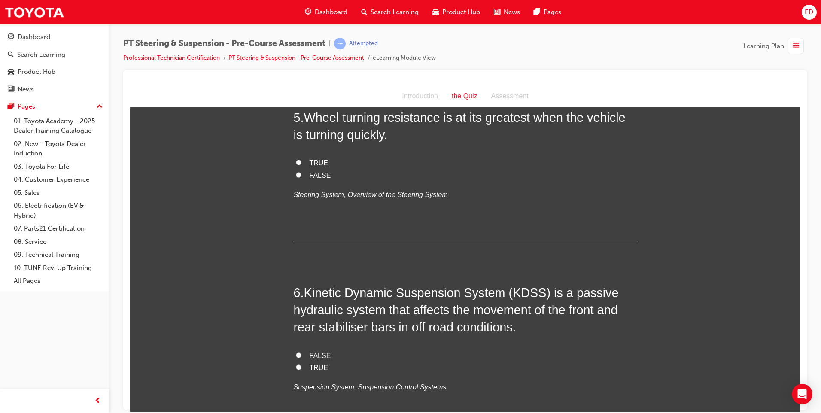
scroll to position [765, 0]
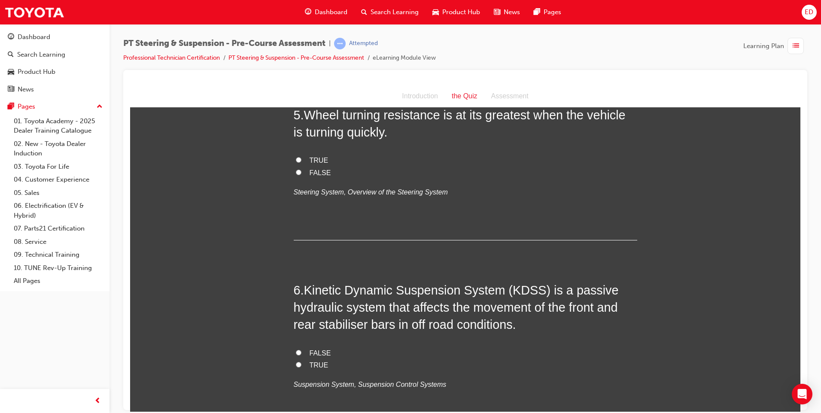
click at [305, 174] on label "FALSE" at bounding box center [466, 173] width 344 height 12
click at [302, 174] on input "FALSE" at bounding box center [299, 172] width 6 height 6
radio input "true"
click at [320, 366] on span "TRUE" at bounding box center [319, 364] width 19 height 7
click at [302, 366] on input "TRUE" at bounding box center [299, 365] width 6 height 6
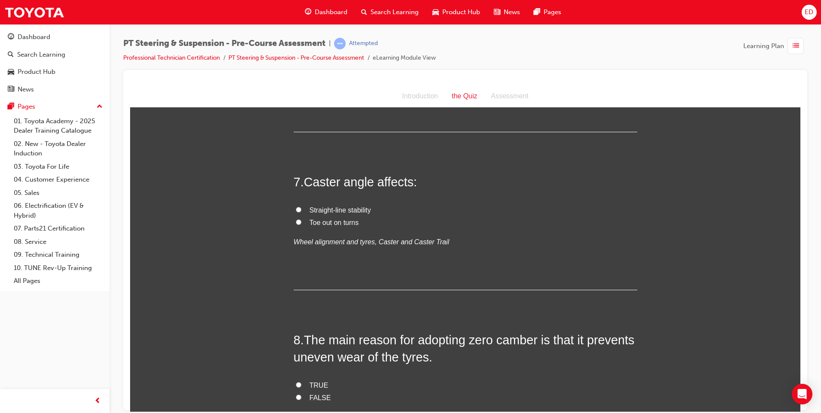
scroll to position [1108, 0]
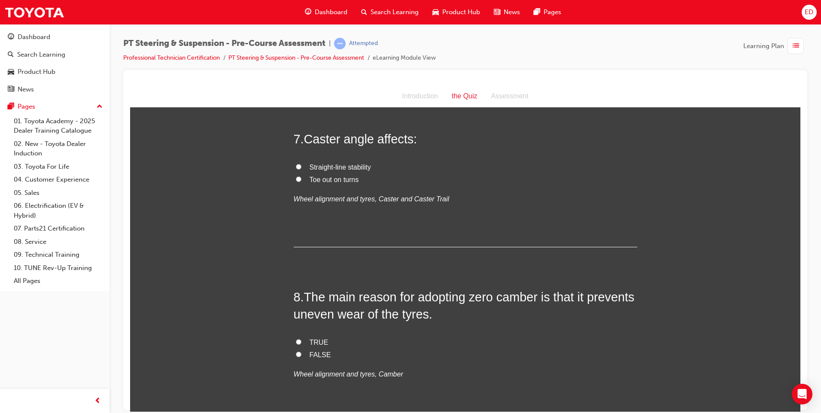
click at [332, 168] on span "Straight-line stability" at bounding box center [340, 166] width 61 height 7
click at [302, 168] on input "Straight-line stability" at bounding box center [299, 167] width 6 height 6
click at [315, 343] on span "TRUE" at bounding box center [319, 341] width 19 height 7
click at [302, 343] on input "TRUE" at bounding box center [299, 342] width 6 height 6
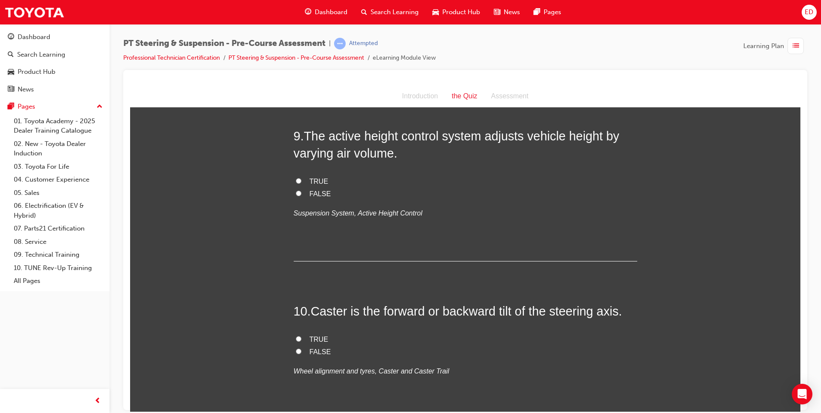
scroll to position [1431, 0]
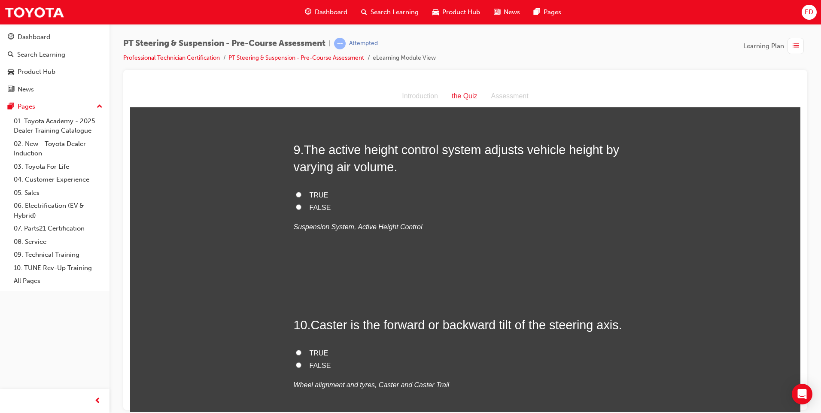
click at [311, 354] on span "TRUE" at bounding box center [319, 352] width 19 height 7
click at [302, 354] on input "TRUE" at bounding box center [299, 353] width 6 height 6
click at [311, 193] on span "TRUE" at bounding box center [319, 194] width 19 height 7
click at [302, 193] on input "TRUE" at bounding box center [299, 195] width 6 height 6
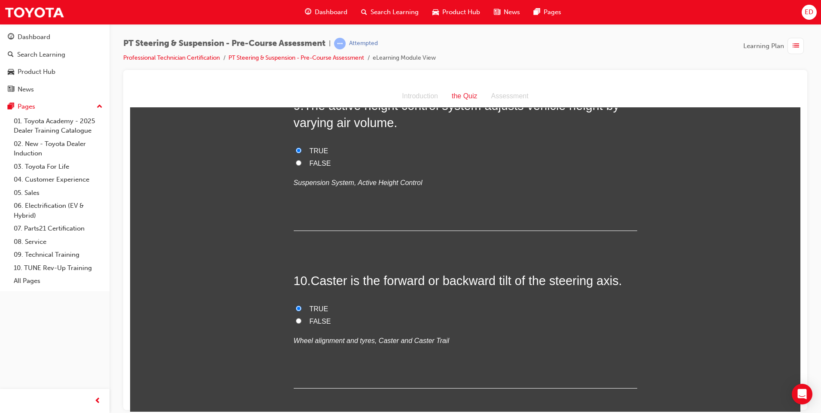
scroll to position [1517, 0]
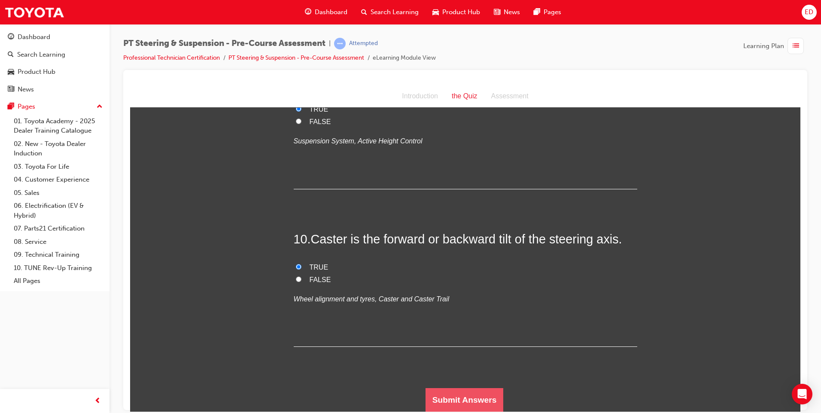
click at [486, 404] on button "Submit Answers" at bounding box center [465, 400] width 78 height 24
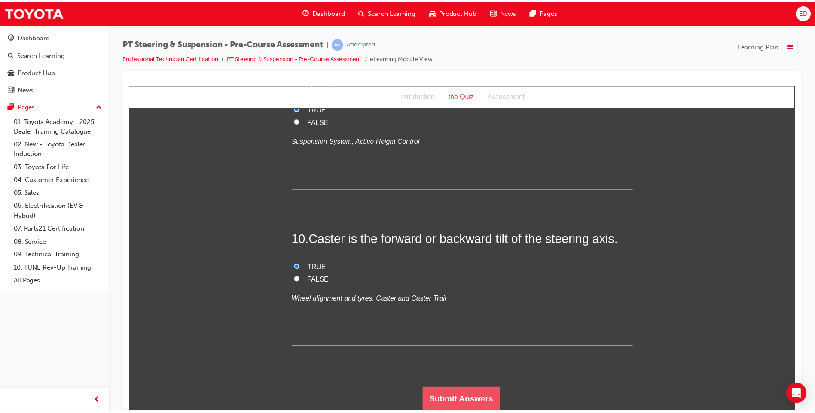
scroll to position [0, 0]
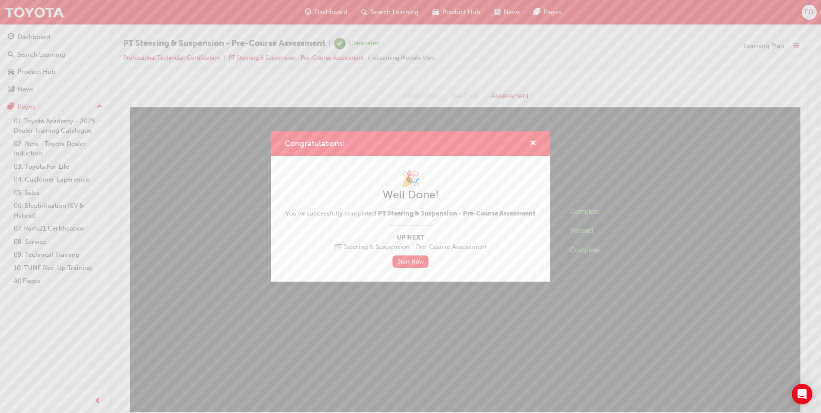
click at [57, 10] on div "Congratulations! 🎉 Well Done! You've successfully completed PT Steering & Suspe…" at bounding box center [410, 206] width 821 height 413
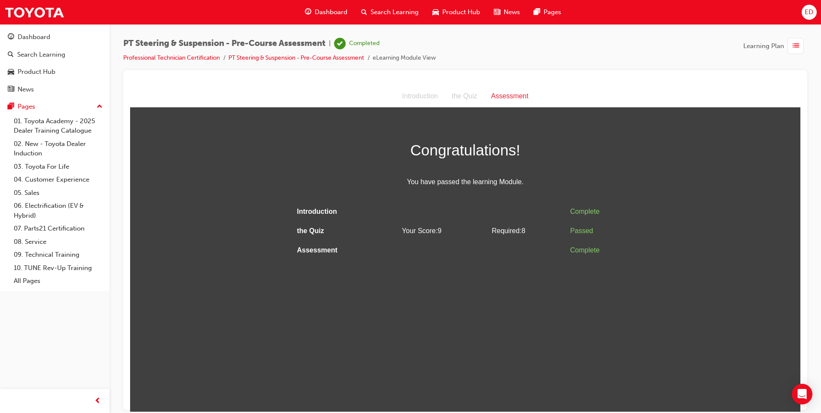
click at [72, 11] on div "Dashboard Search Learning Product Hub News Pages ED" at bounding box center [410, 12] width 821 height 24
click at [34, 12] on img at bounding box center [34, 12] width 60 height 19
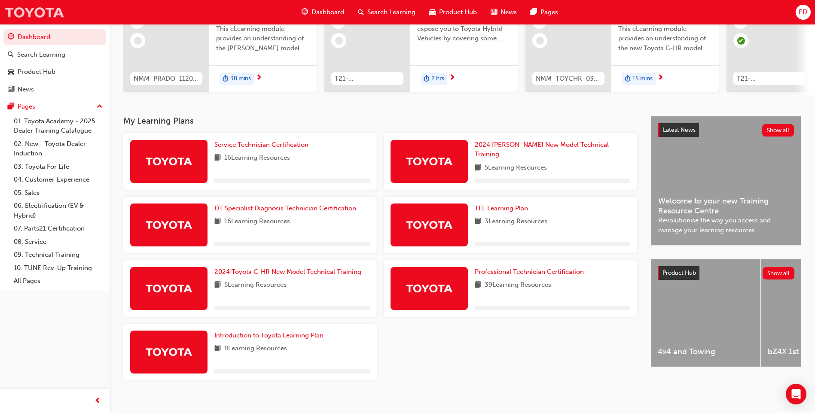
scroll to position [116, 0]
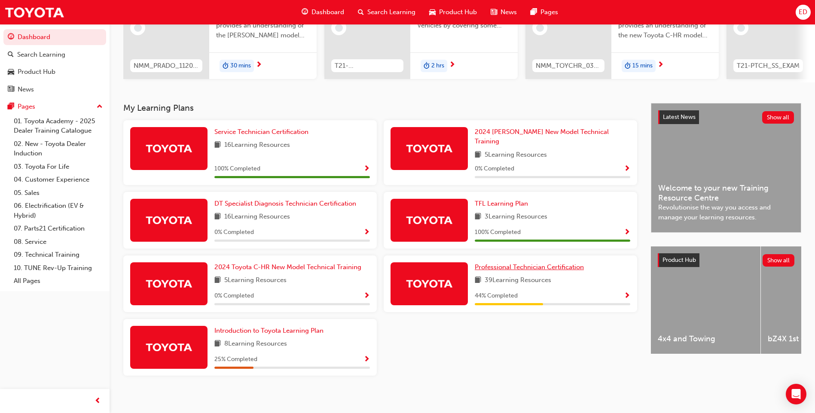
click at [531, 263] on span "Professional Technician Certification" at bounding box center [529, 267] width 109 height 8
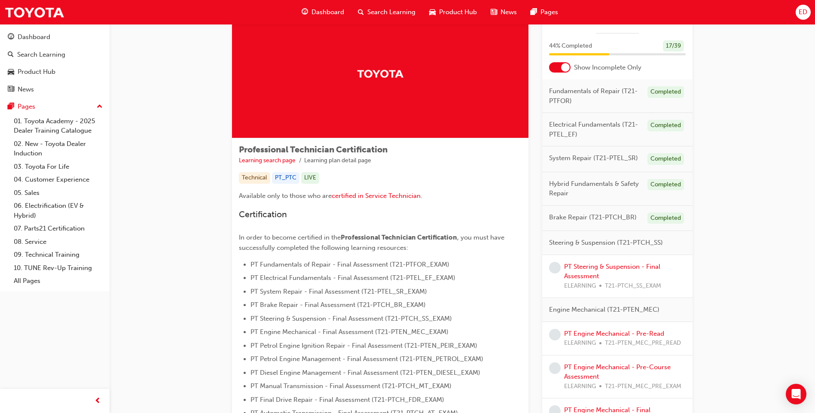
scroll to position [78, 0]
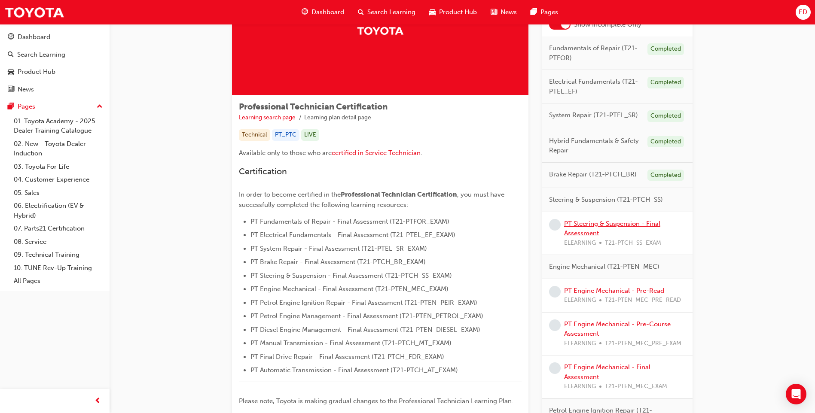
click at [622, 224] on link "PT Steering & Suspension - Final Assessment" at bounding box center [612, 229] width 96 height 18
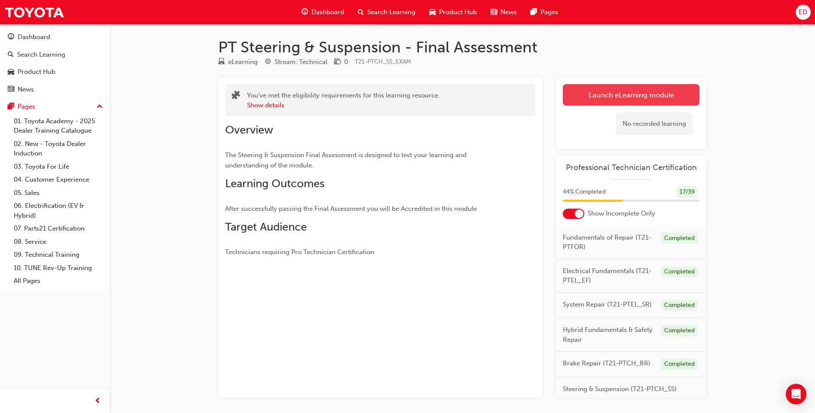
click at [631, 92] on link "Launch eLearning module" at bounding box center [631, 94] width 137 height 21
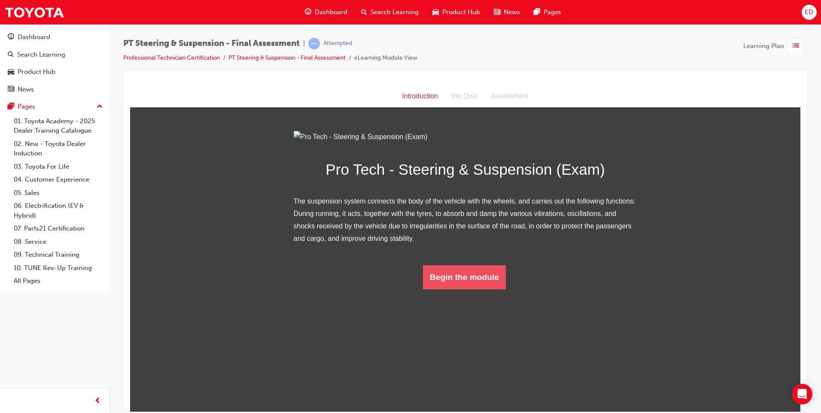
click at [468, 289] on button "Begin the module" at bounding box center [464, 277] width 83 height 24
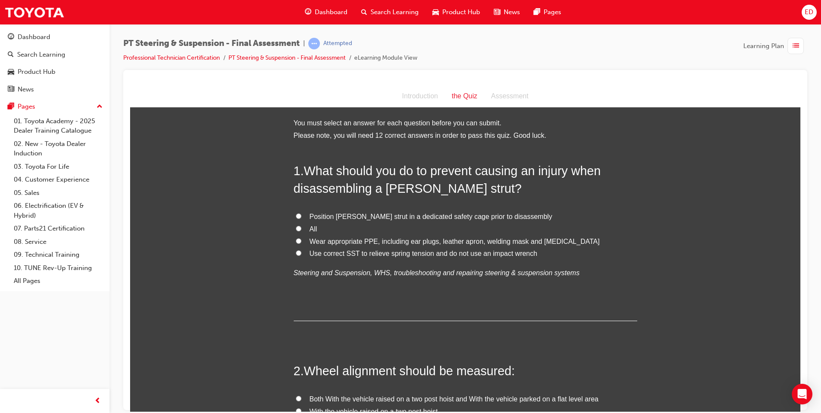
click at [296, 226] on input "All" at bounding box center [299, 229] width 6 height 6
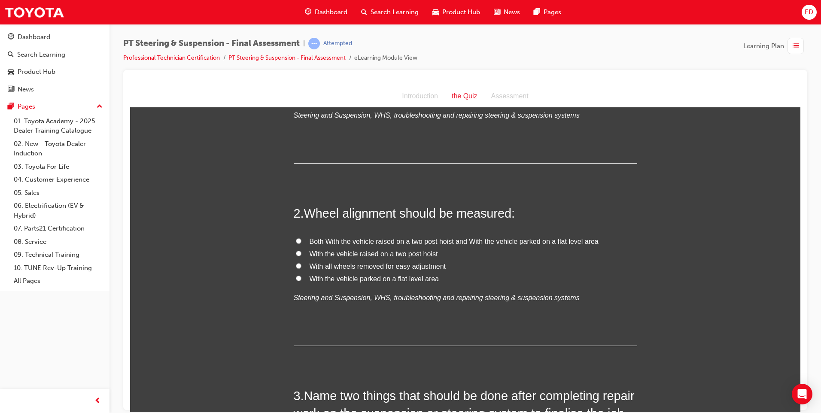
scroll to position [172, 0]
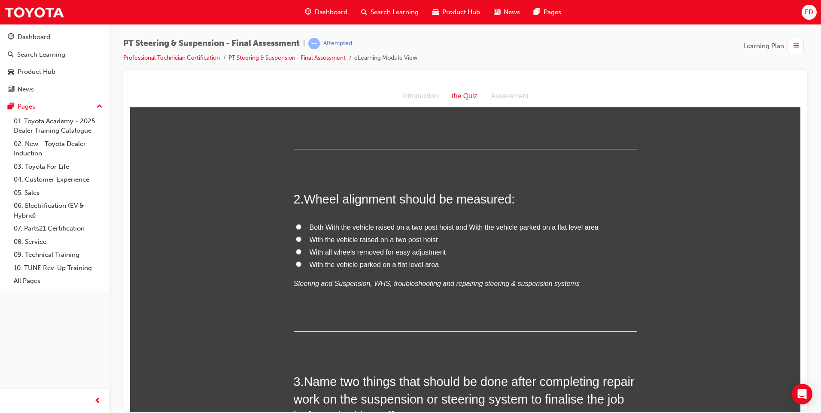
drag, startPoint x: 295, startPoint y: 264, endPoint x: 326, endPoint y: 273, distance: 31.9
click at [296, 264] on input "With the vehicle parked on a flat level area" at bounding box center [299, 264] width 6 height 6
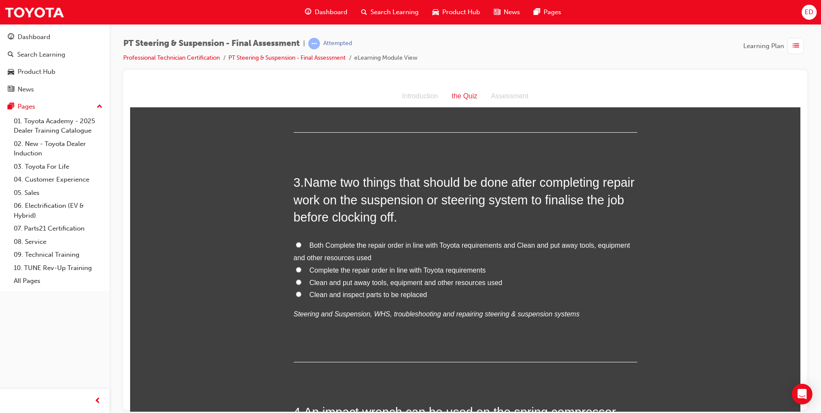
scroll to position [387, 0]
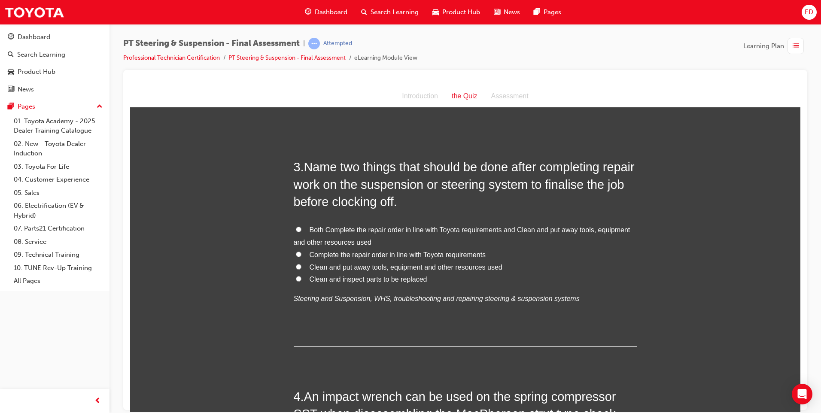
click at [294, 232] on label "Both Complete the repair order in line with Toyota requirements and Clean and p…" at bounding box center [466, 236] width 344 height 25
click at [296, 232] on input "Both Complete the repair order in line with Toyota requirements and Clean and p…" at bounding box center [299, 229] width 6 height 6
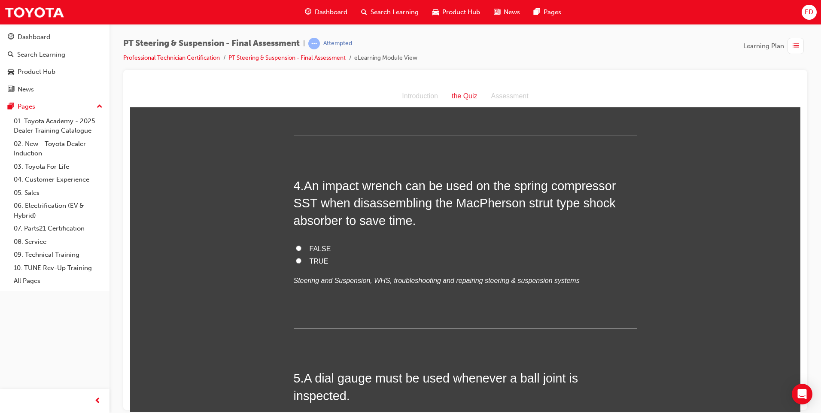
scroll to position [601, 0]
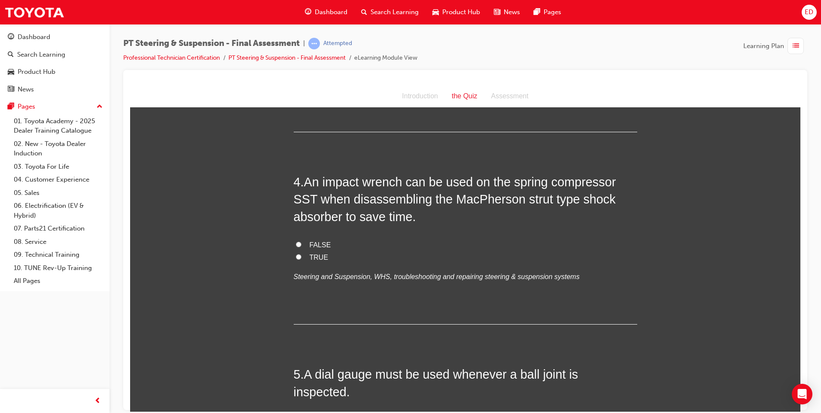
click at [296, 256] on input "TRUE" at bounding box center [299, 257] width 6 height 6
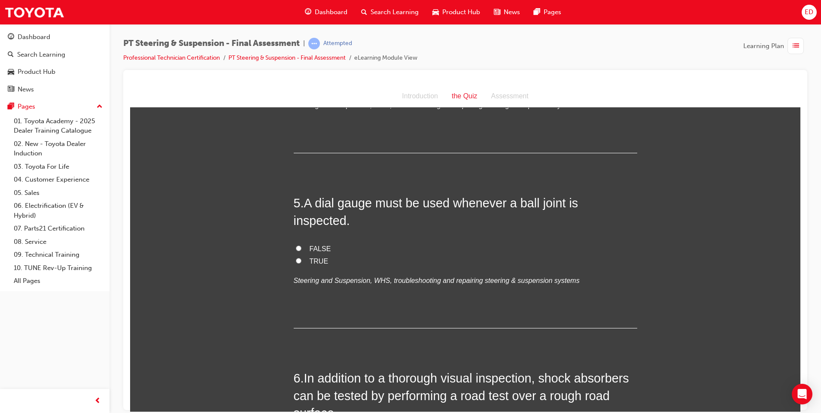
scroll to position [773, 0]
click at [296, 245] on input "FALSE" at bounding box center [299, 248] width 6 height 6
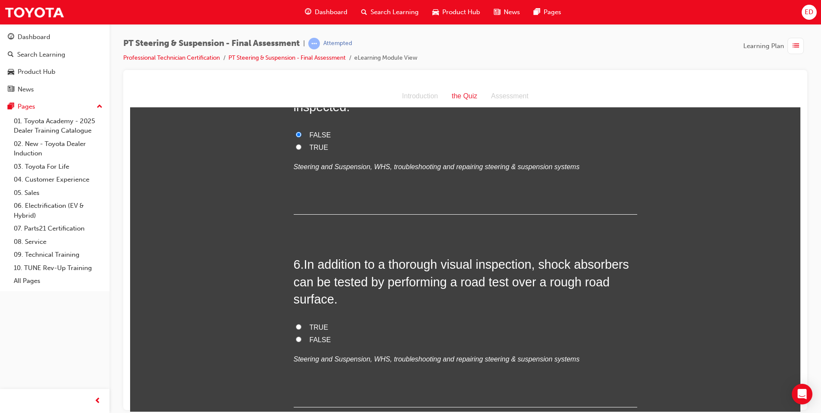
scroll to position [902, 0]
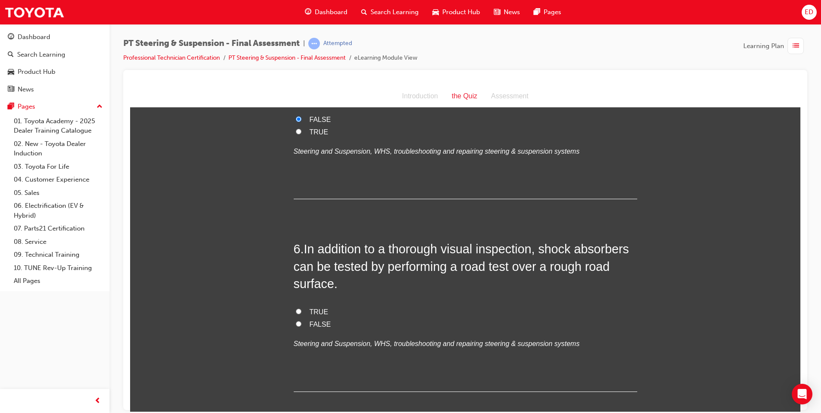
click at [296, 308] on input "TRUE" at bounding box center [299, 311] width 6 height 6
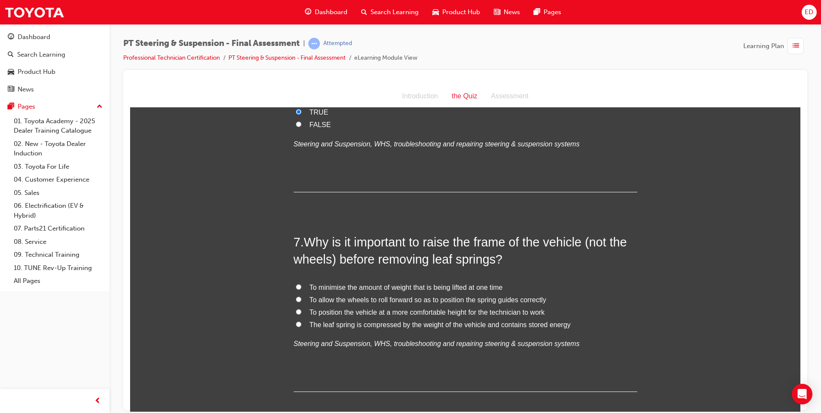
scroll to position [1117, 0]
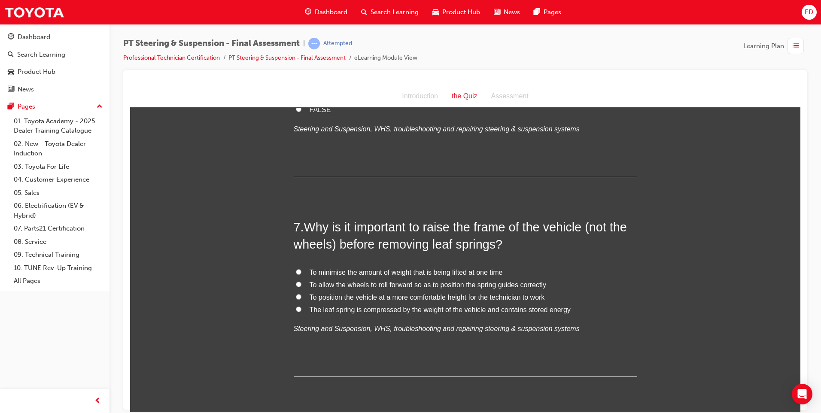
click at [315, 306] on span "The leaf spring is compressed by the weight of the vehicle and contains stored …" at bounding box center [440, 309] width 261 height 7
click at [302, 306] on input "The leaf spring is compressed by the weight of the vehicle and contains stored …" at bounding box center [299, 309] width 6 height 6
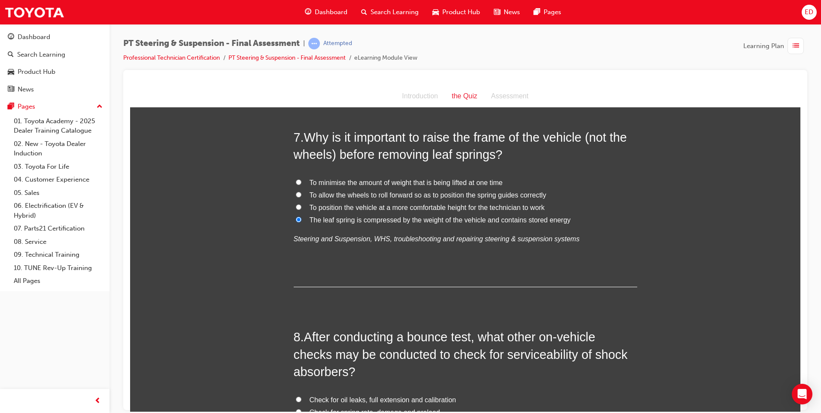
scroll to position [1203, 0]
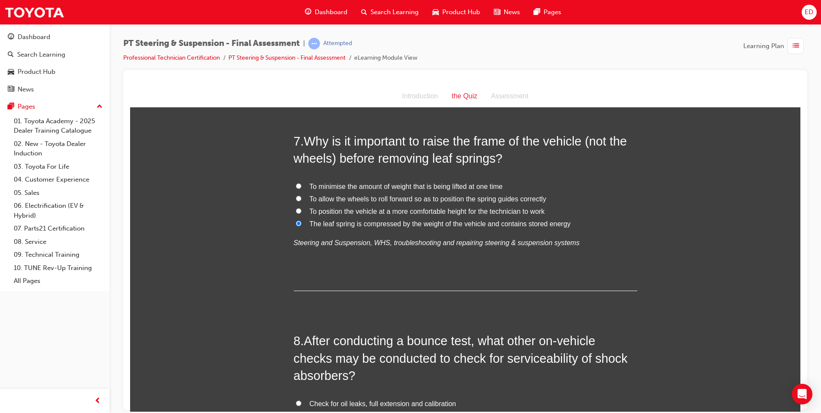
click at [328, 183] on span "To minimise the amount of weight that is being lifted at one time" at bounding box center [406, 186] width 193 height 7
click at [302, 183] on input "To minimise the amount of weight that is being lifted at one time" at bounding box center [299, 186] width 6 height 6
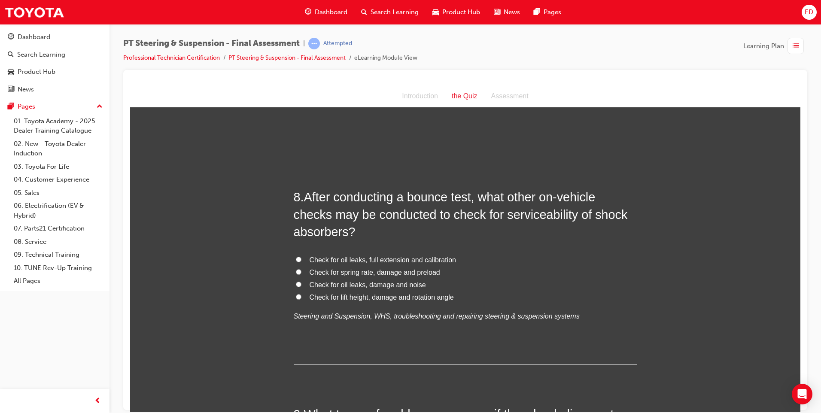
scroll to position [1375, 0]
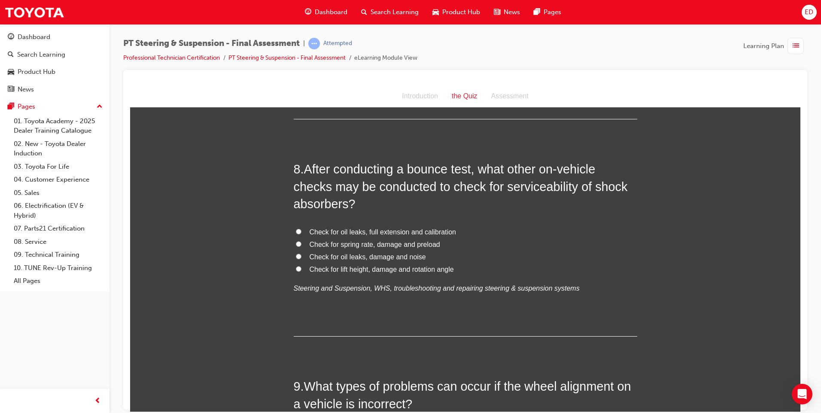
click at [322, 253] on span "Check for oil leaks, damage and noise" at bounding box center [368, 256] width 116 height 7
click at [302, 253] on input "Check for oil leaks, damage and noise" at bounding box center [299, 256] width 6 height 6
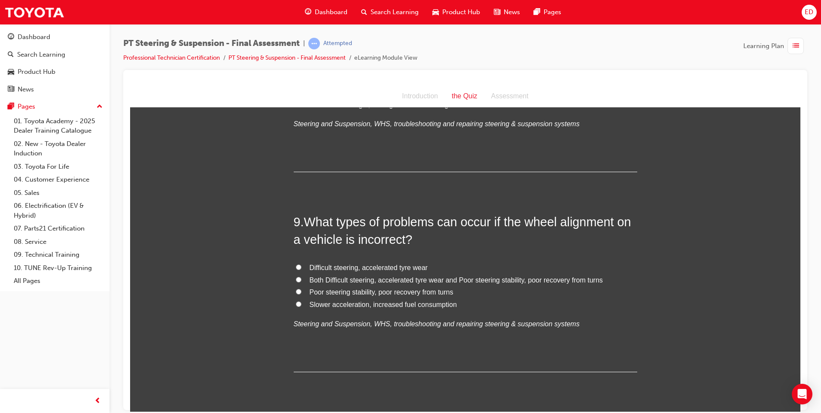
scroll to position [1546, 0]
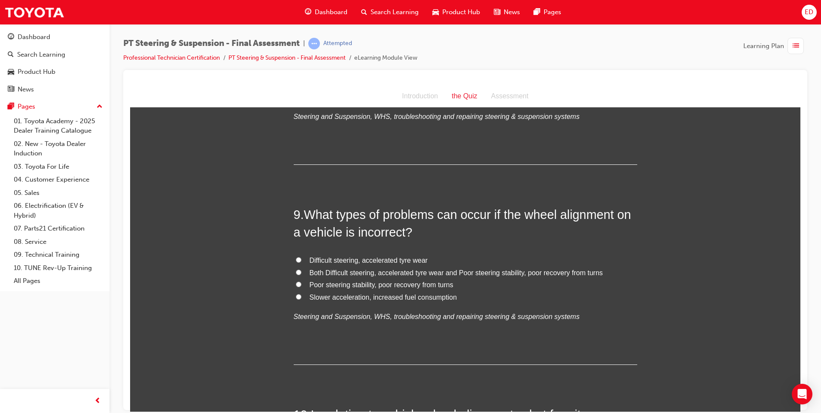
click at [342, 269] on span "Both Difficult steering, accelerated tyre wear and Poor steering stability, poo…" at bounding box center [456, 272] width 293 height 7
click at [302, 269] on input "Both Difficult steering, accelerated tyre wear and Poor steering stability, poo…" at bounding box center [299, 272] width 6 height 6
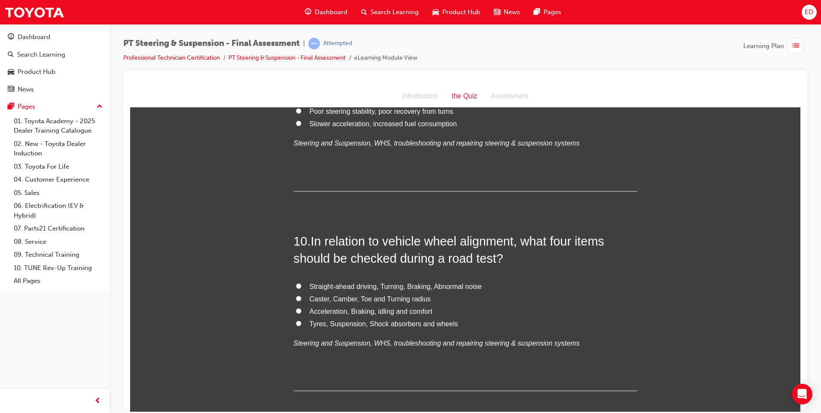
scroll to position [1720, 0]
click at [398, 295] on span "Caster, Camber, Toe and Turning radius" at bounding box center [371, 298] width 122 height 7
click at [302, 295] on input "Caster, Camber, Toe and Turning radius" at bounding box center [299, 298] width 6 height 6
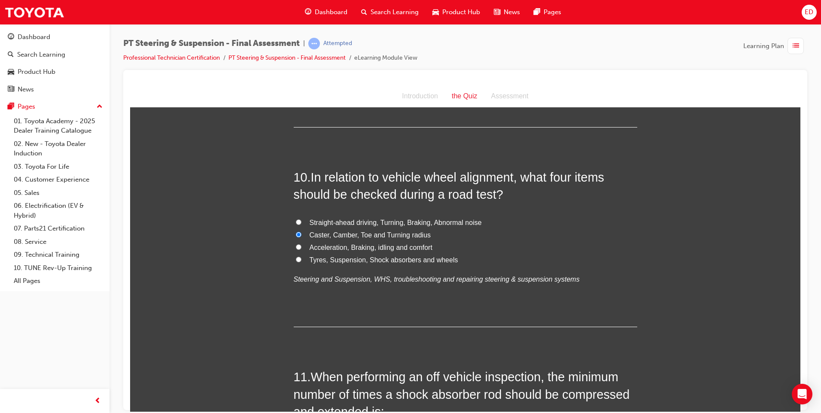
scroll to position [1763, 0]
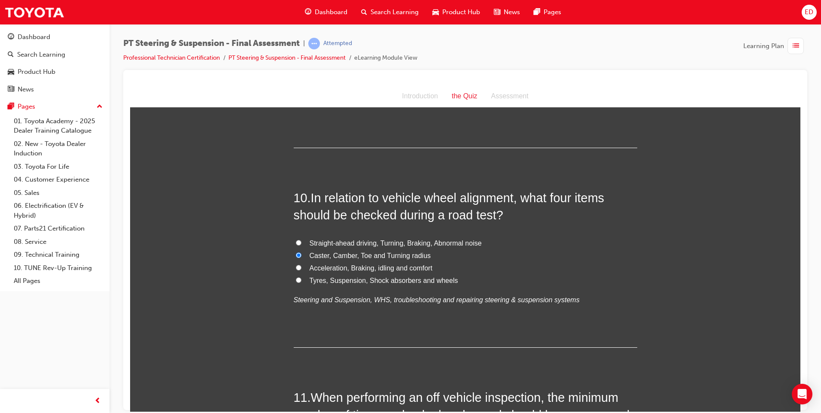
click at [296, 252] on input "Caster, Camber, Toe and Turning radius" at bounding box center [299, 255] width 6 height 6
click at [348, 239] on span "Straight-ahead driving, Turning, Braking, Abnormal noise" at bounding box center [396, 242] width 172 height 7
click at [302, 240] on input "Straight-ahead driving, Turning, Braking, Abnormal noise" at bounding box center [299, 243] width 6 height 6
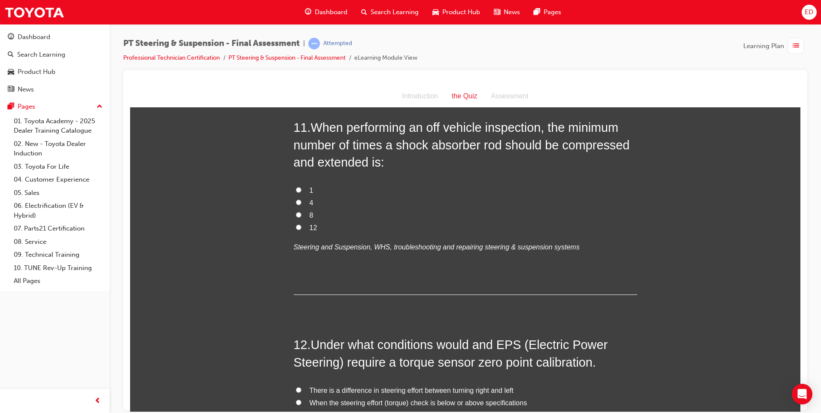
scroll to position [2196, 0]
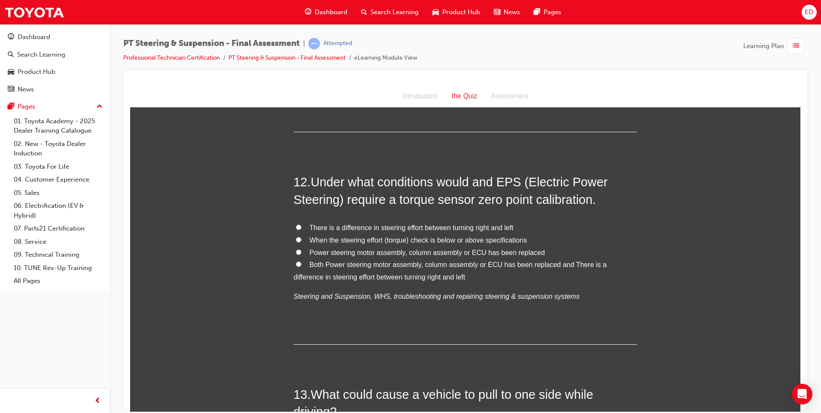
click at [394, 236] on span "When the steering effort (torque) check is below or above specifications" at bounding box center [419, 239] width 218 height 7
click at [302, 237] on input "When the steering effort (torque) check is below or above specifications" at bounding box center [299, 240] width 6 height 6
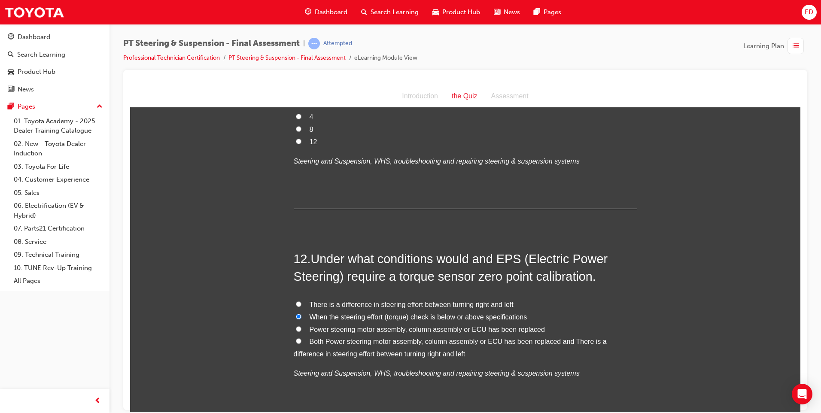
scroll to position [2110, 0]
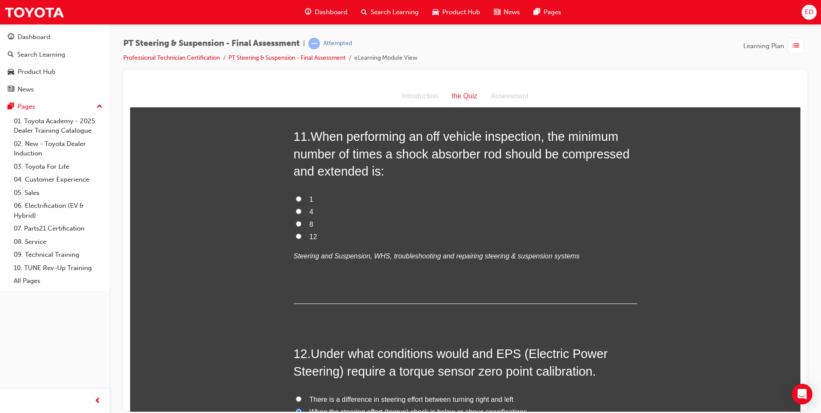
click at [310, 208] on span "4" at bounding box center [312, 211] width 4 height 7
click at [302, 208] on input "4" at bounding box center [299, 211] width 6 height 6
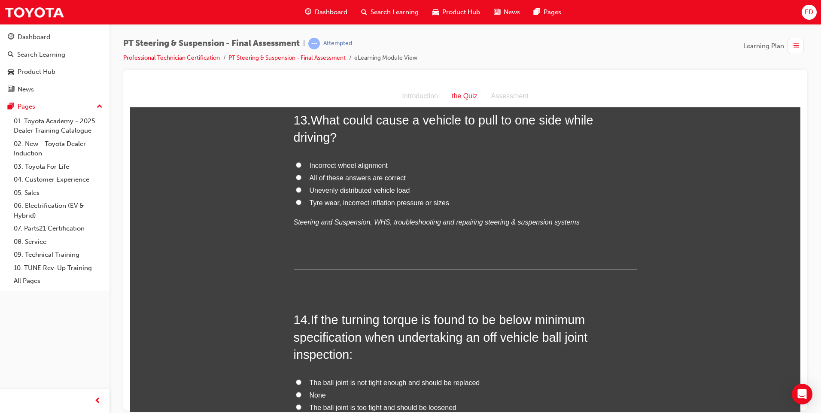
scroll to position [2440, 0]
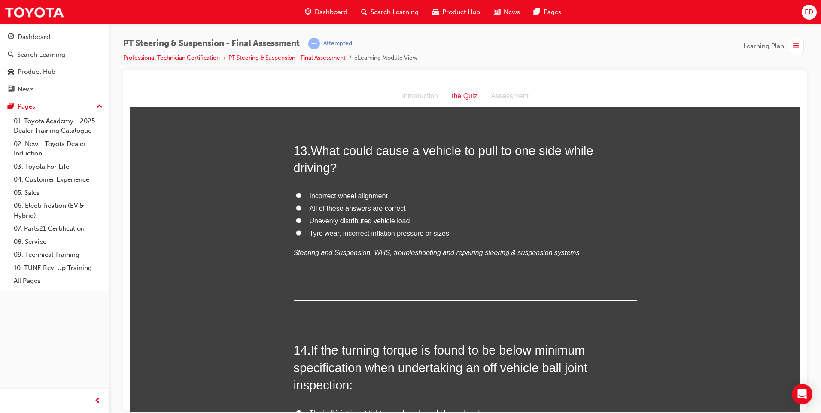
click at [328, 192] on span "Incorrect wheel alignment" at bounding box center [349, 195] width 78 height 7
click at [302, 192] on input "Incorrect wheel alignment" at bounding box center [299, 195] width 6 height 6
click at [296, 205] on input "All of these answers are correct" at bounding box center [299, 208] width 6 height 6
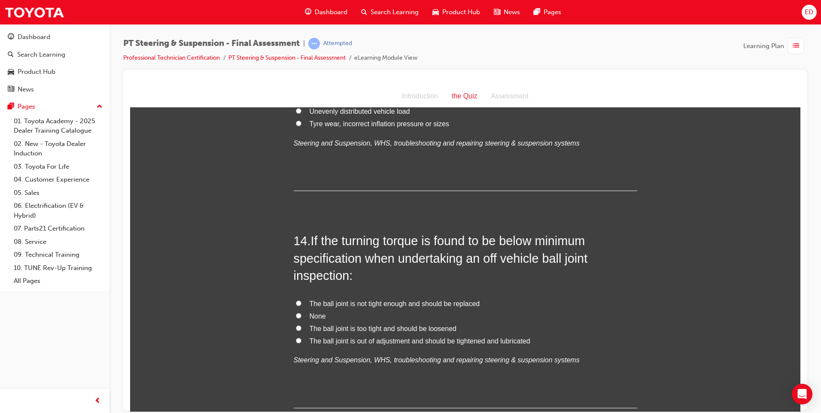
scroll to position [2569, 0]
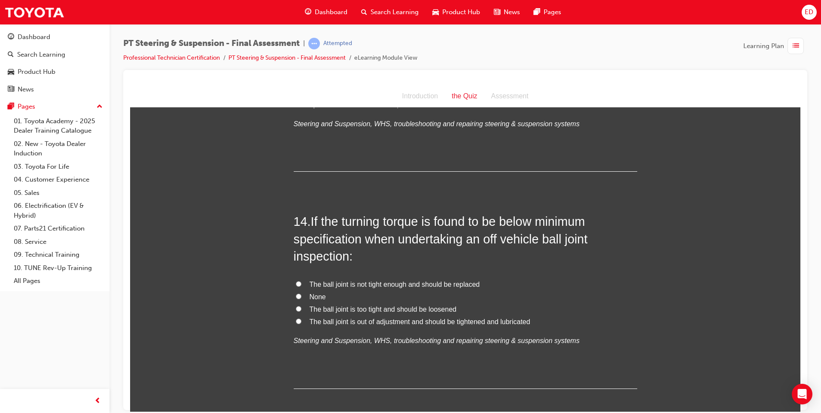
click at [299, 278] on label "The ball joint is not tight enough and should be replaced" at bounding box center [466, 284] width 344 height 12
click at [299, 281] on input "The ball joint is not tight enough and should be replaced" at bounding box center [299, 284] width 6 height 6
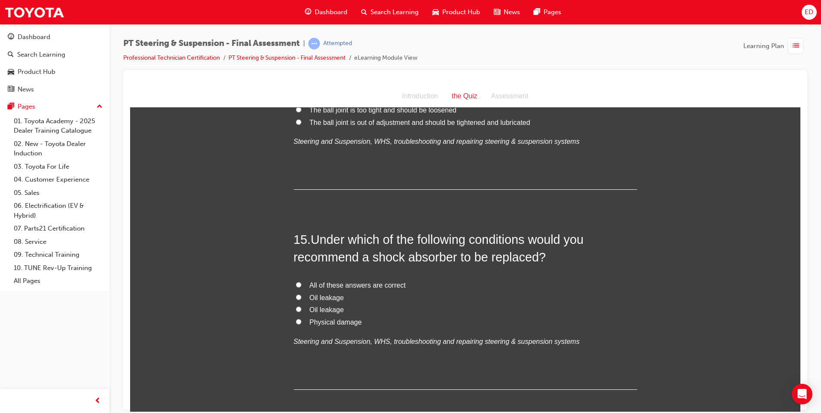
scroll to position [2784, 0]
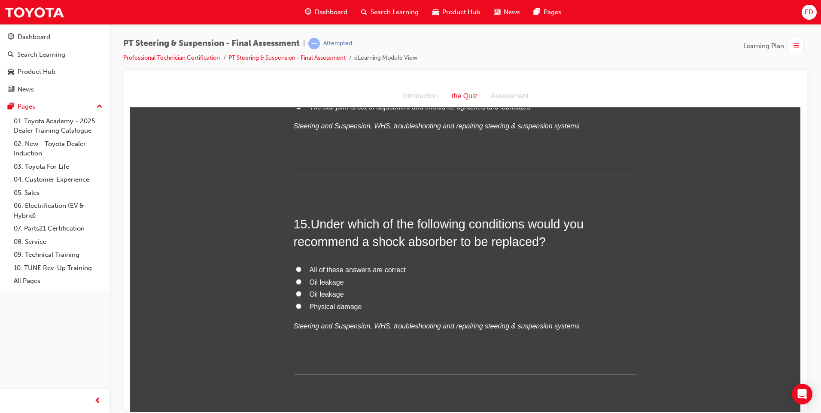
click at [296, 266] on input "All of these answers are correct" at bounding box center [299, 269] width 6 height 6
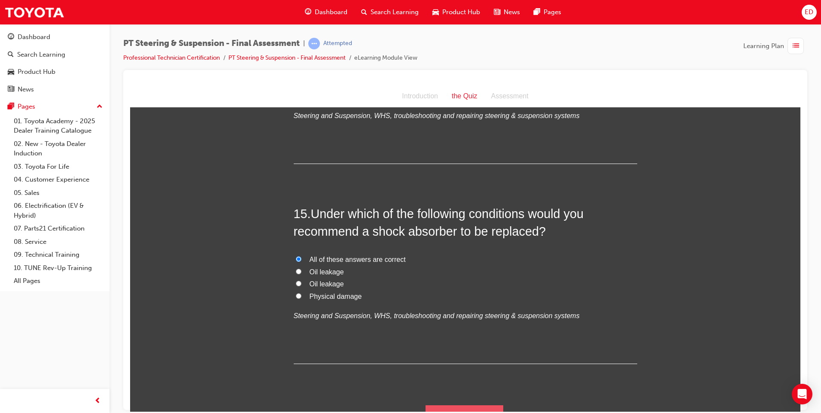
click at [465, 405] on button "Submit Answers" at bounding box center [465, 417] width 78 height 24
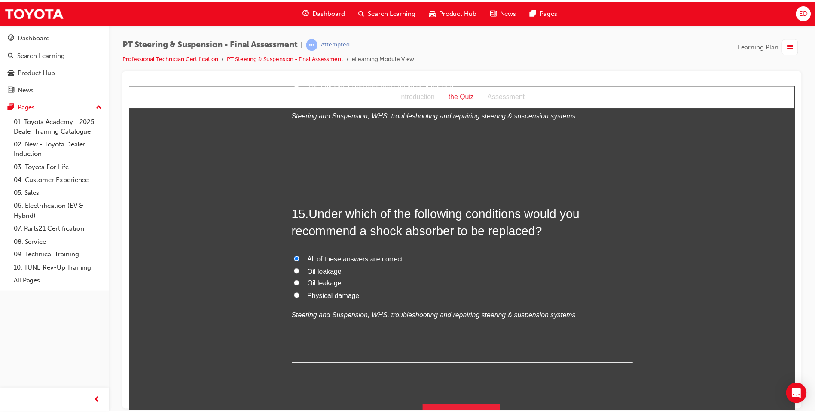
scroll to position [0, 0]
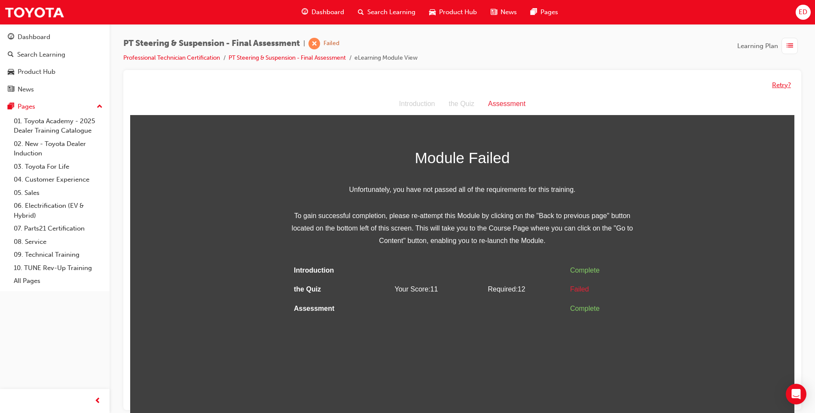
click at [785, 83] on button "Retry?" at bounding box center [781, 85] width 19 height 10
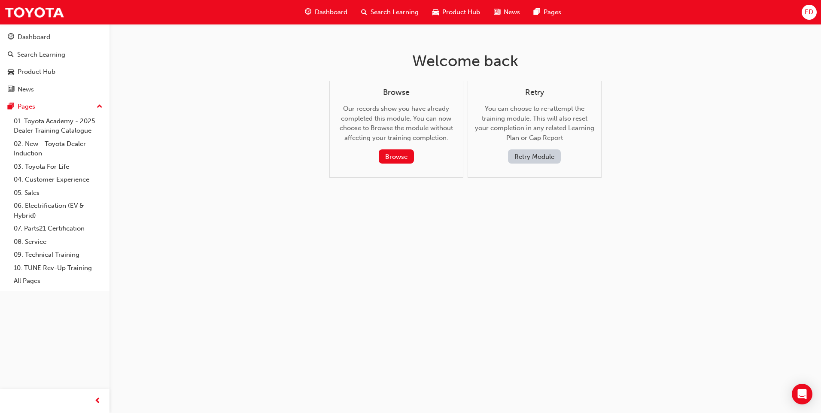
click at [533, 158] on button "Retry Module" at bounding box center [534, 156] width 53 height 14
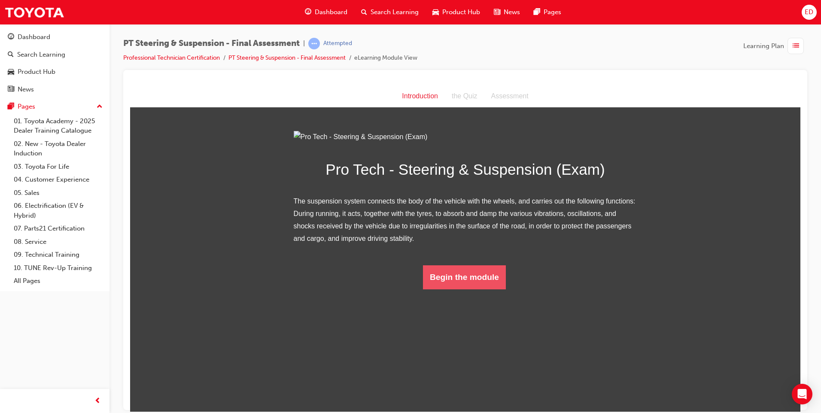
click at [465, 289] on button "Begin the module" at bounding box center [464, 277] width 83 height 24
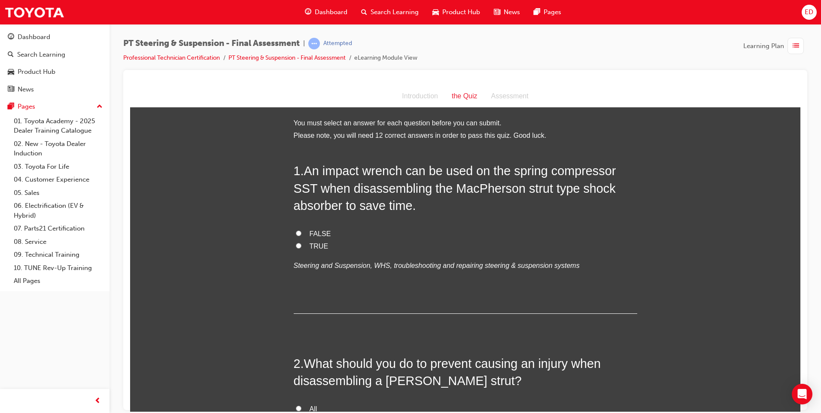
click at [296, 245] on input "TRUE" at bounding box center [299, 246] width 6 height 6
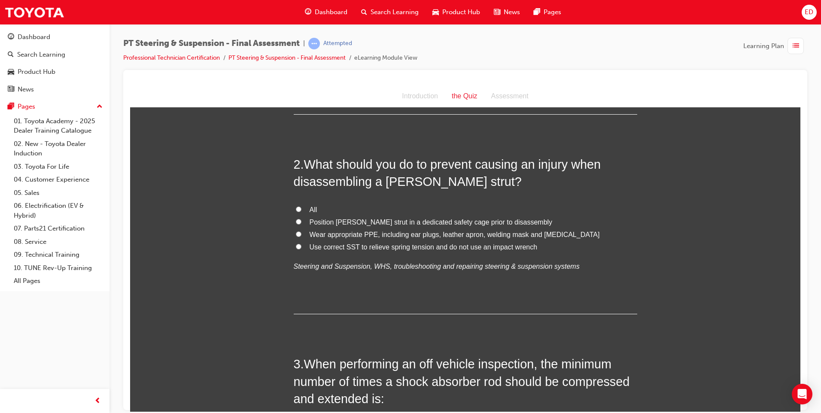
scroll to position [215, 0]
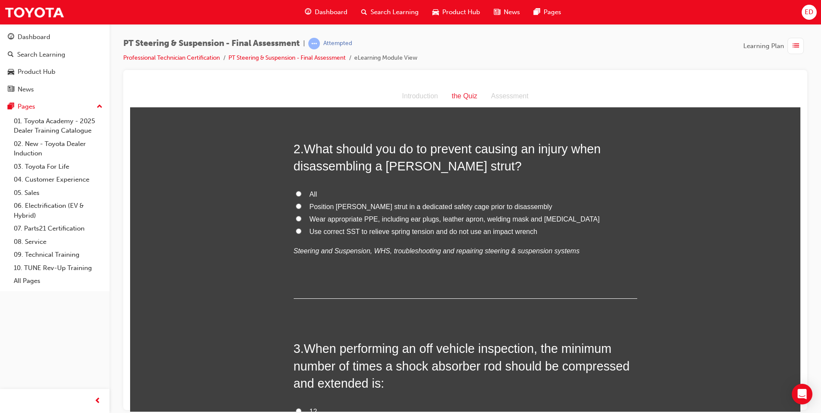
click at [296, 230] on input "Use correct SST to relieve spring tension and do not use an impact wrench" at bounding box center [299, 231] width 6 height 6
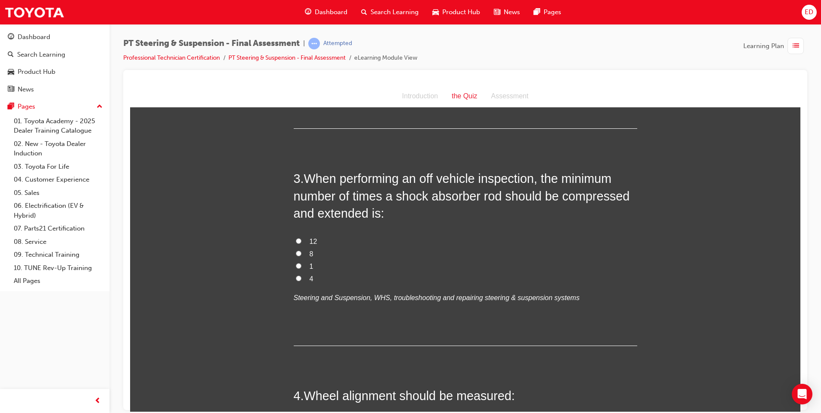
scroll to position [387, 0]
click at [296, 275] on input "4" at bounding box center [299, 277] width 6 height 6
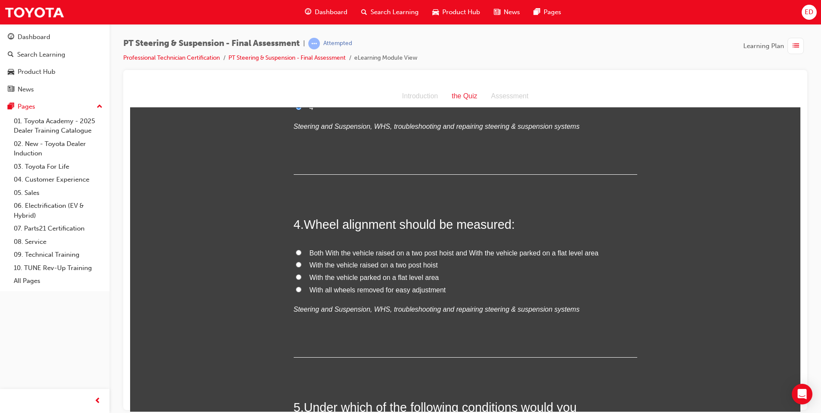
scroll to position [558, 0]
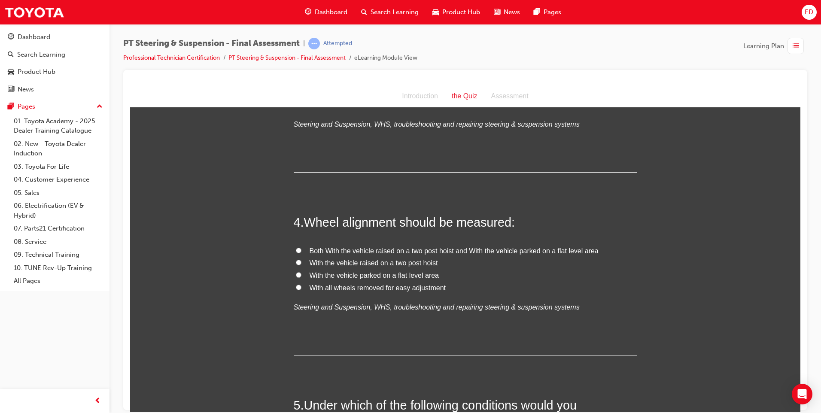
click at [294, 279] on label "With the vehicle parked on a flat level area" at bounding box center [466, 275] width 344 height 12
click at [296, 277] on input "With the vehicle parked on a flat level area" at bounding box center [299, 275] width 6 height 6
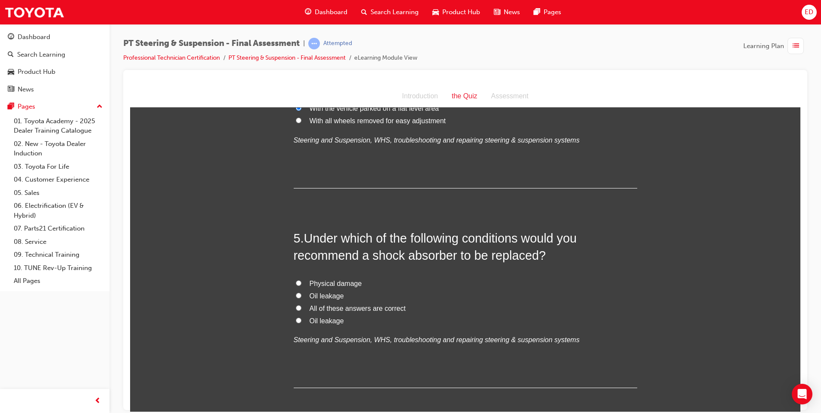
scroll to position [730, 0]
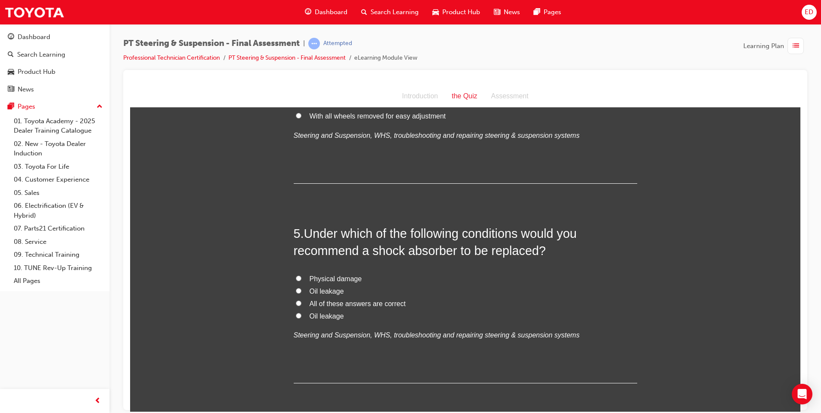
click at [296, 303] on input "All of these answers are correct" at bounding box center [299, 303] width 6 height 6
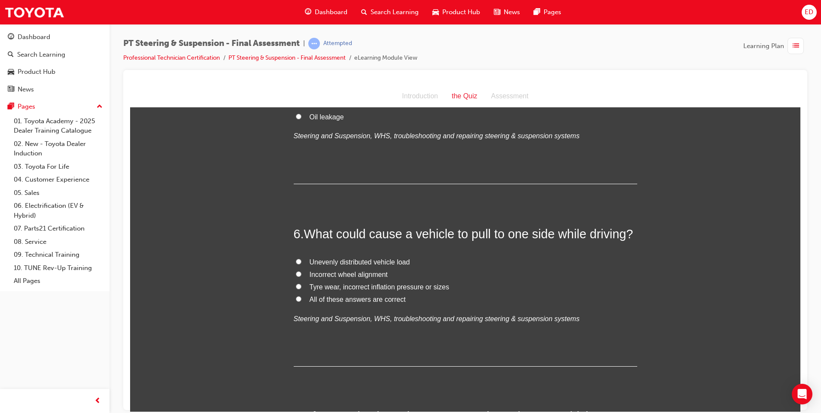
scroll to position [945, 0]
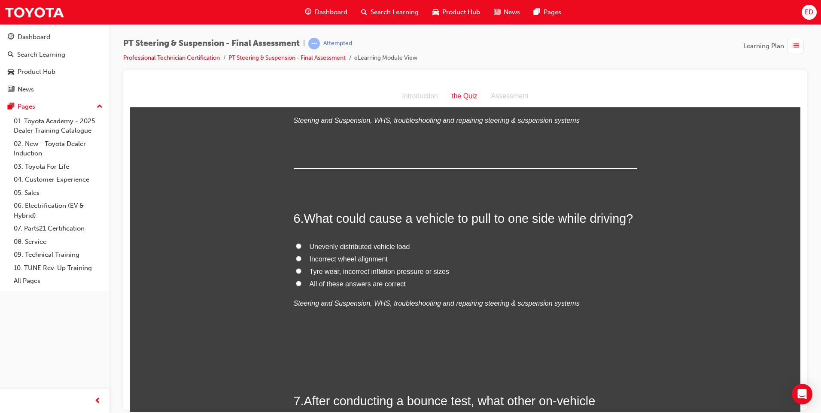
click at [302, 258] on label "Incorrect wheel alignment" at bounding box center [466, 259] width 344 height 12
click at [302, 258] on input "Incorrect wheel alignment" at bounding box center [299, 259] width 6 height 6
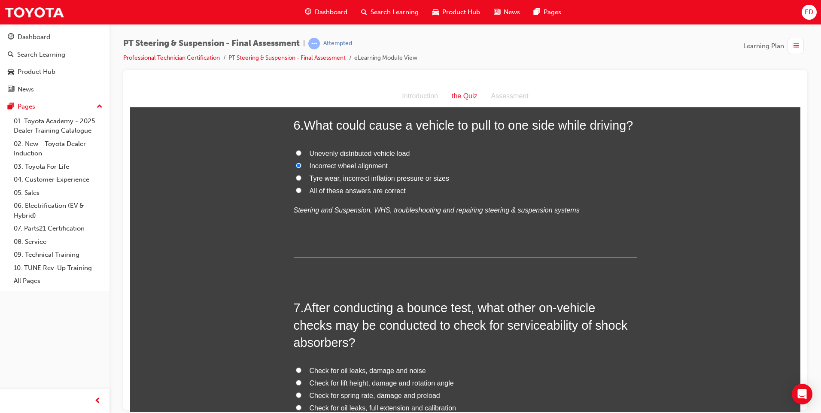
scroll to position [1031, 0]
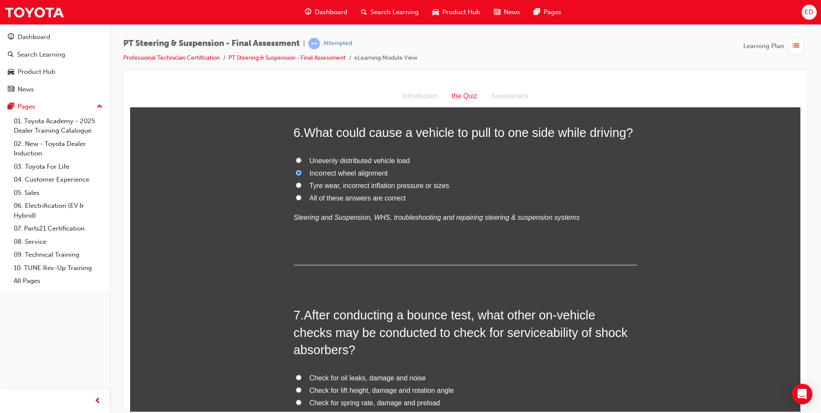
click at [296, 197] on input "All of these answers are correct" at bounding box center [299, 198] width 6 height 6
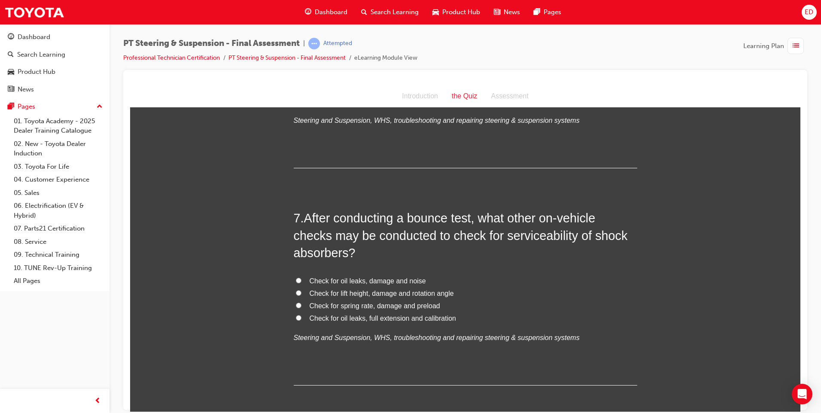
scroll to position [1203, 0]
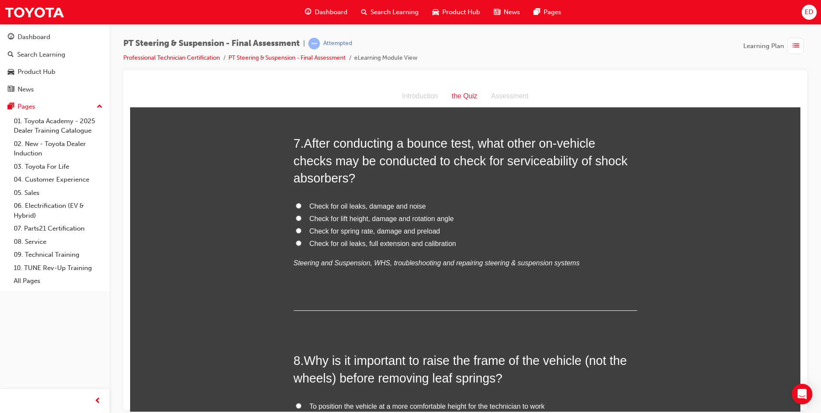
click at [296, 203] on input "Check for oil leaks, damage and noise" at bounding box center [299, 206] width 6 height 6
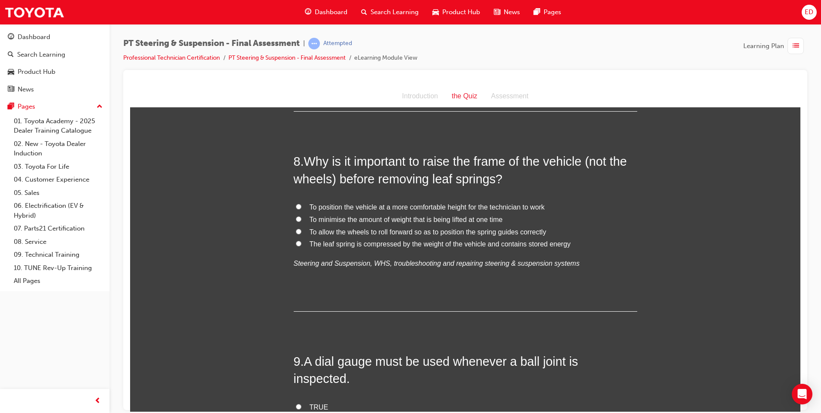
scroll to position [1418, 0]
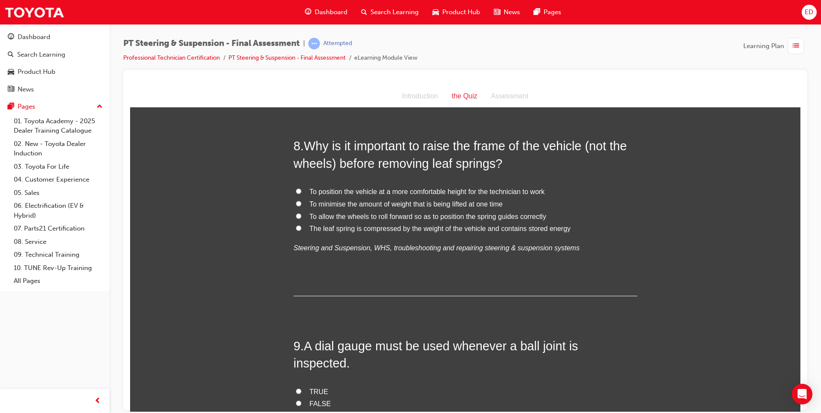
click at [296, 400] on input "FALSE" at bounding box center [299, 403] width 6 height 6
click at [296, 228] on input "The leaf spring is compressed by the weight of the vehicle and contains stored …" at bounding box center [299, 228] width 6 height 6
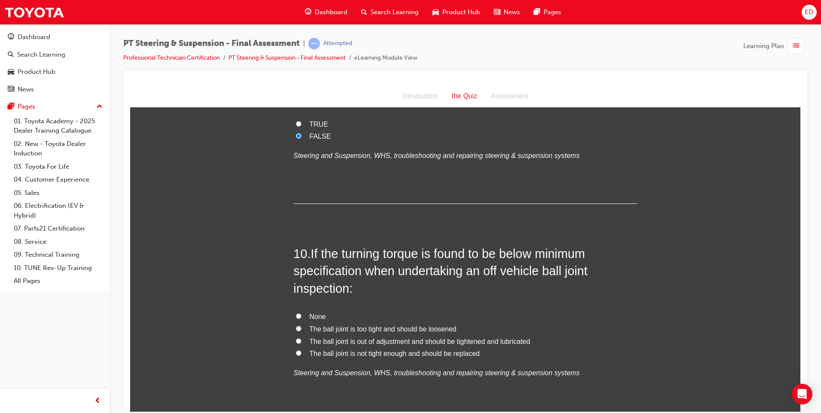
scroll to position [1718, 0]
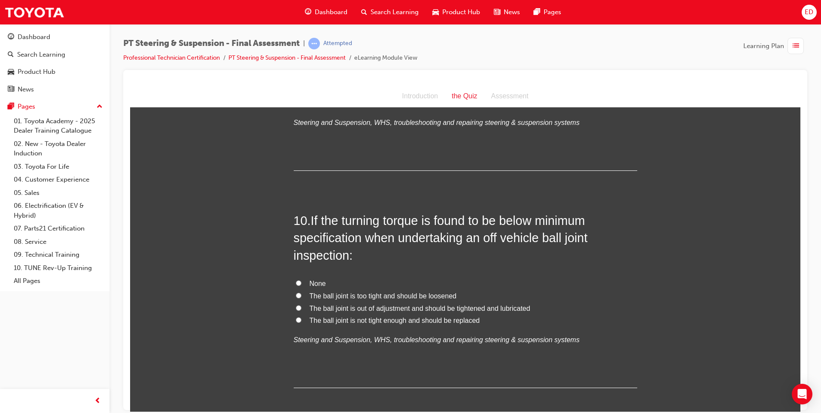
click at [299, 314] on label "The ball joint is not tight enough and should be replaced" at bounding box center [466, 320] width 344 height 12
click at [299, 317] on input "The ball joint is not tight enough and should be replaced" at bounding box center [299, 320] width 6 height 6
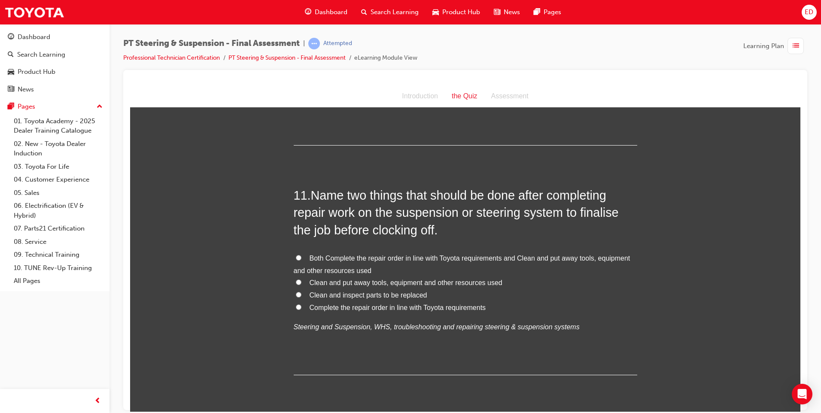
scroll to position [1976, 0]
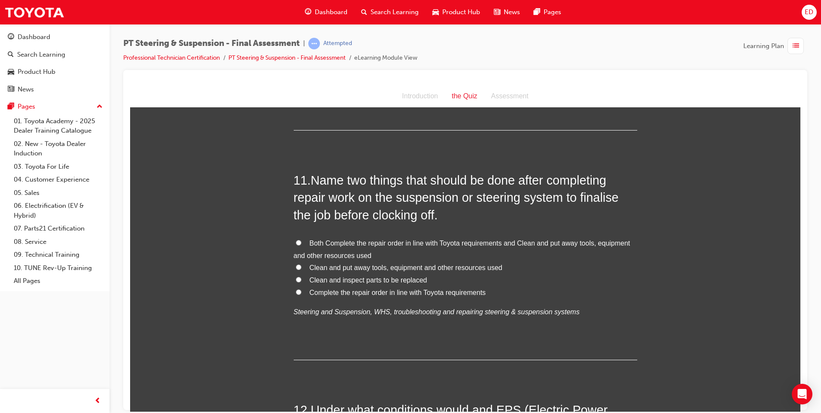
click at [296, 240] on input "Both Complete the repair order in line with Toyota requirements and Clean and p…" at bounding box center [299, 243] width 6 height 6
click at [296, 264] on input "Clean and put away tools, equipment and other resources used" at bounding box center [299, 267] width 6 height 6
click at [297, 240] on input "Both Complete the repair order in line with Toyota requirements and Clean and p…" at bounding box center [299, 243] width 6 height 6
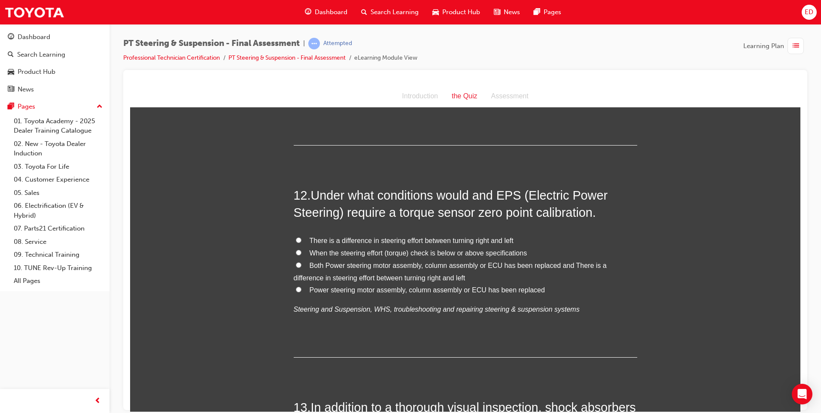
scroll to position [2234, 0]
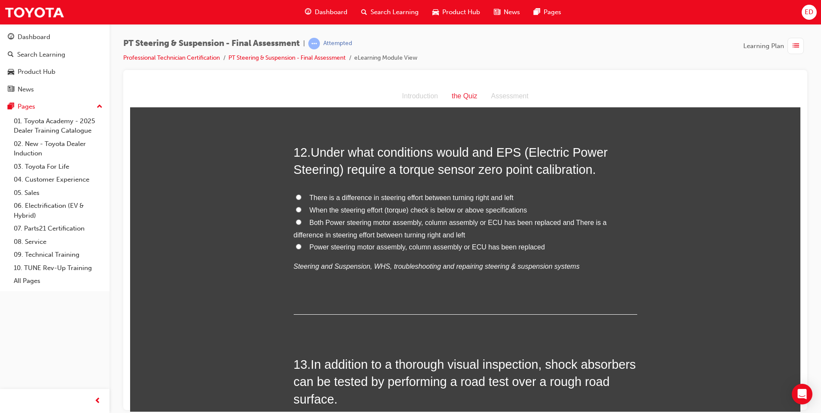
click at [301, 216] on label "Both Power steering motor assembly, column assembly or ECU has been replaced an…" at bounding box center [466, 228] width 344 height 25
click at [301, 219] on input "Both Power steering motor assembly, column assembly or ECU has been replaced an…" at bounding box center [299, 222] width 6 height 6
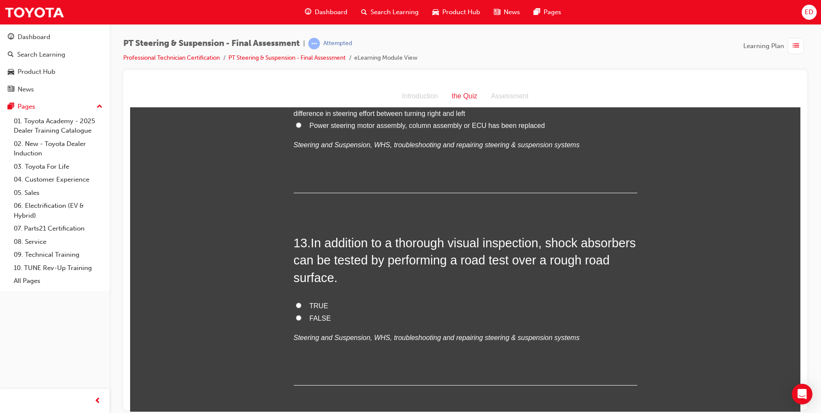
scroll to position [2363, 0]
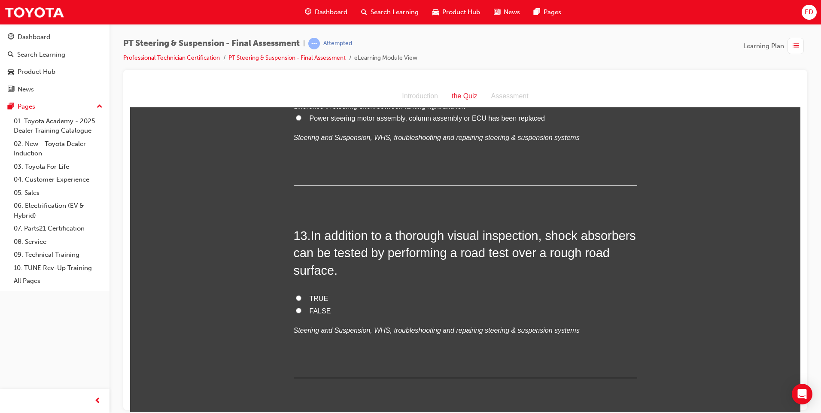
click at [298, 295] on input "TRUE" at bounding box center [299, 298] width 6 height 6
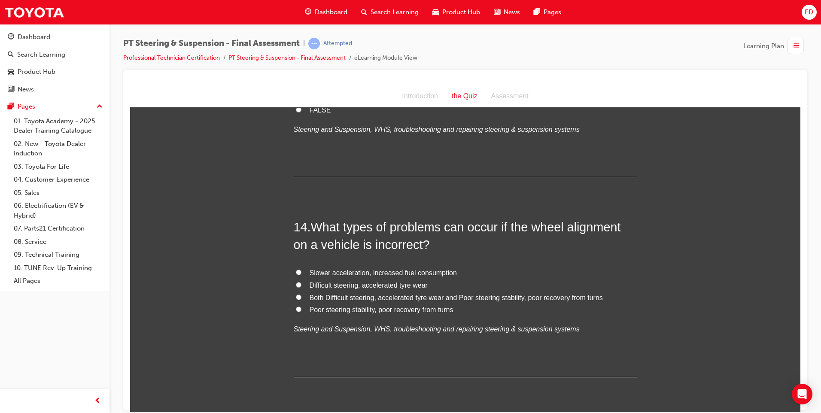
scroll to position [2577, 0]
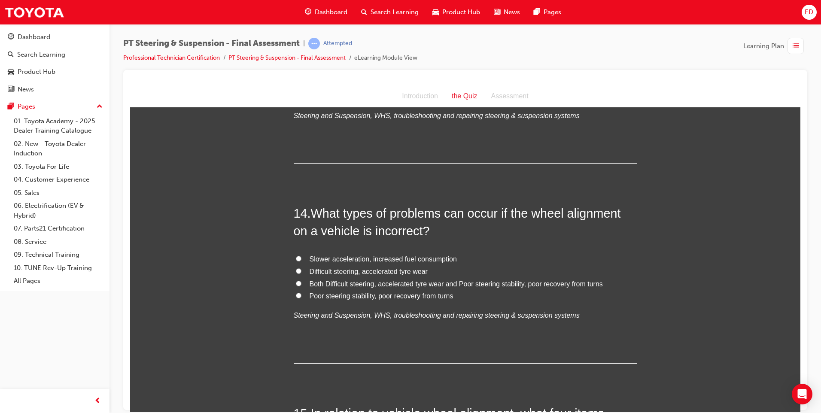
click at [296, 281] on input "Both Difficult steering, accelerated tyre wear and Poor steering stability, poo…" at bounding box center [299, 284] width 6 height 6
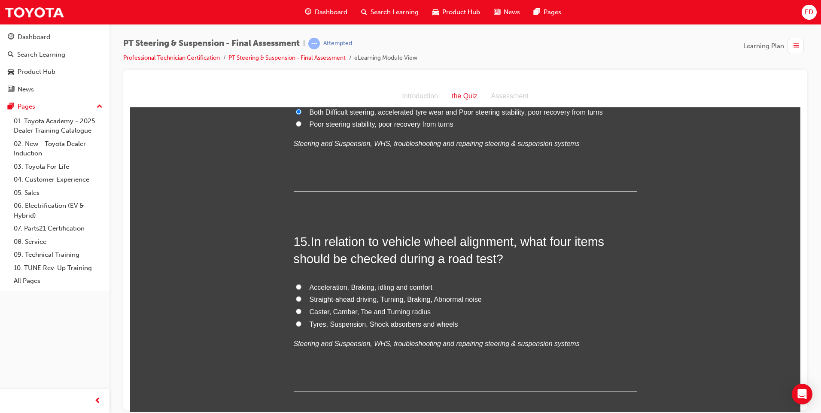
scroll to position [2777, 0]
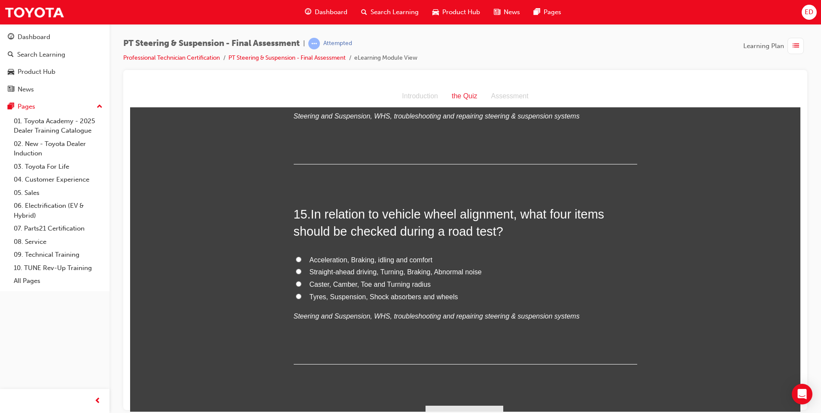
click at [296, 268] on input "Straight-ahead driving, Turning, Braking, Abnormal noise" at bounding box center [299, 271] width 6 height 6
click at [466, 406] on button "Submit Answers" at bounding box center [465, 418] width 78 height 24
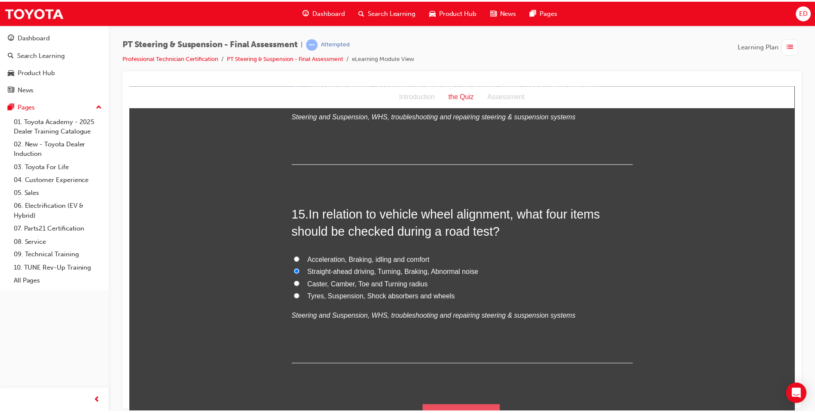
scroll to position [0, 0]
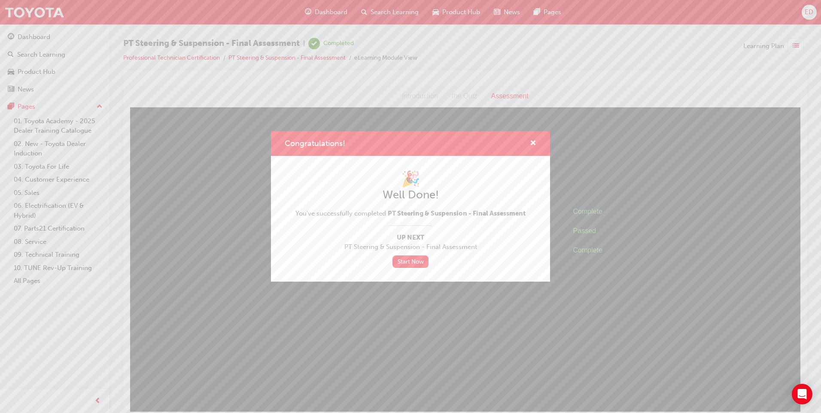
click at [42, 12] on div "Congratulations! 🎉 Well Done! You've successfully completed PT Steering & Suspe…" at bounding box center [410, 206] width 821 height 413
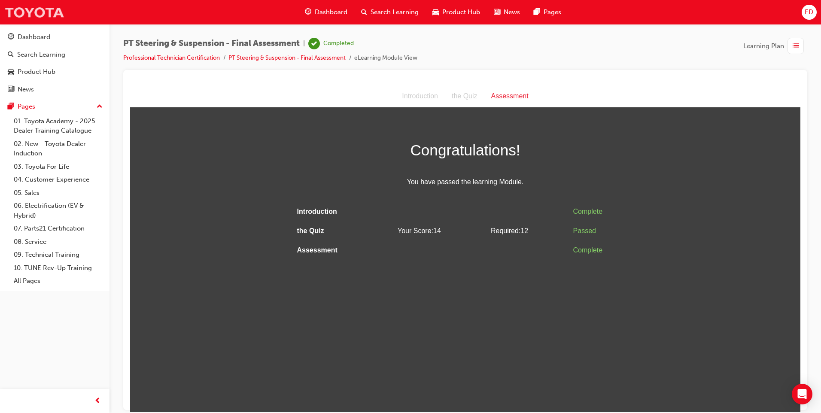
click at [53, 12] on img at bounding box center [34, 12] width 60 height 19
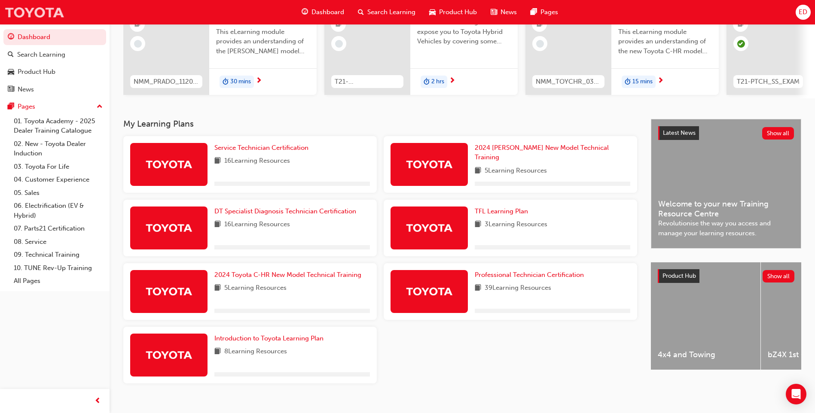
scroll to position [116, 0]
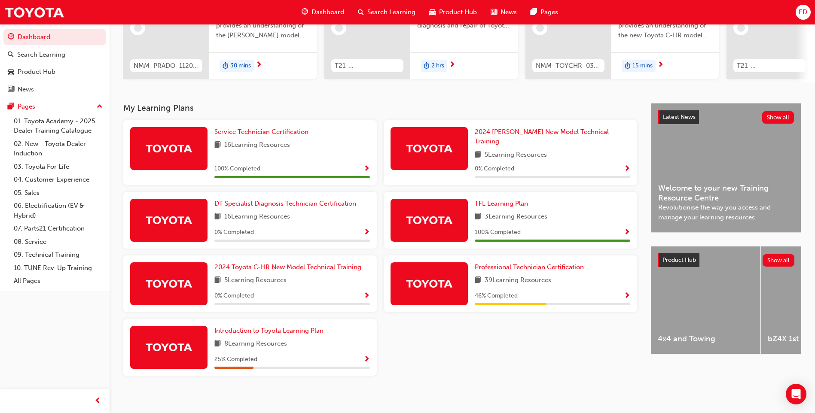
click at [802, 11] on span "ED" at bounding box center [803, 12] width 9 height 10
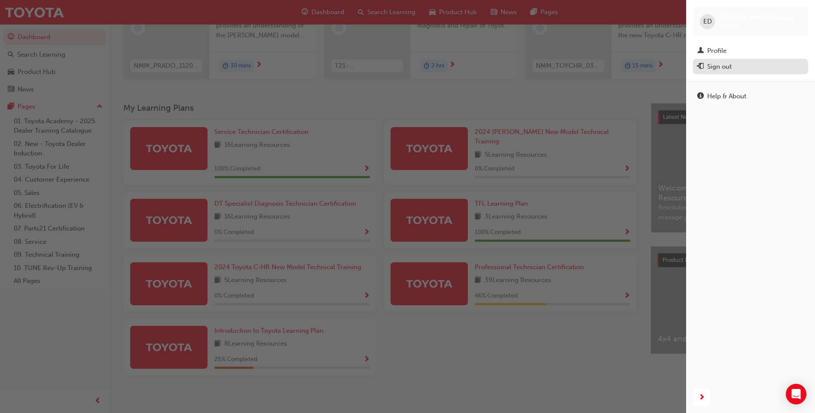
click at [715, 64] on div "Sign out" at bounding box center [719, 67] width 24 height 10
